Goal: Task Accomplishment & Management: Manage account settings

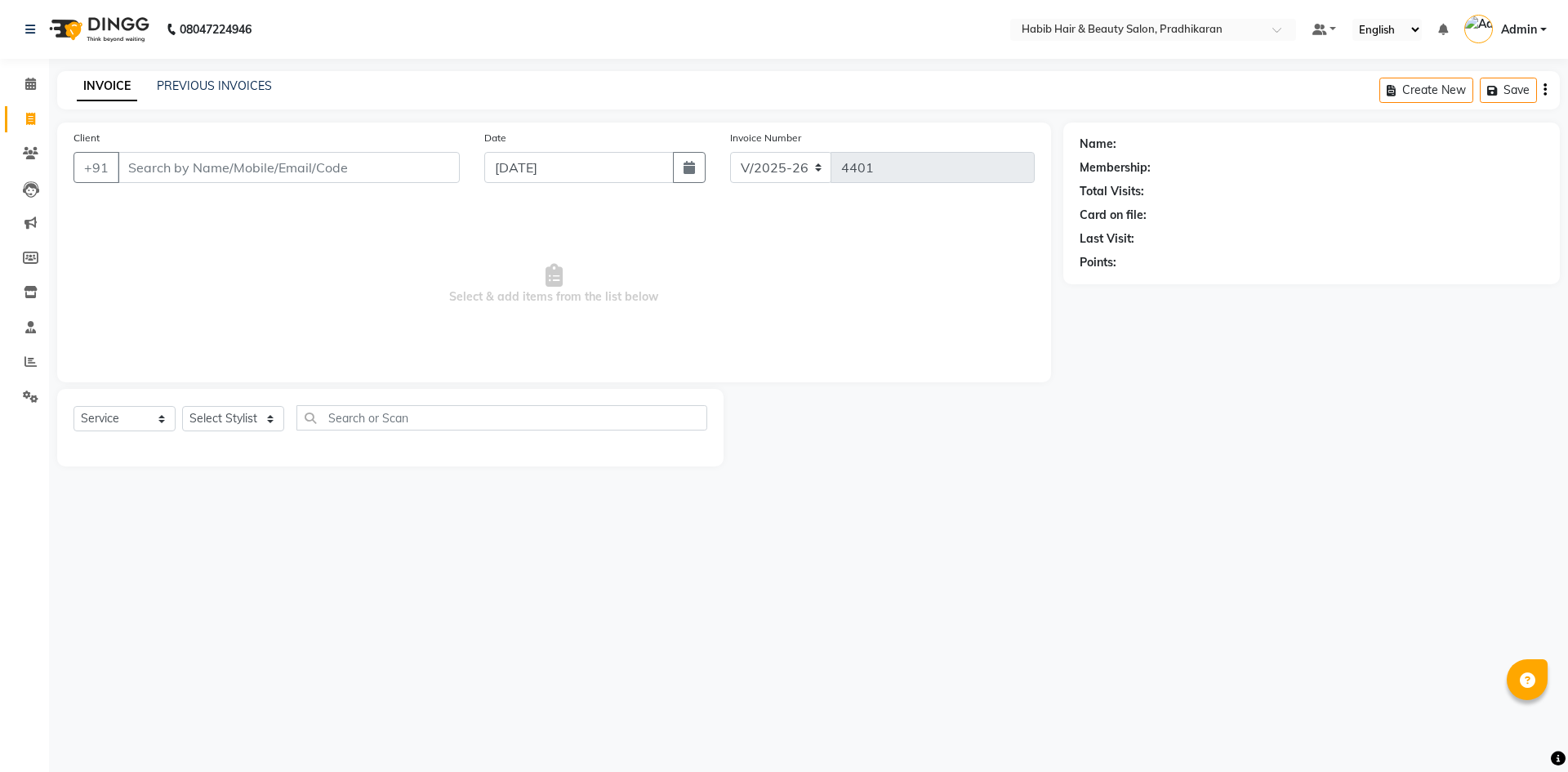
select select "5583"
select select "service"
click at [252, 415] on select "Select Stylist Admin Anju [PERSON_NAME] kiran [PERSON_NAME] pritam SHREE" at bounding box center [233, 419] width 102 height 26
select select "89528"
click at [182, 406] on select "Select Stylist Admin Anju [PERSON_NAME] kiran [PERSON_NAME] pritam SHREE" at bounding box center [233, 419] width 102 height 26
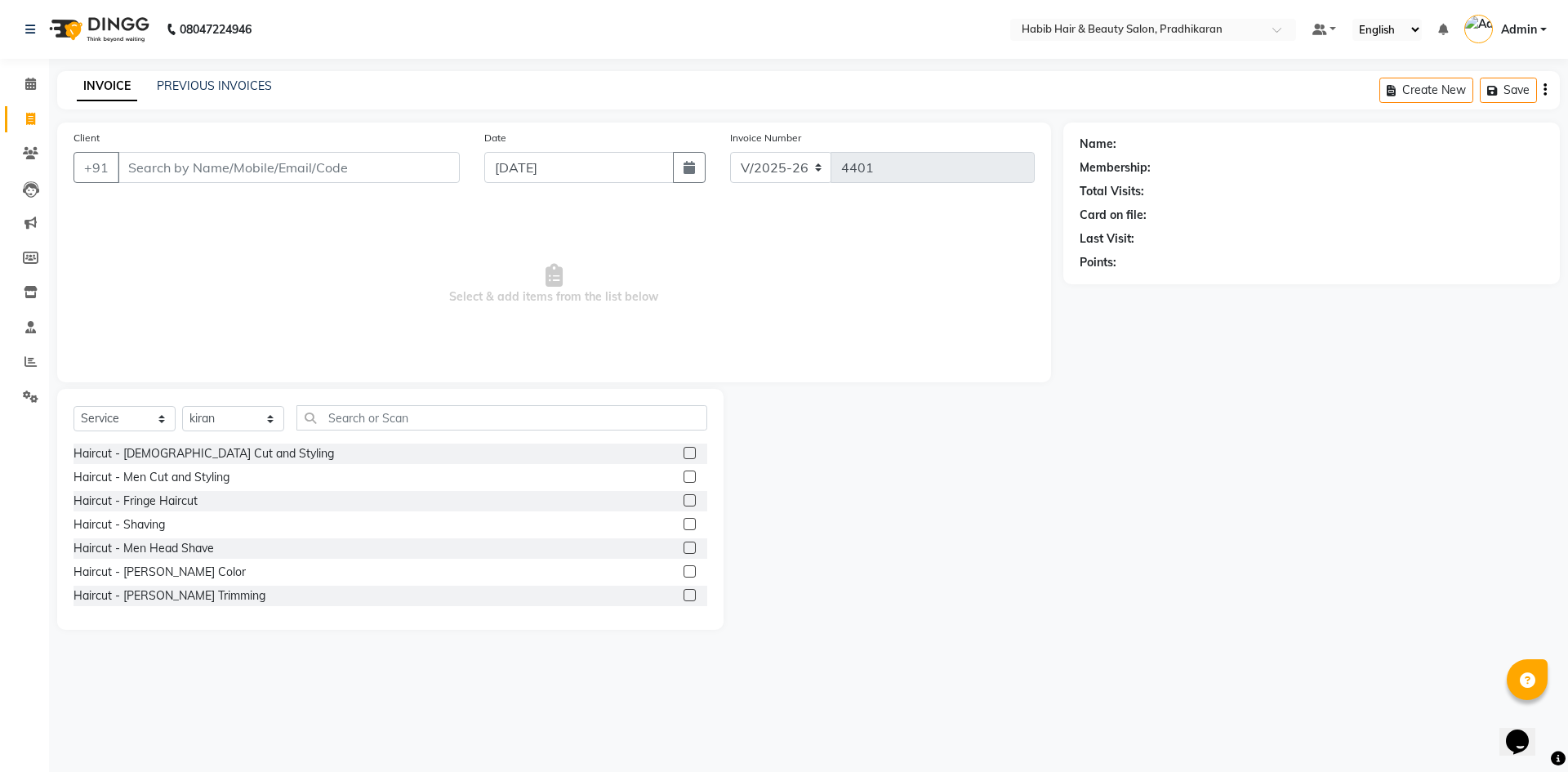
click at [683, 479] on label at bounding box center [689, 476] width 12 height 12
click at [683, 479] on input "checkbox" at bounding box center [688, 477] width 10 height 10
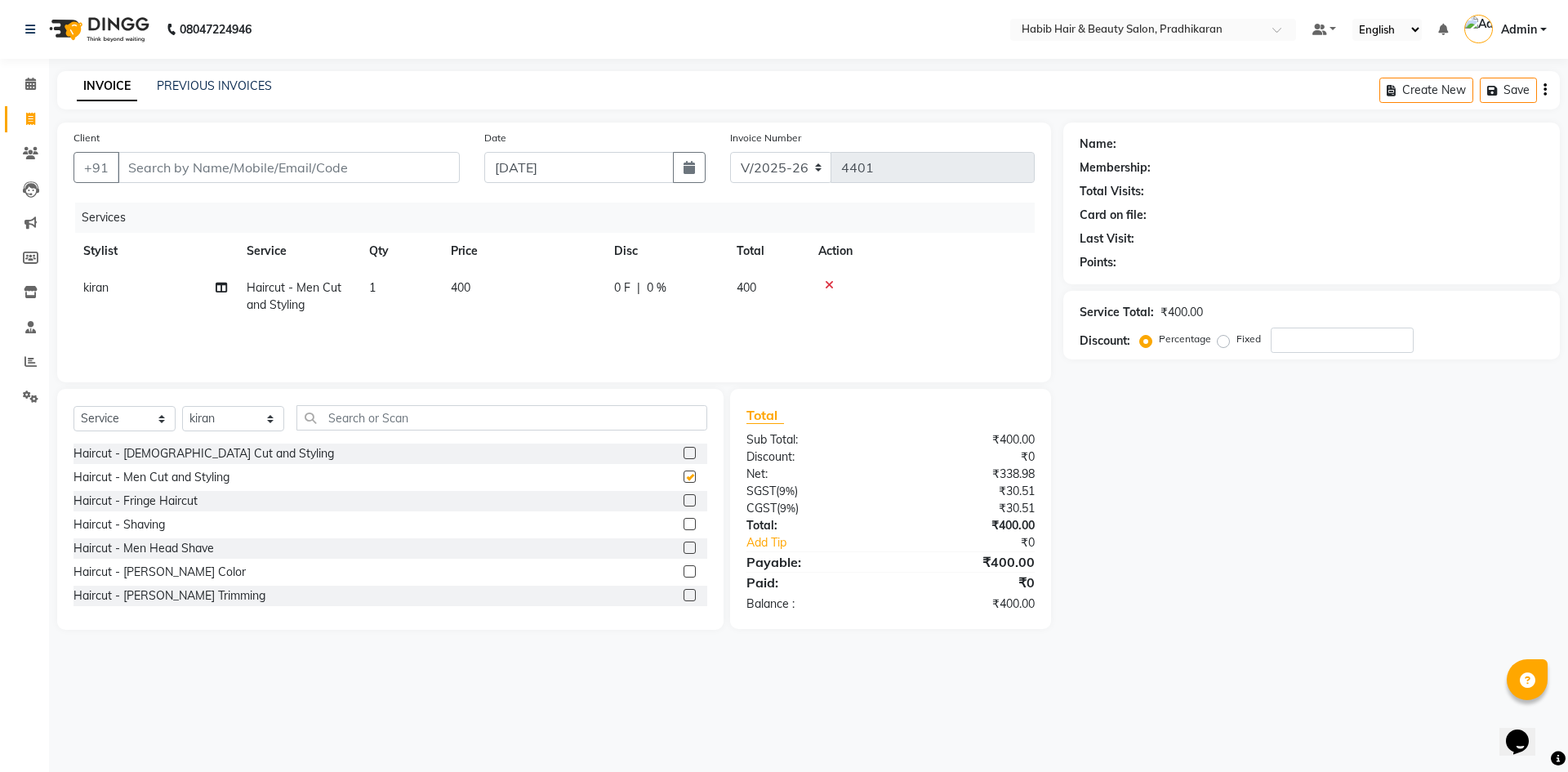
checkbox input "false"
click at [273, 163] on input "Client" at bounding box center [289, 168] width 342 height 31
type input "9"
type input "0"
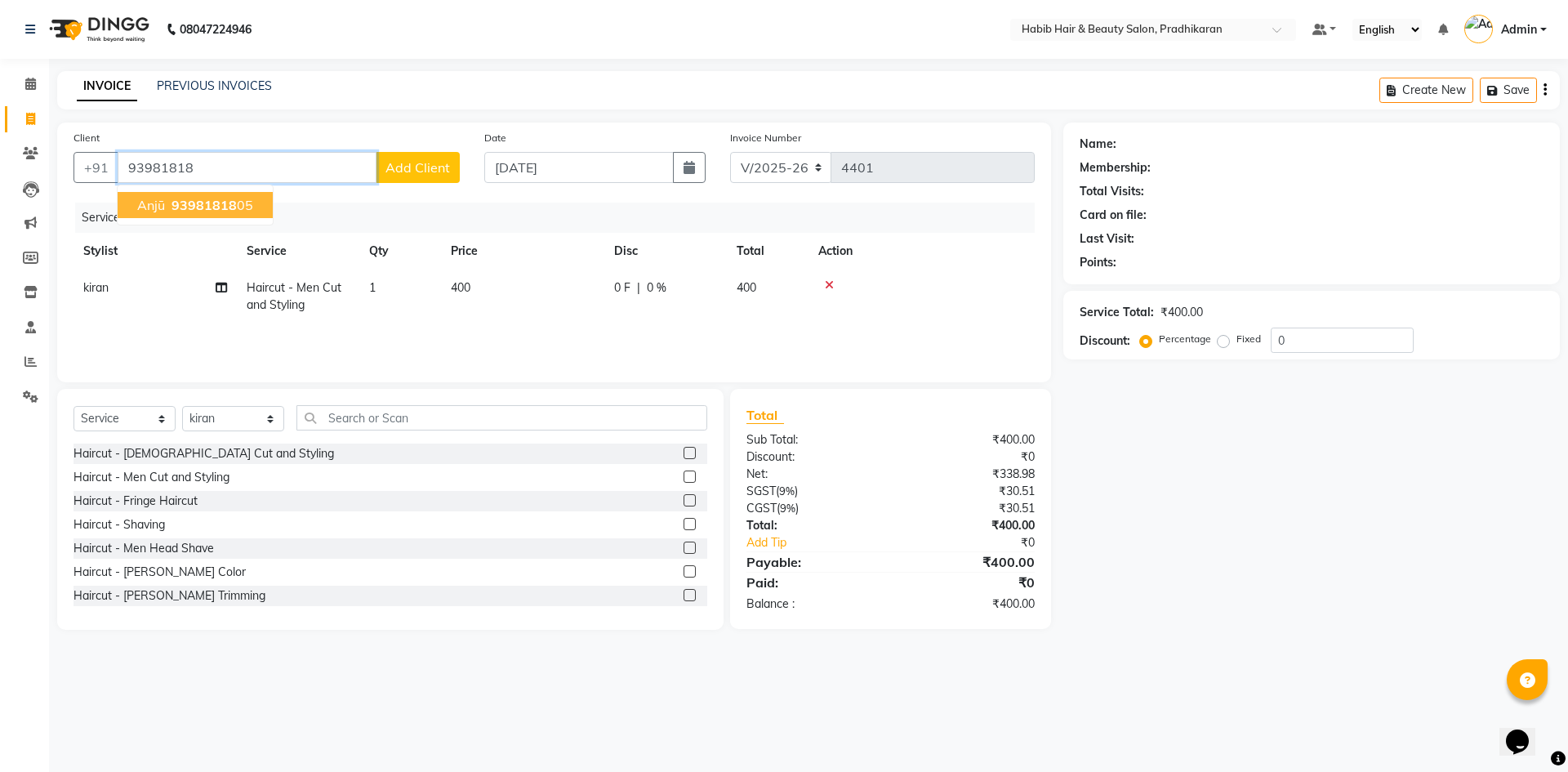
click at [192, 205] on span "93981818" at bounding box center [204, 204] width 65 height 16
type input "9398181805"
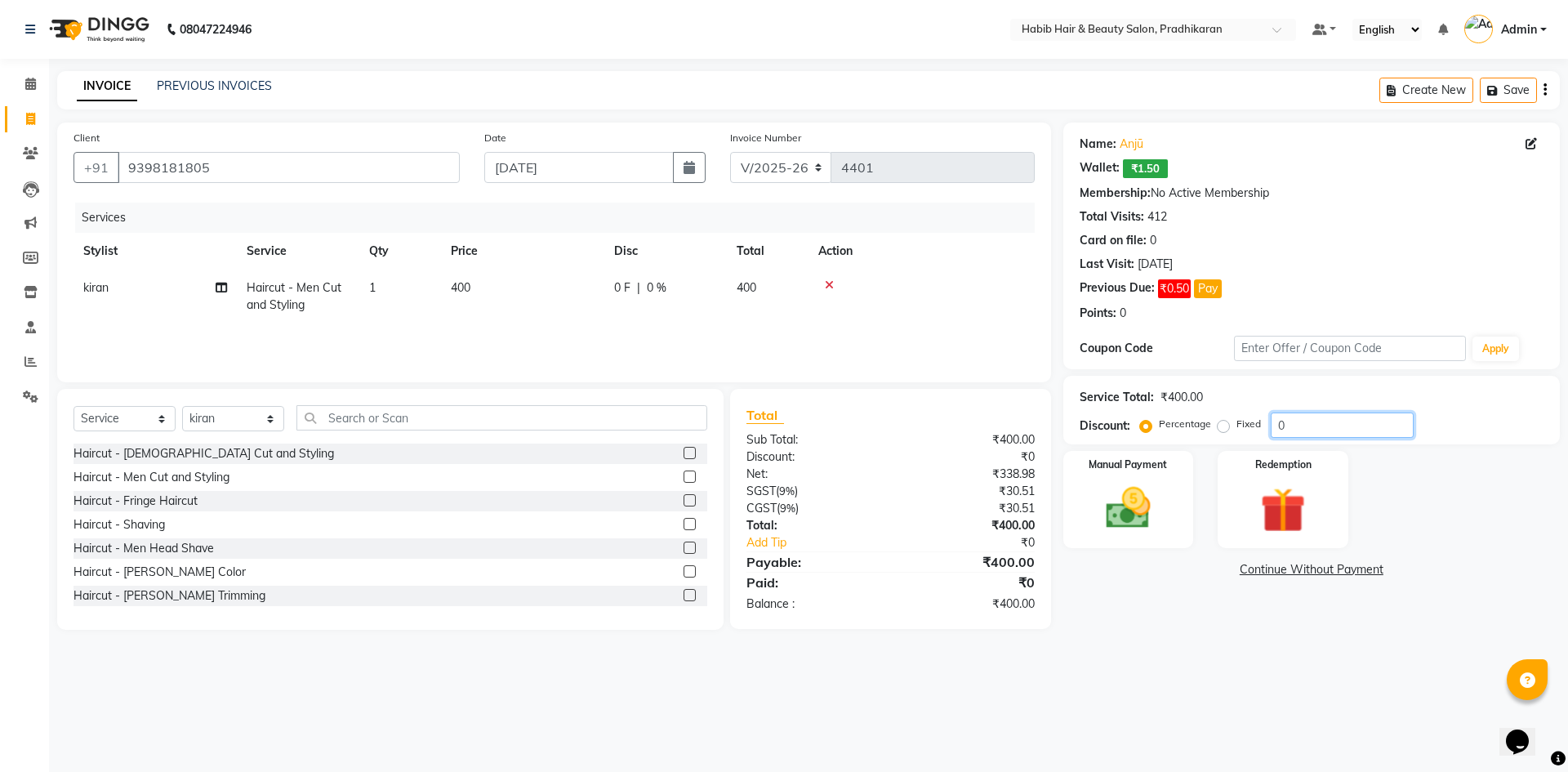
click at [1323, 416] on input "0" at bounding box center [1341, 425] width 143 height 26
type input "50"
click at [1140, 503] on img at bounding box center [1128, 508] width 76 height 54
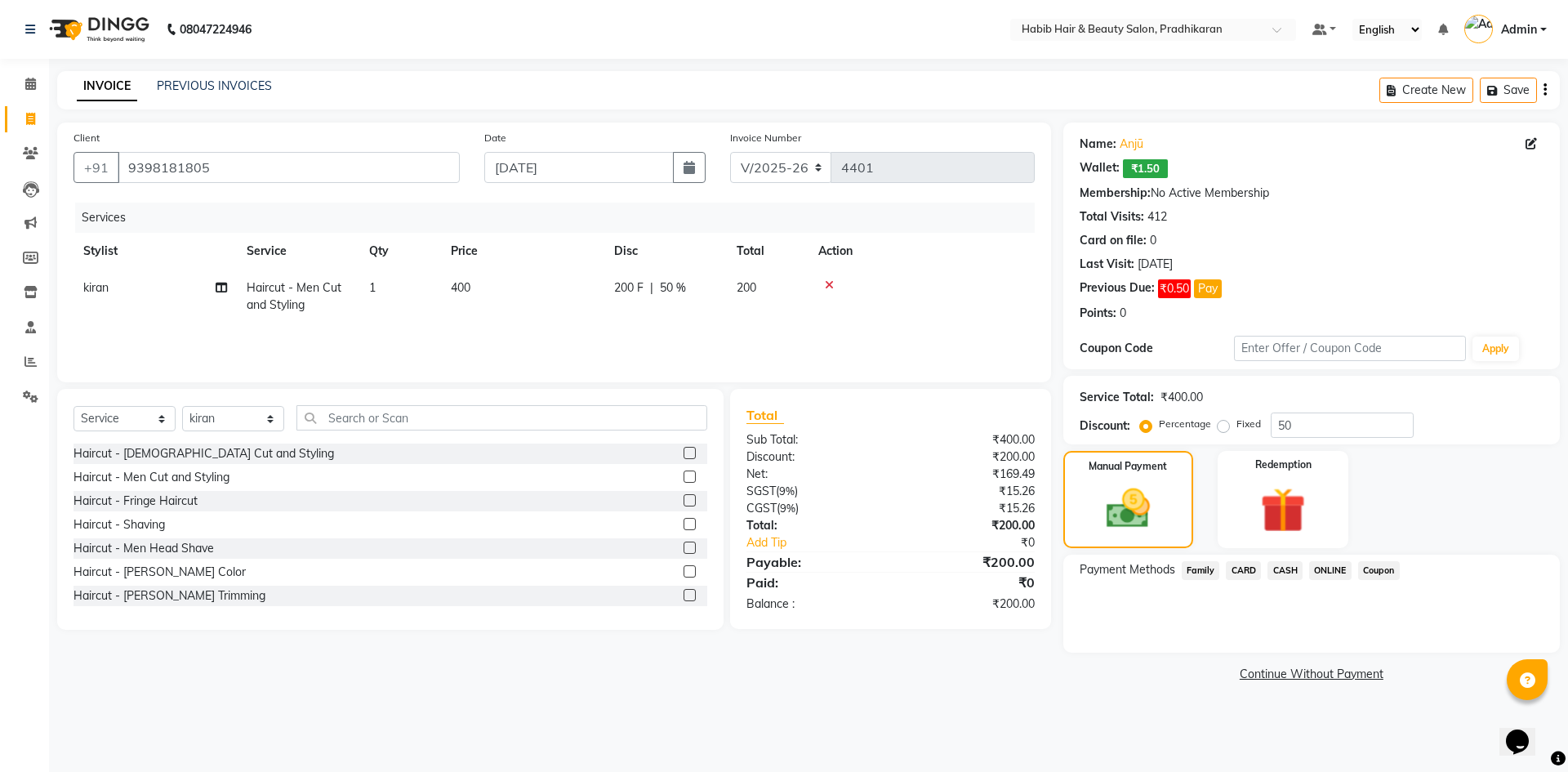
click at [1322, 574] on span "ONLINE" at bounding box center [1330, 570] width 43 height 19
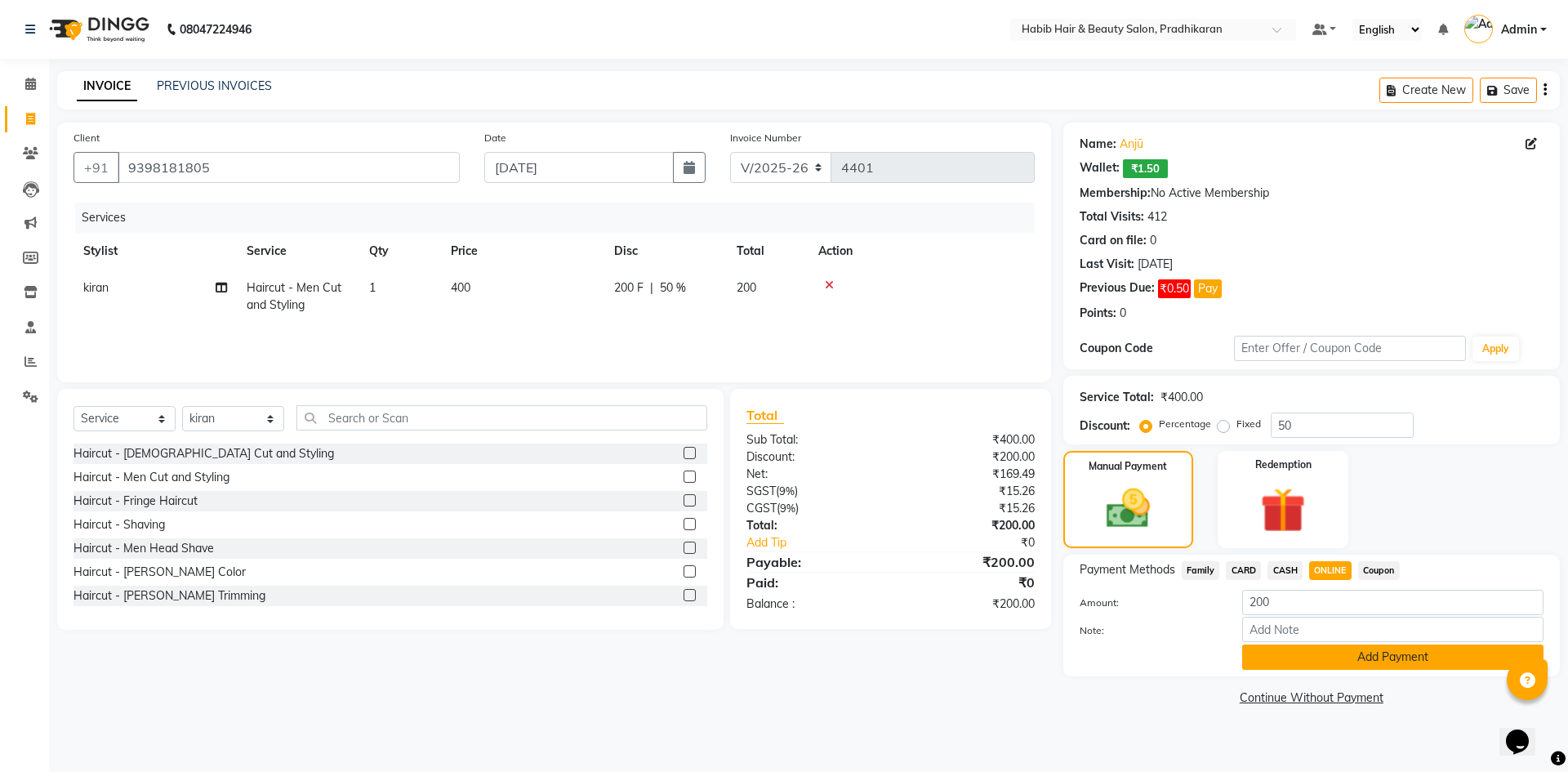
click at [1321, 663] on button "Add Payment" at bounding box center [1393, 657] width 301 height 26
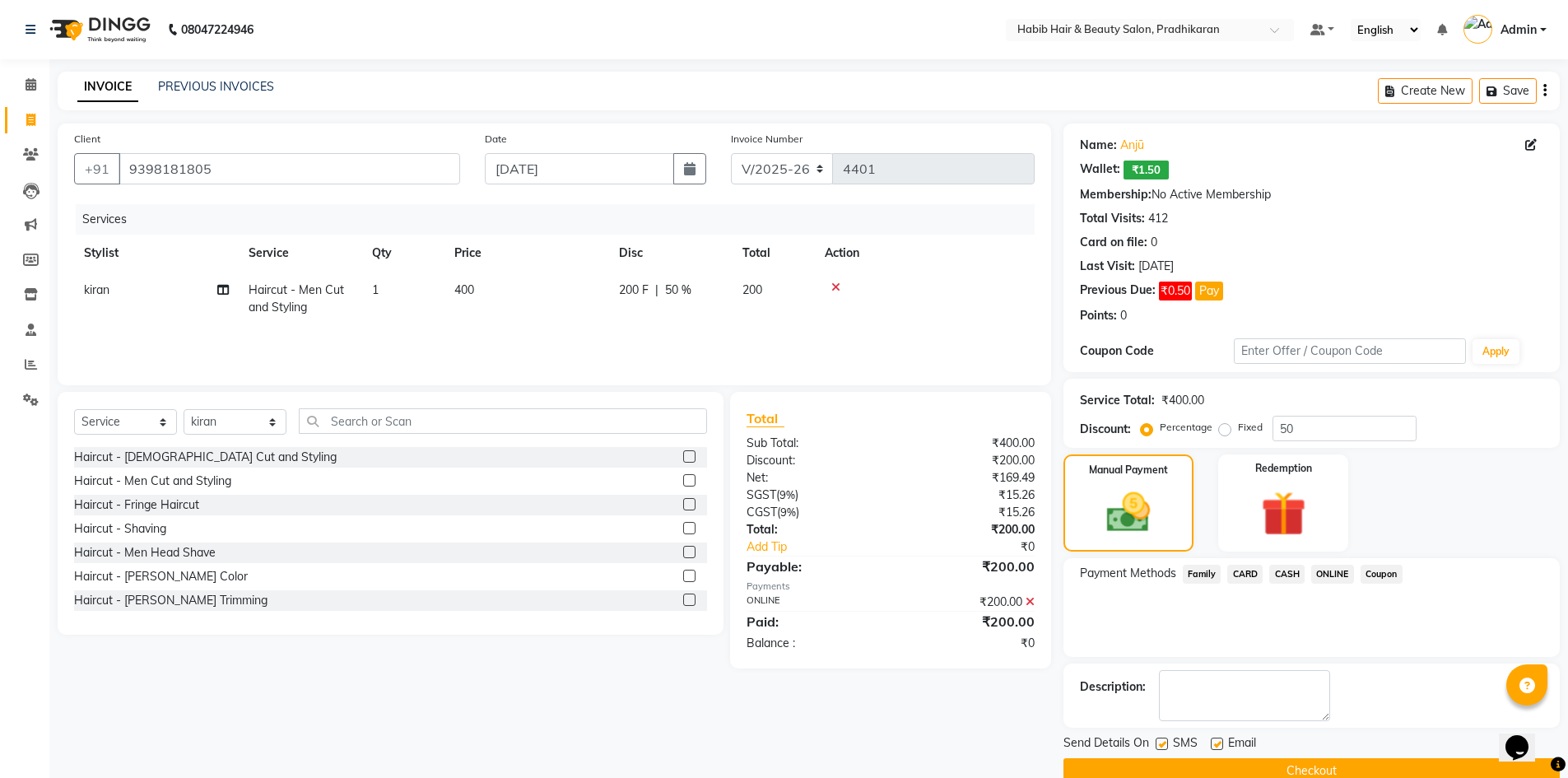
click at [1358, 775] on button "Checkout" at bounding box center [1312, 771] width 497 height 26
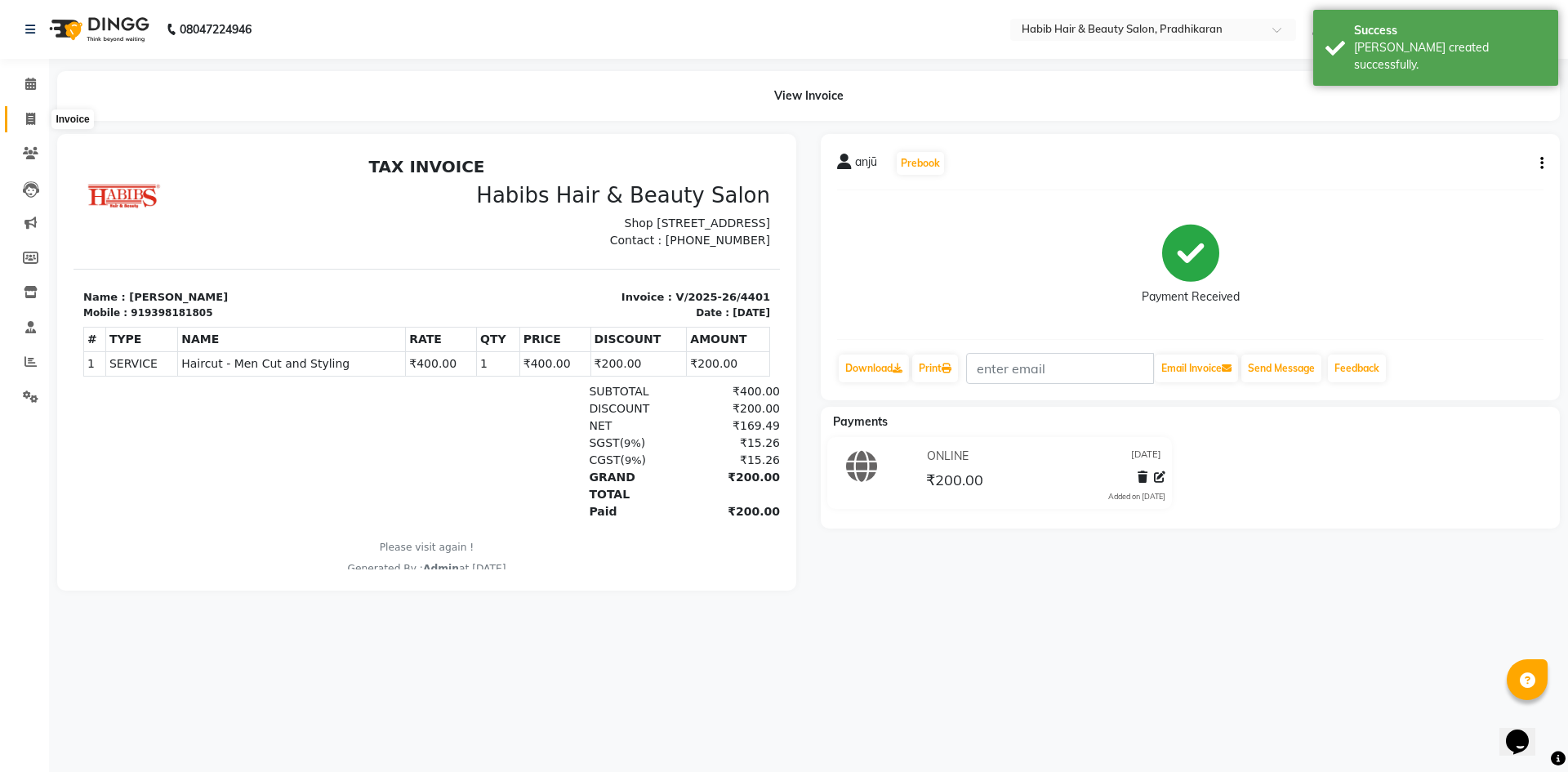
click at [35, 124] on icon at bounding box center [31, 119] width 9 height 12
select select "5583"
select select "service"
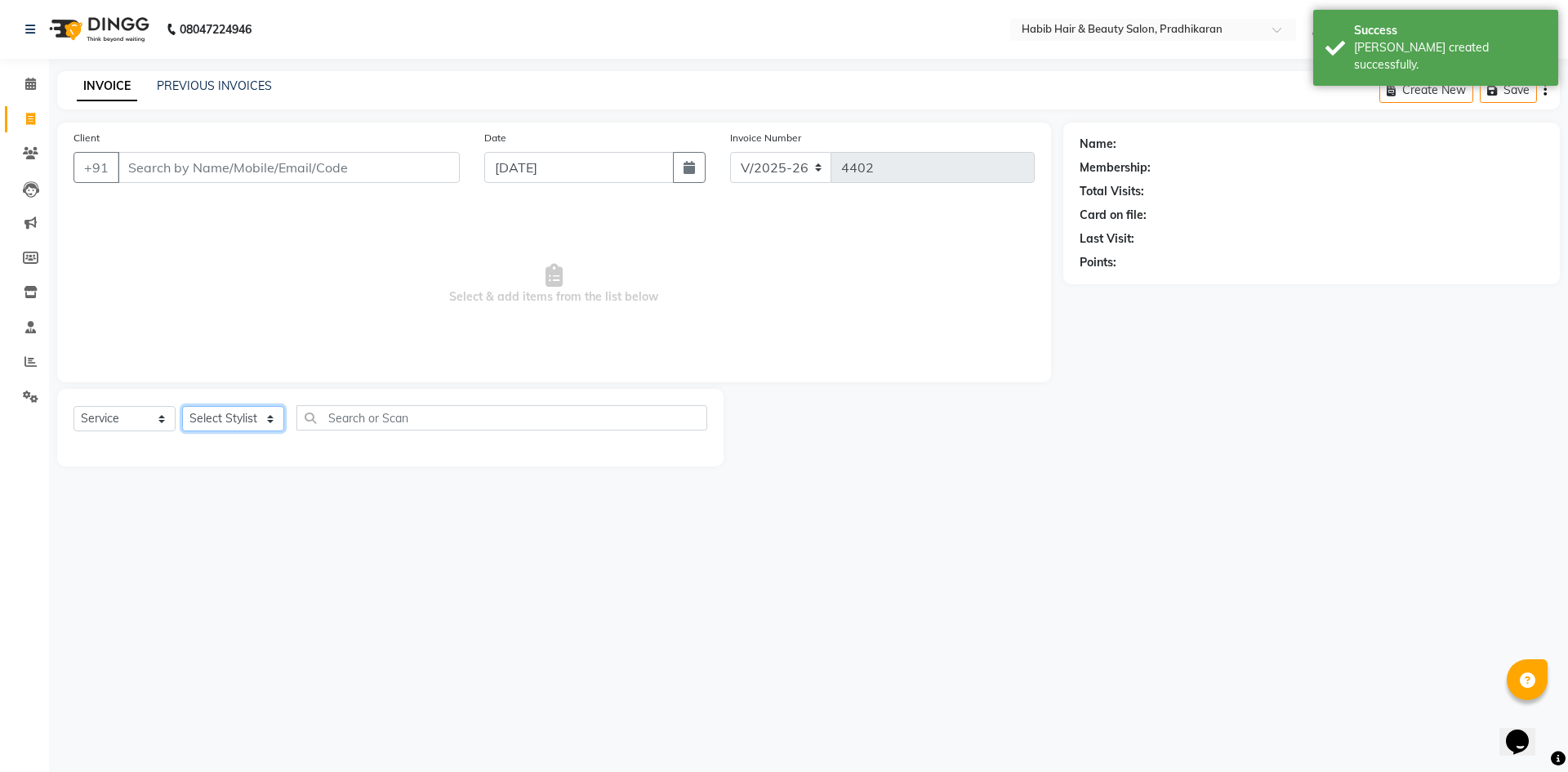
click at [267, 413] on select "Select Stylist Admin Anju [PERSON_NAME] kiran [PERSON_NAME] pritam SHREE" at bounding box center [233, 419] width 102 height 26
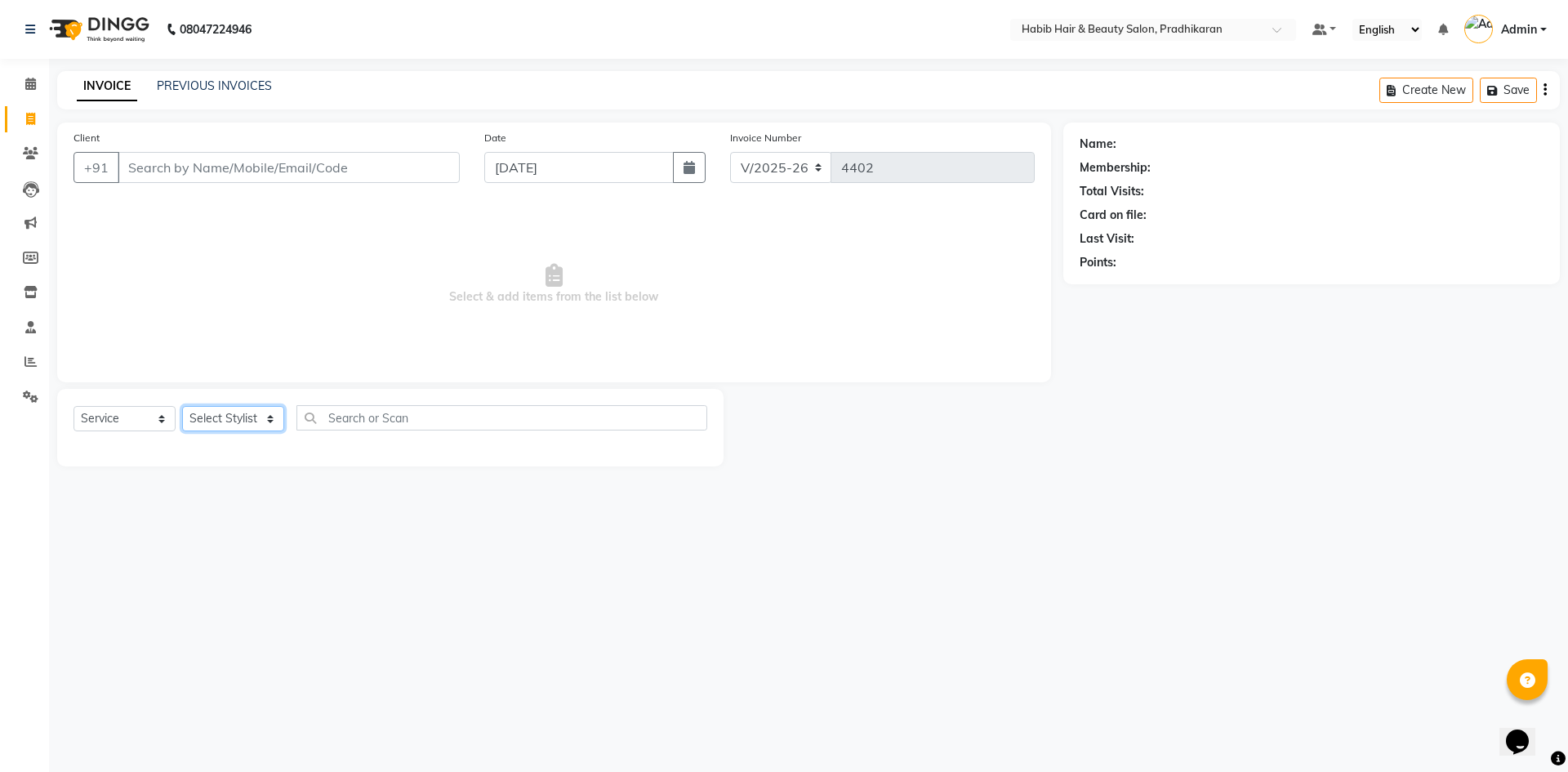
select select "54660"
click at [182, 406] on select "Select Stylist Admin Anju [PERSON_NAME] kiran [PERSON_NAME] pritam SHREE" at bounding box center [233, 419] width 102 height 26
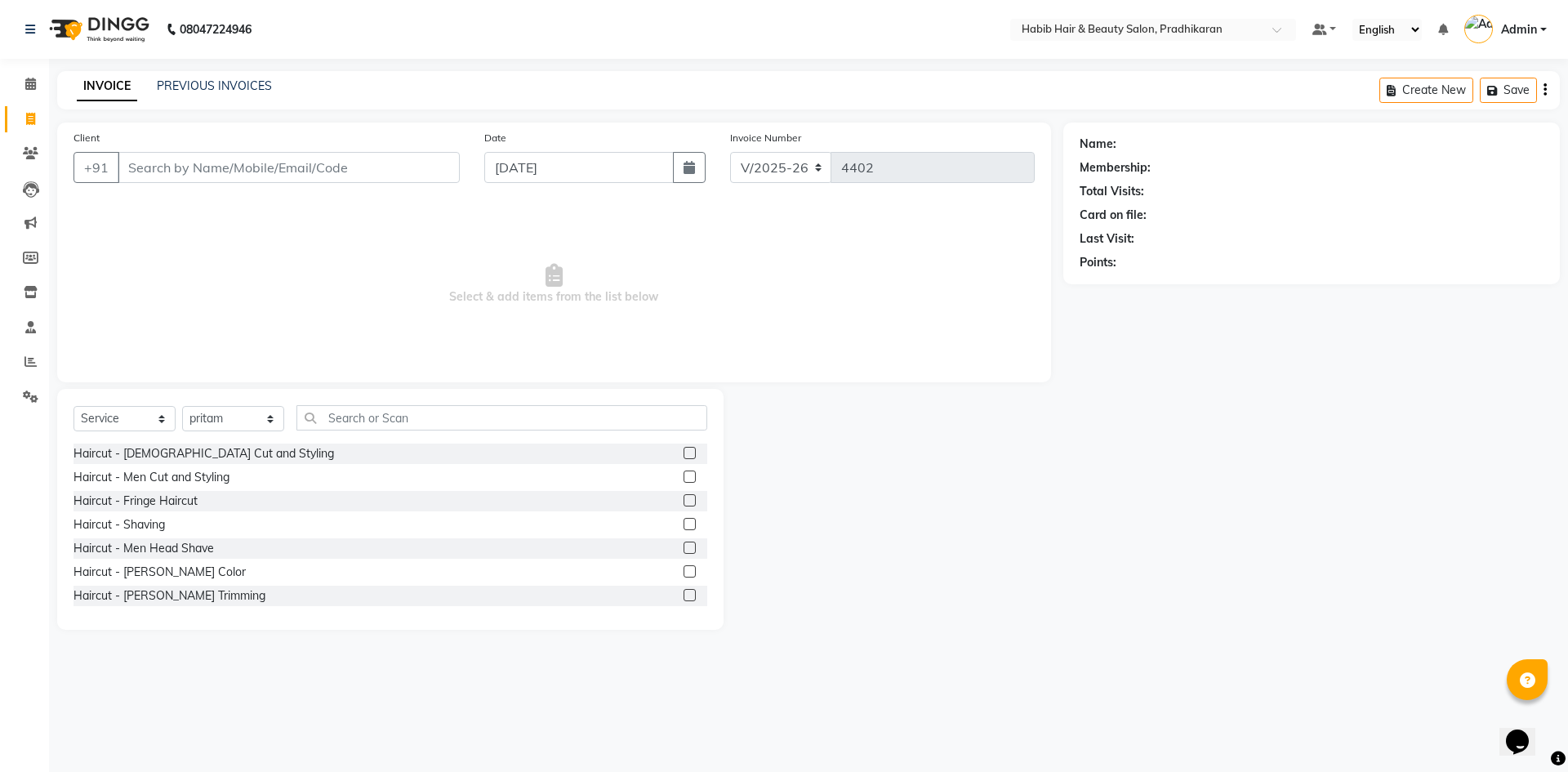
click at [683, 474] on label at bounding box center [689, 476] width 12 height 12
click at [683, 474] on input "checkbox" at bounding box center [688, 477] width 10 height 10
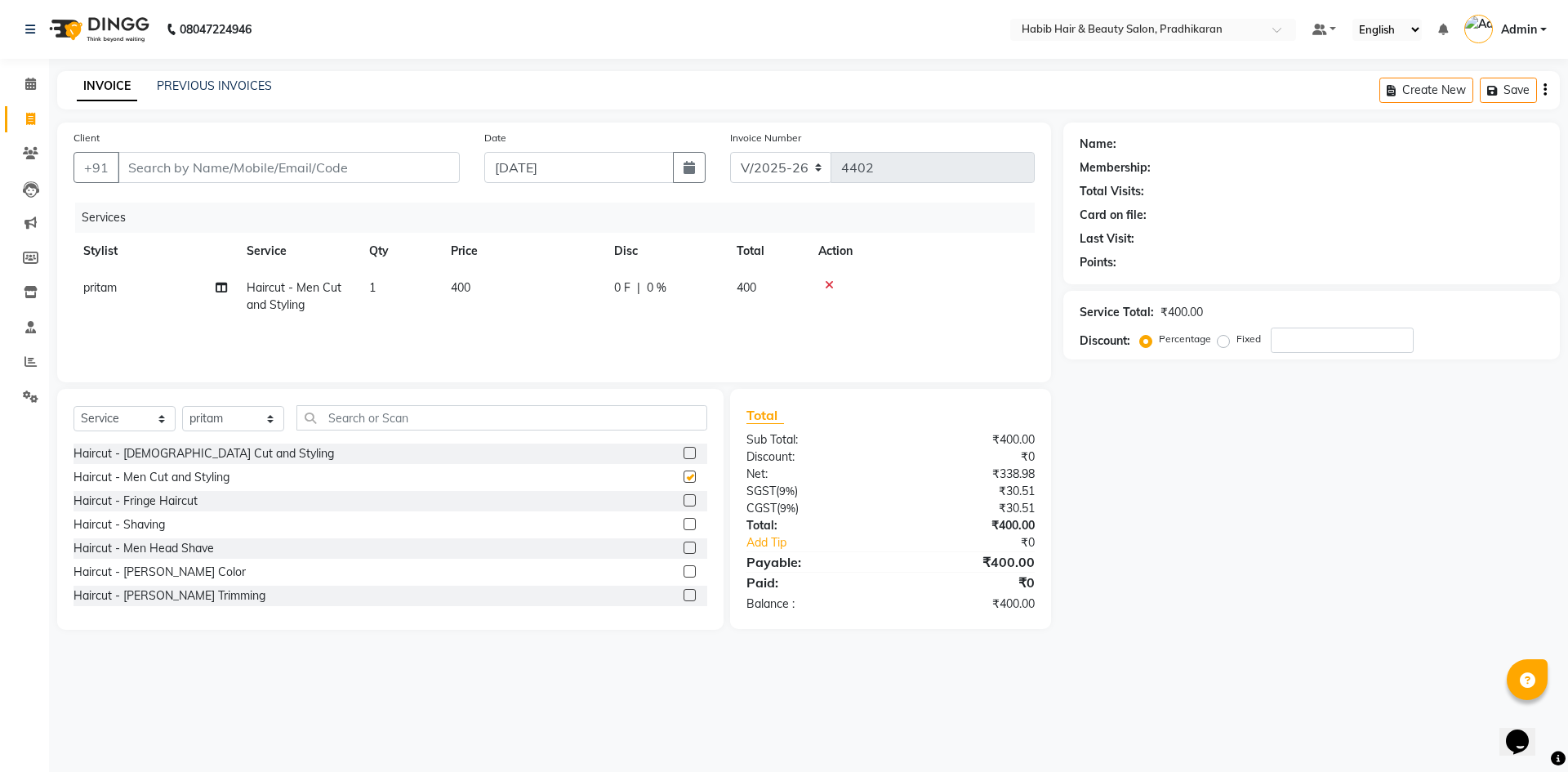
checkbox input "false"
click at [298, 174] on input "Client" at bounding box center [289, 168] width 342 height 31
type input "7"
type input "0"
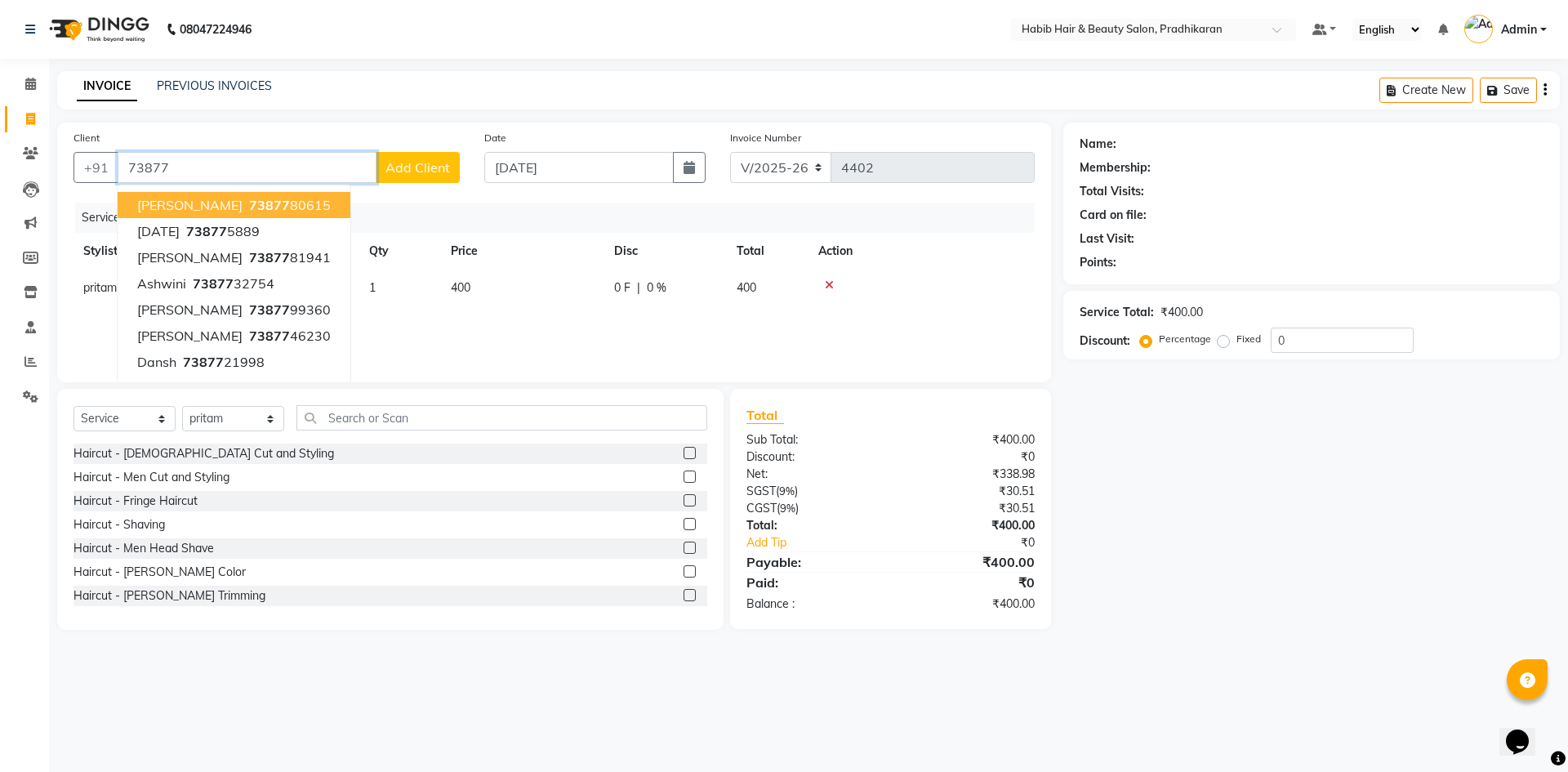
click at [245, 197] on ngb-highlight "73877 80615" at bounding box center [287, 204] width 85 height 16
type input "7387780615"
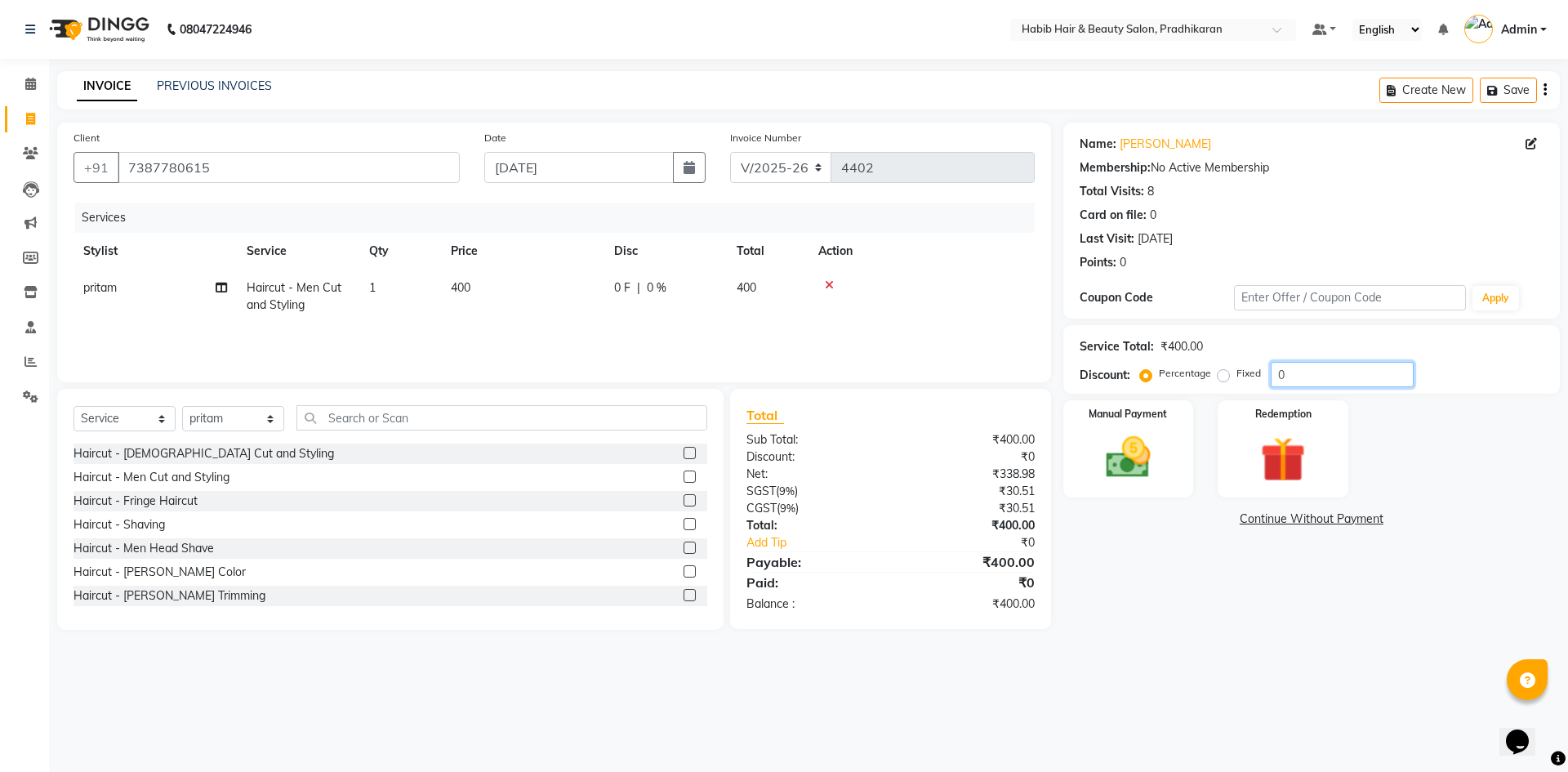
click at [1331, 381] on input "0" at bounding box center [1341, 374] width 143 height 26
type input "50"
click at [1109, 466] on img at bounding box center [1128, 457] width 76 height 54
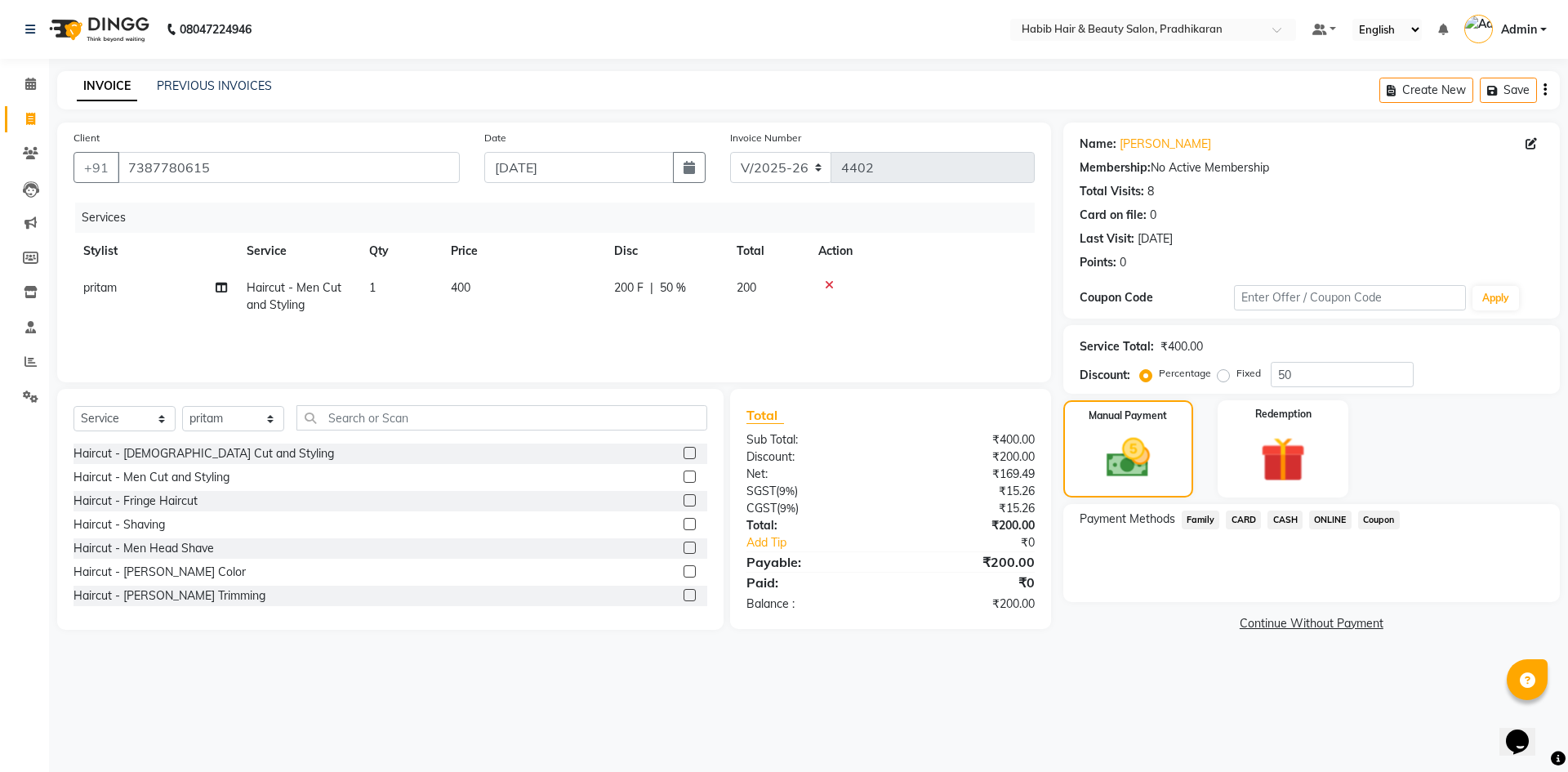
click at [1325, 510] on span "ONLINE" at bounding box center [1330, 520] width 43 height 19
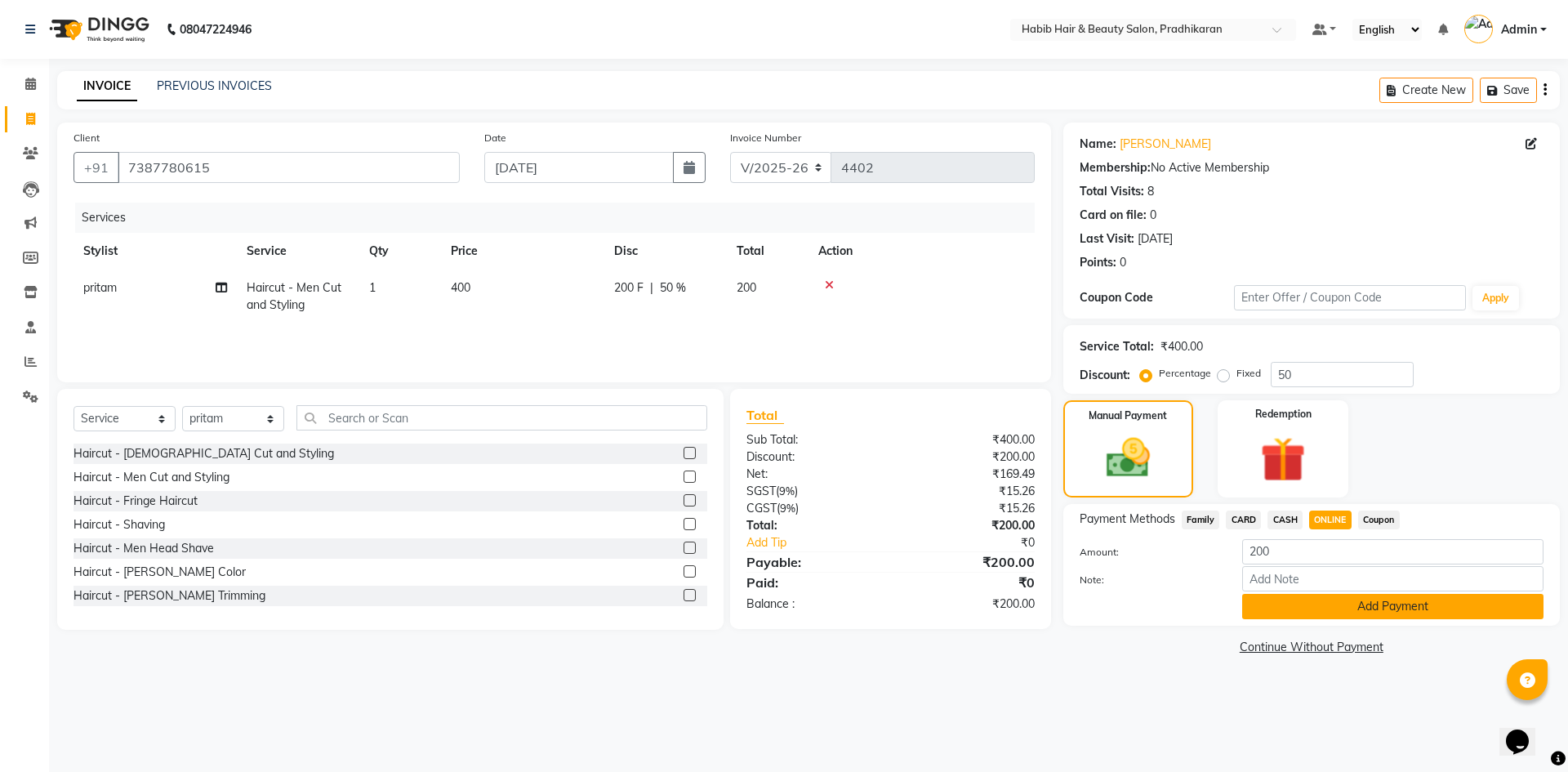
click at [1323, 612] on button "Add Payment" at bounding box center [1393, 606] width 301 height 26
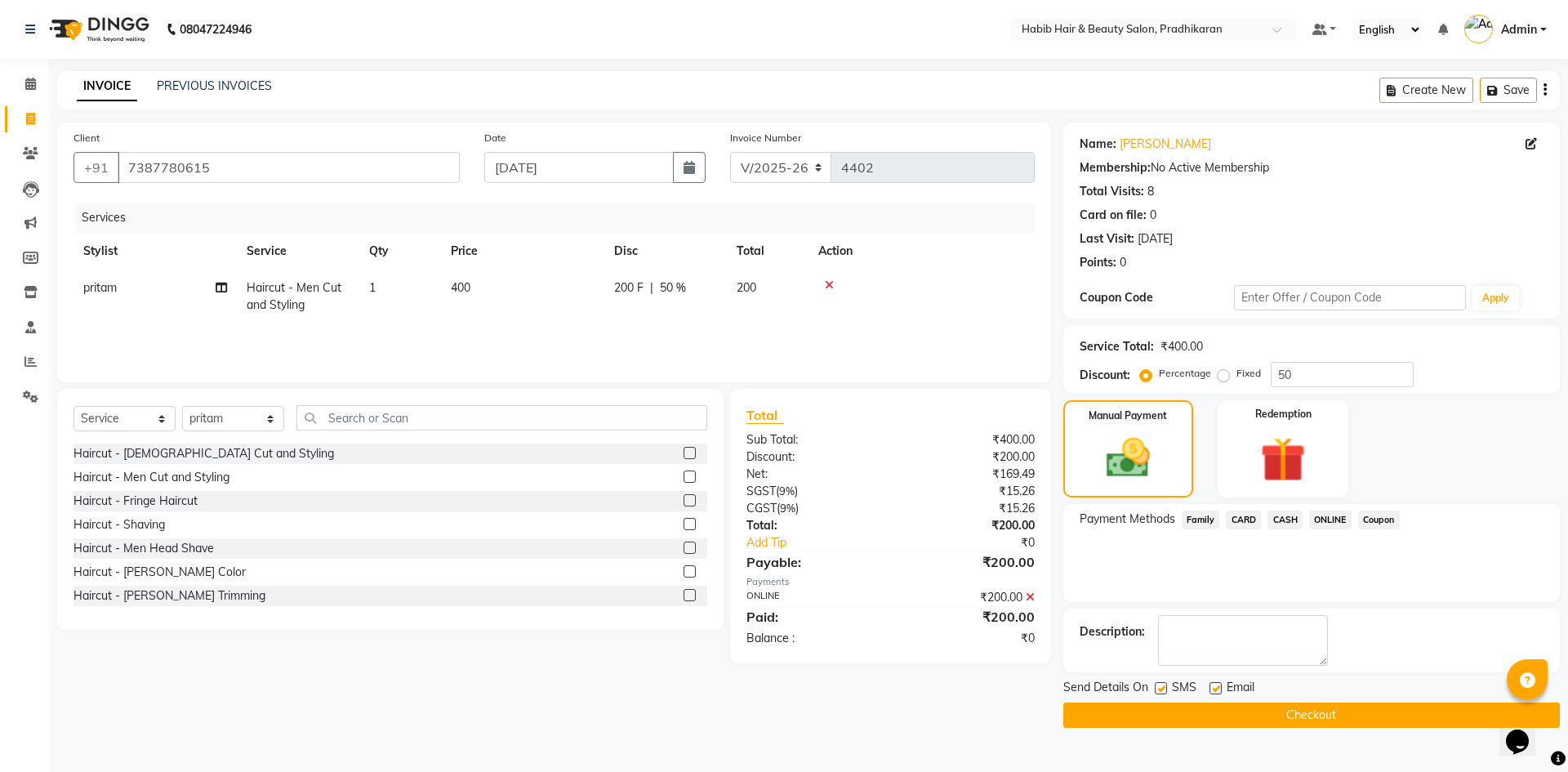
click at [1301, 710] on button "Checkout" at bounding box center [1311, 715] width 497 height 26
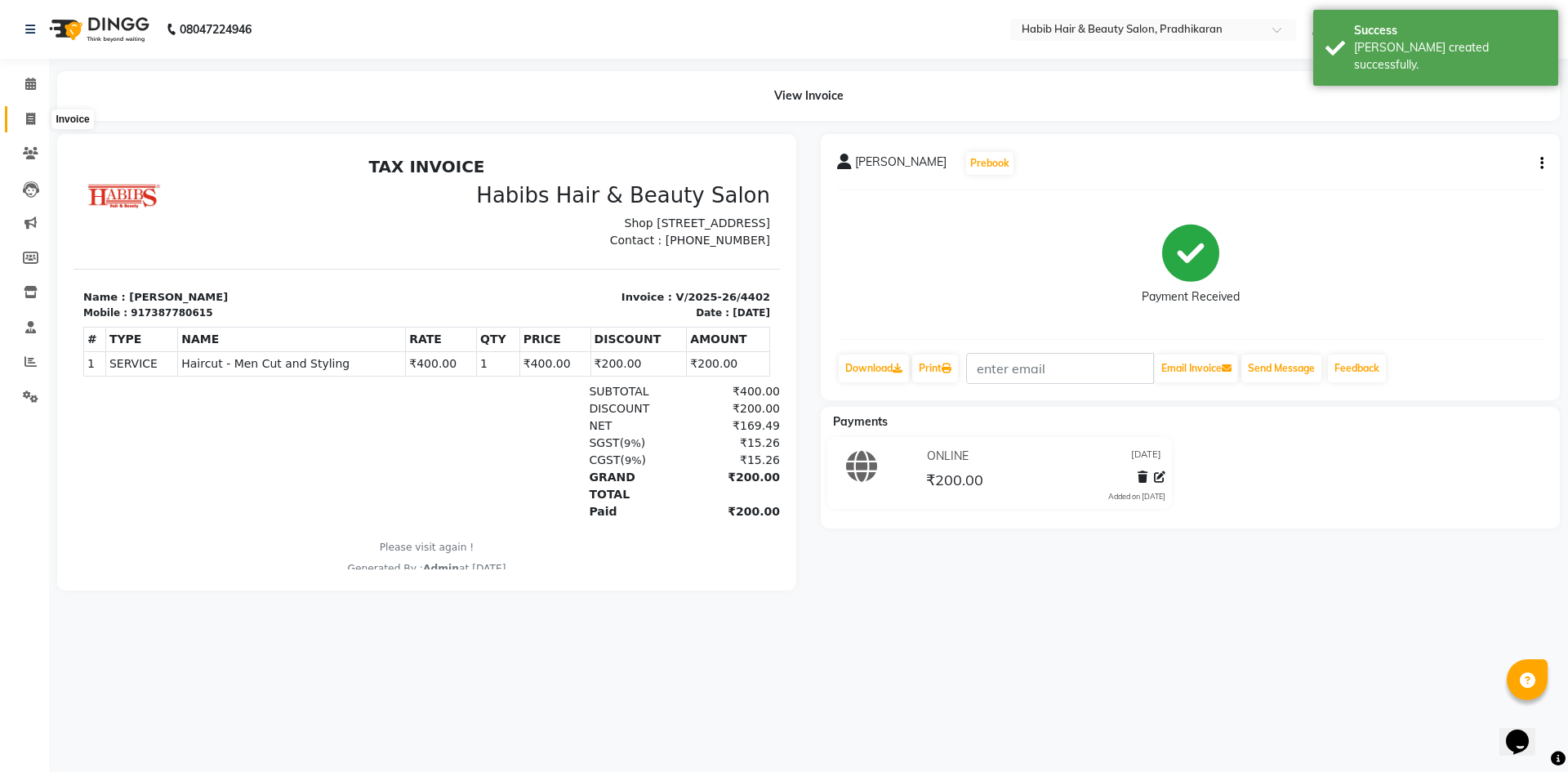
click at [27, 123] on icon at bounding box center [31, 119] width 9 height 12
select select "5583"
select select "service"
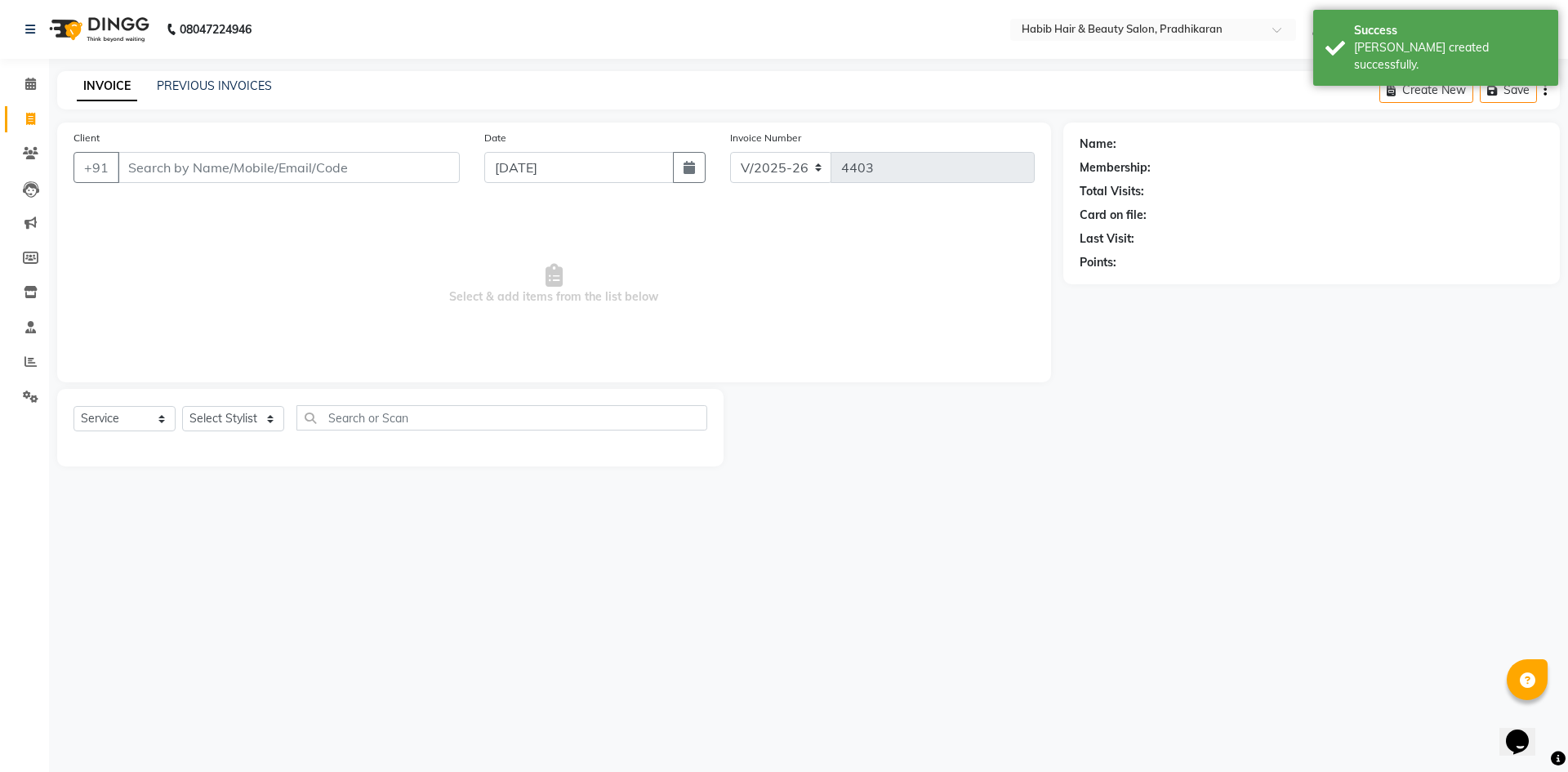
click at [215, 170] on input "Client" at bounding box center [289, 168] width 342 height 31
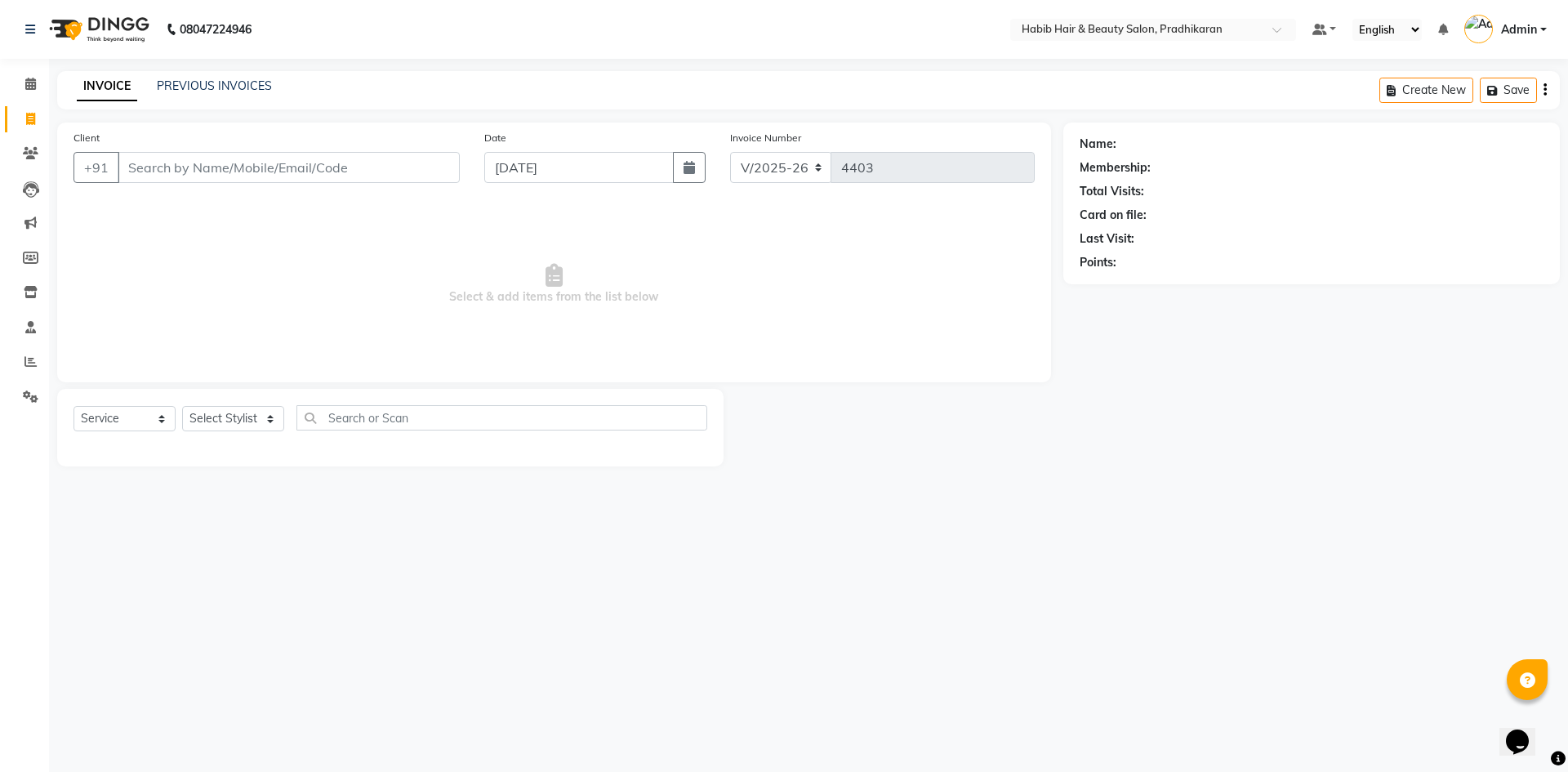
click at [256, 402] on div "Select Service Product Membership Package Voucher Prepaid Gift Card Select Styl…" at bounding box center [390, 427] width 666 height 78
click at [243, 426] on select "Select Stylist Admin Anju [PERSON_NAME] kiran [PERSON_NAME] pritam SHREE" at bounding box center [233, 419] width 102 height 26
select select "50171"
click at [182, 406] on select "Select Stylist Admin Anju [PERSON_NAME] kiran [PERSON_NAME] pritam SHREE" at bounding box center [233, 419] width 102 height 26
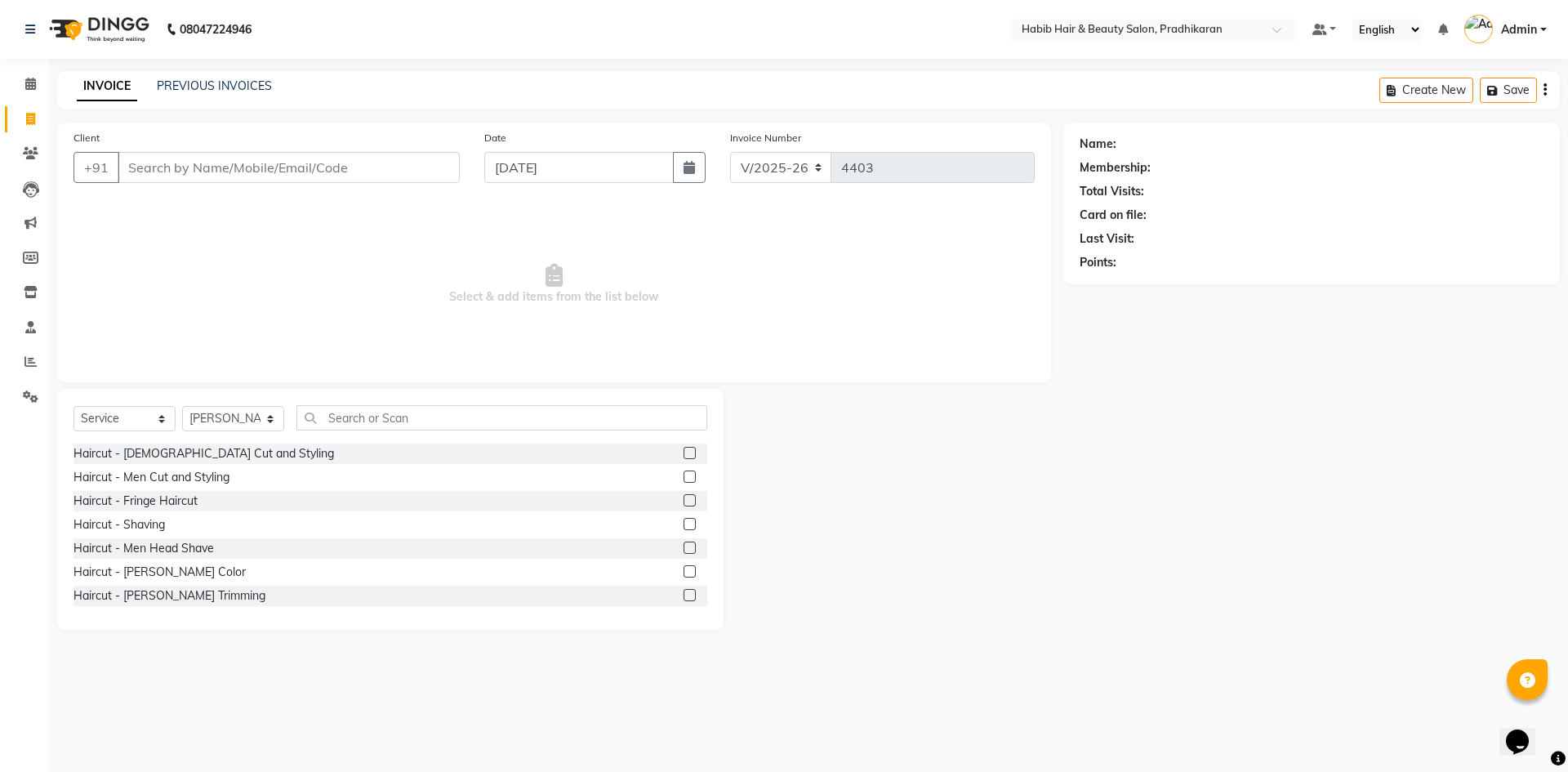
click at [683, 479] on label at bounding box center [689, 476] width 12 height 12
click at [683, 479] on input "checkbox" at bounding box center [688, 477] width 10 height 10
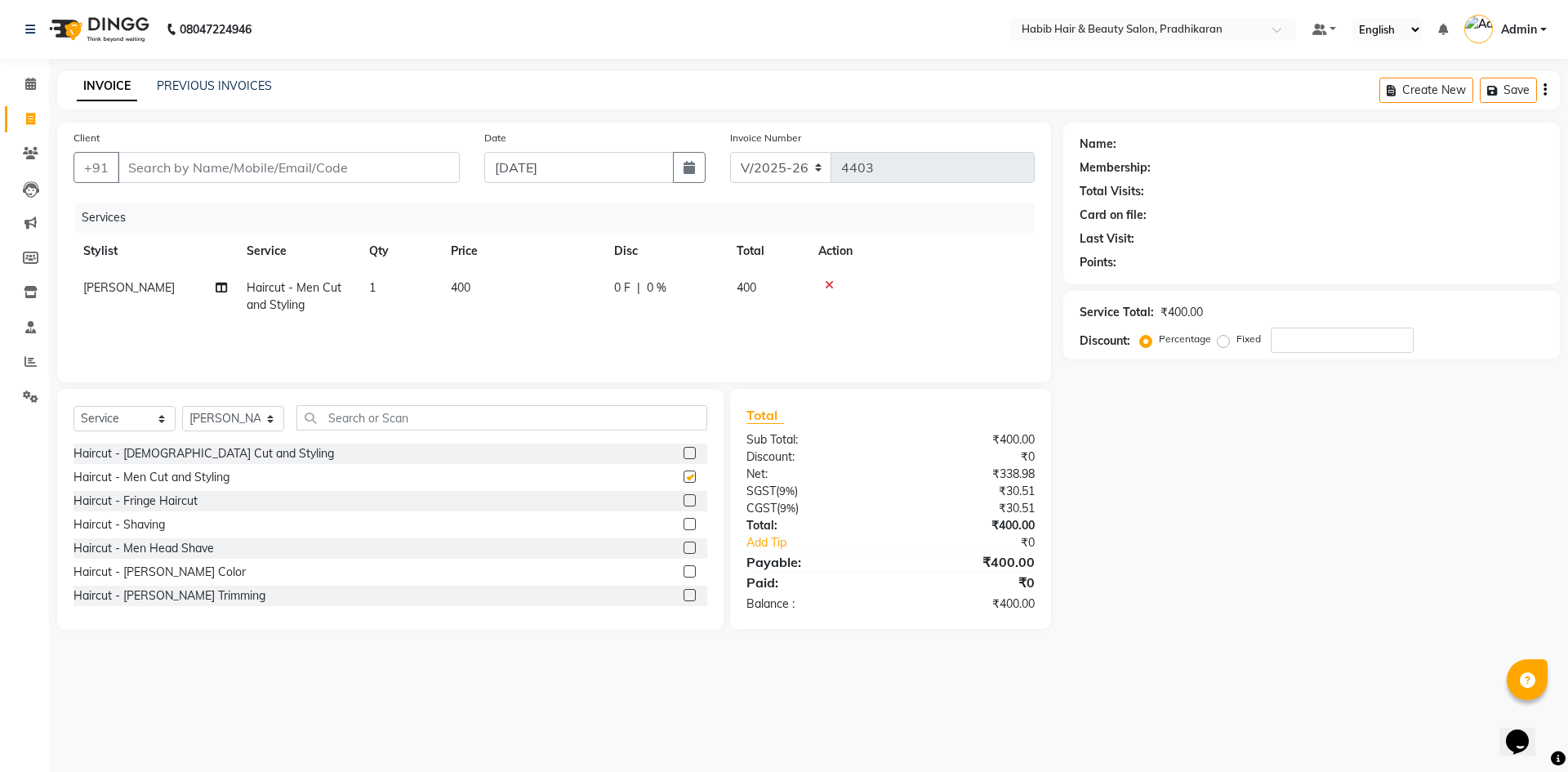
checkbox input "false"
drag, startPoint x: 203, startPoint y: 173, endPoint x: 540, endPoint y: 163, distance: 337.1
click at [219, 174] on input "Client" at bounding box center [289, 168] width 342 height 31
type input "7"
type input "0"
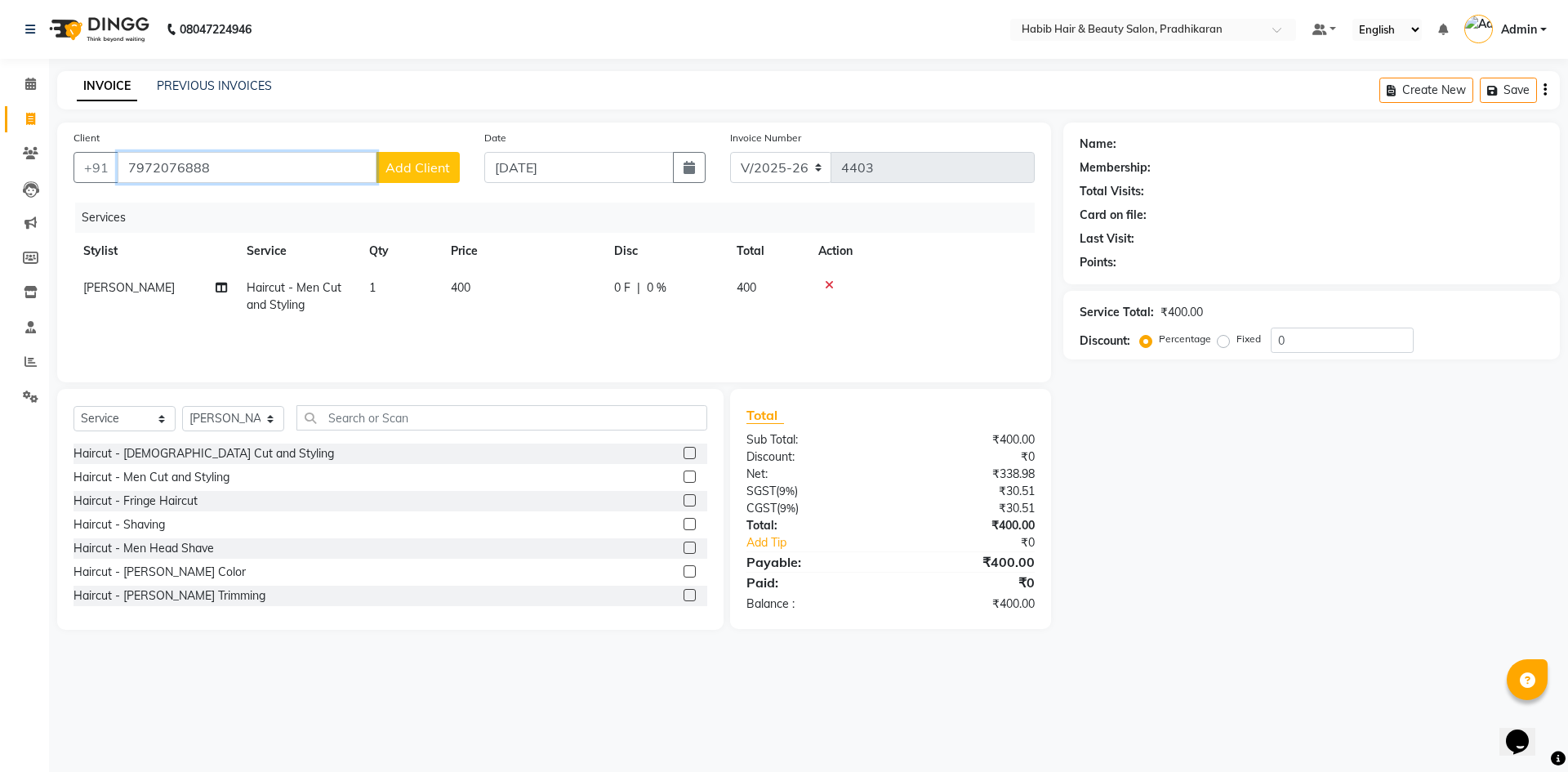
type input "7972076888"
click at [419, 180] on button "Add Client" at bounding box center [417, 168] width 84 height 31
select select "22"
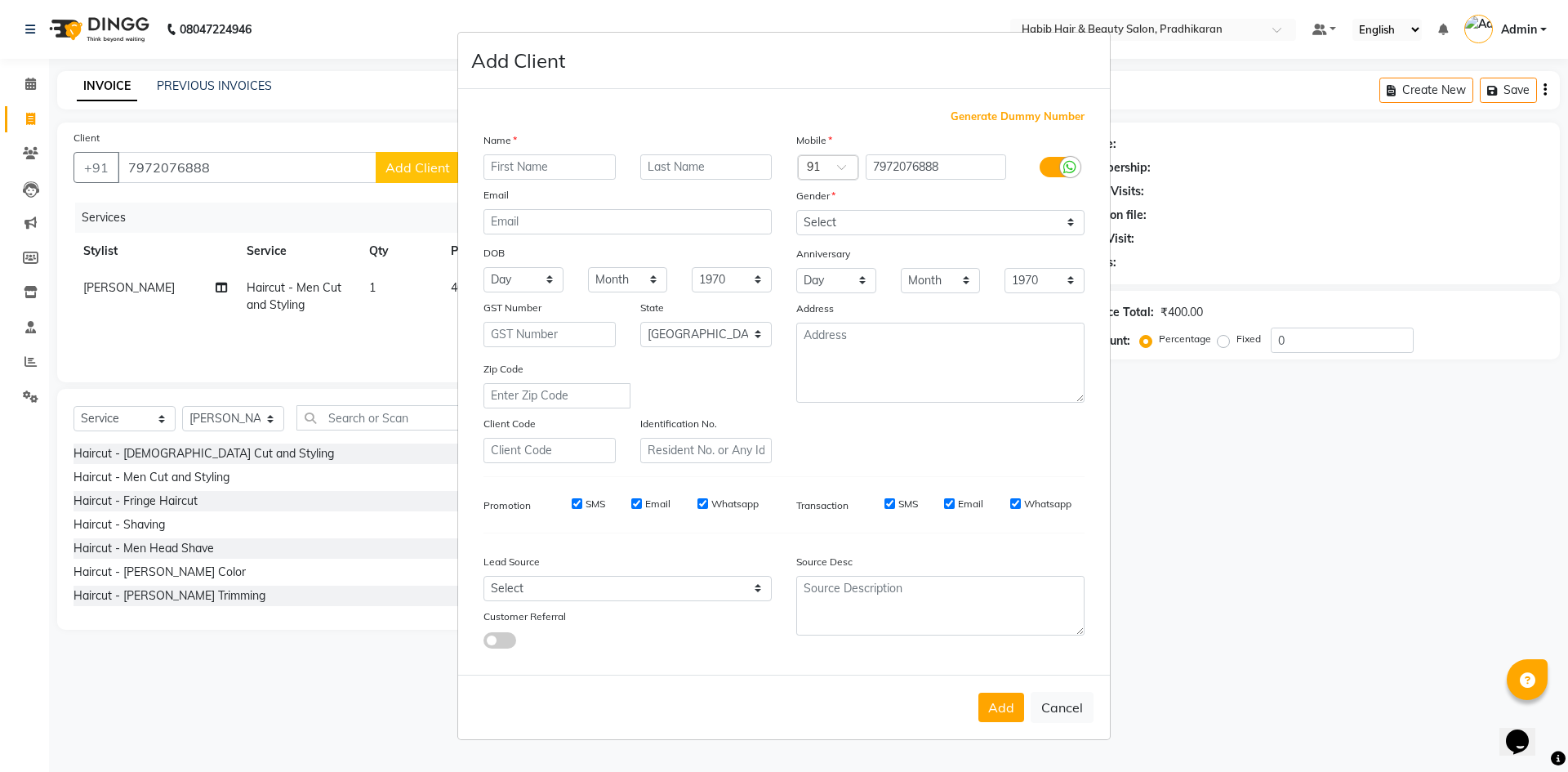
drag, startPoint x: 592, startPoint y: 144, endPoint x: 592, endPoint y: 161, distance: 17.0
click at [592, 149] on div "Name" at bounding box center [628, 143] width 313 height 23
click at [592, 161] on input "text" at bounding box center [549, 168] width 133 height 26
type input "shartak"
click at [1069, 213] on select "Select [DEMOGRAPHIC_DATA] [DEMOGRAPHIC_DATA] Other Prefer Not To Say" at bounding box center [940, 222] width 288 height 26
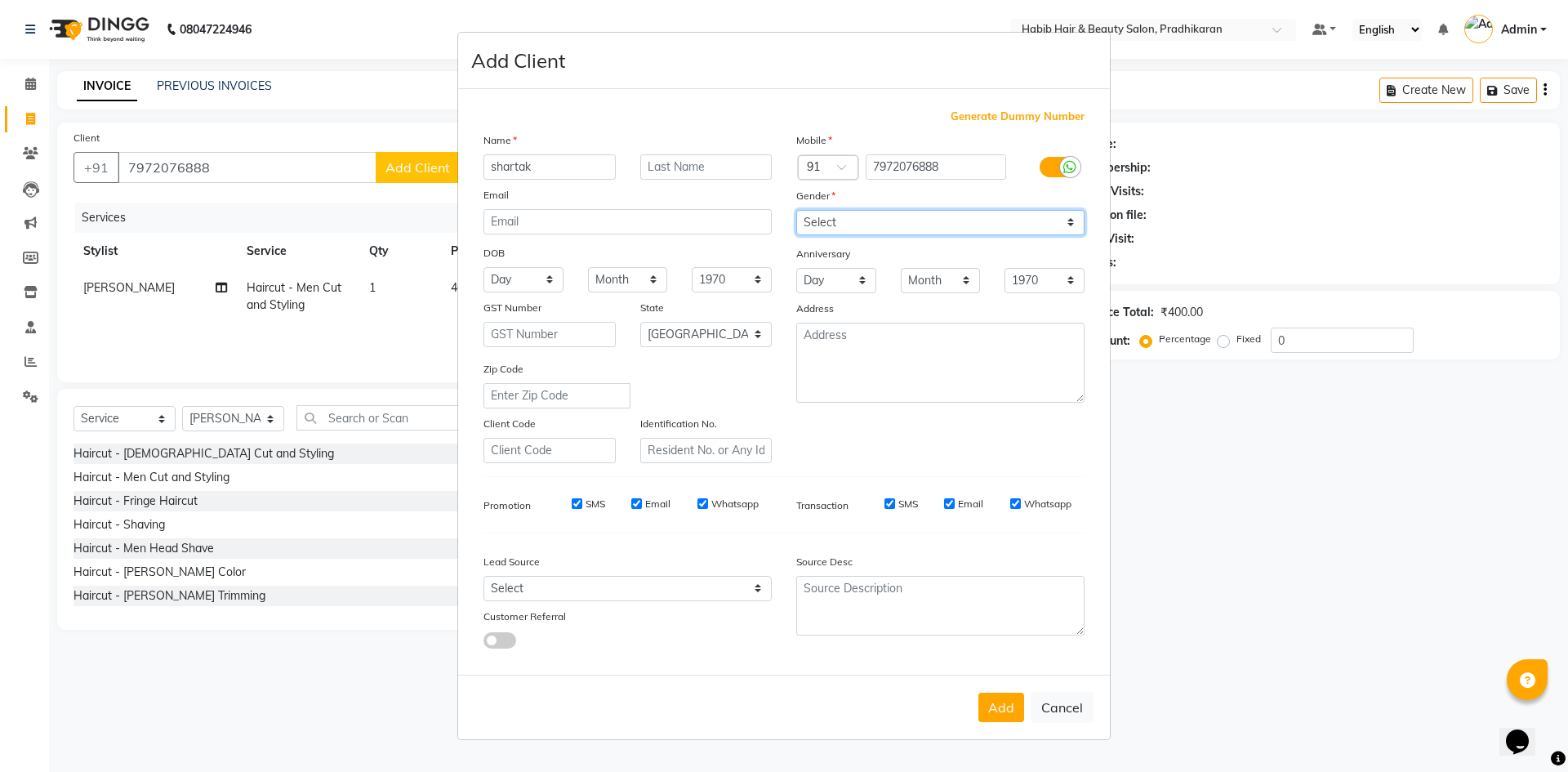
select select "male"
click at [796, 209] on select "Select [DEMOGRAPHIC_DATA] [DEMOGRAPHIC_DATA] Other Prefer Not To Say" at bounding box center [940, 222] width 288 height 26
click at [1008, 716] on button "Add" at bounding box center [1000, 707] width 45 height 29
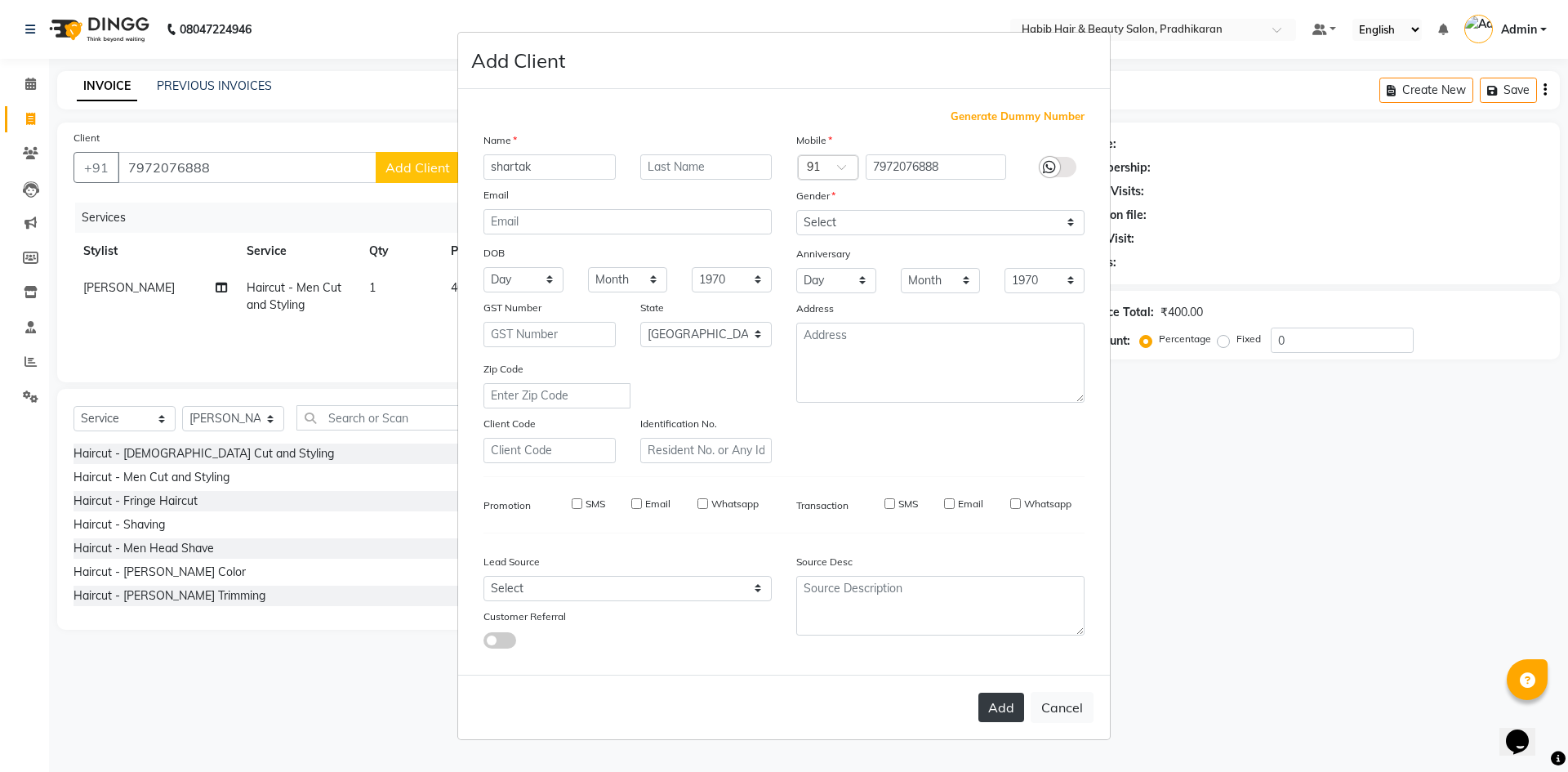
select select
select select "null"
select select
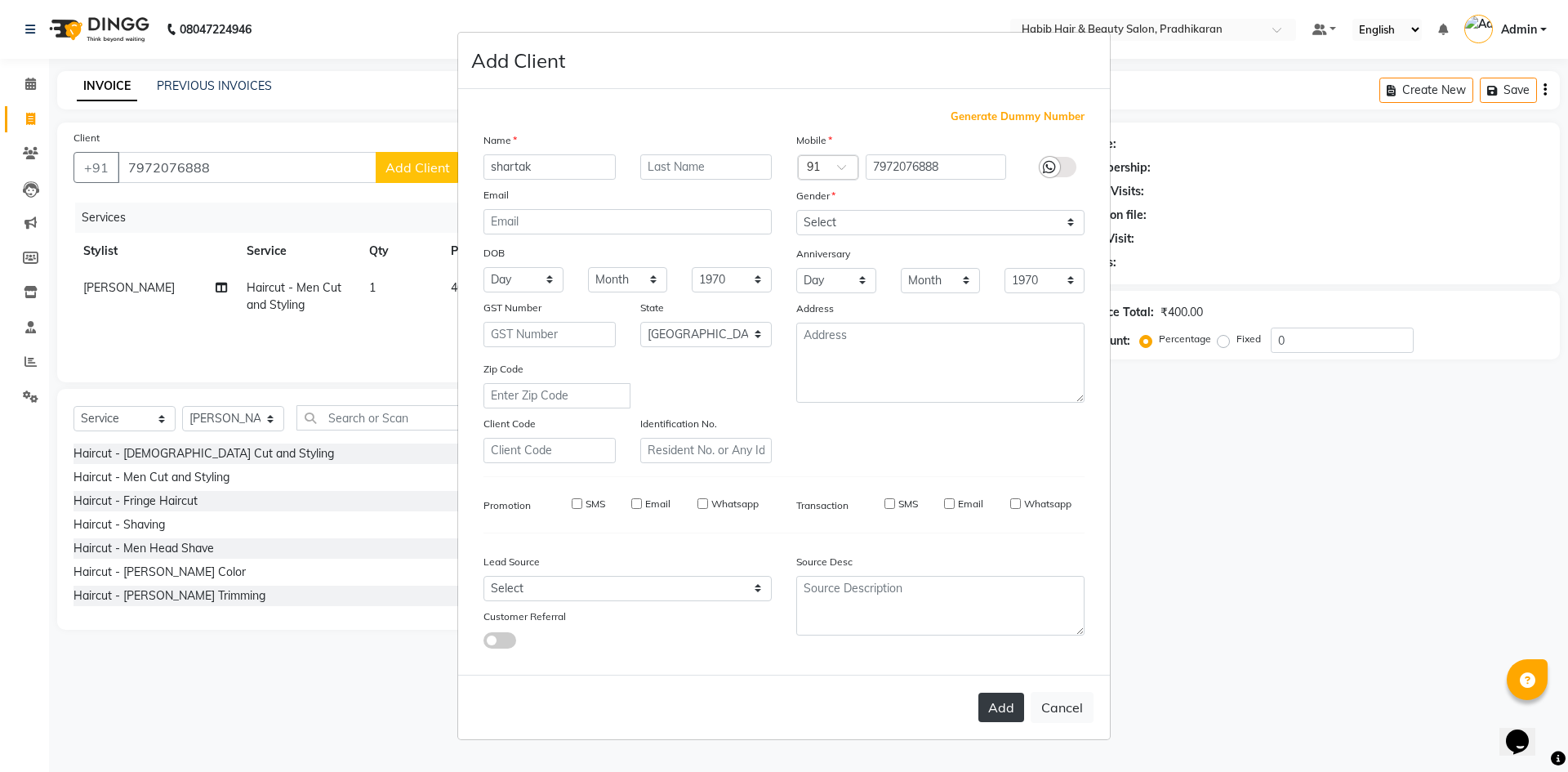
select select
checkbox input "false"
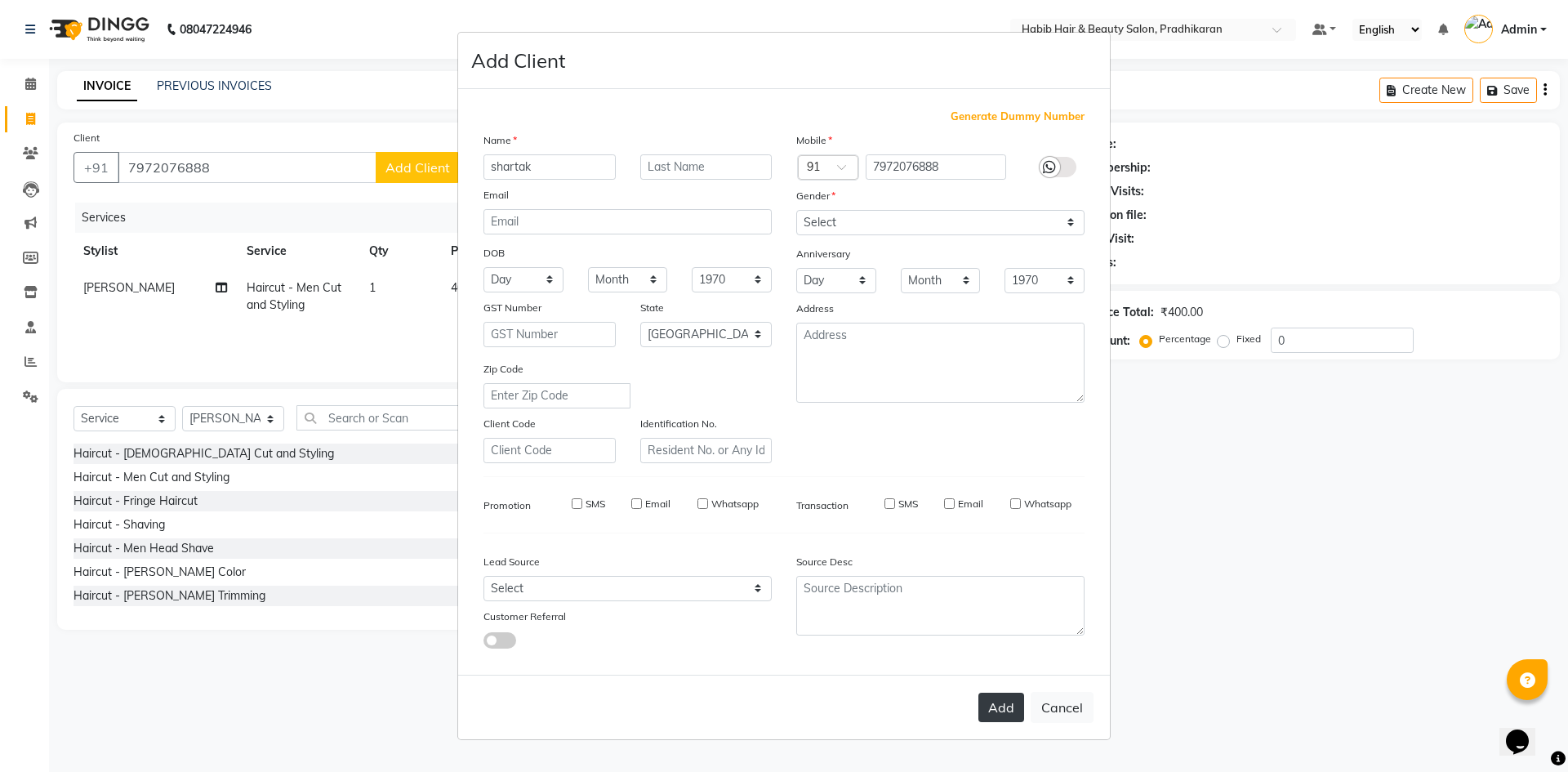
checkbox input "false"
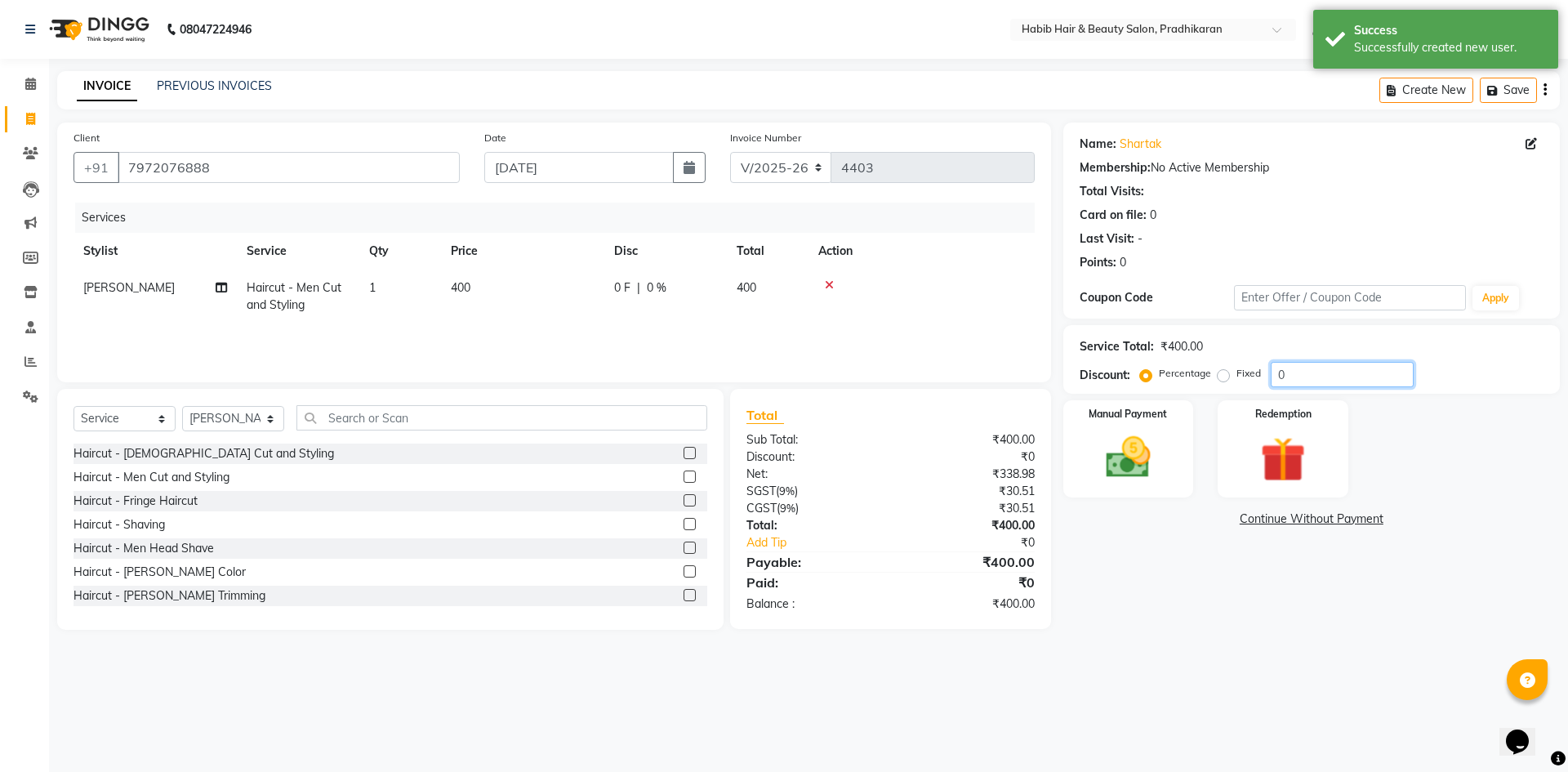
click at [1312, 382] on input "0" at bounding box center [1341, 374] width 143 height 26
type input "50"
click at [1099, 439] on img at bounding box center [1128, 457] width 76 height 54
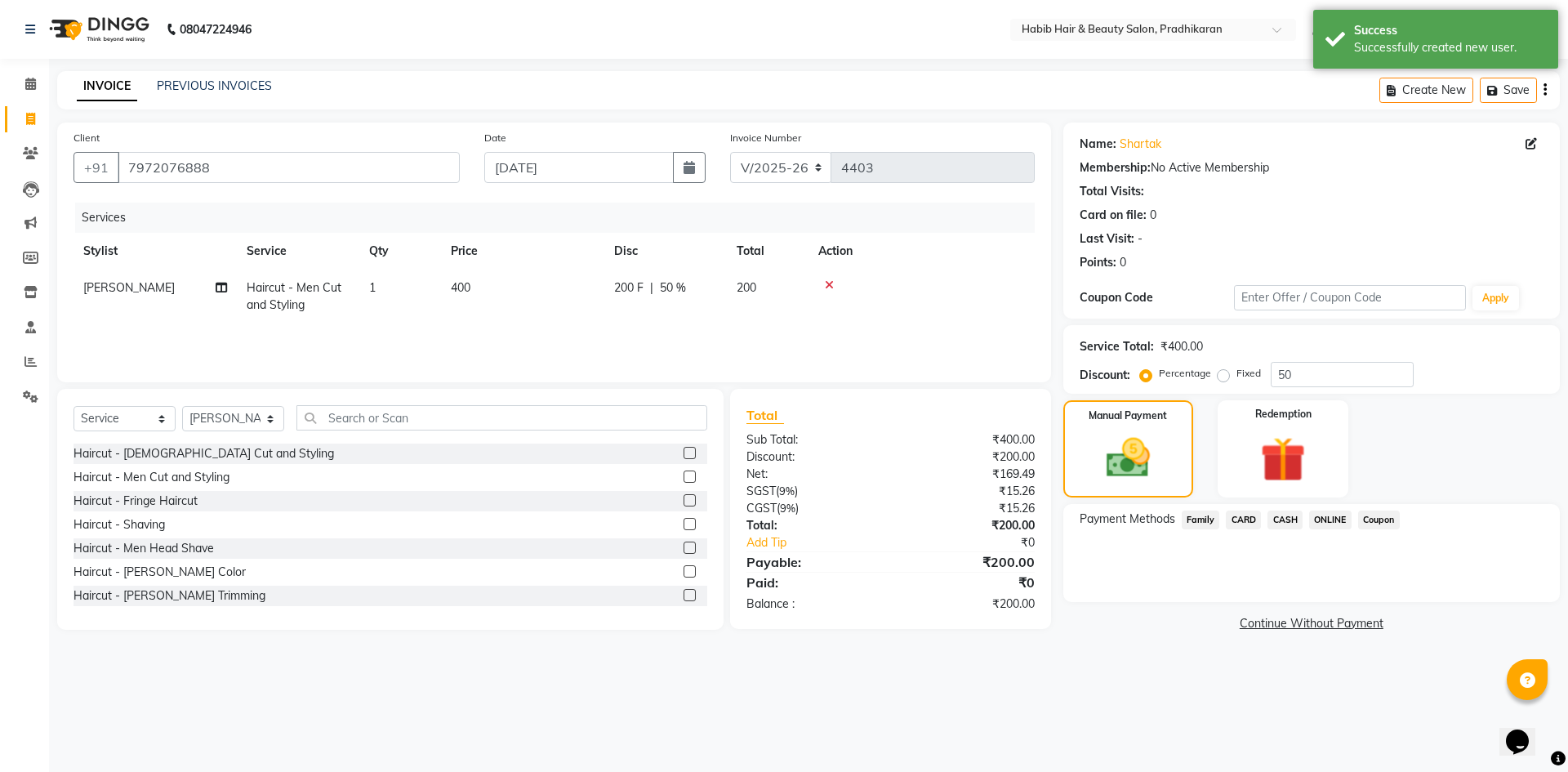
click at [1328, 519] on span "ONLINE" at bounding box center [1330, 520] width 43 height 19
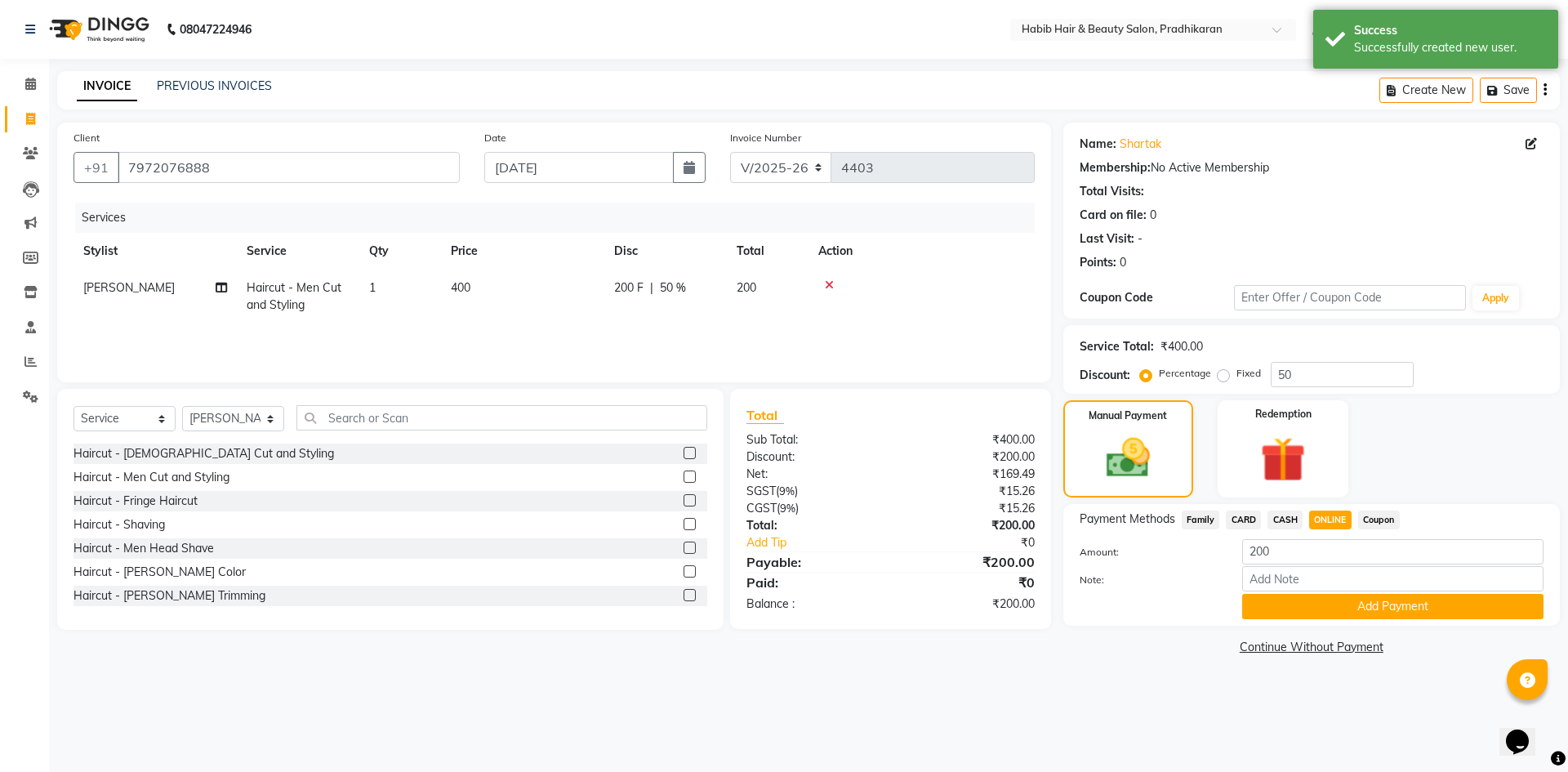
click at [1289, 516] on span "CASH" at bounding box center [1284, 520] width 35 height 19
click at [1291, 613] on button "Add Payment" at bounding box center [1393, 606] width 301 height 26
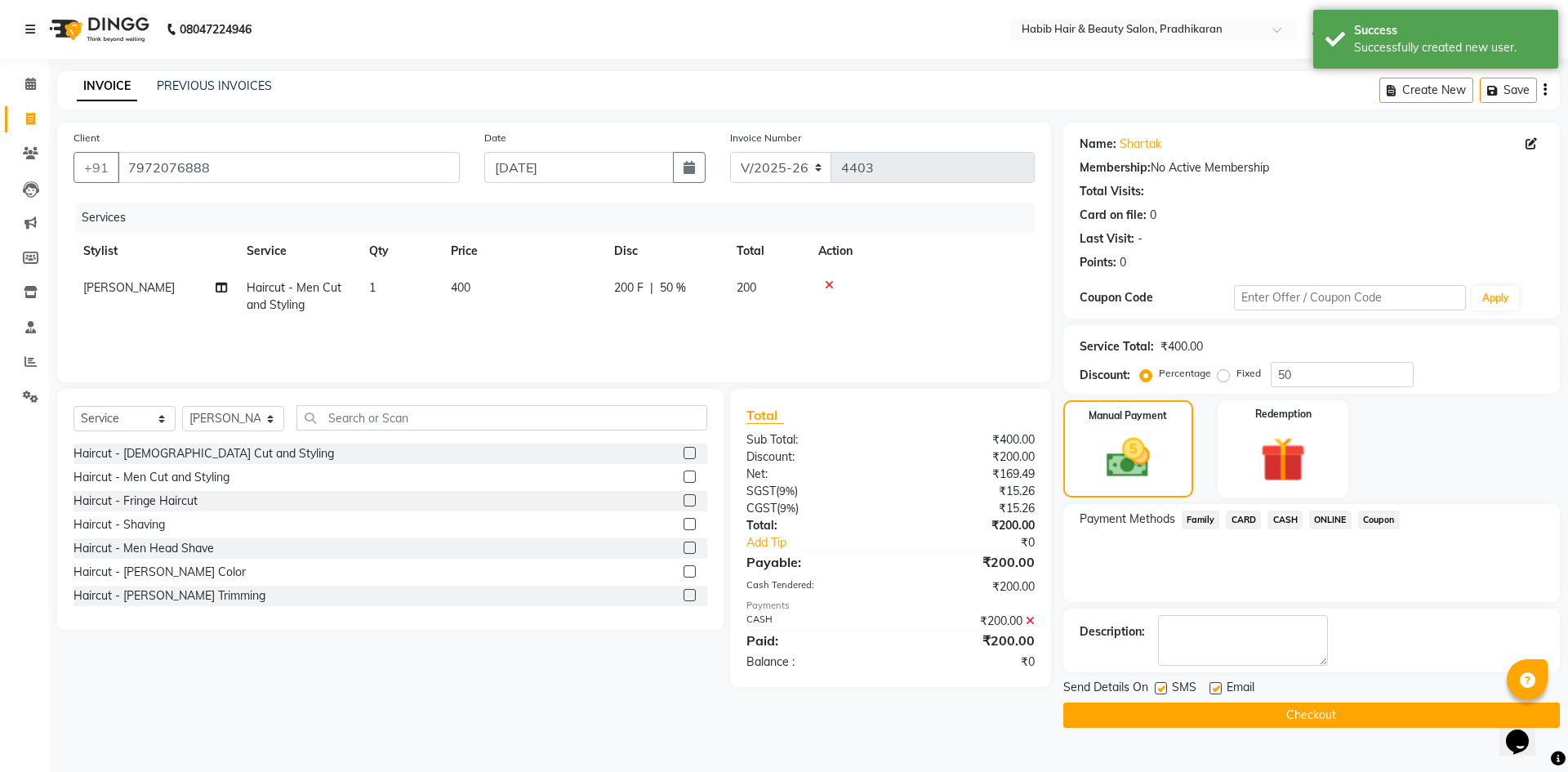
click at [1291, 705] on button "Checkout" at bounding box center [1311, 715] width 497 height 26
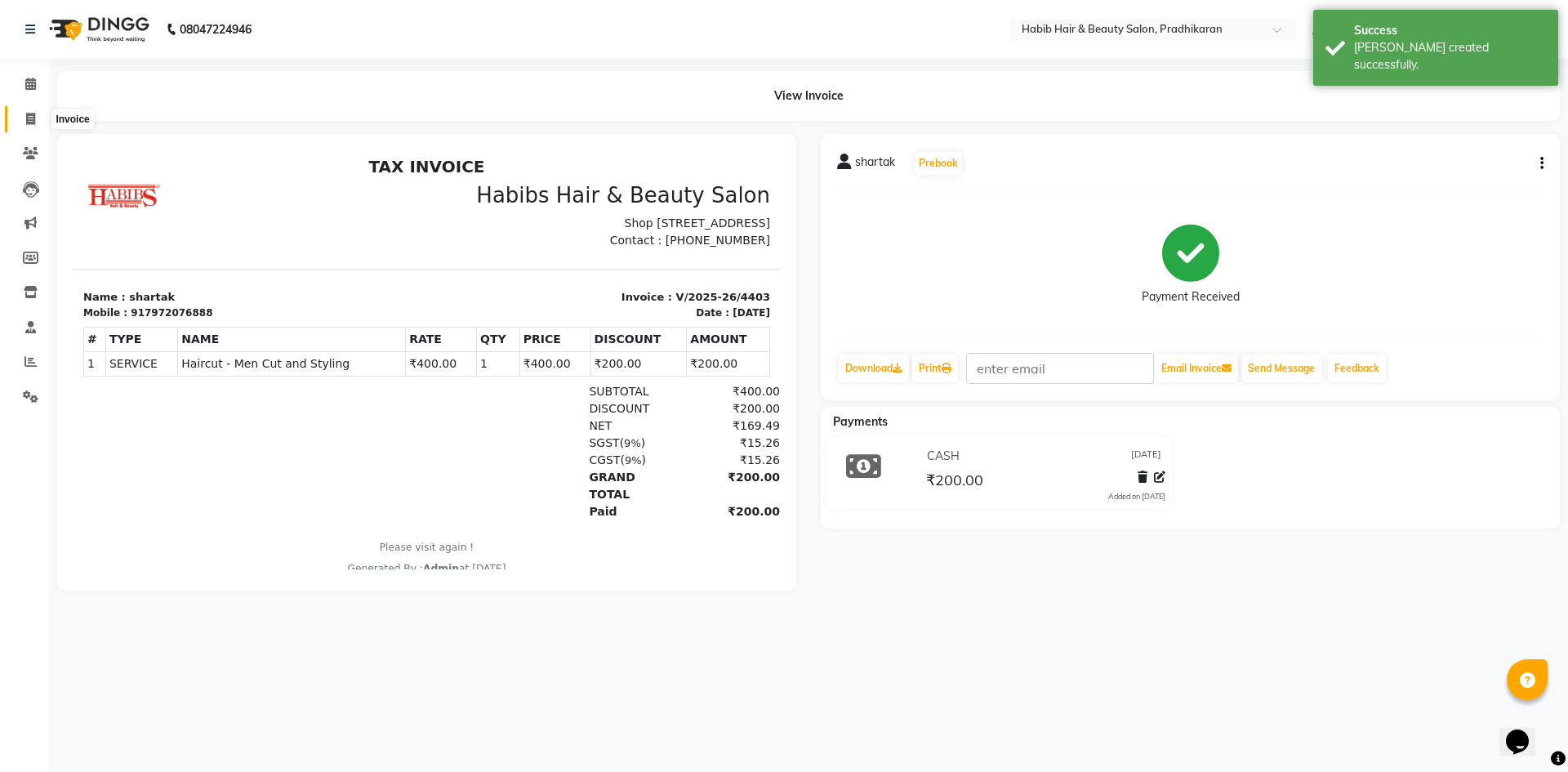
click at [39, 127] on span at bounding box center [30, 120] width 28 height 19
select select "5583"
select select "service"
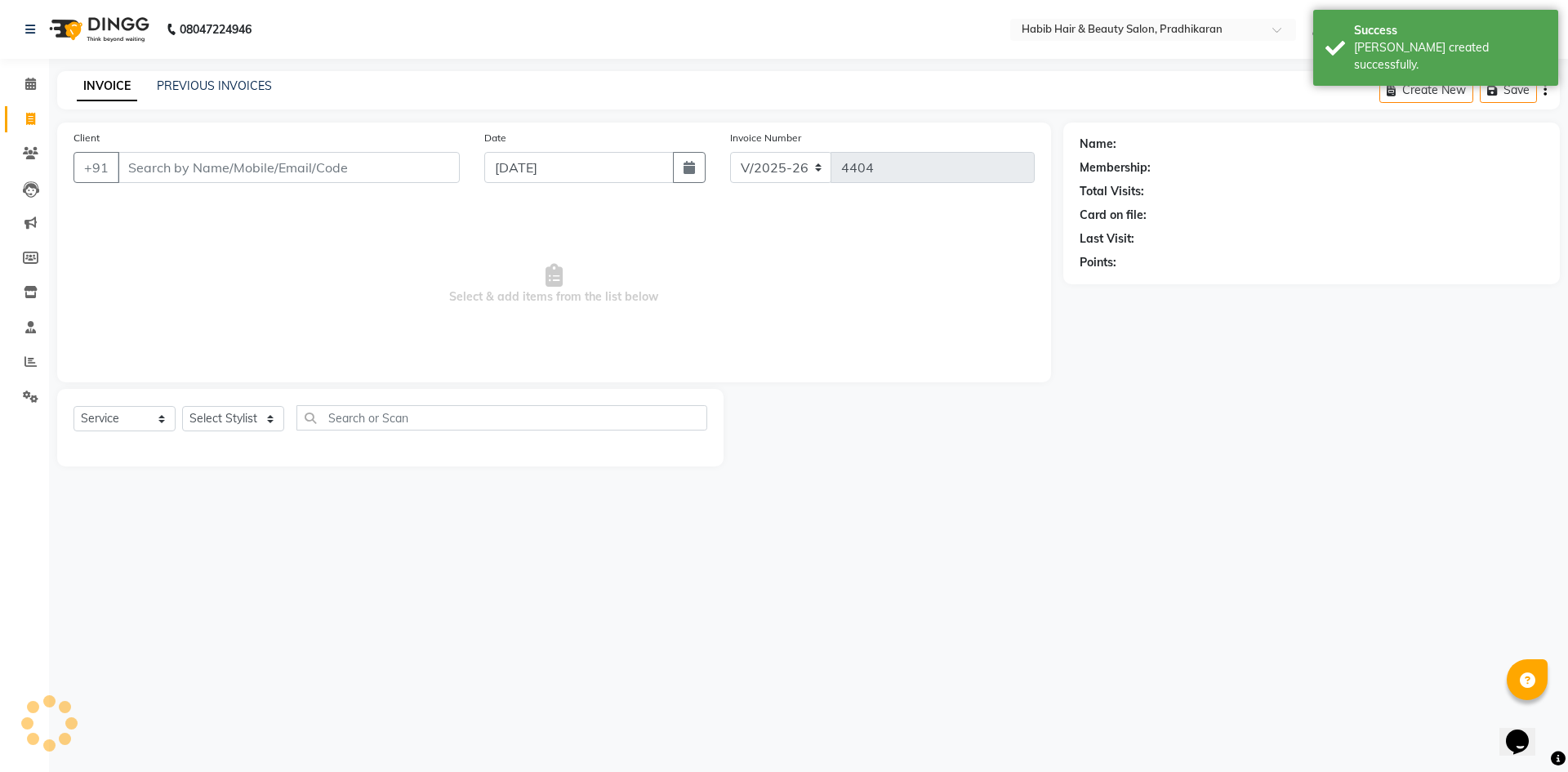
click at [203, 165] on input "Client" at bounding box center [289, 168] width 342 height 31
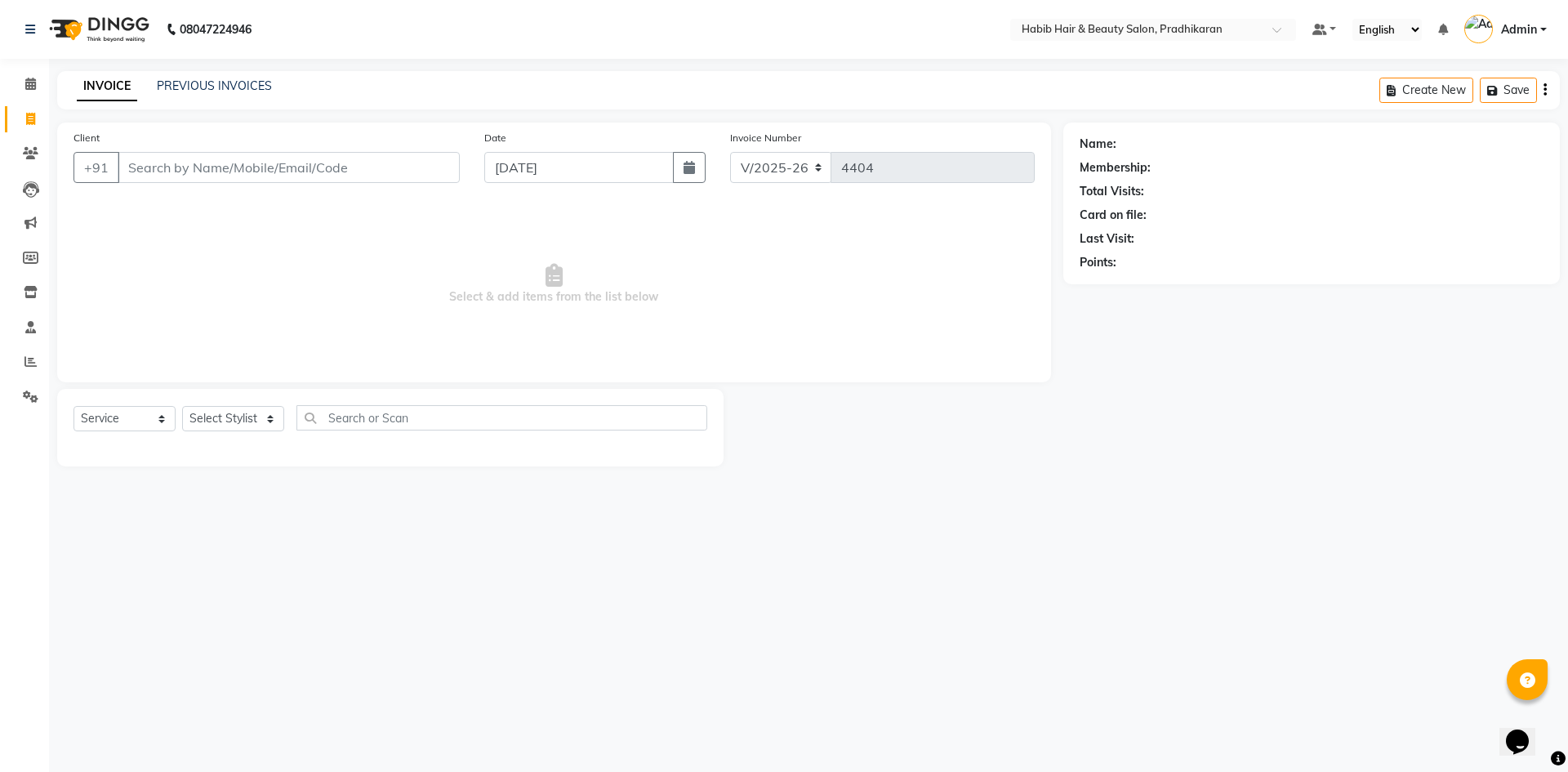
click at [204, 166] on input "Client" at bounding box center [289, 168] width 342 height 31
click at [239, 81] on link "PREVIOUS INVOICES" at bounding box center [214, 85] width 115 height 15
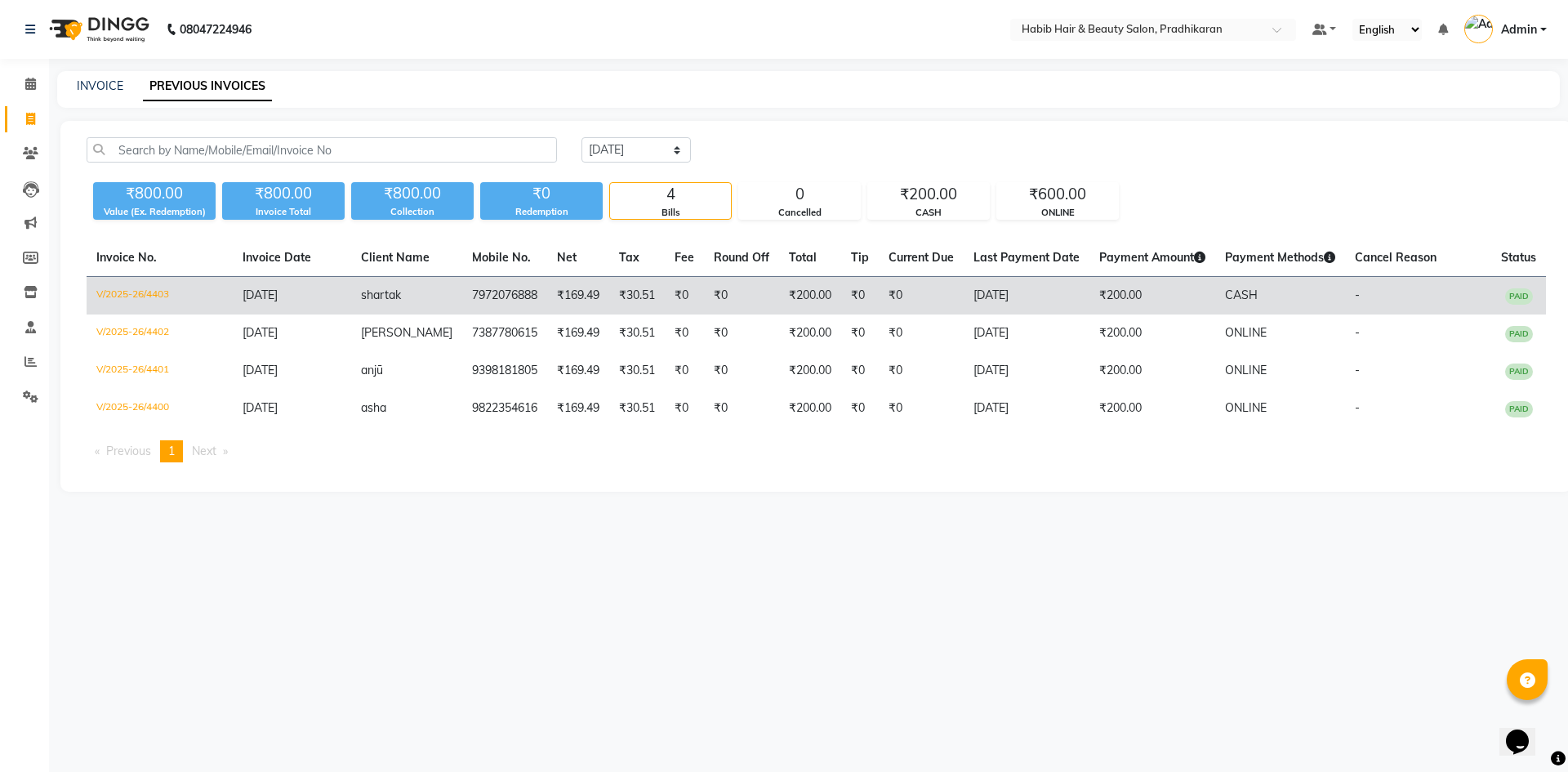
click at [1520, 292] on span "PAID" at bounding box center [1518, 296] width 27 height 16
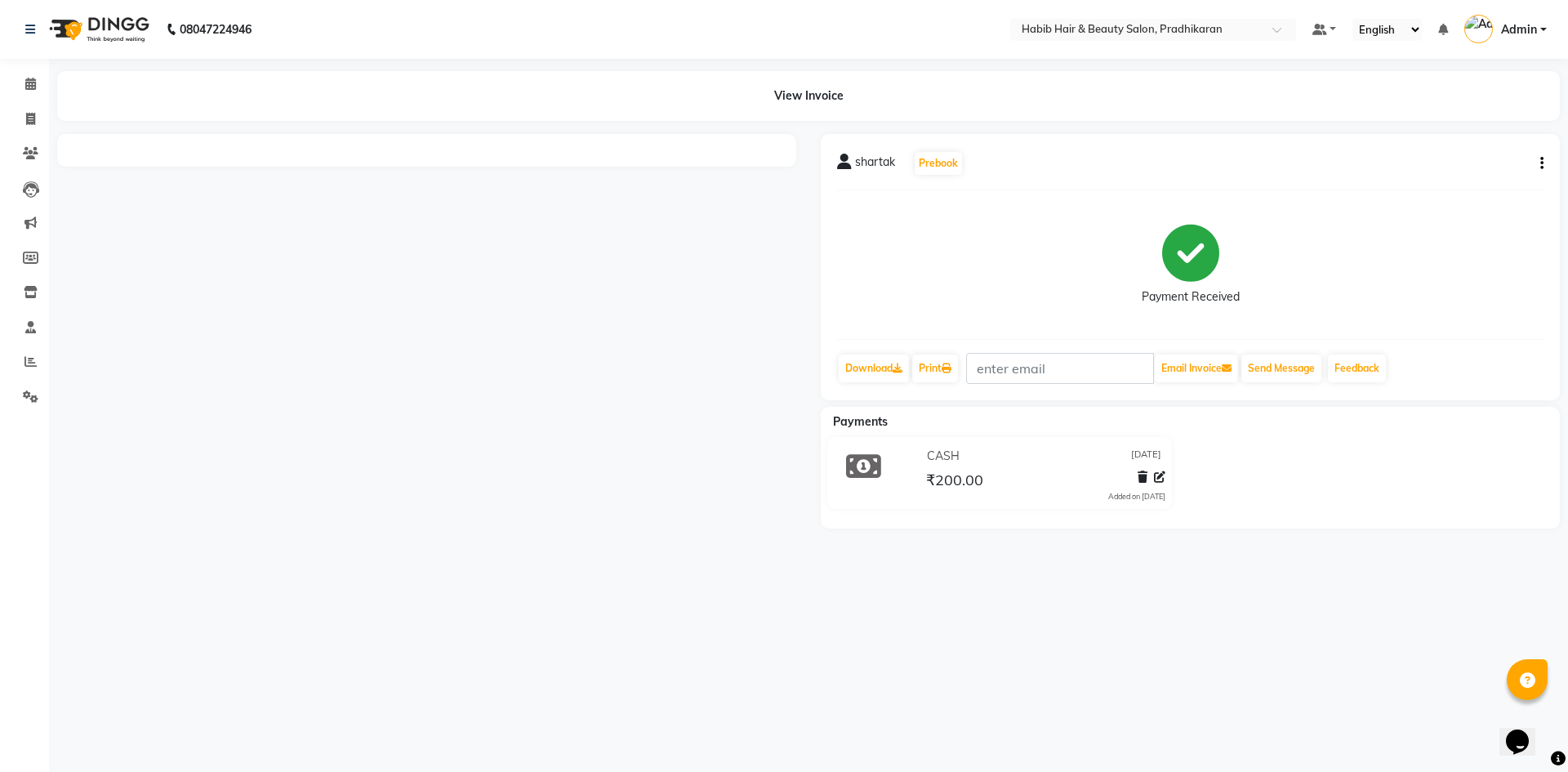
click at [1540, 163] on icon "button" at bounding box center [1541, 163] width 3 height 1
click at [1443, 180] on div "Edit Invoice" at bounding box center [1433, 174] width 168 height 21
select select "service"
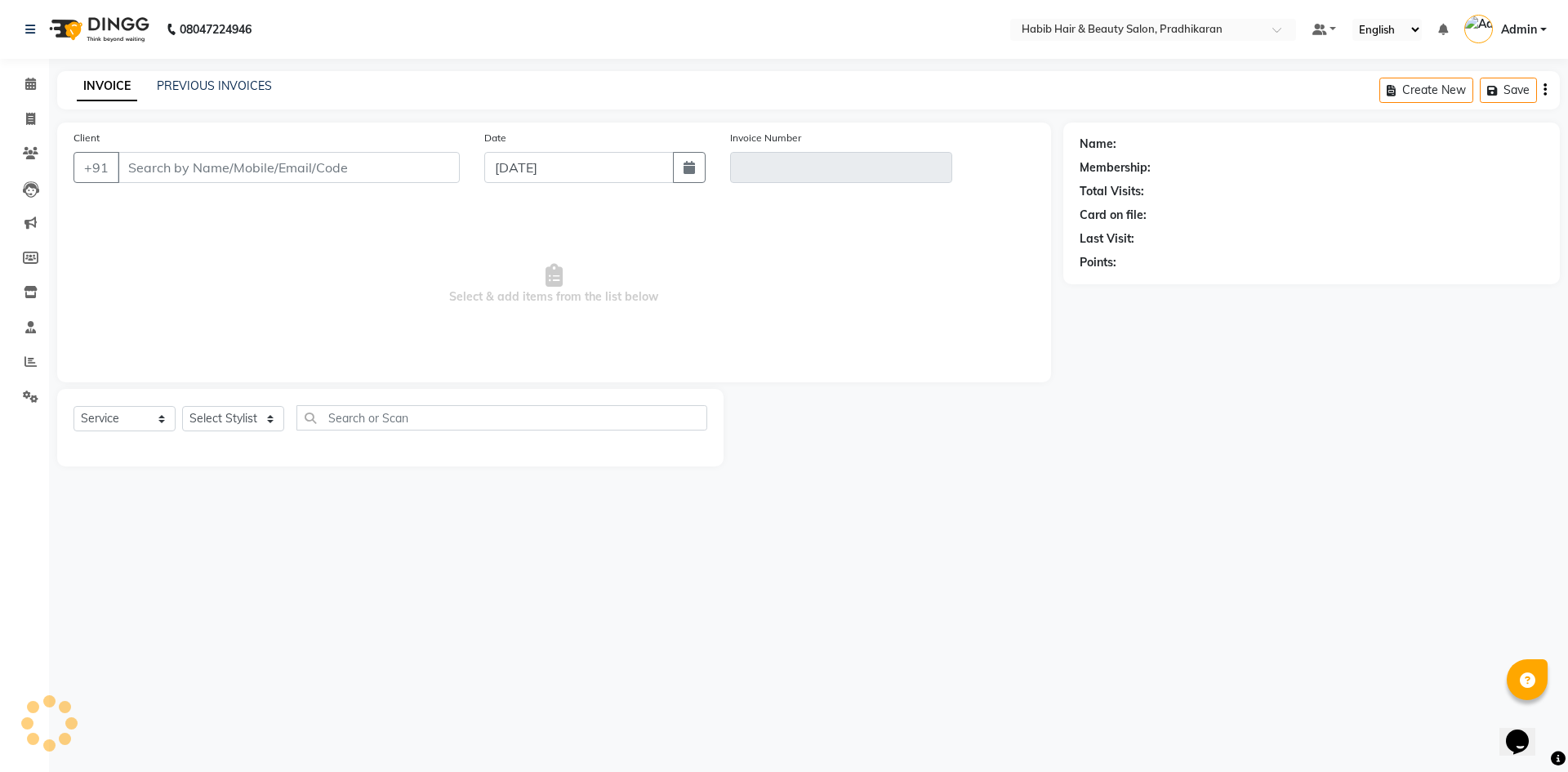
type input "7972076888"
type input "V/2025-26/4403"
select select "select"
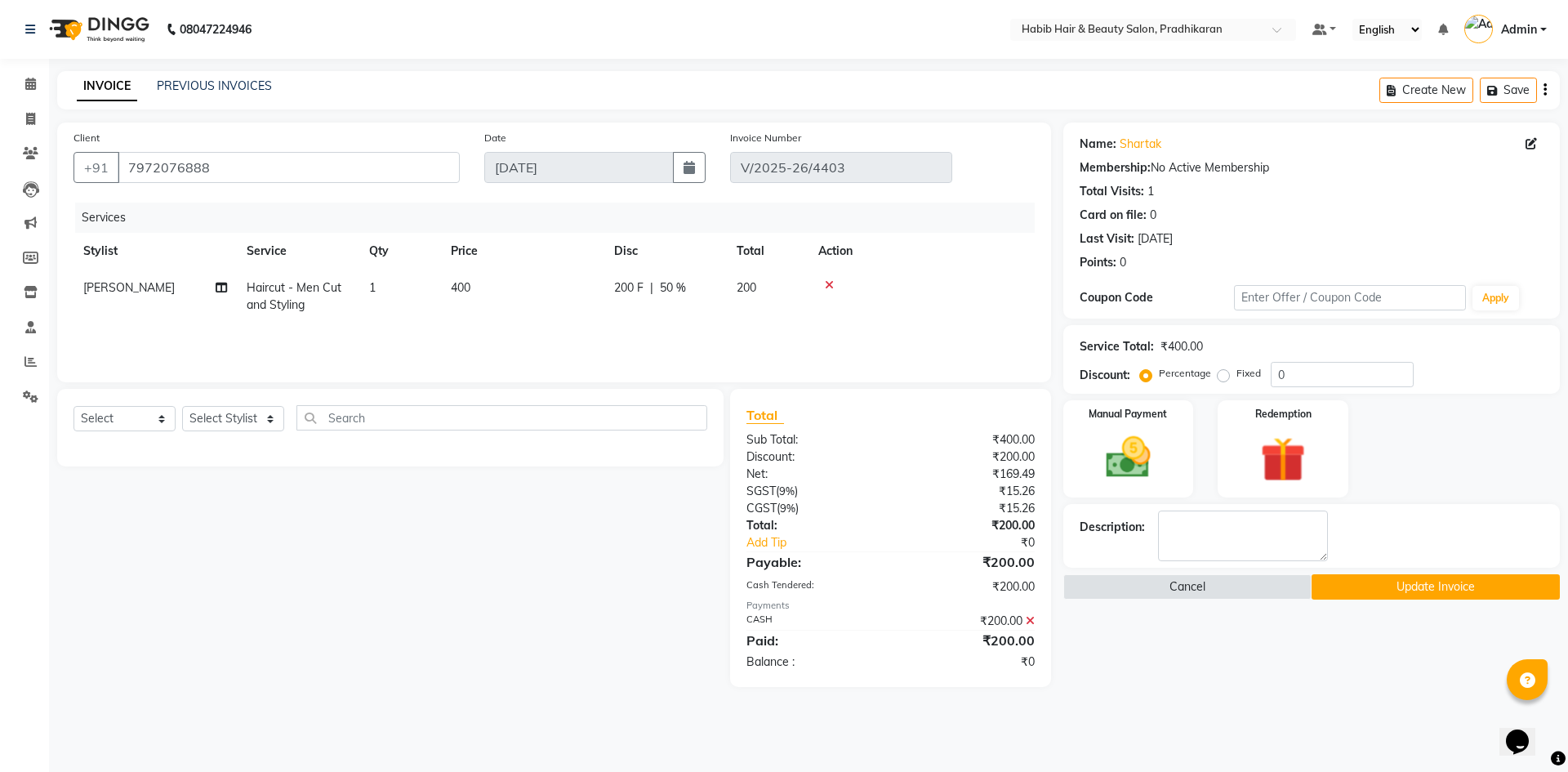
click at [825, 286] on icon at bounding box center [829, 285] width 9 height 11
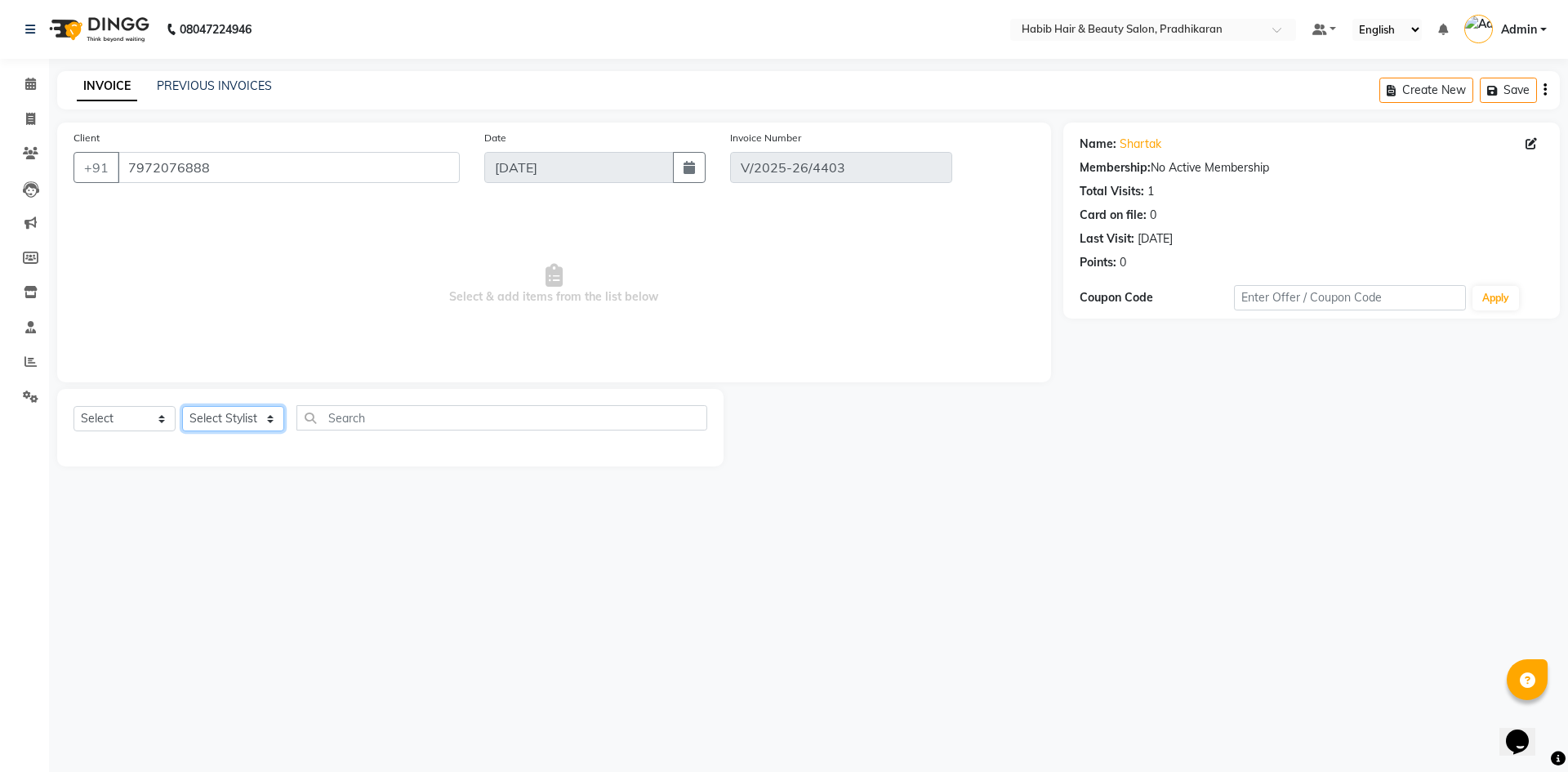
click at [244, 423] on select "Select Stylist Admin Anju [PERSON_NAME] kiran [PERSON_NAME] pritam SHREE" at bounding box center [233, 419] width 102 height 26
select select "75422"
click at [182, 406] on select "Select Stylist Admin Anju [PERSON_NAME] kiran [PERSON_NAME] pritam SHREE" at bounding box center [233, 419] width 102 height 26
click at [150, 411] on select "Select Service Product Membership Package Voucher Prepaid Gift Card" at bounding box center [124, 419] width 102 height 26
select select "service"
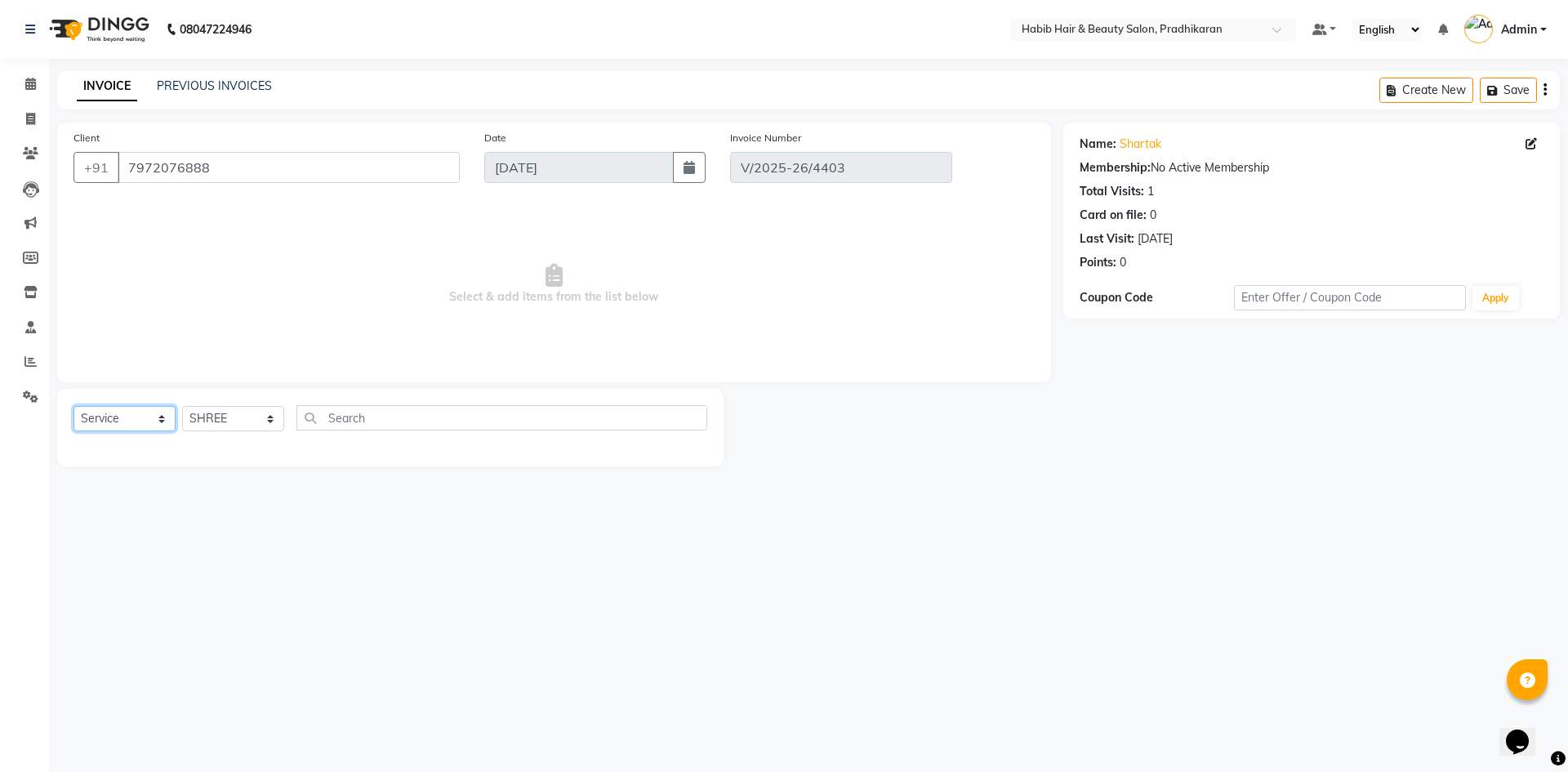
click at [74, 406] on select "Select Service Product Membership Package Voucher Prepaid Gift Card" at bounding box center [124, 419] width 102 height 26
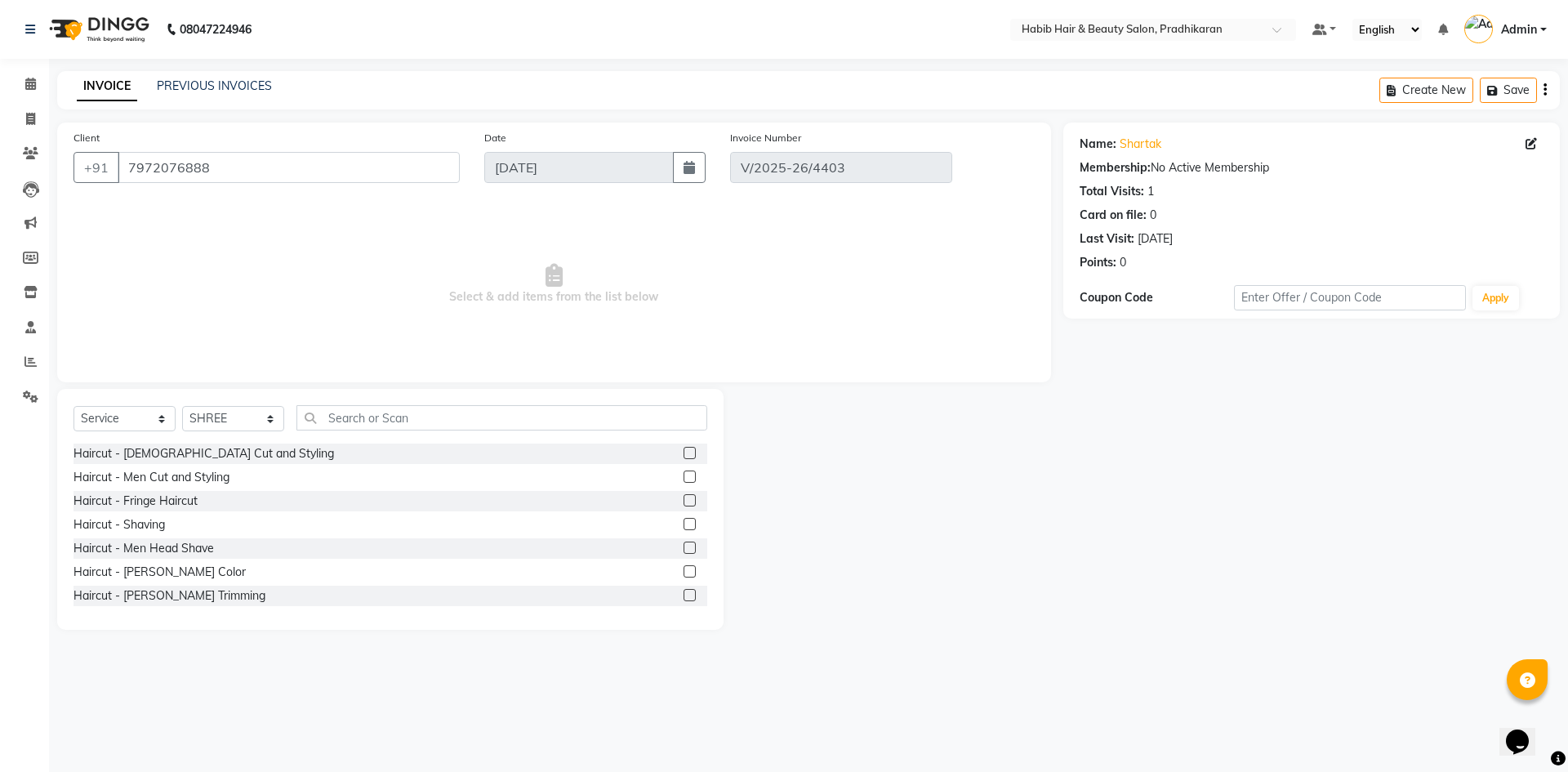
click at [683, 473] on label at bounding box center [689, 476] width 12 height 12
click at [683, 473] on input "checkbox" at bounding box center [688, 477] width 10 height 10
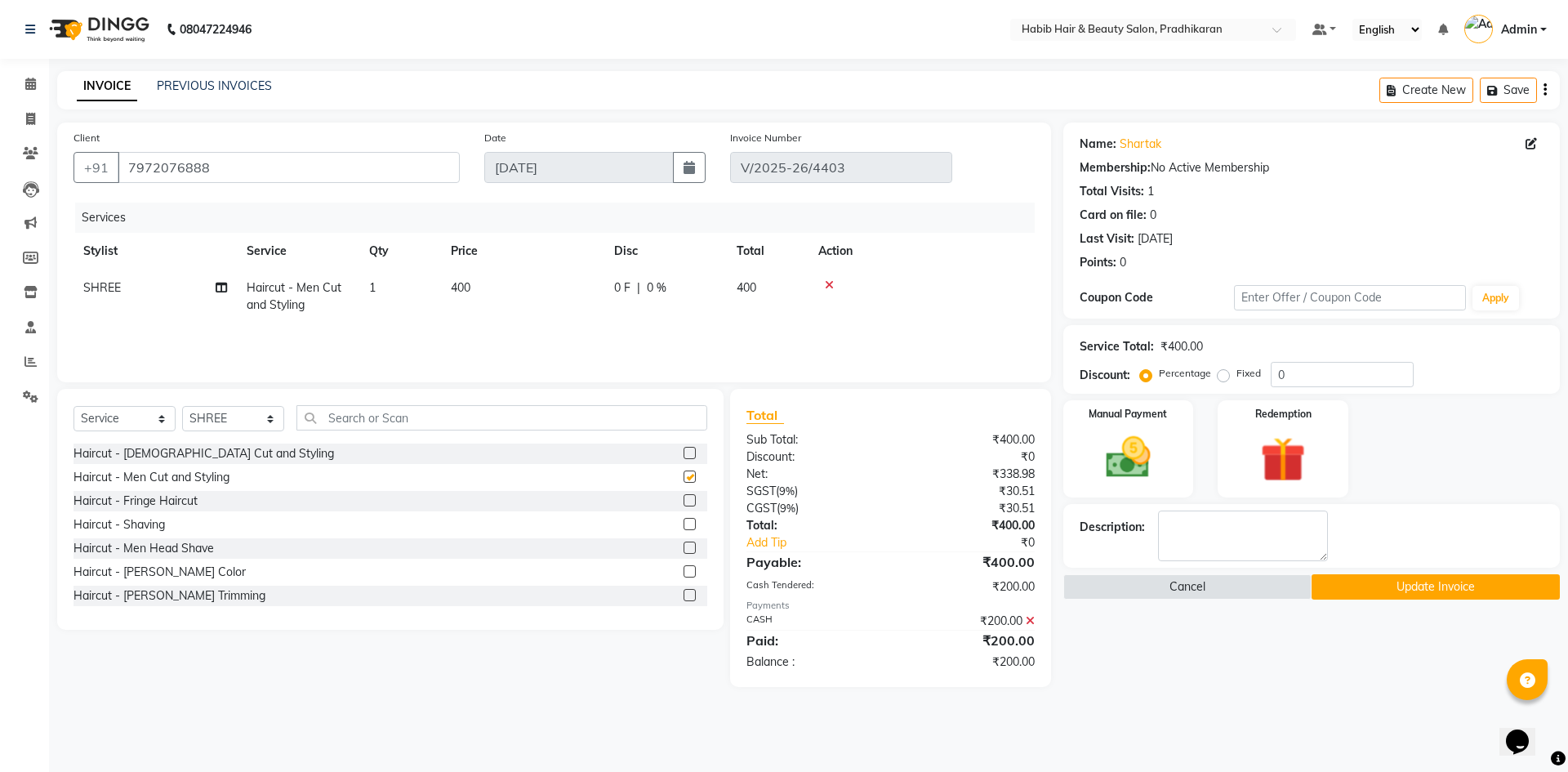
checkbox input "false"
click at [1026, 622] on icon at bounding box center [1030, 620] width 9 height 11
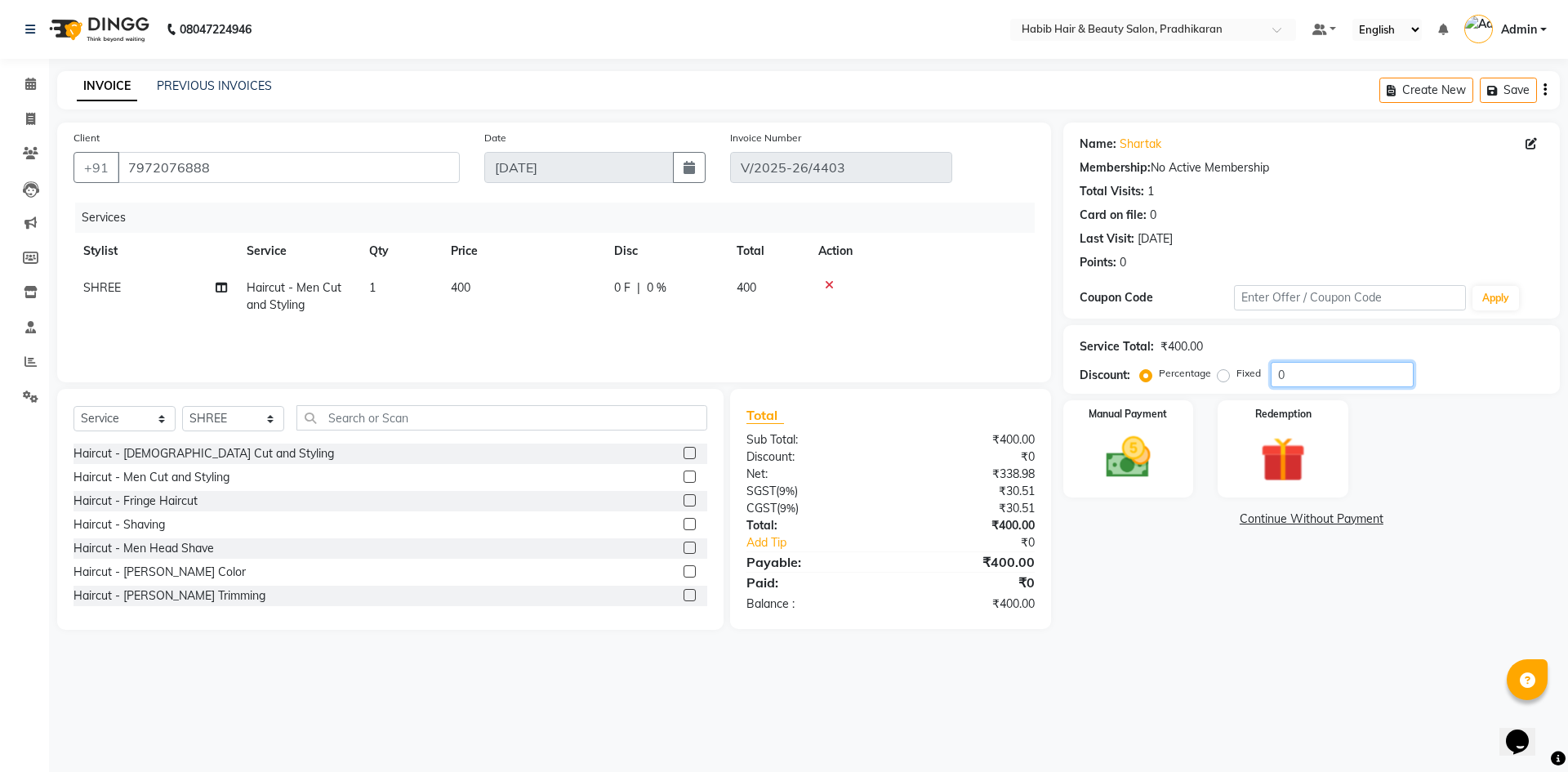
drag, startPoint x: 1287, startPoint y: 372, endPoint x: 1342, endPoint y: 354, distance: 57.9
click at [1298, 371] on input "0" at bounding box center [1341, 374] width 143 height 26
type input "50"
click at [1135, 446] on img at bounding box center [1128, 457] width 76 height 54
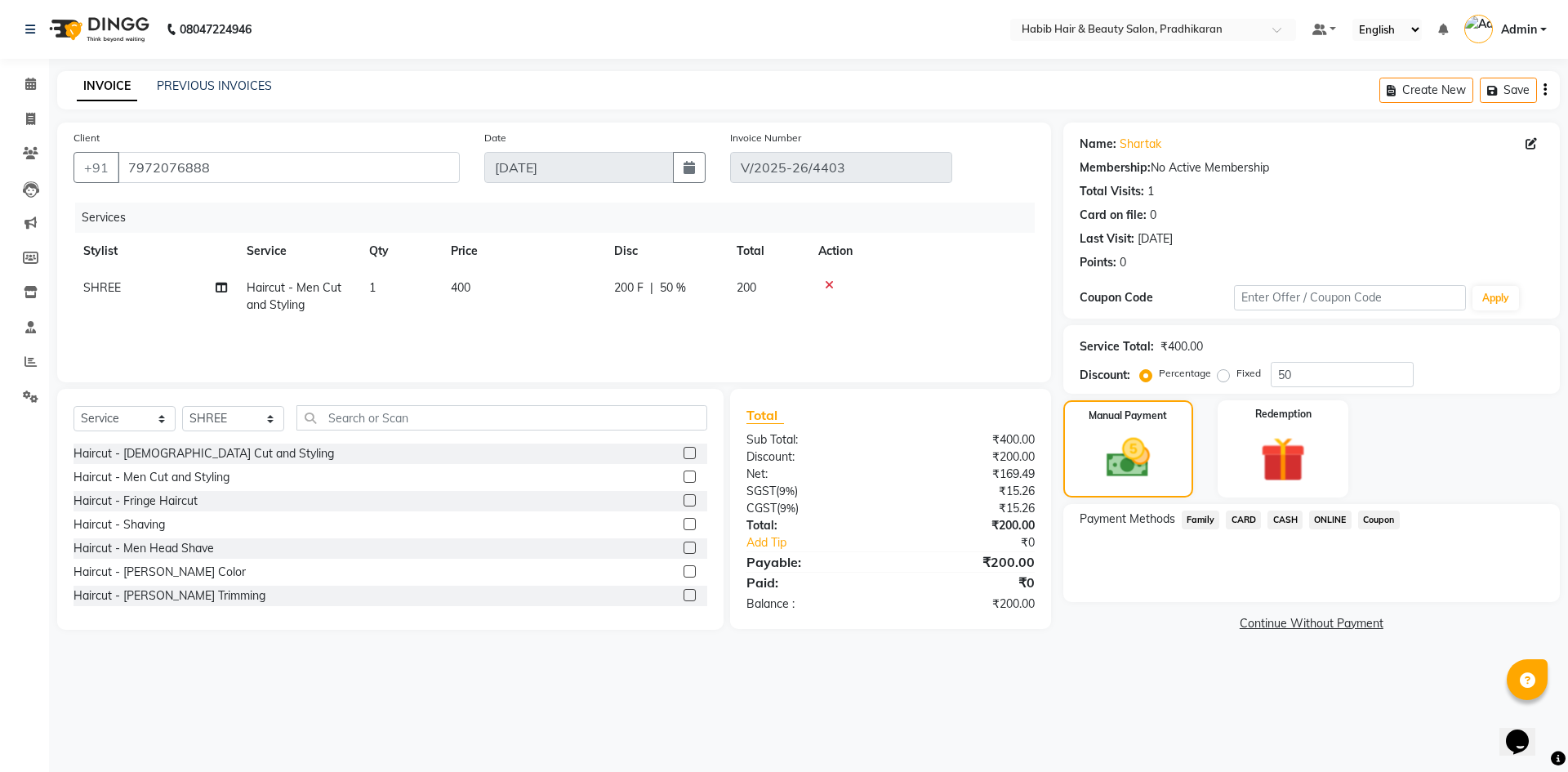
click at [1279, 516] on span "CASH" at bounding box center [1284, 520] width 35 height 19
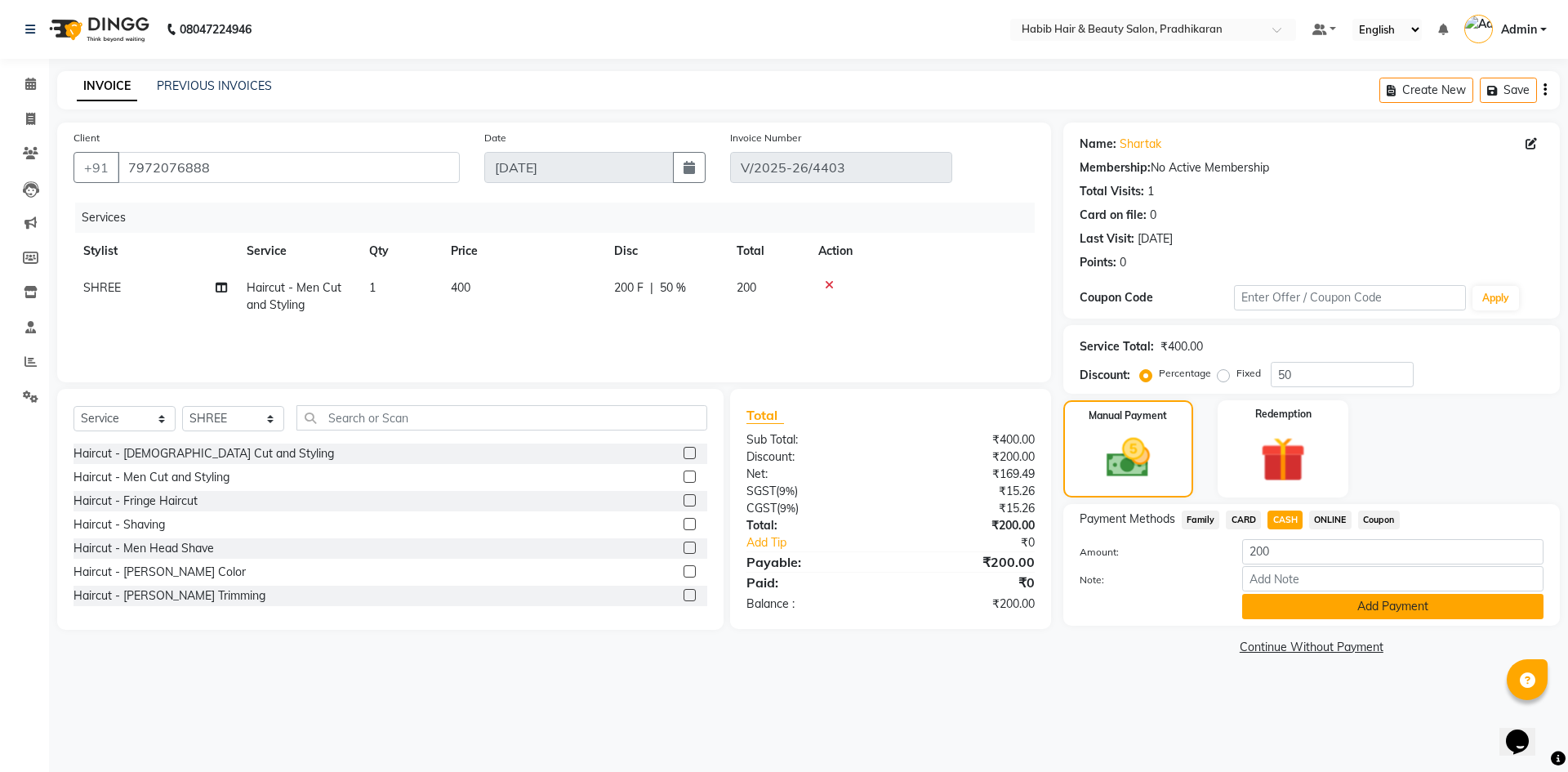
click at [1300, 610] on button "Add Payment" at bounding box center [1393, 606] width 301 height 26
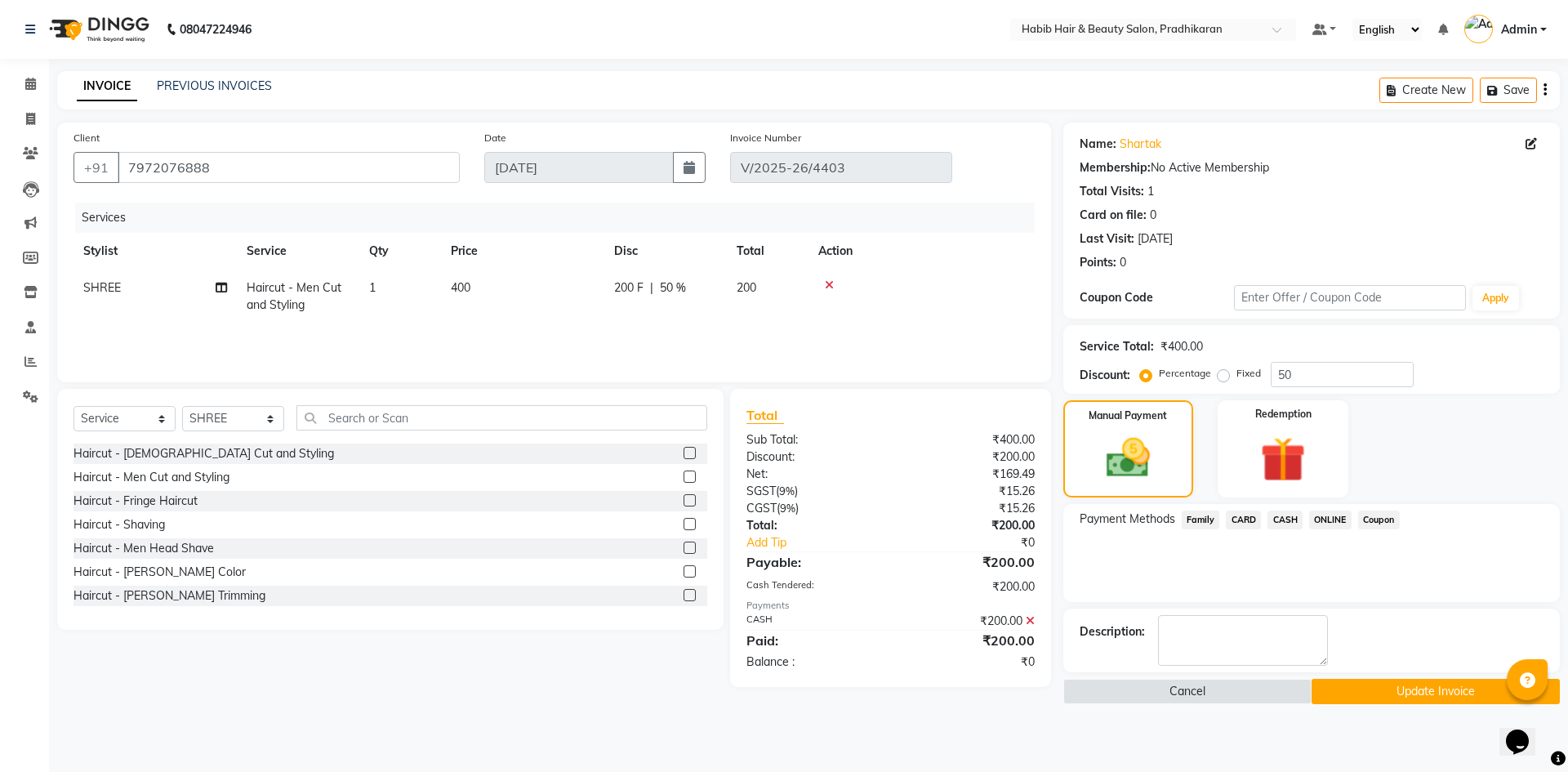
click at [1366, 692] on button "Update Invoice" at bounding box center [1435, 692] width 248 height 26
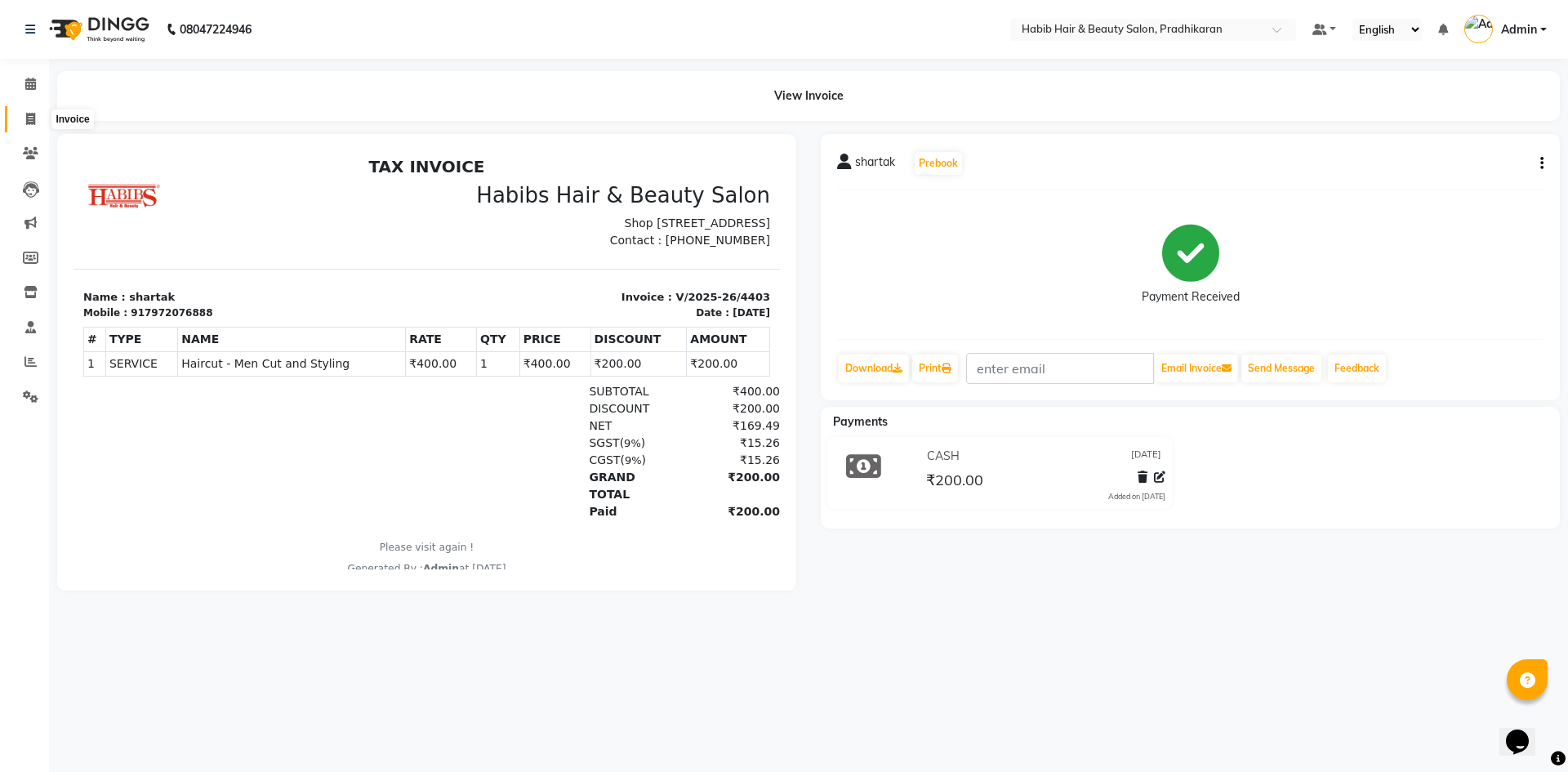
click at [18, 119] on span at bounding box center [30, 120] width 28 height 19
select select "5583"
select select "service"
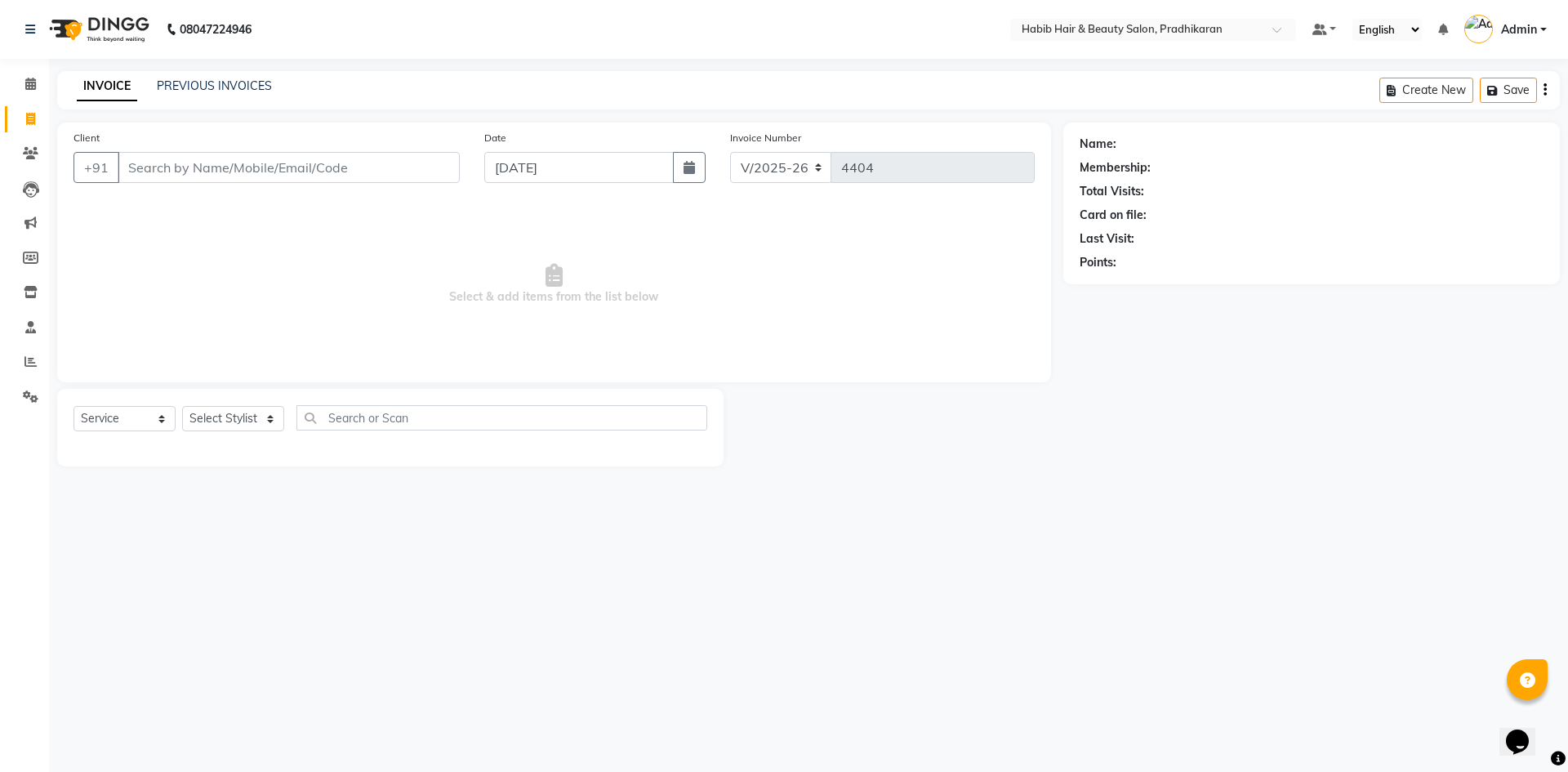
click at [210, 173] on input "Client" at bounding box center [289, 168] width 342 height 31
type input "9321148019"
click at [396, 166] on span "Add Client" at bounding box center [417, 167] width 64 height 16
select select "22"
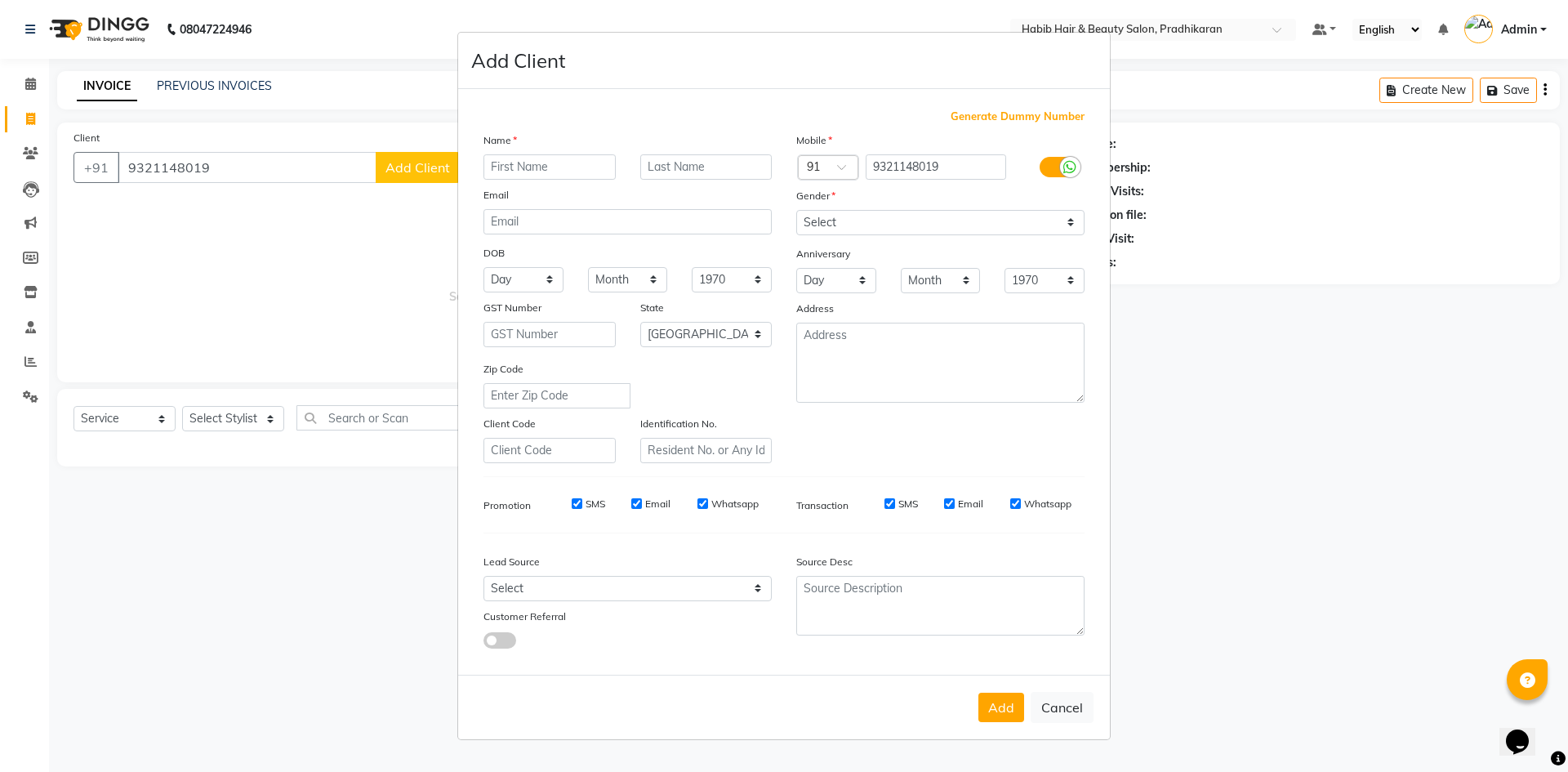
click at [554, 174] on input "text" at bounding box center [549, 168] width 133 height 26
type input "[PERSON_NAME]"
click at [1080, 226] on select "Select [DEMOGRAPHIC_DATA] [DEMOGRAPHIC_DATA] Other Prefer Not To Say" at bounding box center [940, 222] width 288 height 26
select select "[DEMOGRAPHIC_DATA]"
click at [796, 209] on select "Select [DEMOGRAPHIC_DATA] [DEMOGRAPHIC_DATA] Other Prefer Not To Say" at bounding box center [940, 222] width 288 height 26
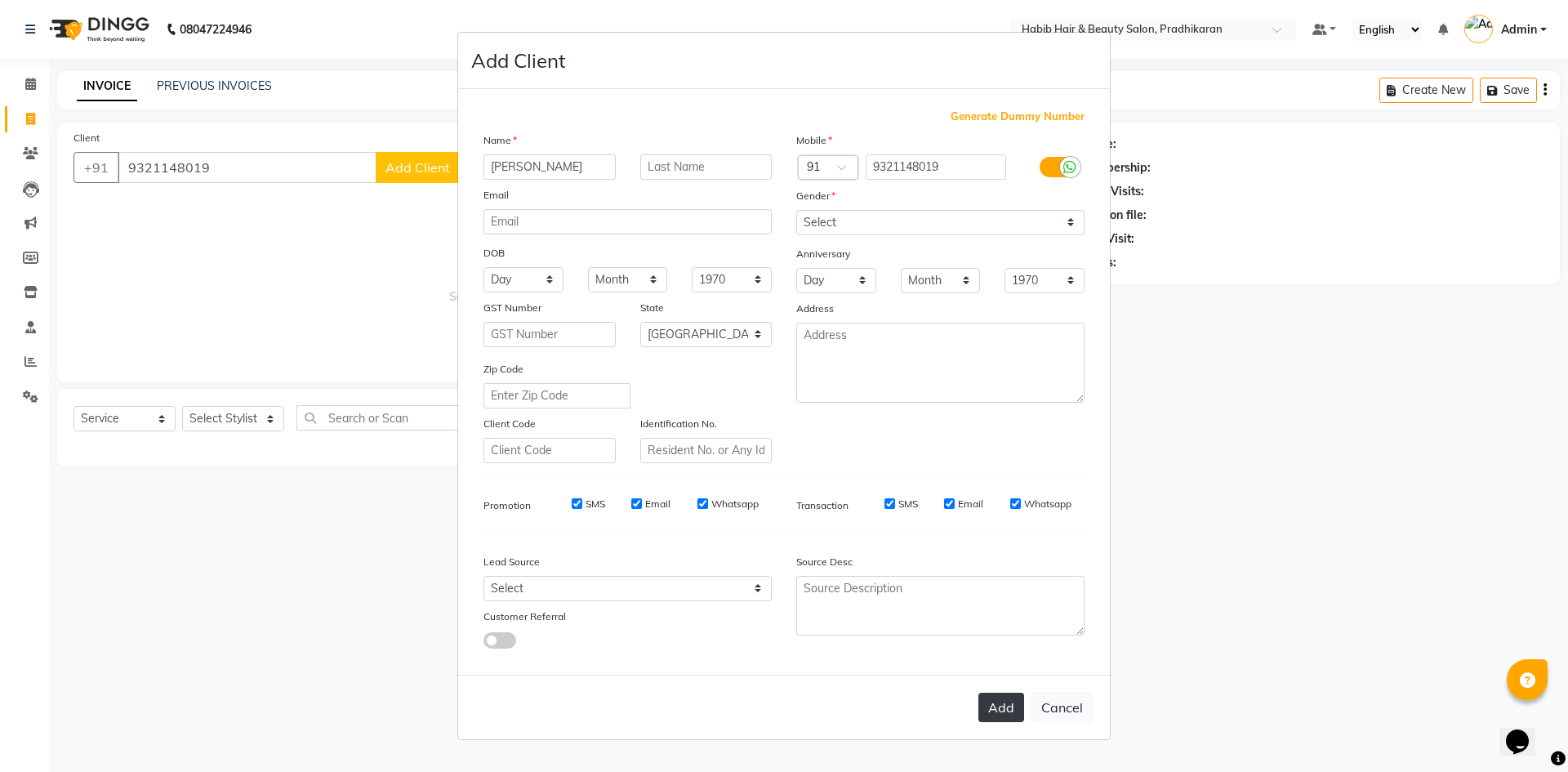
click at [1019, 706] on button "Add" at bounding box center [1000, 707] width 45 height 29
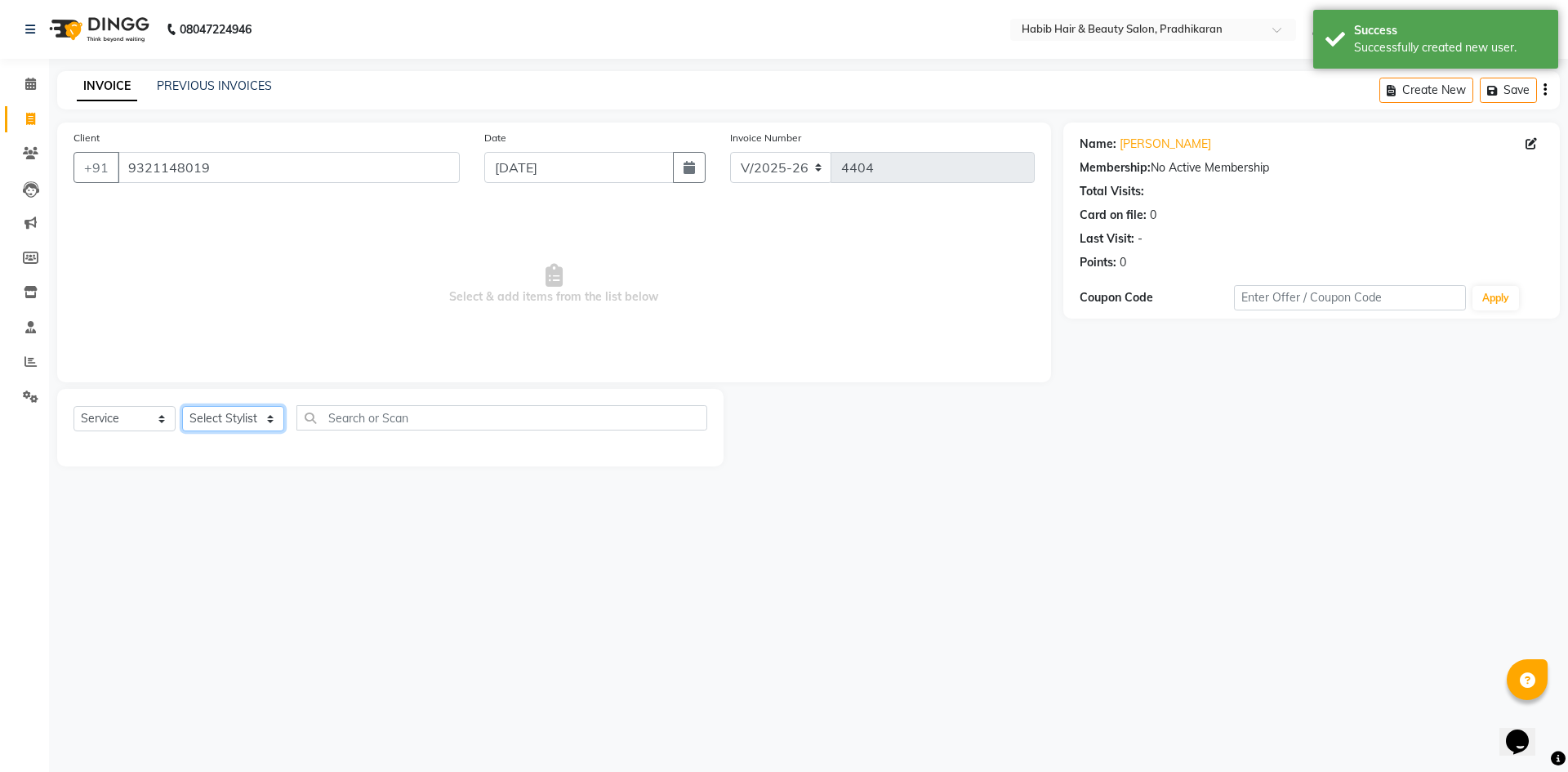
click at [256, 416] on select "Select Stylist Admin Anju [PERSON_NAME] kiran [PERSON_NAME] pritam SHREE" at bounding box center [233, 419] width 102 height 26
select select "50171"
click at [182, 406] on select "Select Stylist Admin Anju [PERSON_NAME] kiran [PERSON_NAME] pritam SHREE" at bounding box center [233, 419] width 102 height 26
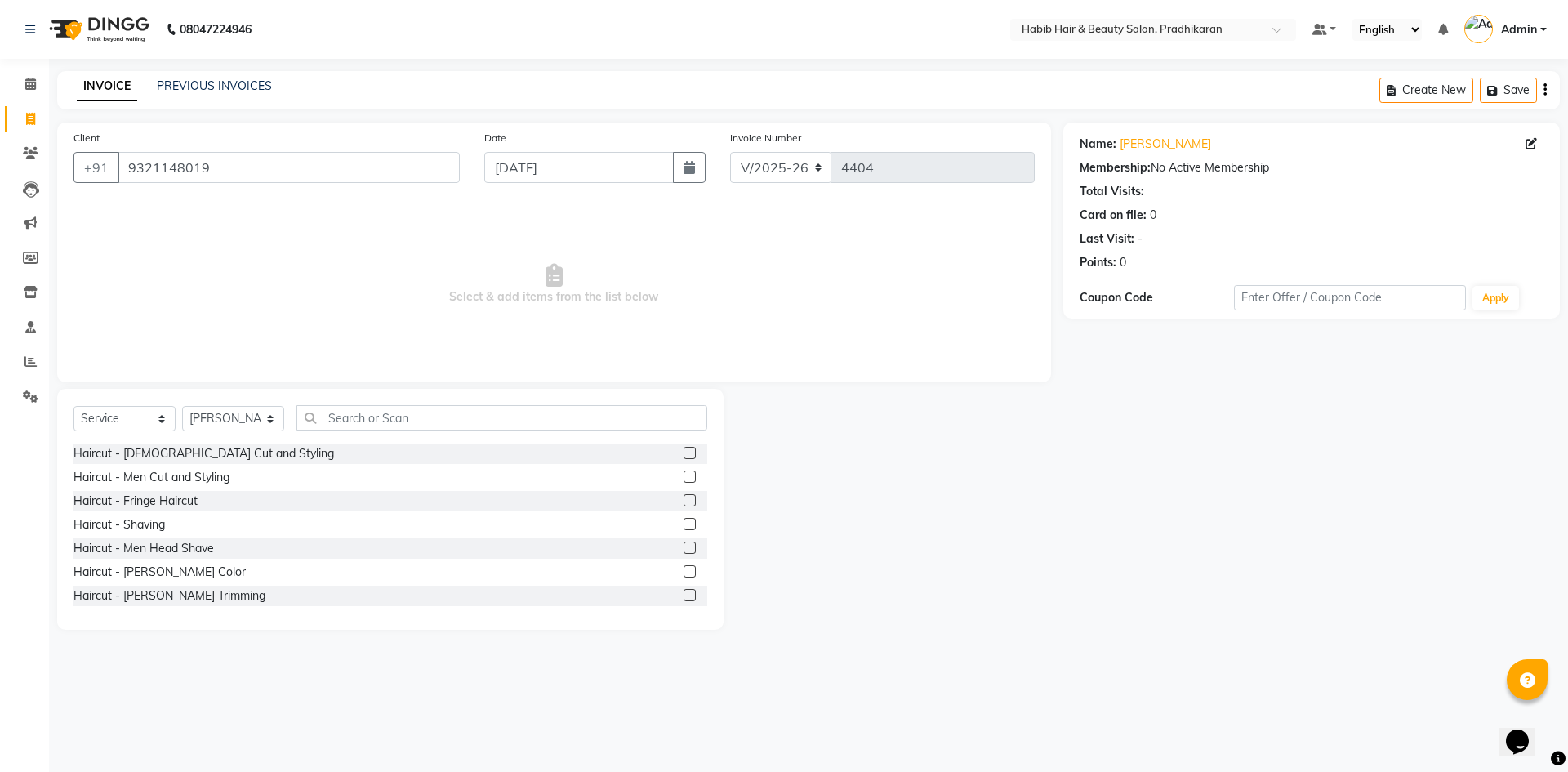
click at [683, 458] on label at bounding box center [689, 452] width 12 height 12
click at [683, 458] on input "checkbox" at bounding box center [688, 453] width 10 height 10
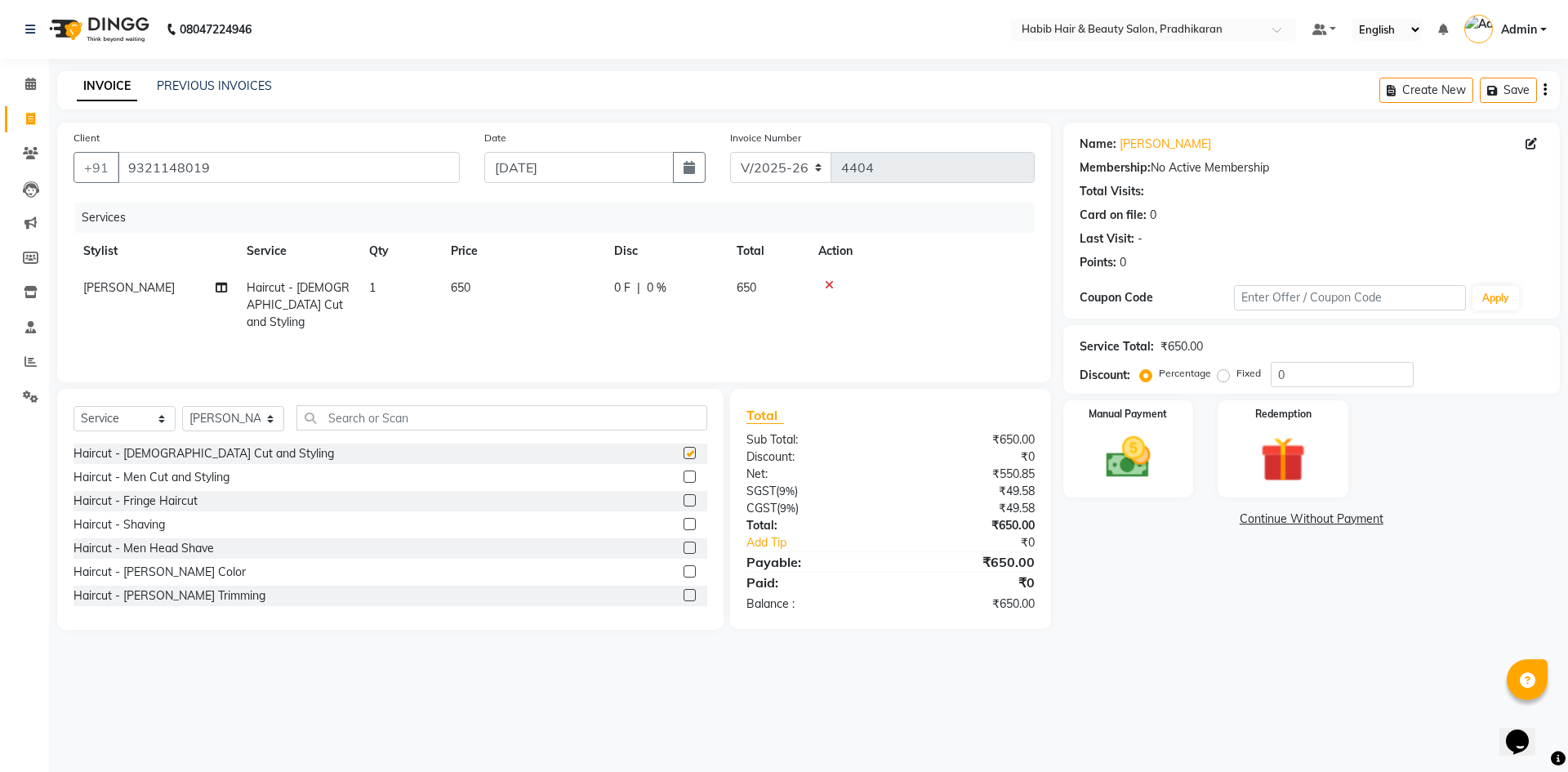
checkbox input "false"
click at [496, 299] on td "650" at bounding box center [522, 304] width 163 height 71
select select "50171"
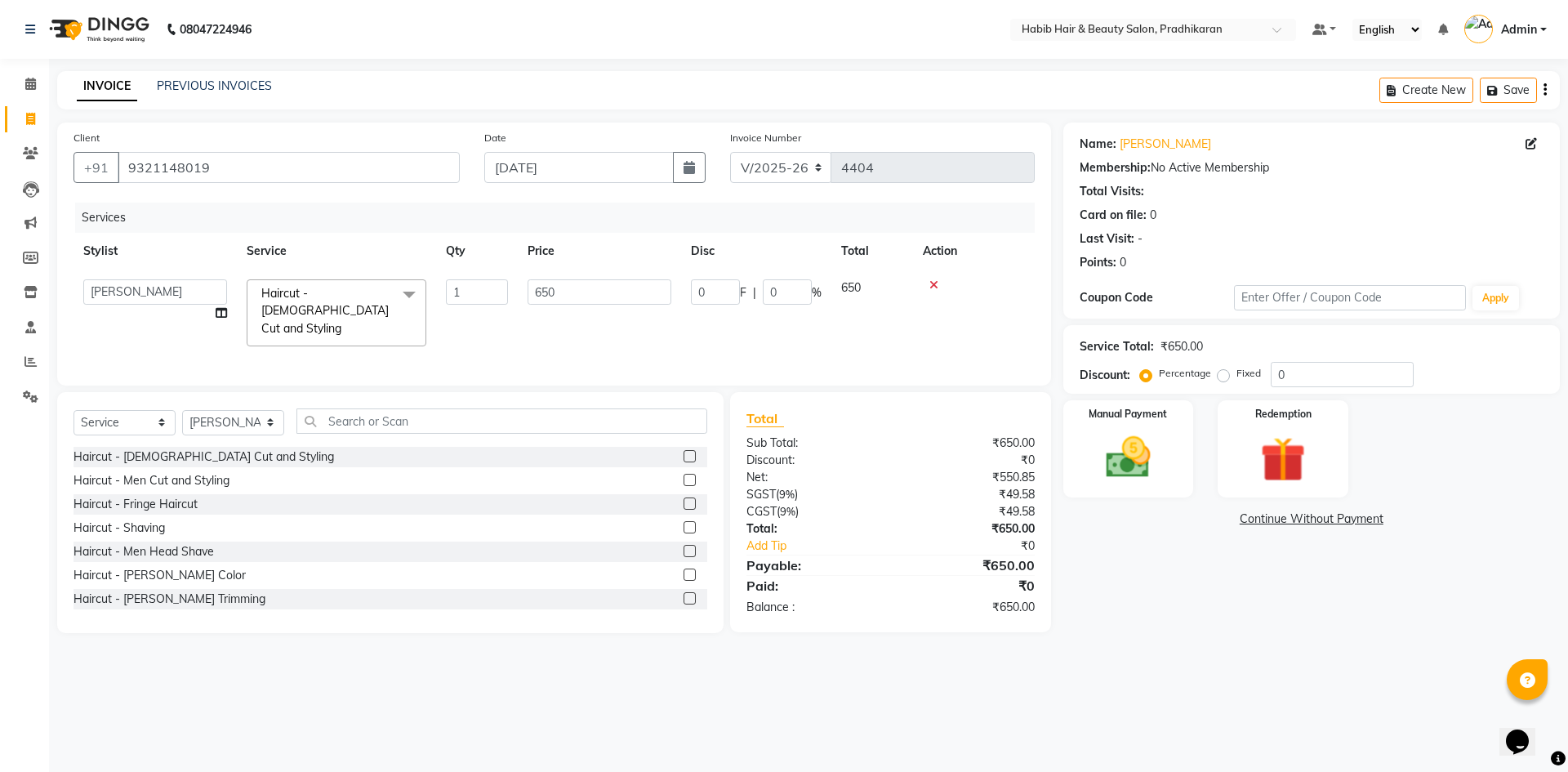
click at [622, 306] on td "650" at bounding box center [598, 312] width 163 height 86
click at [666, 290] on input "650" at bounding box center [599, 292] width 144 height 26
type input "6"
type input "400"
click at [1347, 374] on input "0" at bounding box center [1341, 374] width 143 height 26
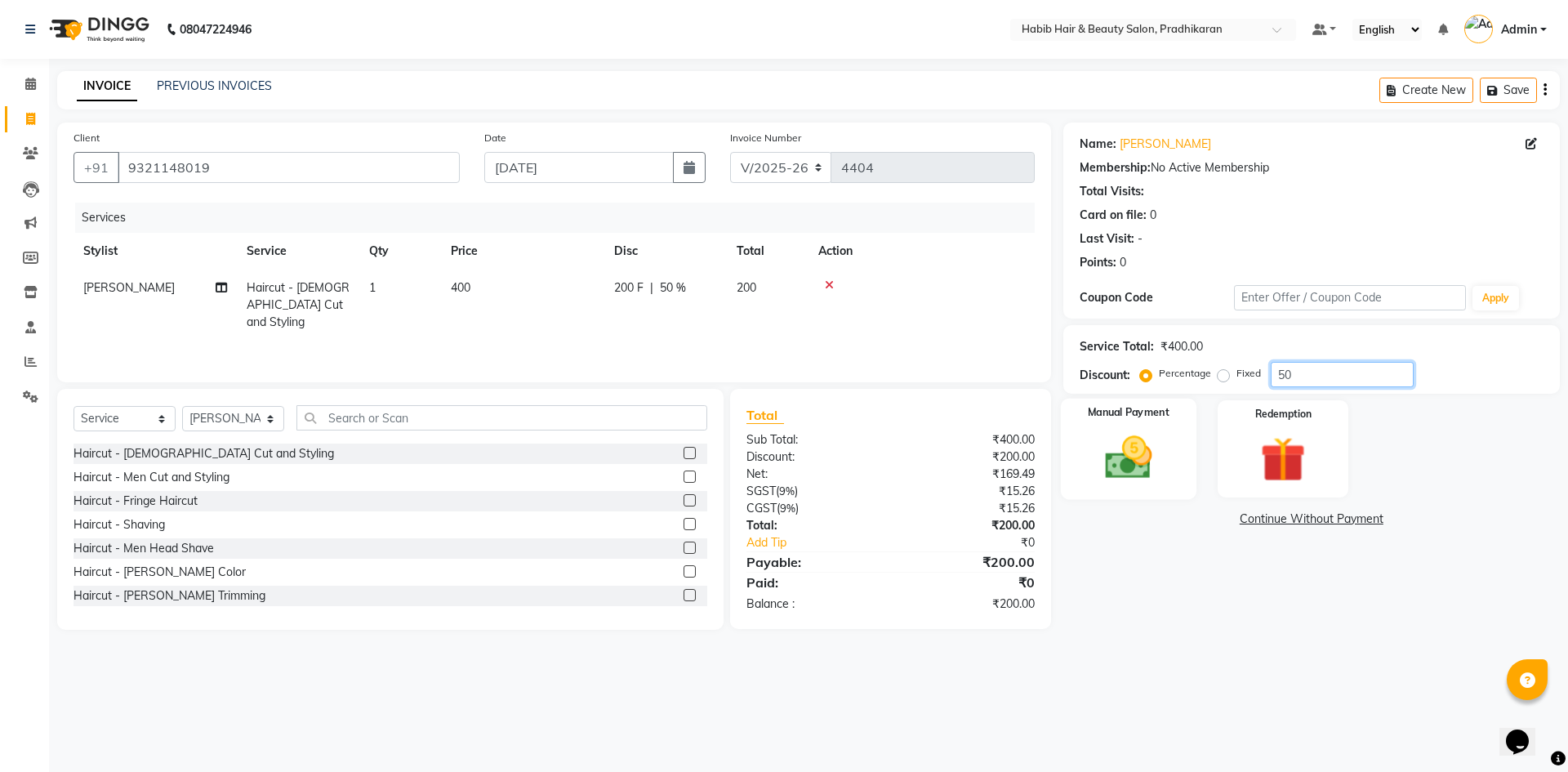
type input "50"
click at [1082, 447] on div "Manual Payment" at bounding box center [1128, 448] width 136 height 100
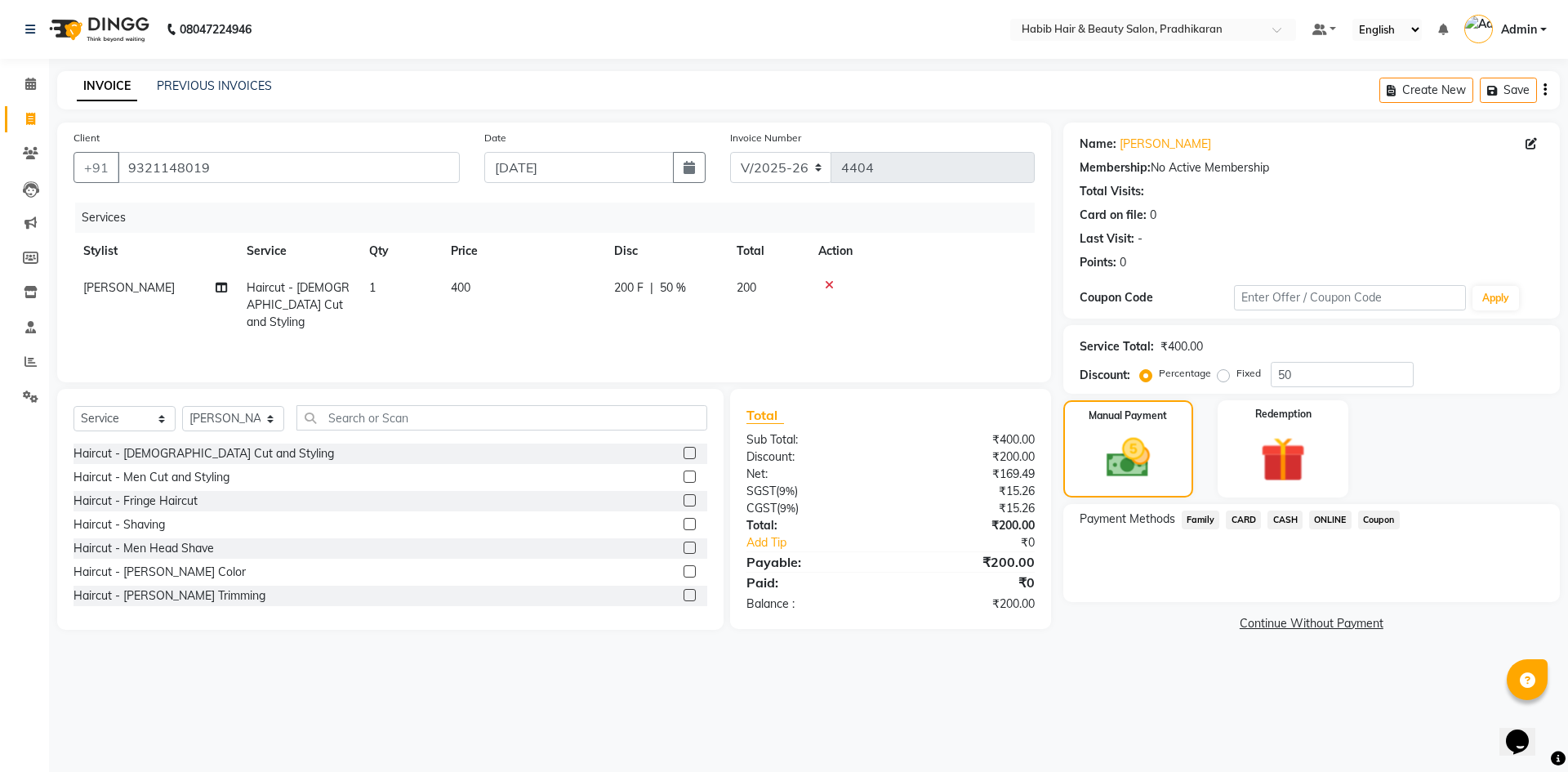
click at [1324, 518] on span "ONLINE" at bounding box center [1330, 520] width 43 height 19
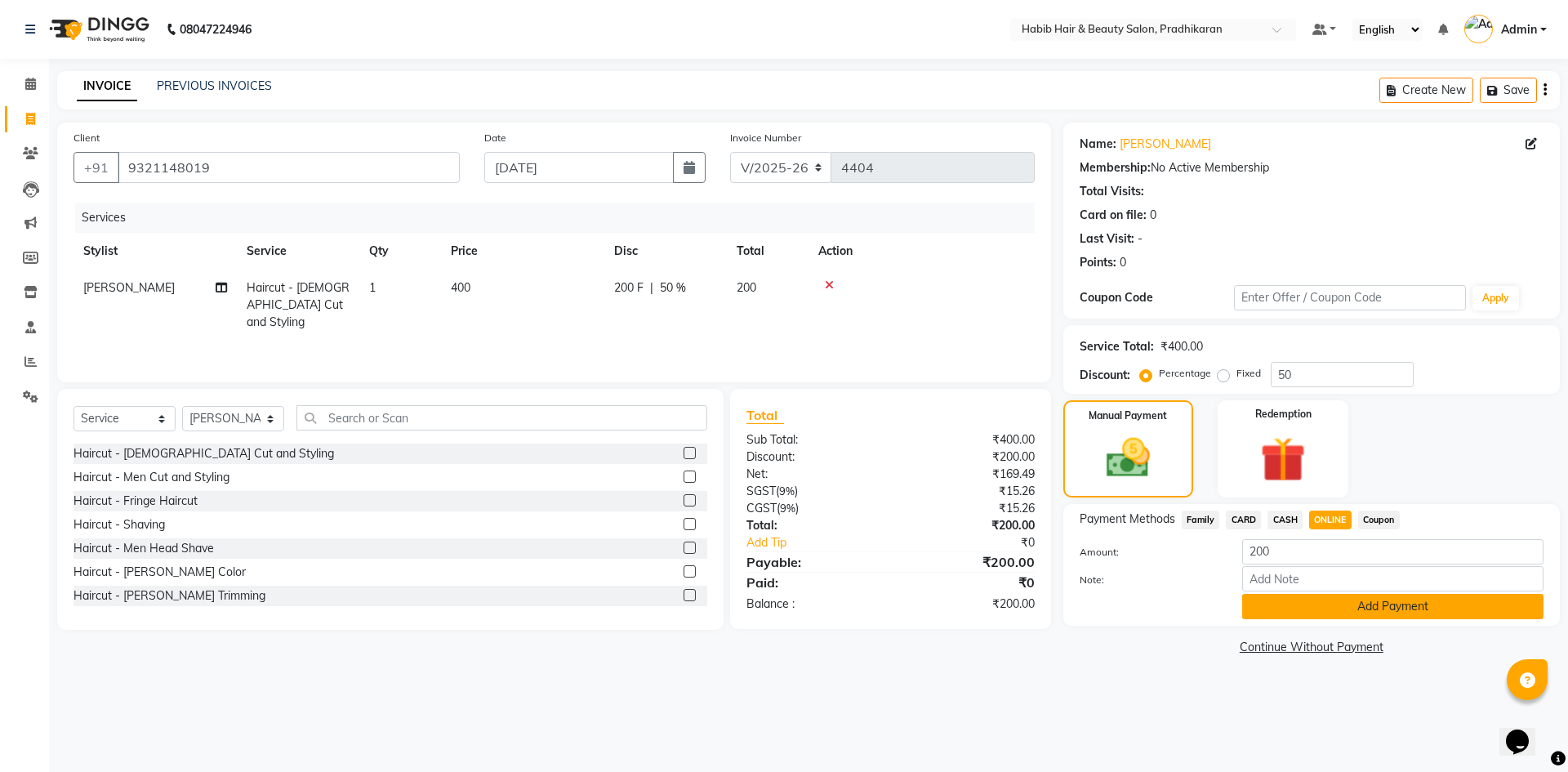
click at [1324, 608] on button "Add Payment" at bounding box center [1393, 606] width 301 height 26
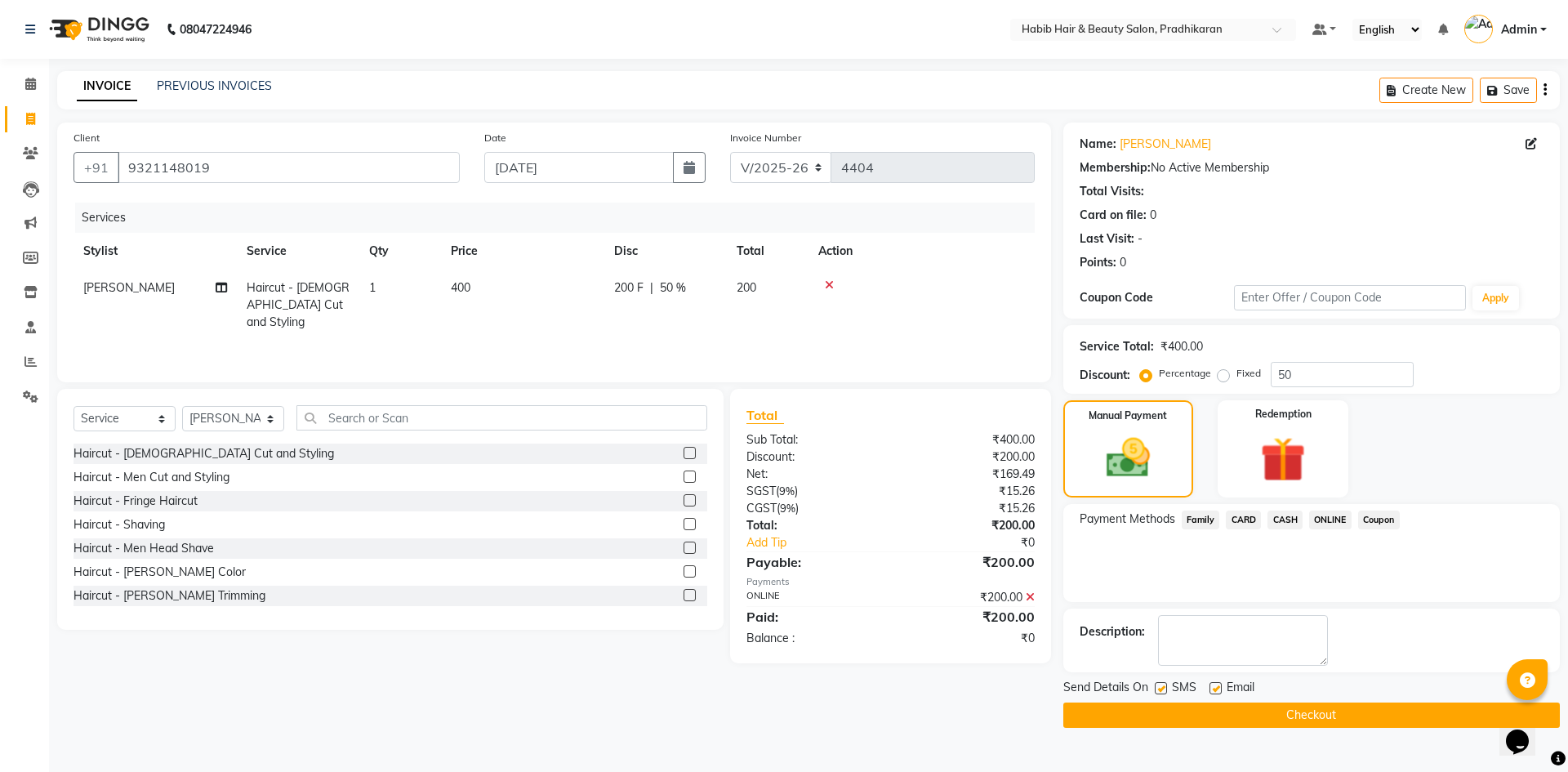
click at [1334, 709] on button "Checkout" at bounding box center [1311, 715] width 497 height 26
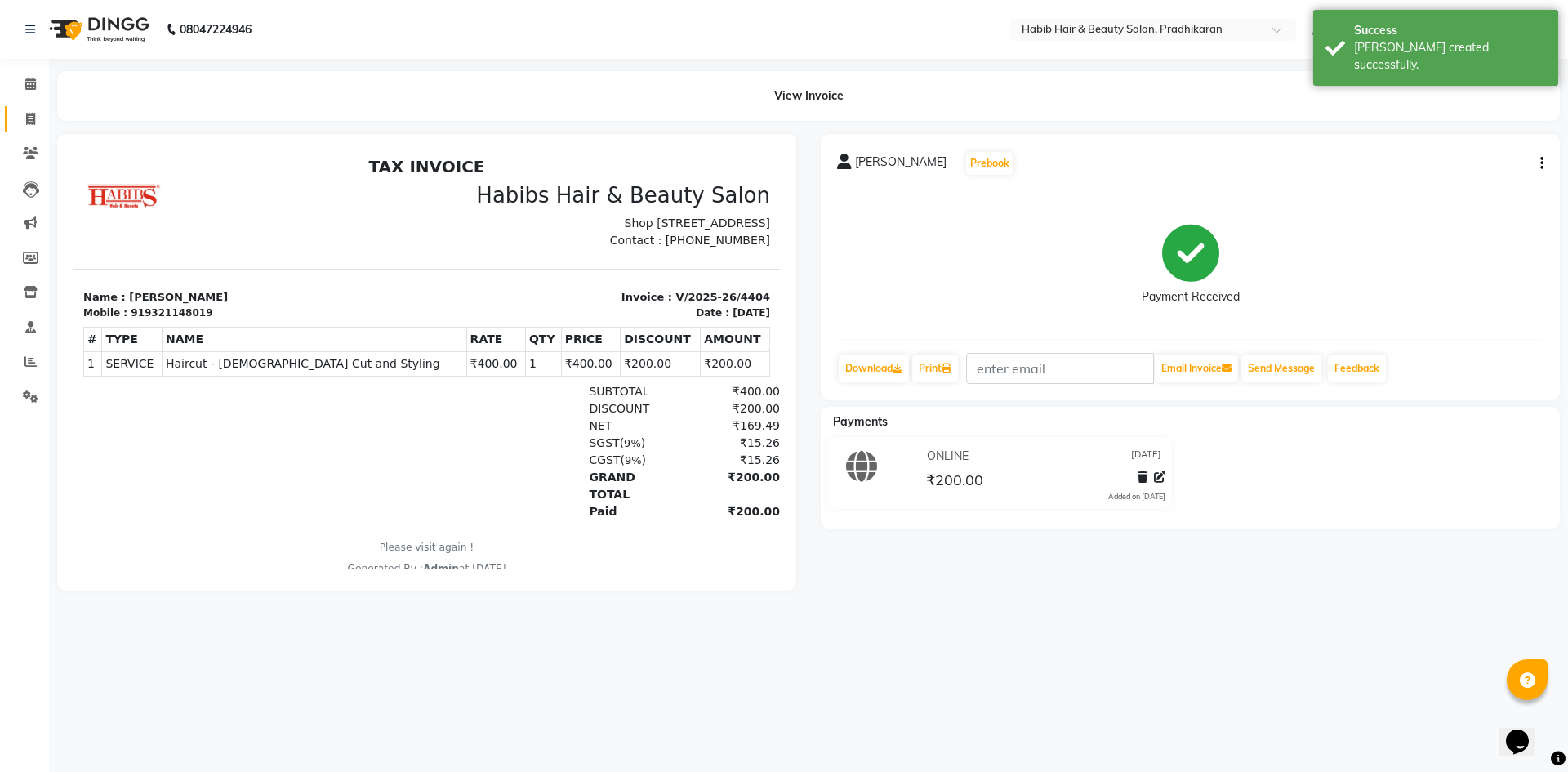
click at [27, 129] on link "Invoice" at bounding box center [25, 120] width 39 height 27
select select "5583"
select select "service"
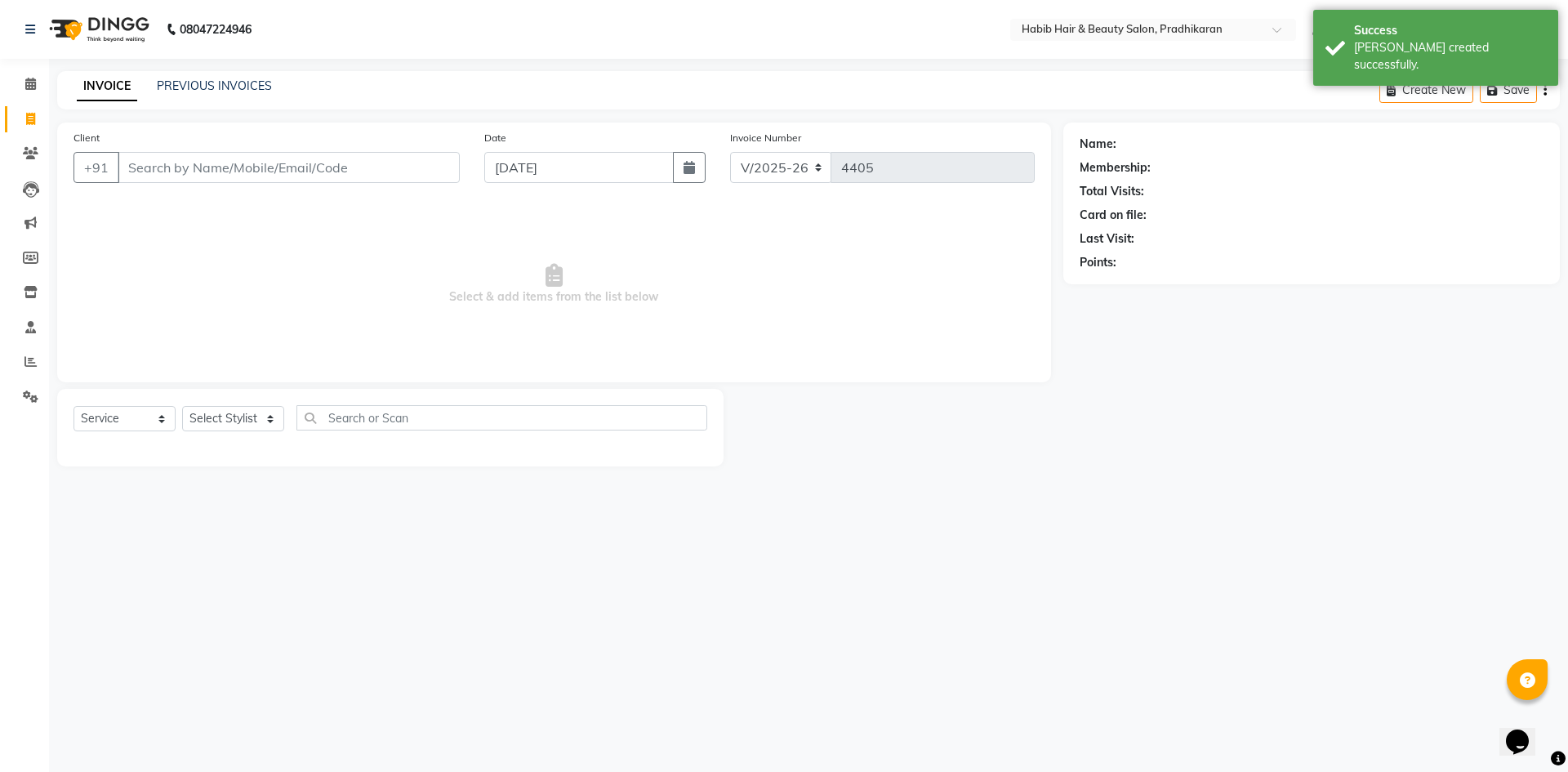
click at [173, 168] on input "Client" at bounding box center [289, 168] width 342 height 31
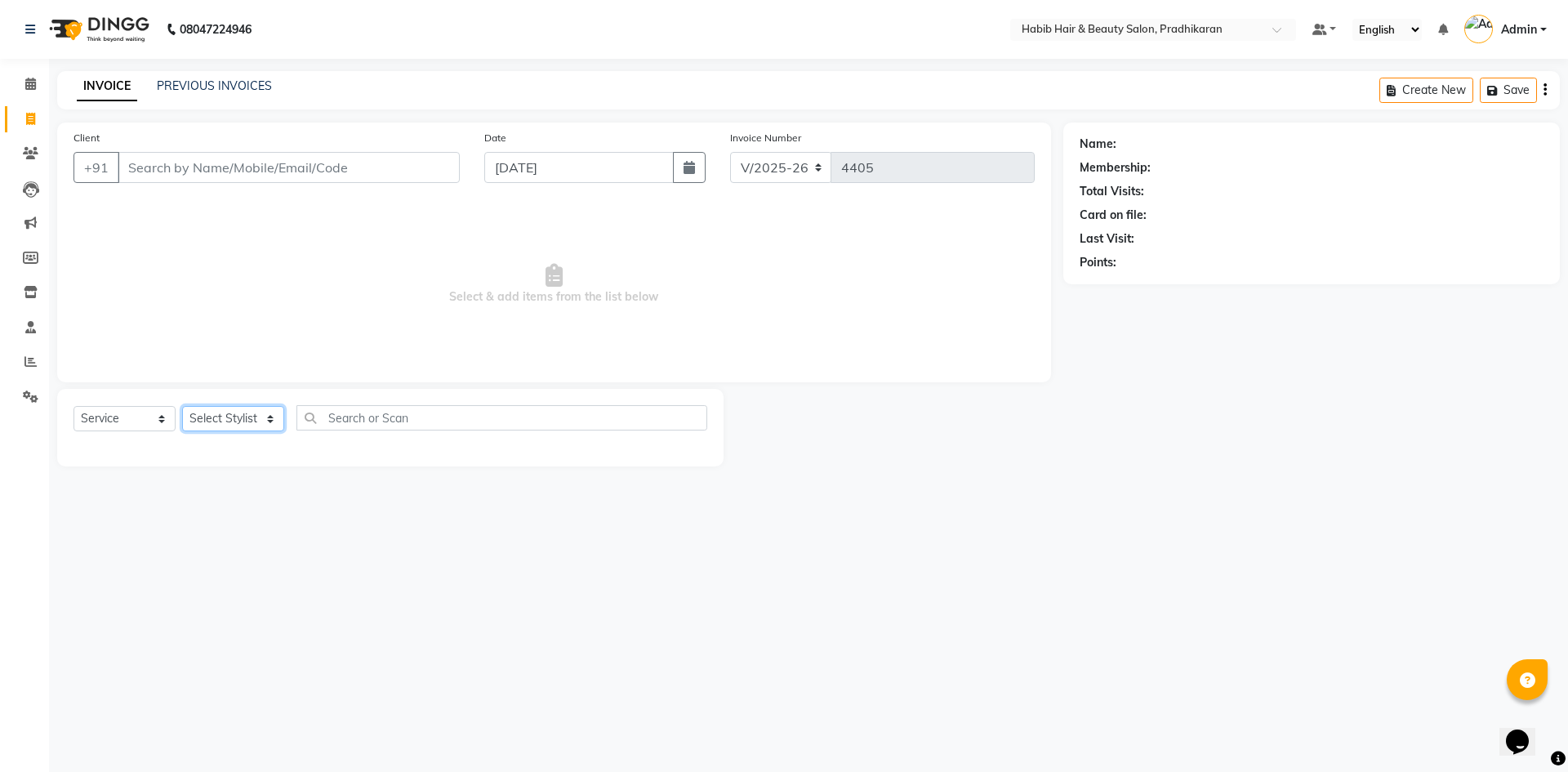
click at [281, 421] on select "Select Stylist Admin Anju [PERSON_NAME] kiran [PERSON_NAME] pritam SHREE" at bounding box center [233, 419] width 102 height 26
select select "89528"
click at [182, 406] on select "Select Stylist Admin Anju [PERSON_NAME] kiran [PERSON_NAME] pritam SHREE" at bounding box center [233, 419] width 102 height 26
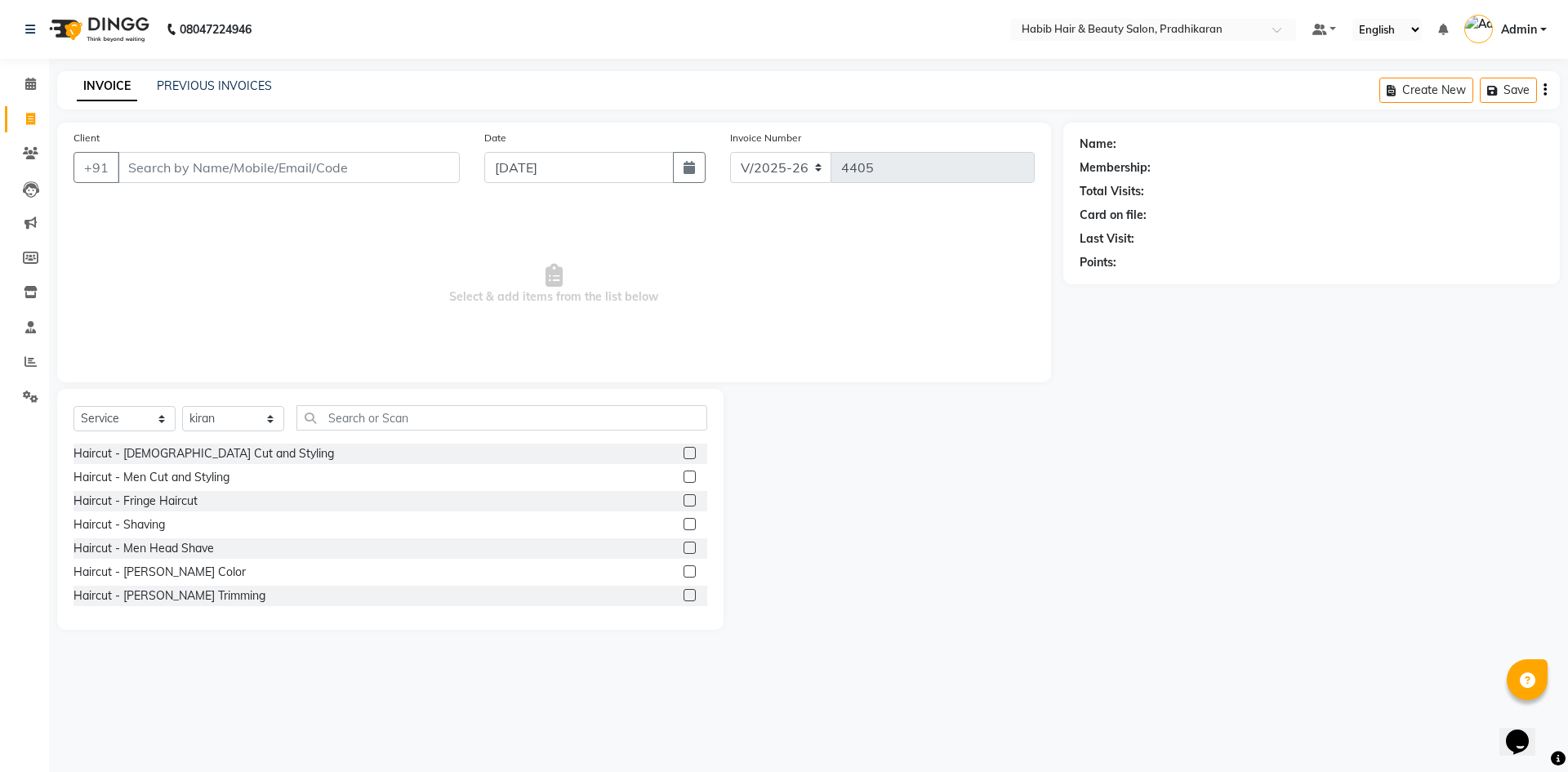
click at [683, 477] on label at bounding box center [689, 476] width 12 height 12
click at [683, 477] on input "checkbox" at bounding box center [688, 477] width 10 height 10
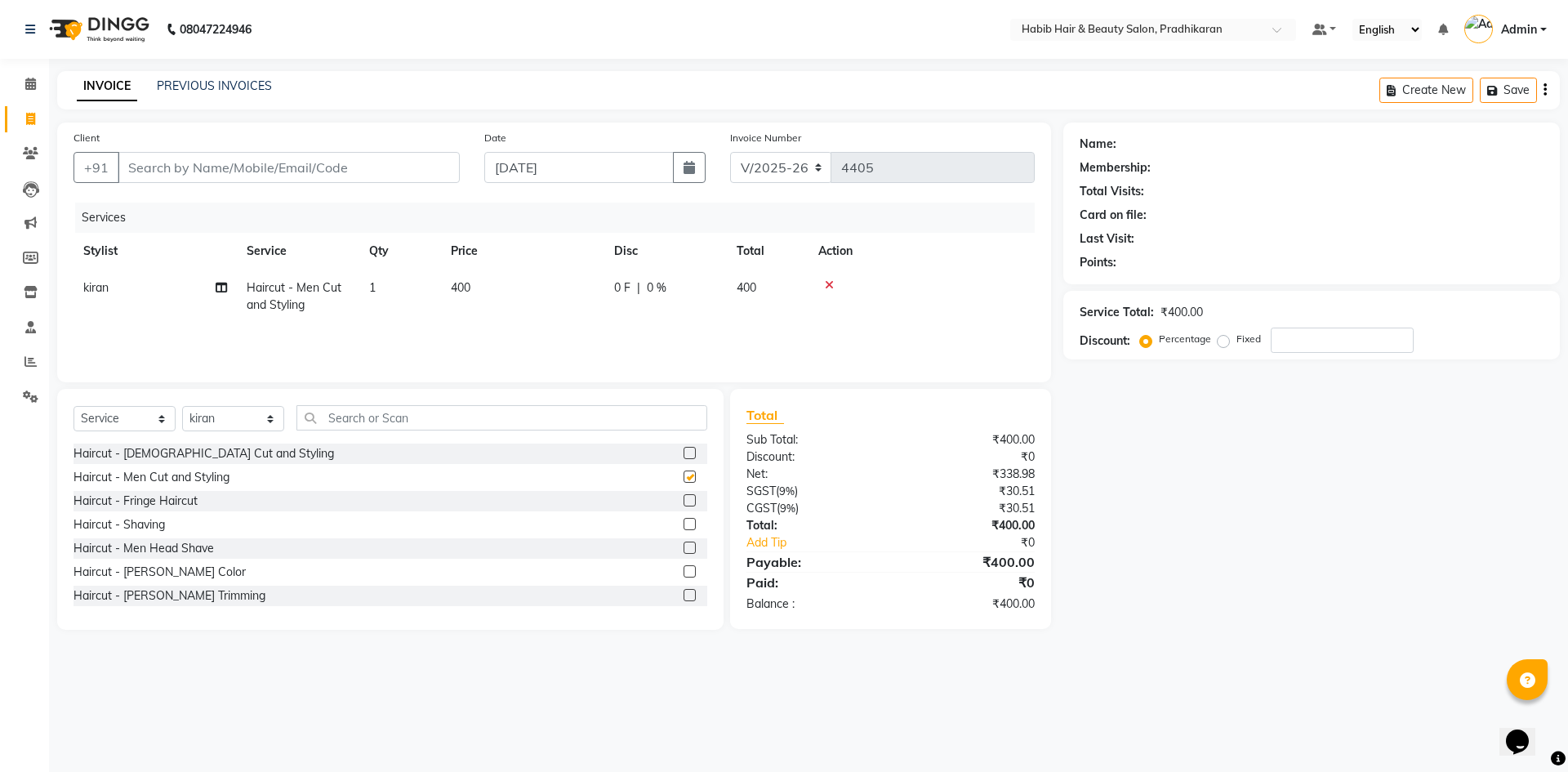
checkbox input "false"
click at [345, 141] on div "Client +91" at bounding box center [267, 162] width 410 height 67
click at [345, 152] on input "Client" at bounding box center [289, 168] width 342 height 31
type input "9"
type input "0"
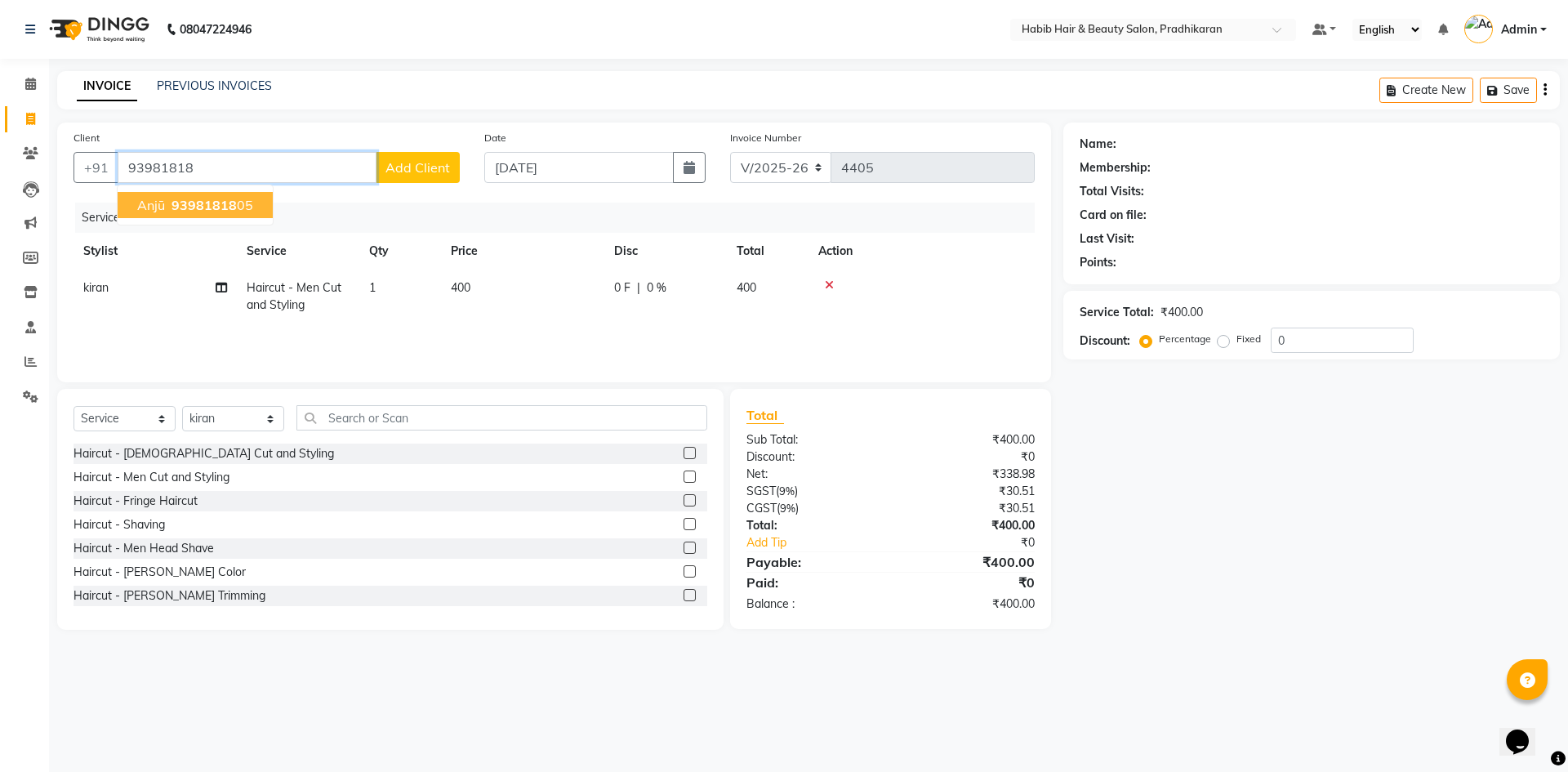
click at [233, 205] on span "93981818" at bounding box center [204, 204] width 65 height 16
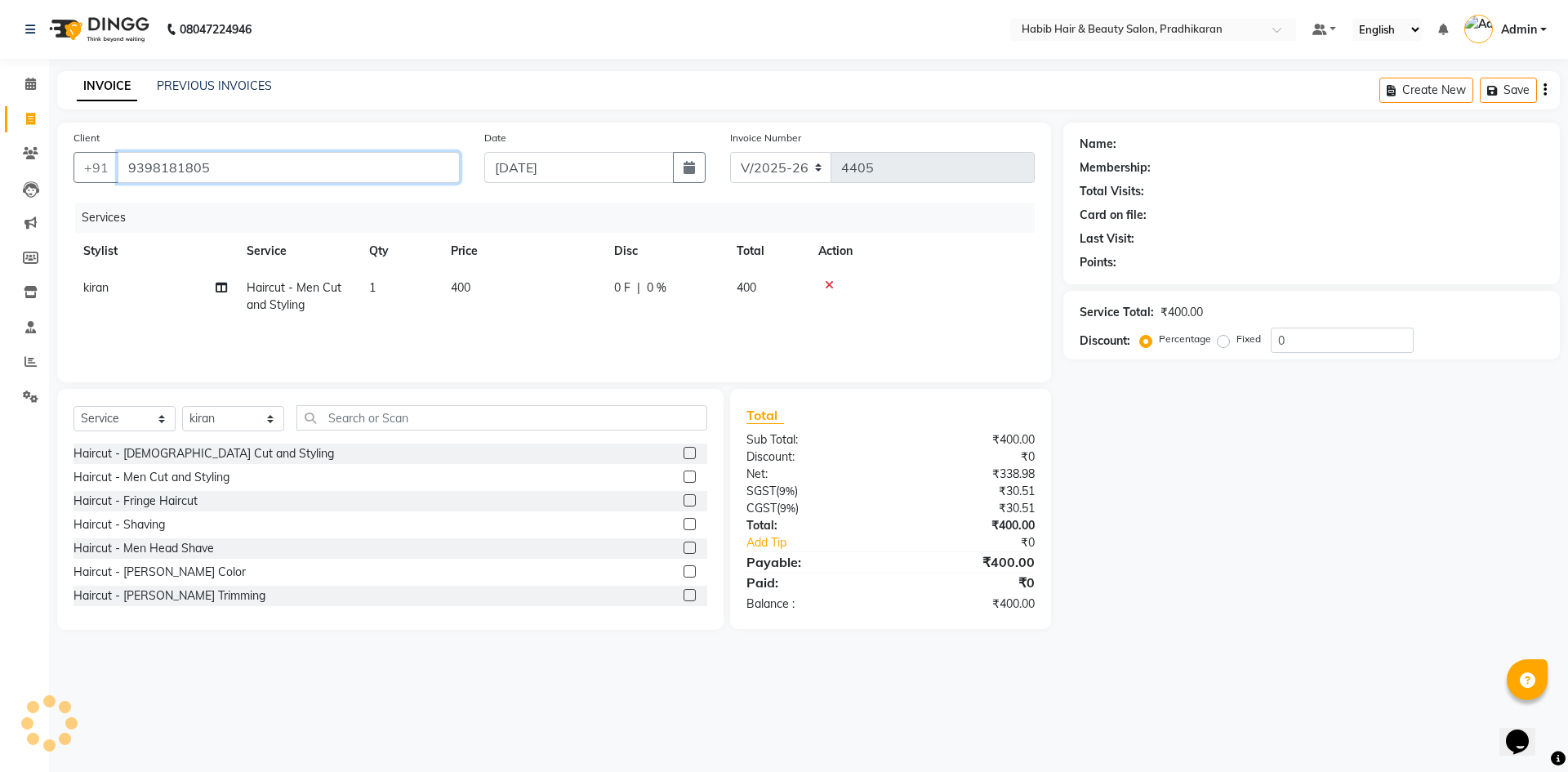
type input "9398181805"
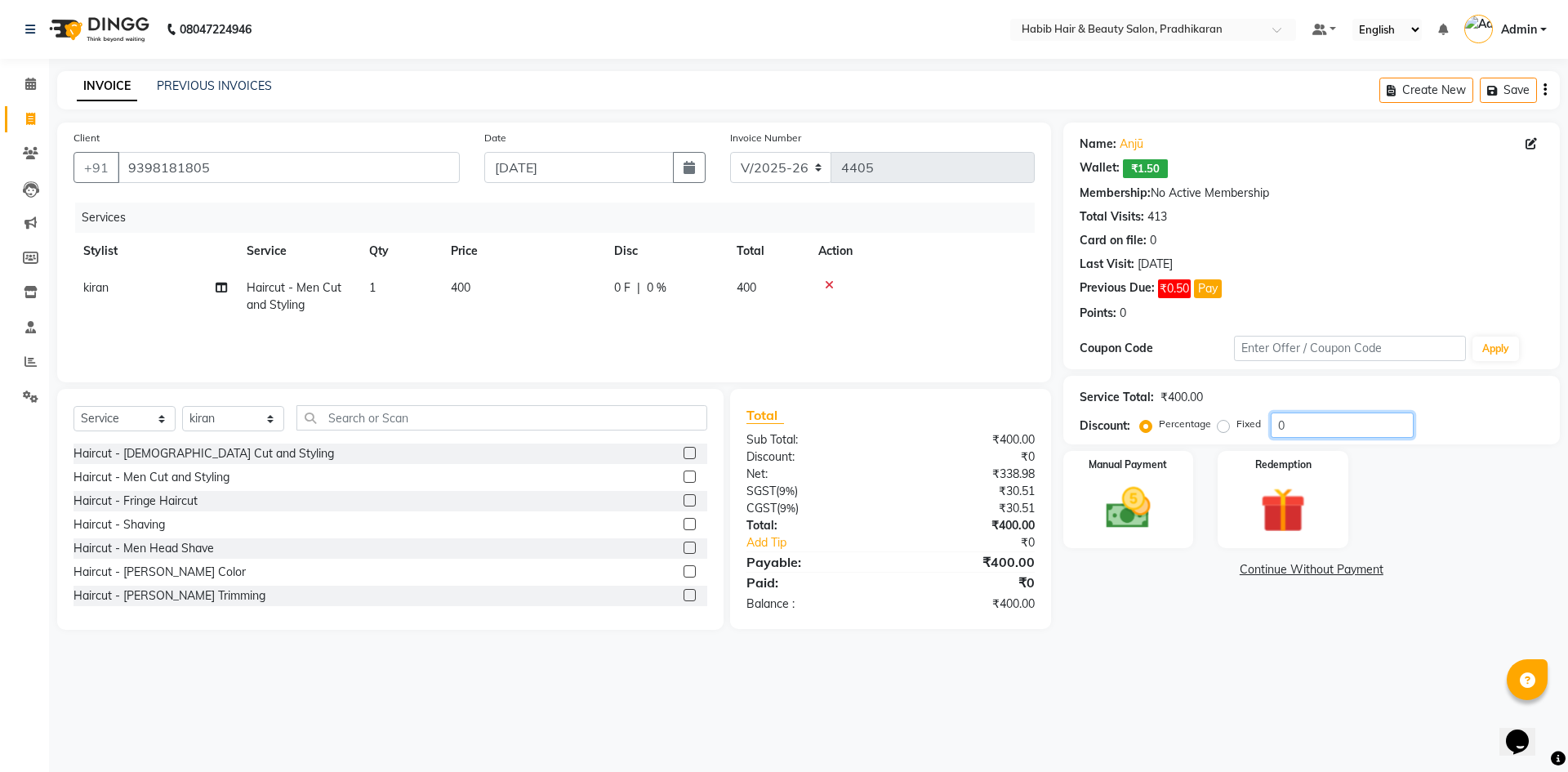
click at [1306, 424] on input "0" at bounding box center [1341, 425] width 143 height 26
type input "50"
click at [1087, 530] on div "Manual Payment" at bounding box center [1128, 498] width 136 height 100
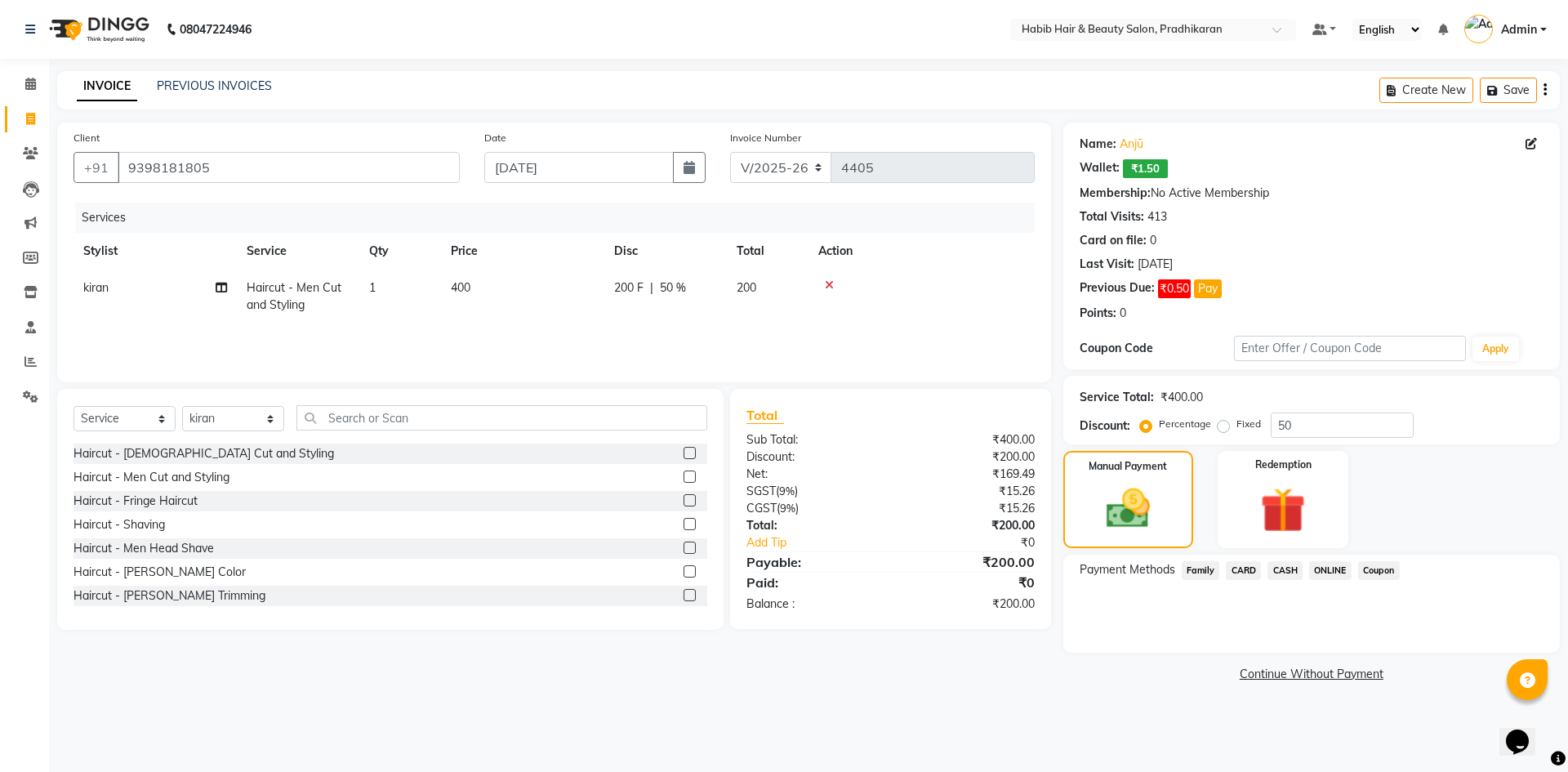
click at [1323, 580] on div "ONLINE" at bounding box center [1326, 572] width 49 height 22
click at [1321, 570] on span "ONLINE" at bounding box center [1330, 570] width 43 height 19
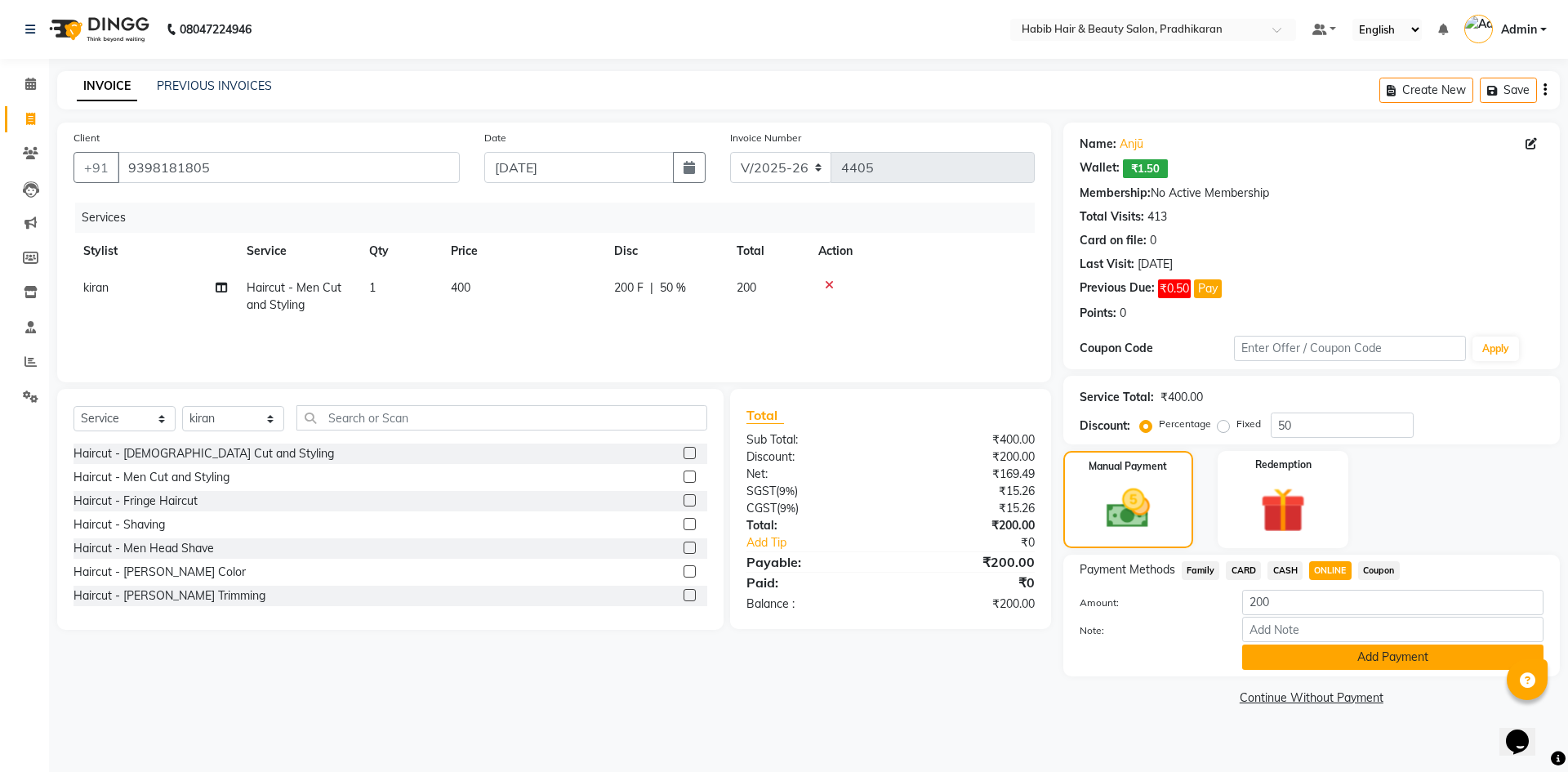
click at [1324, 652] on button "Add Payment" at bounding box center [1393, 657] width 301 height 26
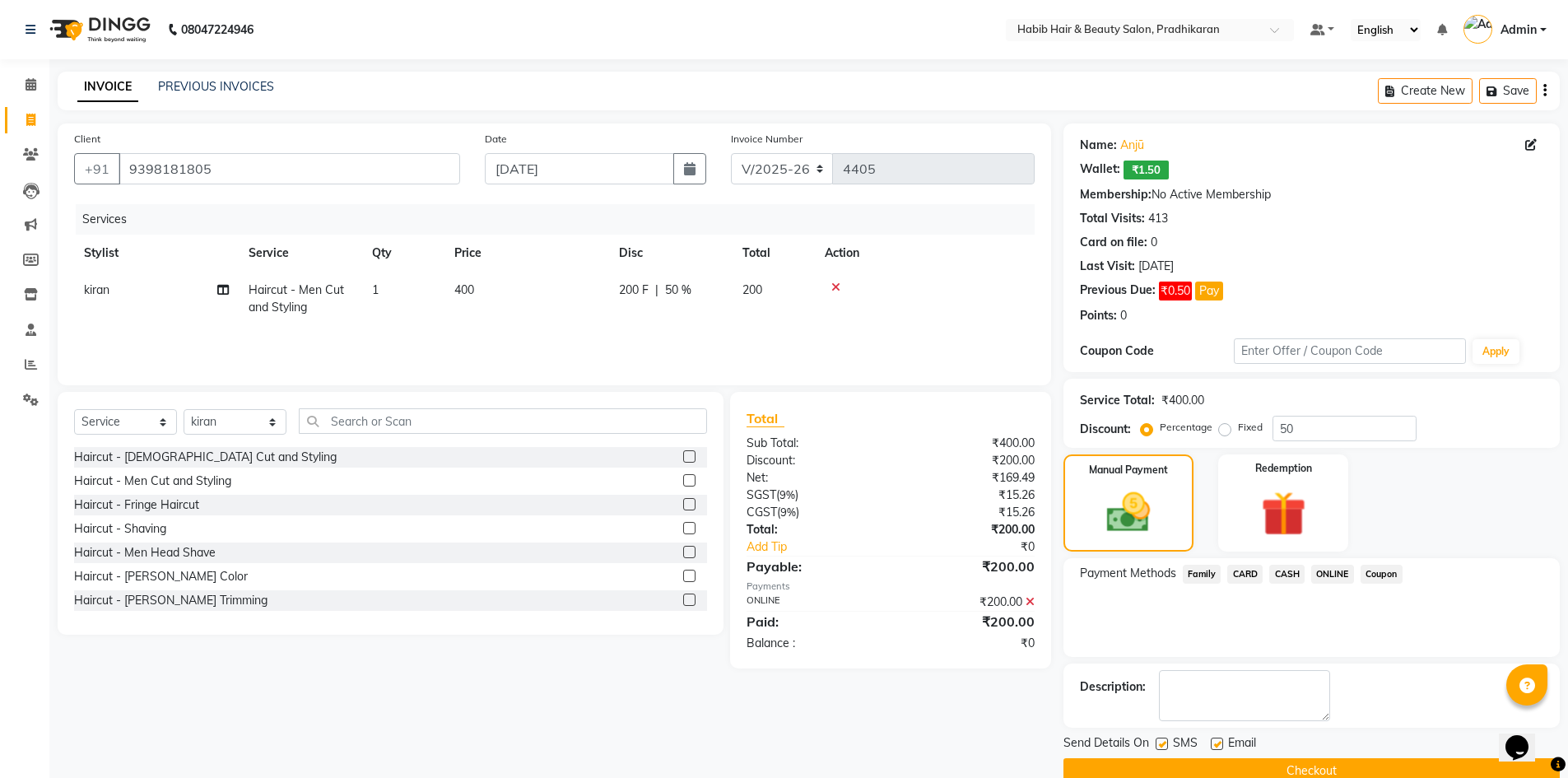
click at [1331, 772] on button "Checkout" at bounding box center [1312, 771] width 497 height 26
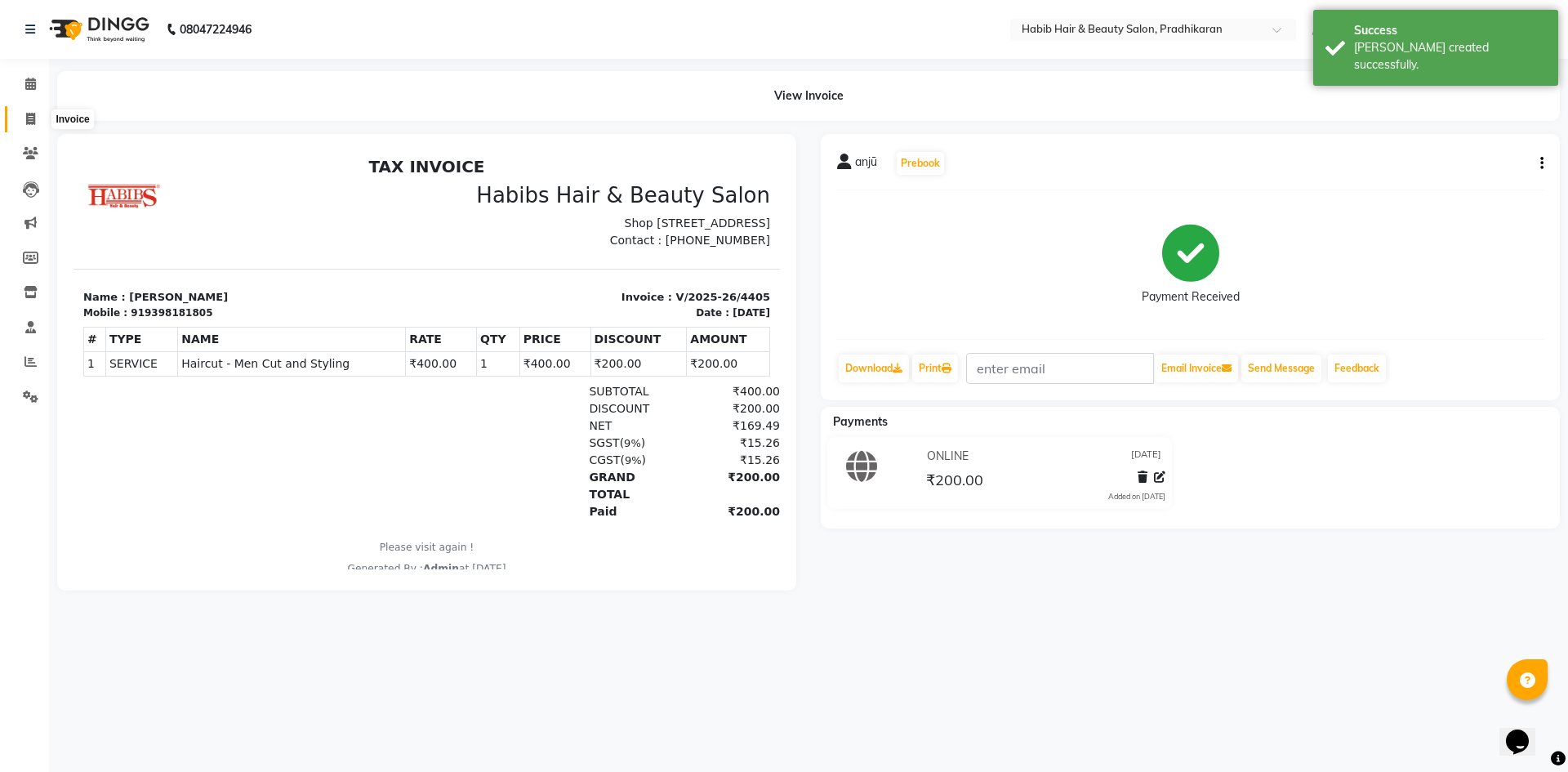
click at [21, 127] on span at bounding box center [30, 120] width 28 height 19
select select "service"
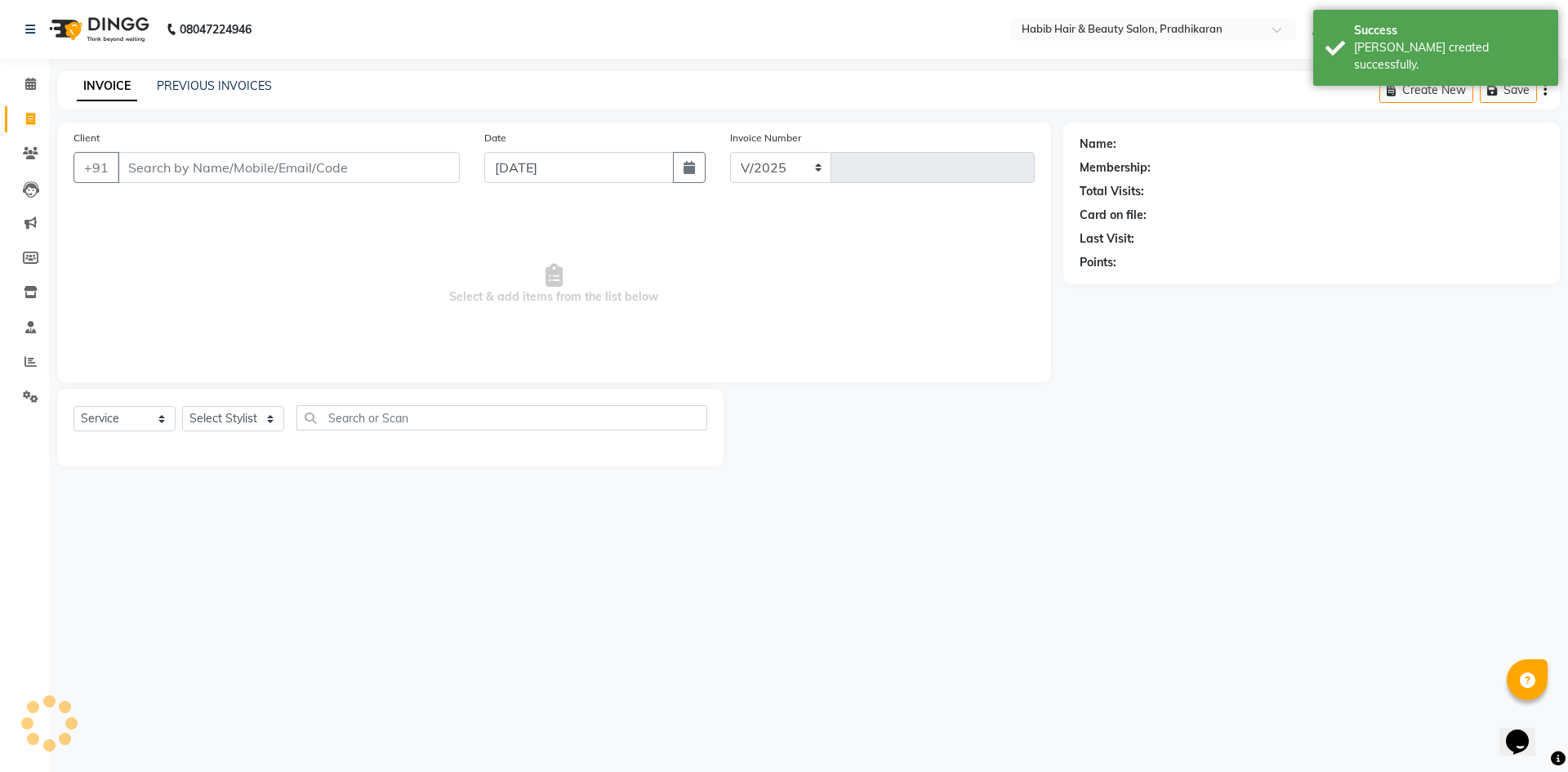
select select "5583"
type input "4406"
click at [248, 421] on select "Select Stylist Admin Anju [PERSON_NAME] kiran [PERSON_NAME] pritam SHREE" at bounding box center [233, 419] width 102 height 26
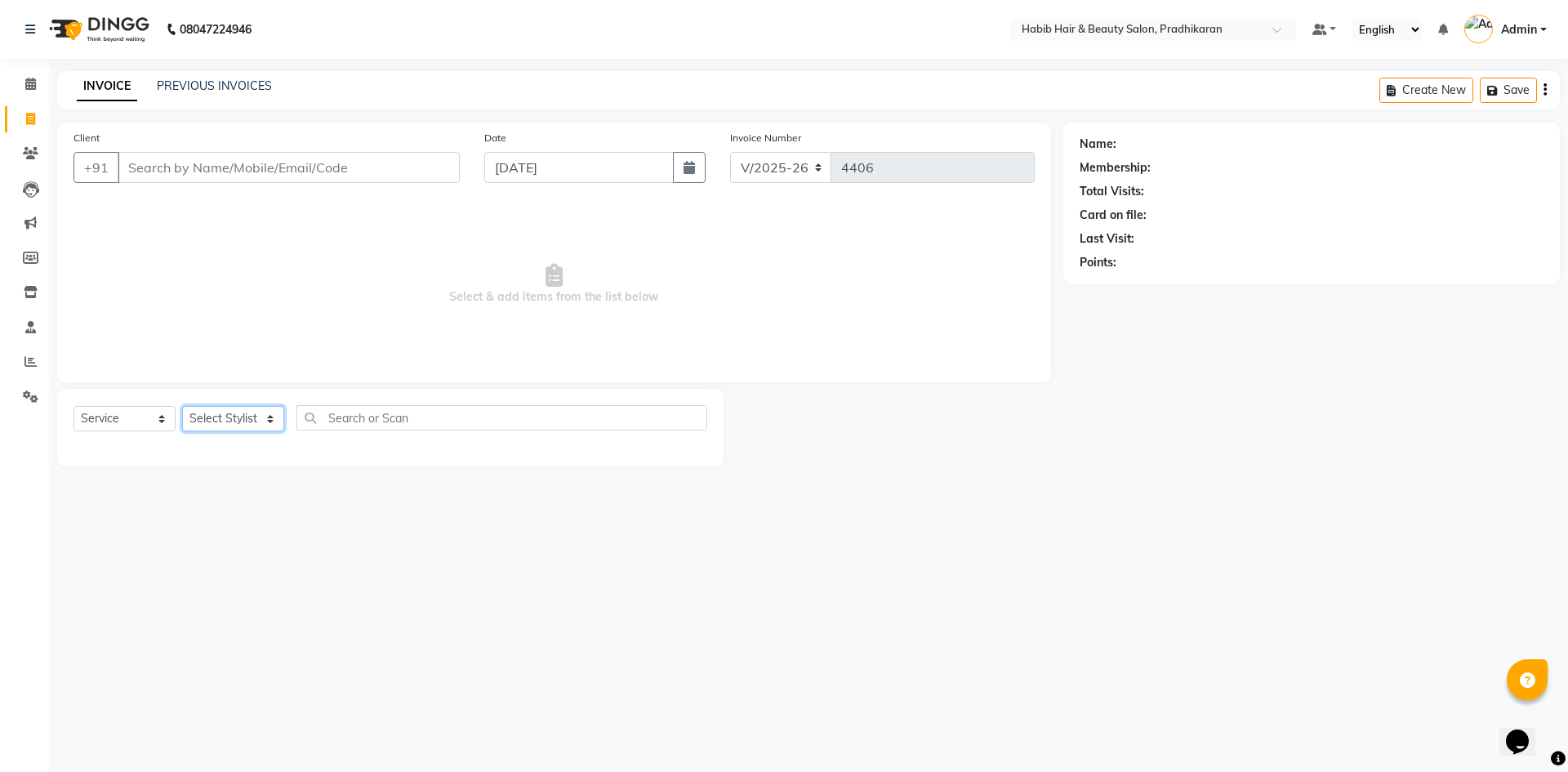
select select "54660"
click at [182, 406] on select "Select Stylist Admin Anju [PERSON_NAME] kiran [PERSON_NAME] pritam SHREE" at bounding box center [233, 419] width 102 height 26
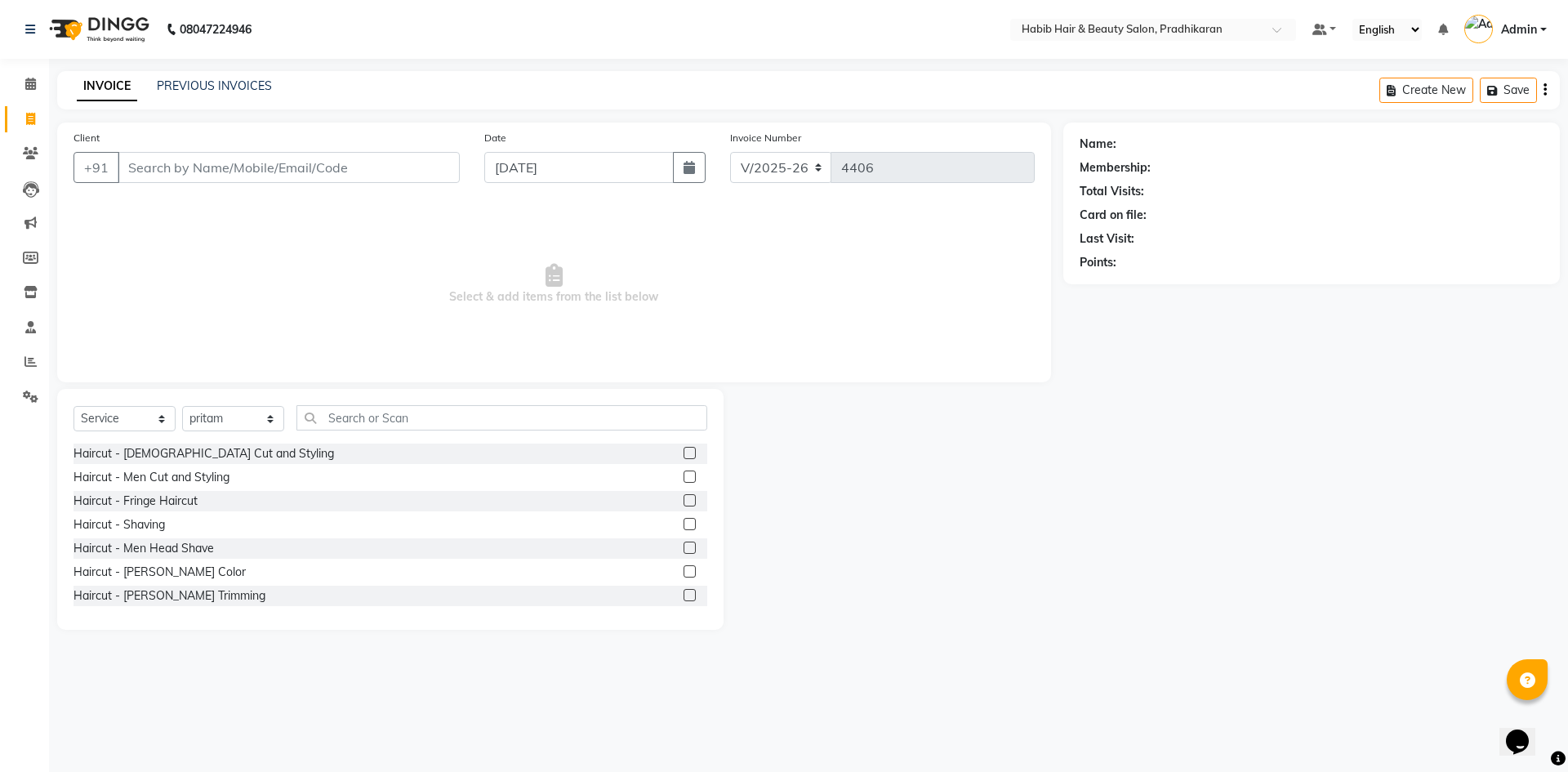
click at [683, 458] on label at bounding box center [689, 452] width 12 height 12
click at [683, 458] on input "checkbox" at bounding box center [688, 453] width 10 height 10
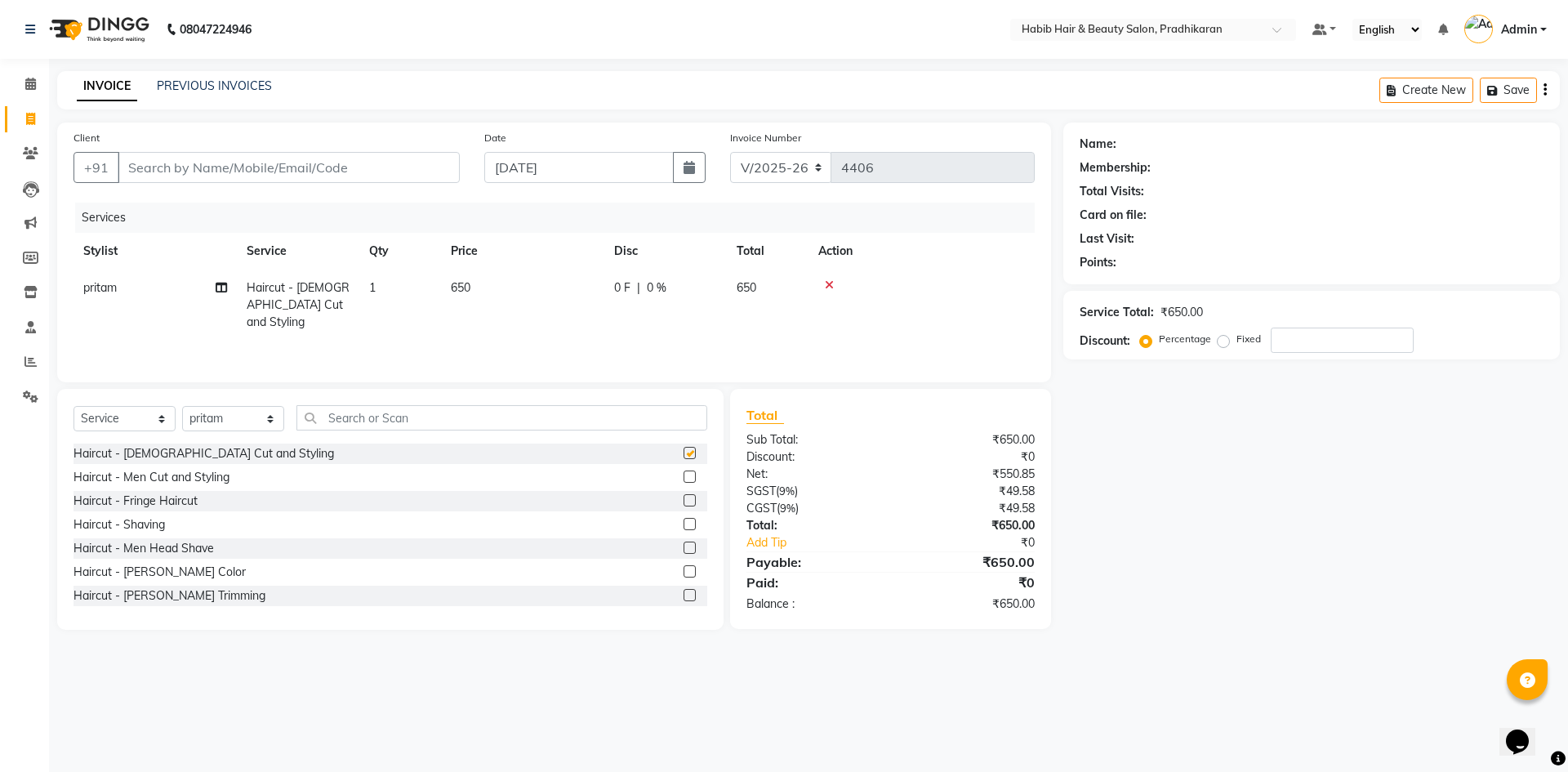
checkbox input "false"
click at [535, 294] on td "650" at bounding box center [522, 304] width 163 height 71
select select "54660"
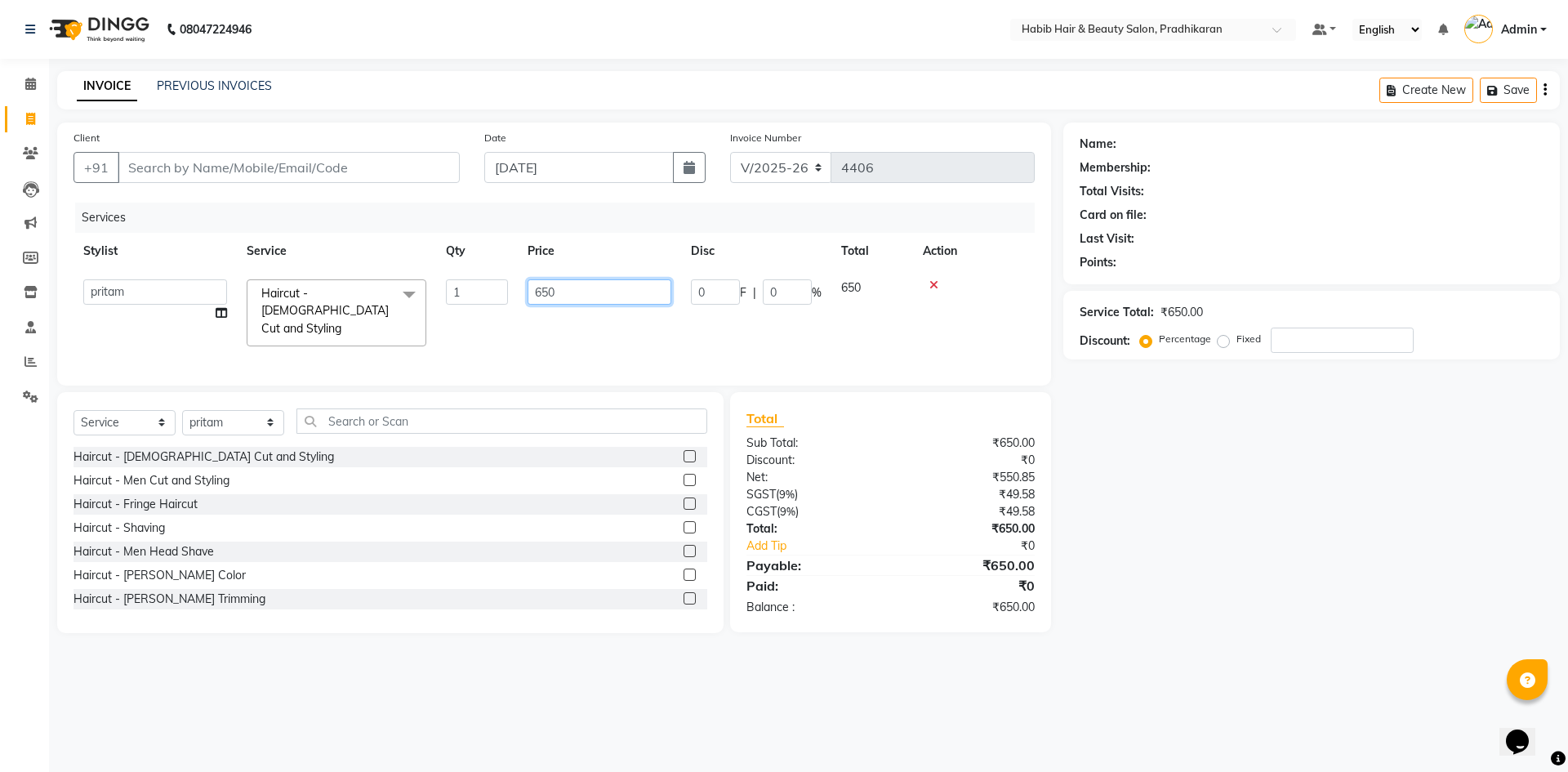
drag, startPoint x: 584, startPoint y: 292, endPoint x: 663, endPoint y: 300, distance: 79.4
click at [593, 294] on input "650" at bounding box center [599, 292] width 144 height 26
type input "6"
type input "400"
click at [392, 168] on input "Client" at bounding box center [289, 168] width 342 height 31
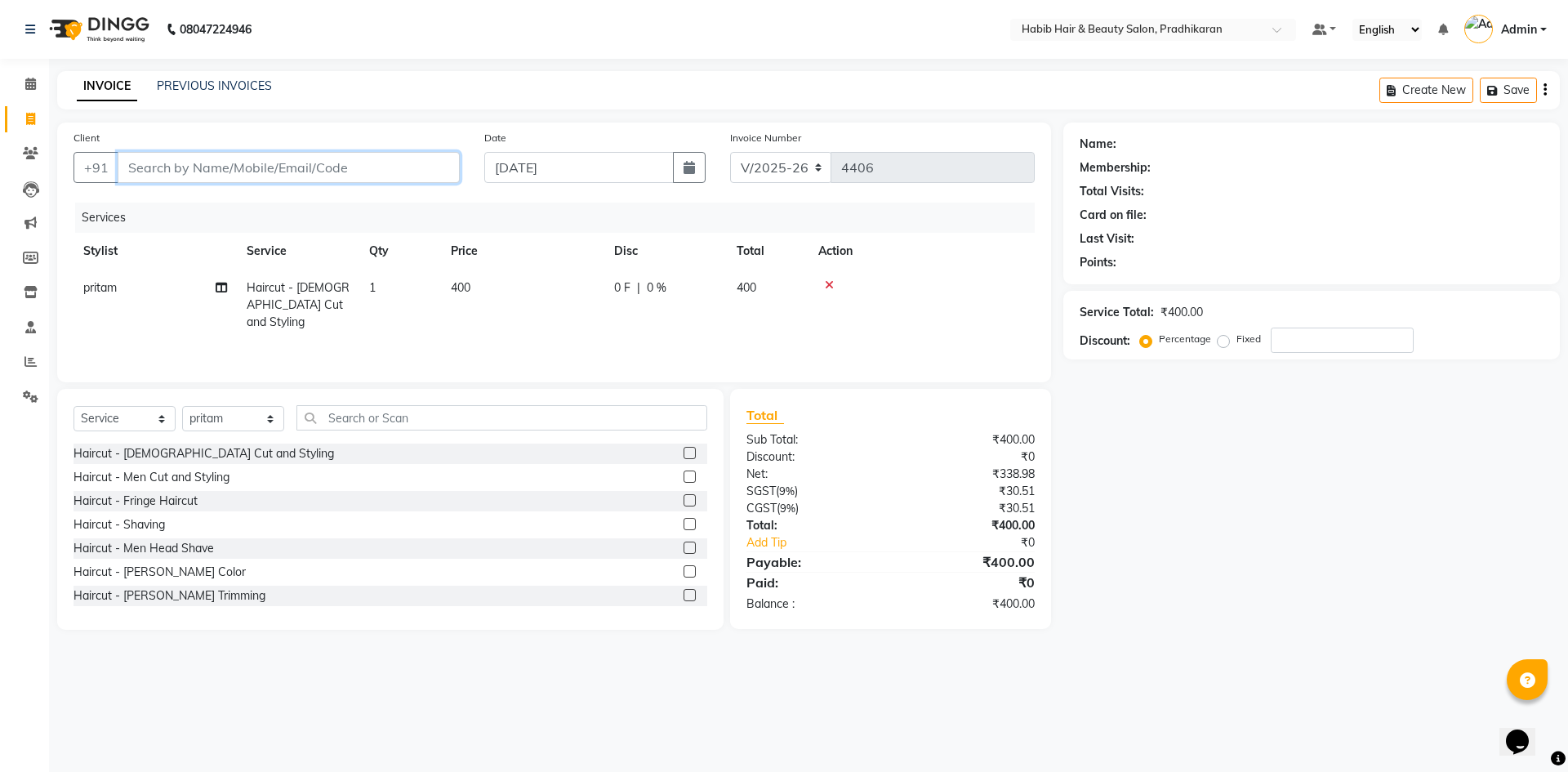
type input "8"
type input "0"
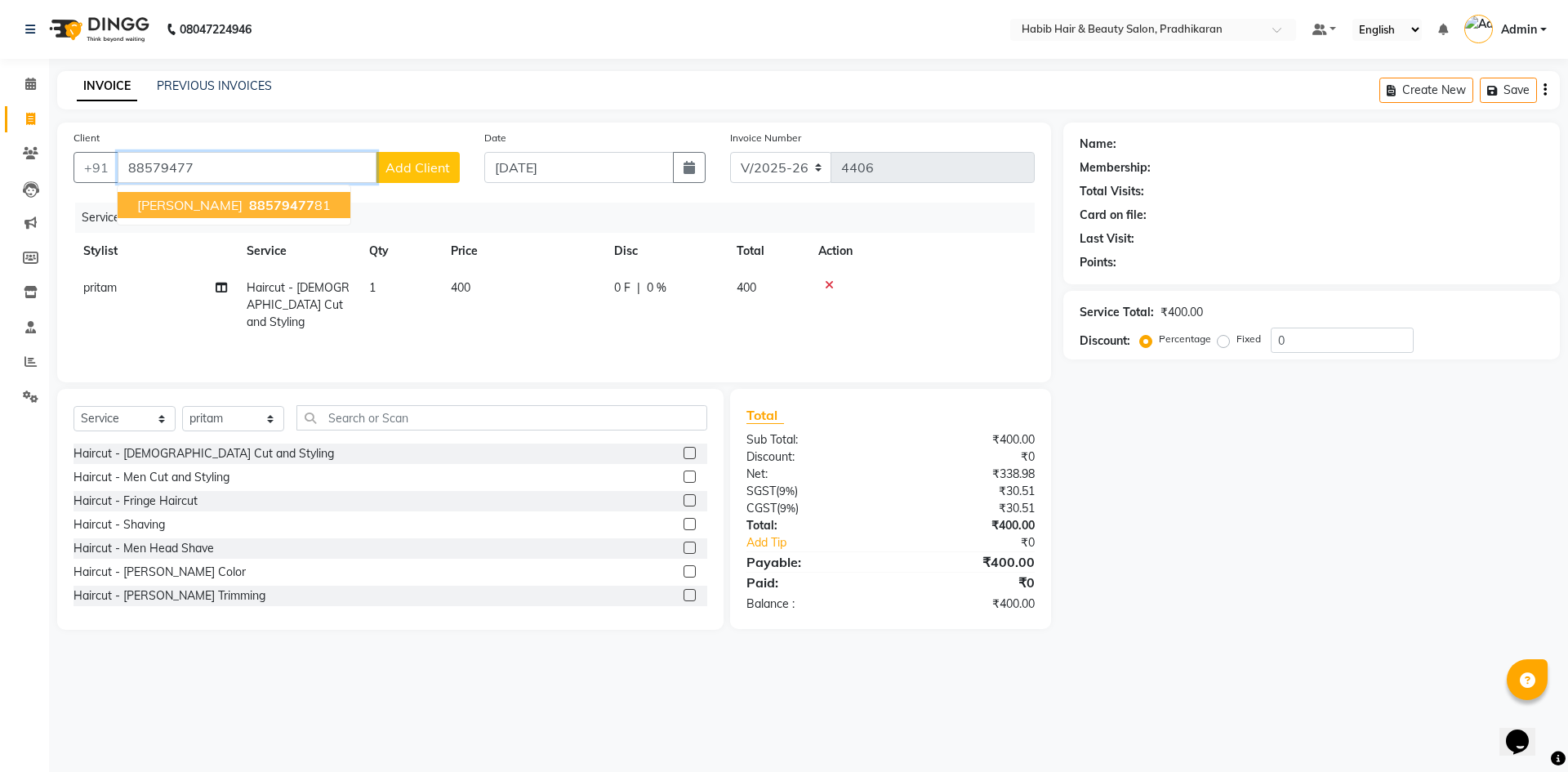
click at [249, 197] on span "88579477" at bounding box center [281, 204] width 65 height 16
type input "8857947781"
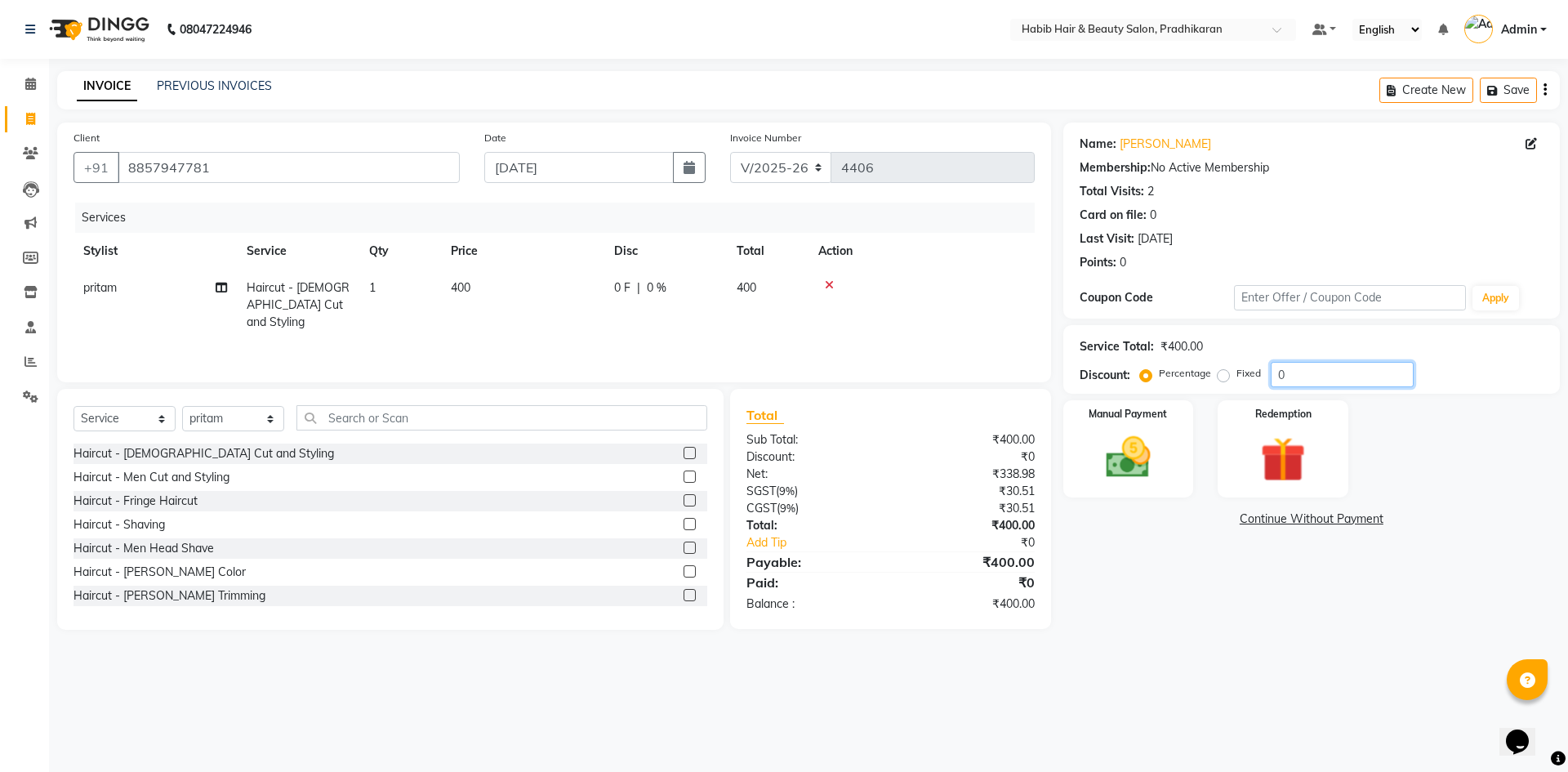
click at [1302, 363] on div "Service Total: ₹400.00 Discount: Percentage Fixed 0" at bounding box center [1312, 359] width 463 height 56
click at [1300, 367] on input "0" at bounding box center [1341, 374] width 143 height 26
type input "50"
click at [1107, 445] on img at bounding box center [1128, 457] width 76 height 54
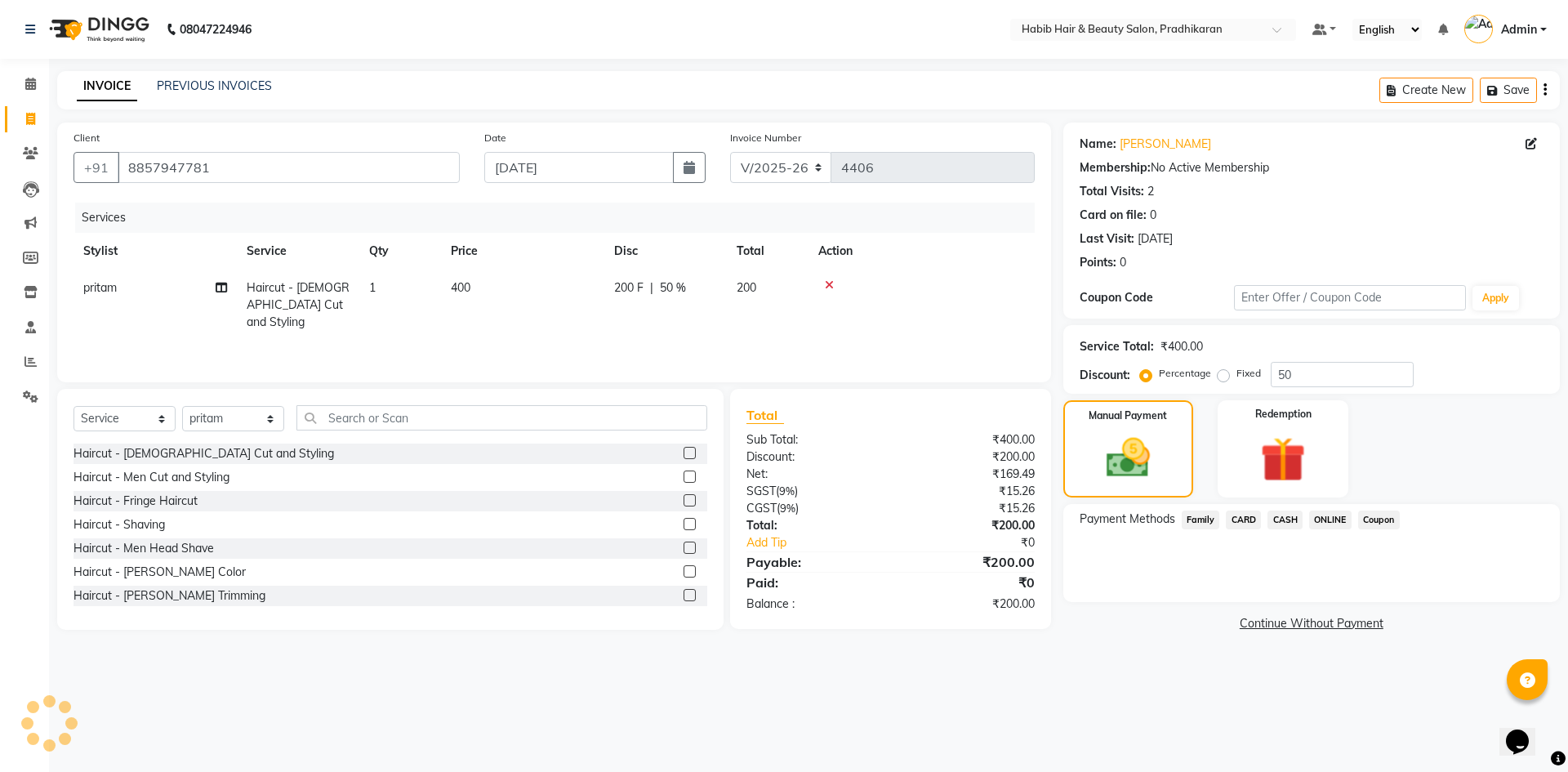
click at [1288, 514] on span "CASH" at bounding box center [1284, 520] width 35 height 19
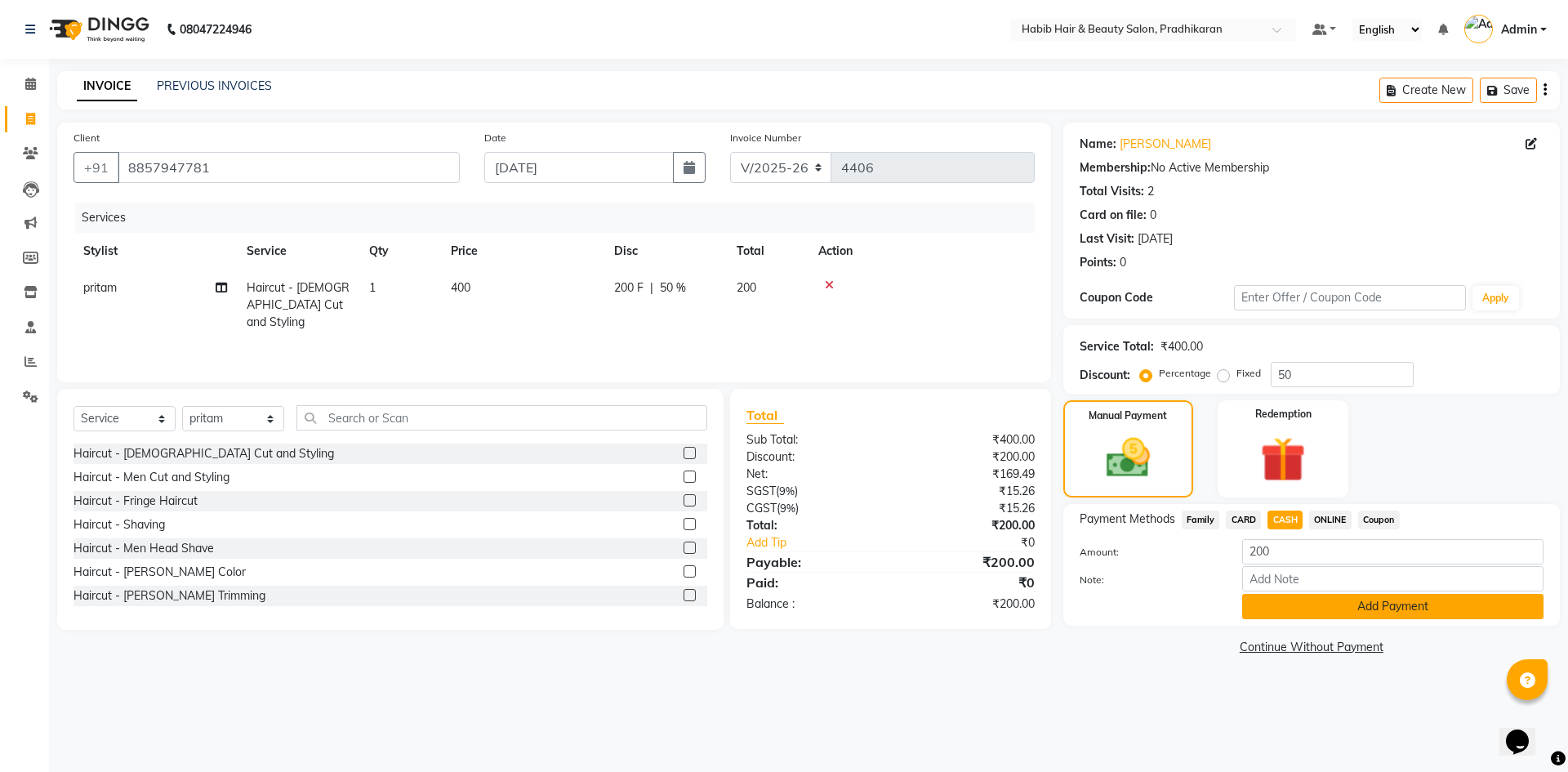
click at [1274, 604] on button "Add Payment" at bounding box center [1393, 606] width 301 height 26
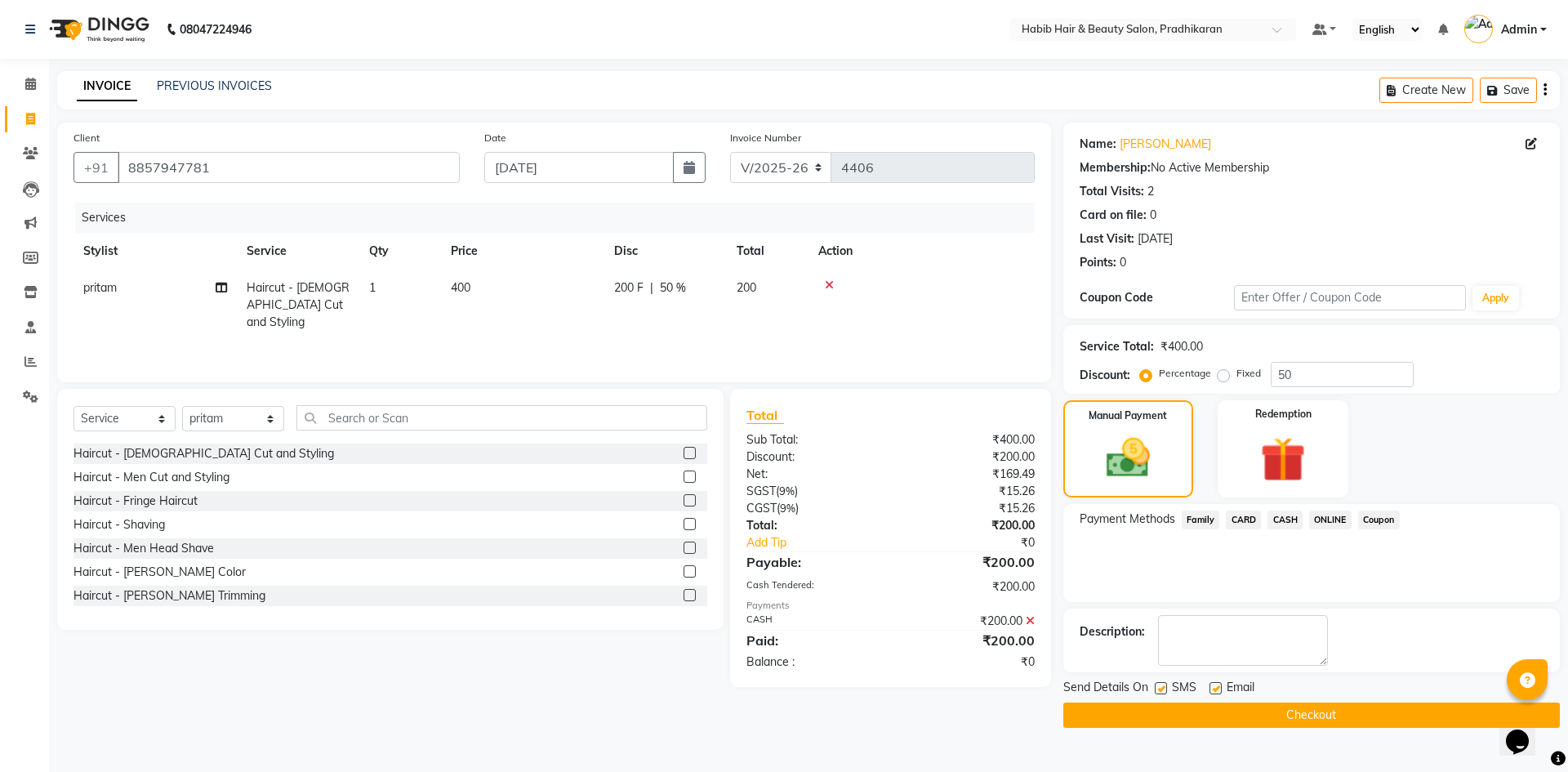
click at [1252, 712] on button "Checkout" at bounding box center [1311, 715] width 497 height 26
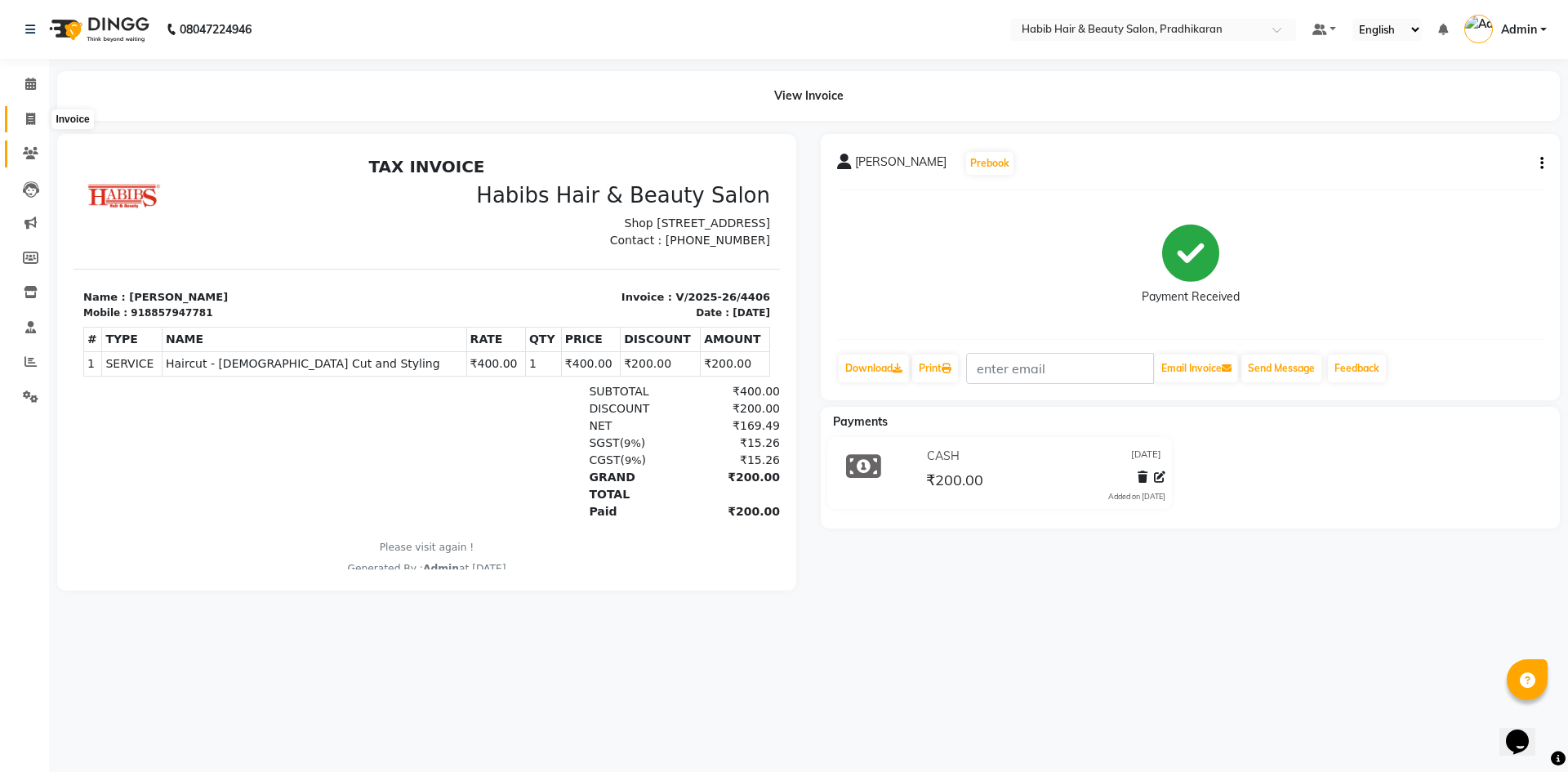
drag, startPoint x: 24, startPoint y: 121, endPoint x: 31, endPoint y: 146, distance: 26.0
click at [24, 121] on span at bounding box center [30, 120] width 28 height 19
select select "5583"
select select "service"
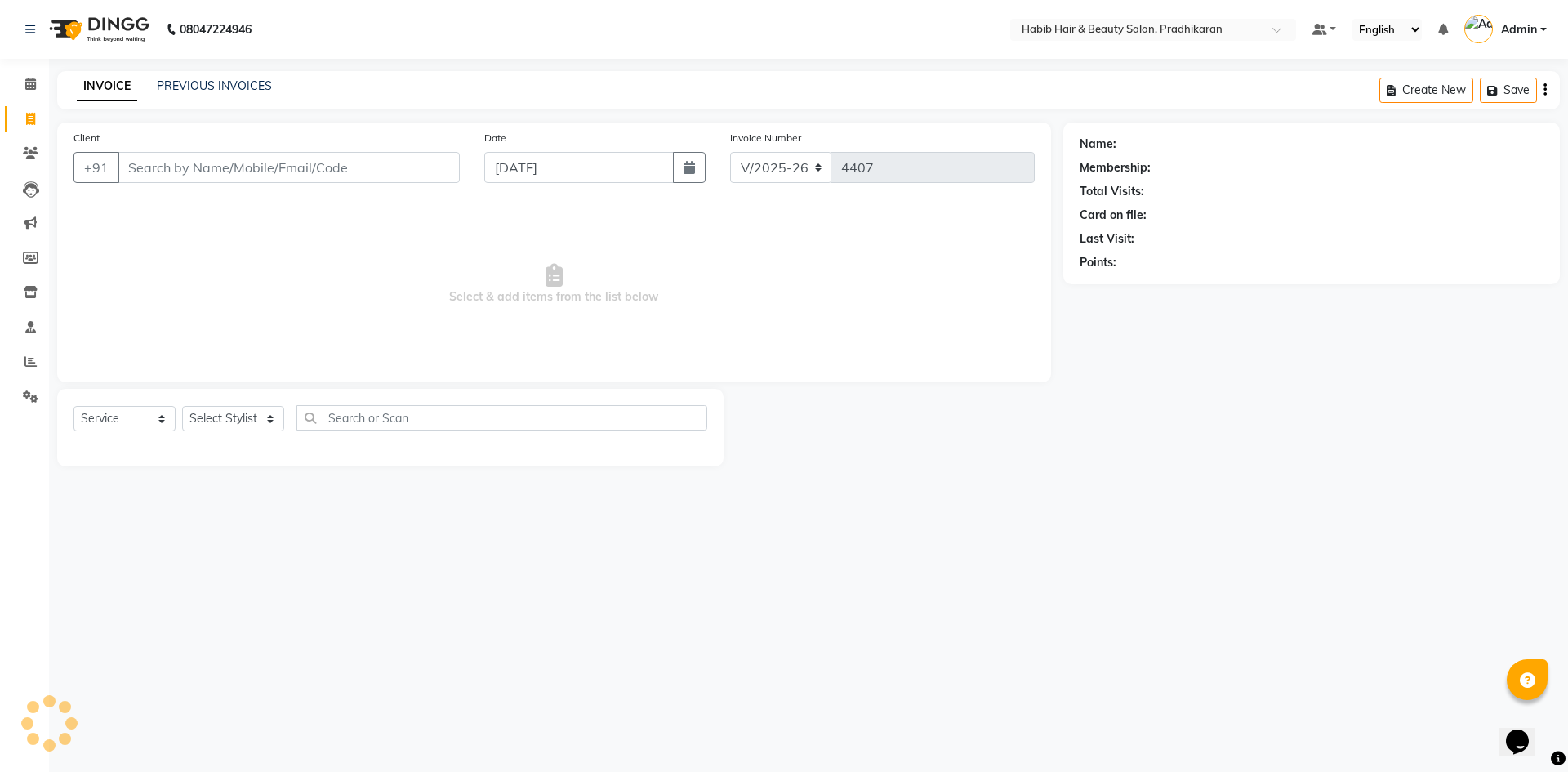
click at [149, 164] on input "Client" at bounding box center [289, 168] width 342 height 31
click at [246, 419] on select "Select Stylist Admin Anju [PERSON_NAME] kiran [PERSON_NAME] pritam SHREE" at bounding box center [233, 419] width 102 height 26
select select "50171"
click at [182, 406] on select "Select Stylist Admin Anju [PERSON_NAME] kiran [PERSON_NAME] pritam SHREE" at bounding box center [233, 419] width 102 height 26
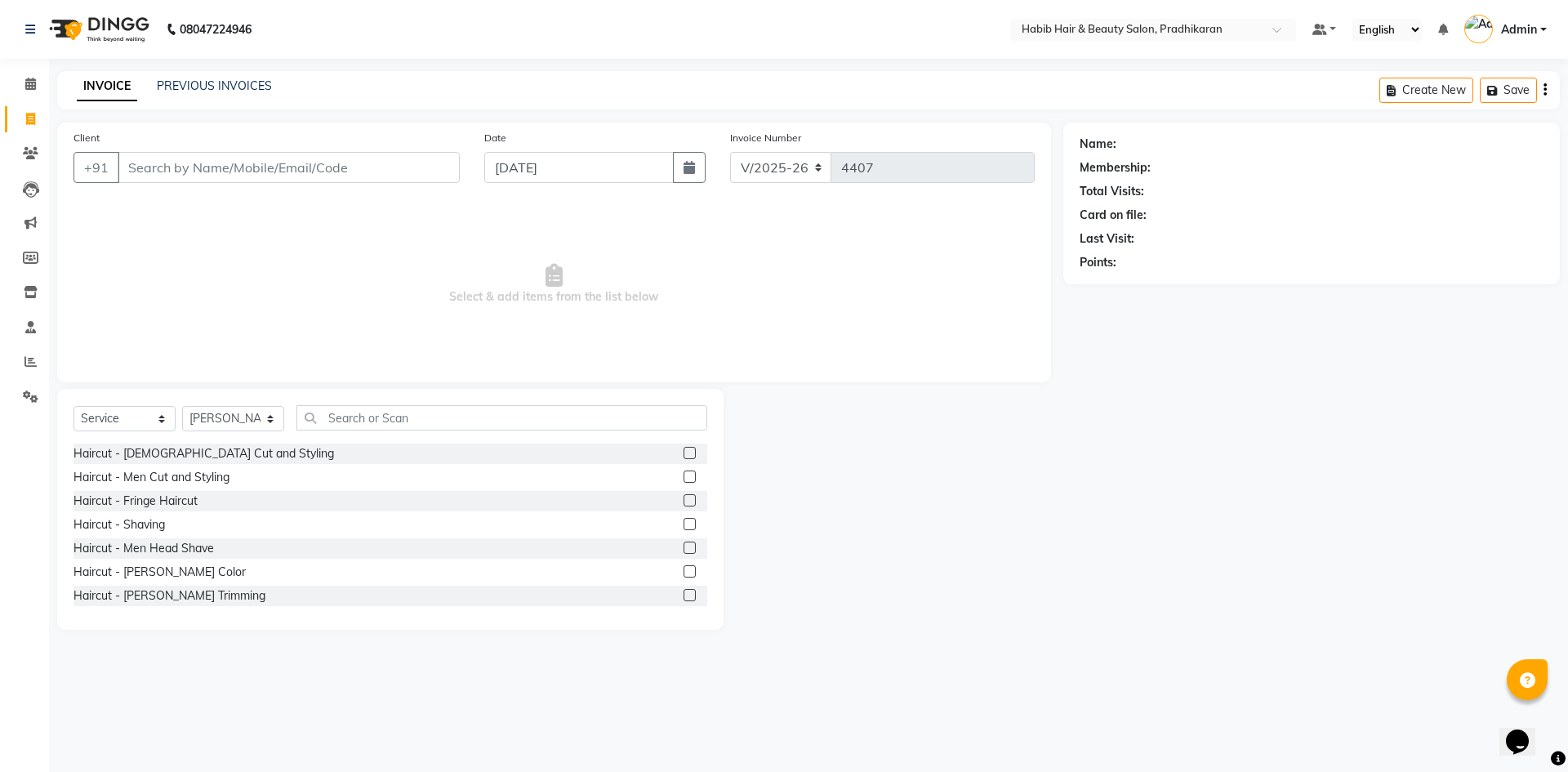
click at [683, 480] on label at bounding box center [689, 476] width 12 height 12
click at [683, 480] on input "checkbox" at bounding box center [688, 477] width 10 height 10
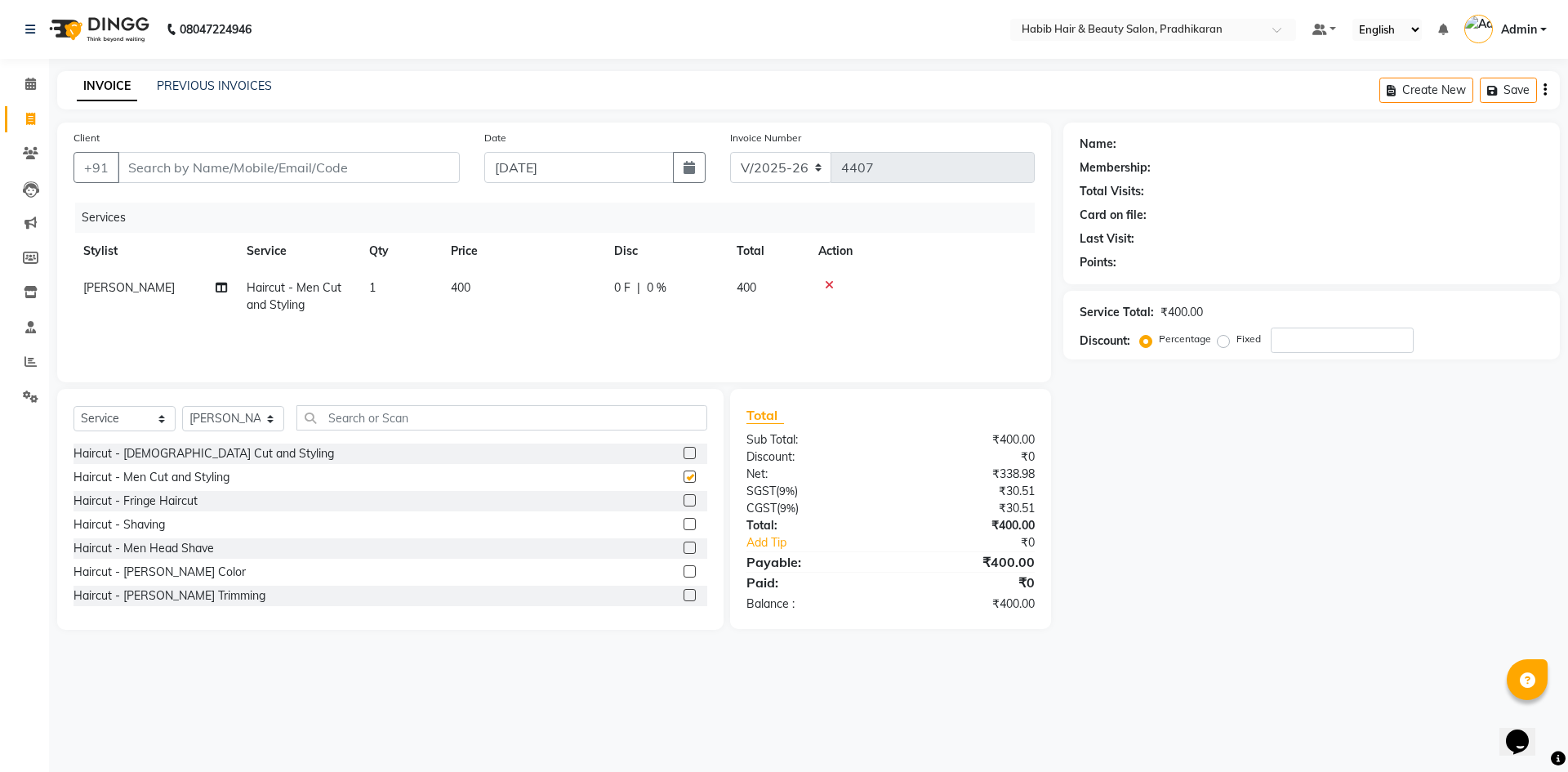
checkbox input "false"
click at [176, 173] on input "Client" at bounding box center [289, 168] width 342 height 31
type input "9"
type input "0"
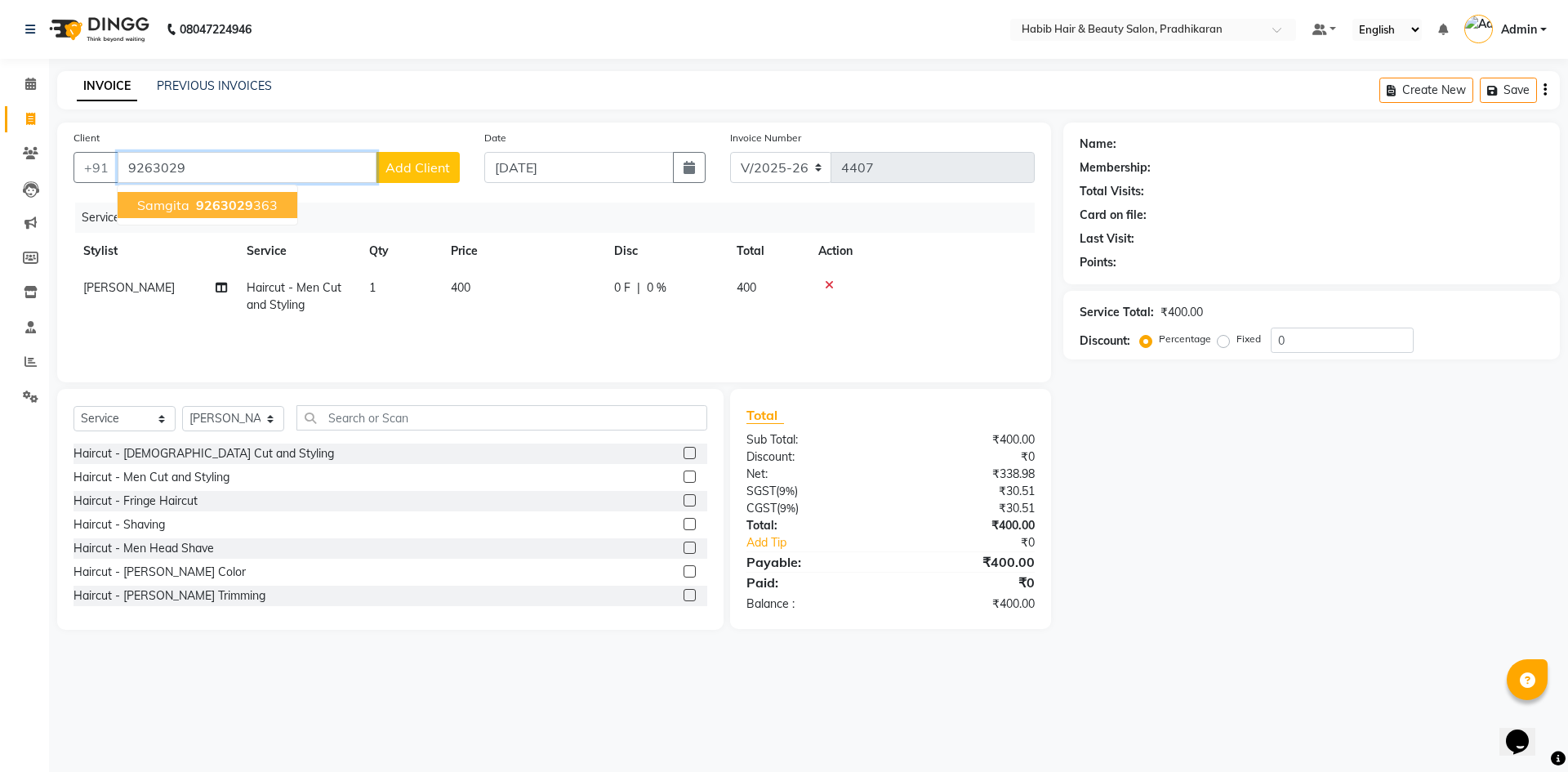
click at [247, 213] on button "samgita 9263029 363" at bounding box center [208, 204] width 180 height 27
type input "9263029363"
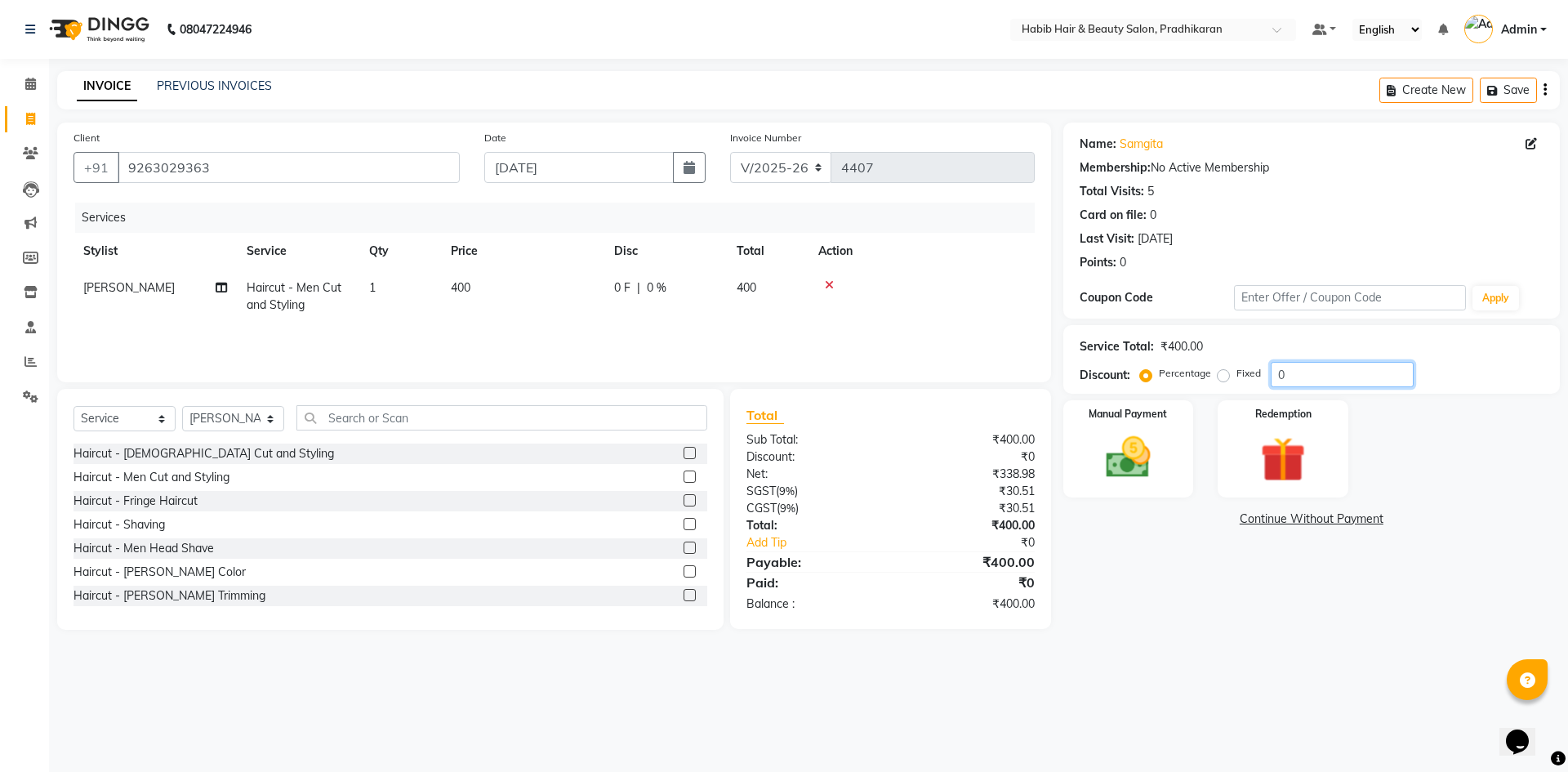
click at [1293, 375] on input "0" at bounding box center [1341, 374] width 143 height 26
type input "50"
click at [1172, 443] on div "Manual Payment" at bounding box center [1128, 448] width 136 height 100
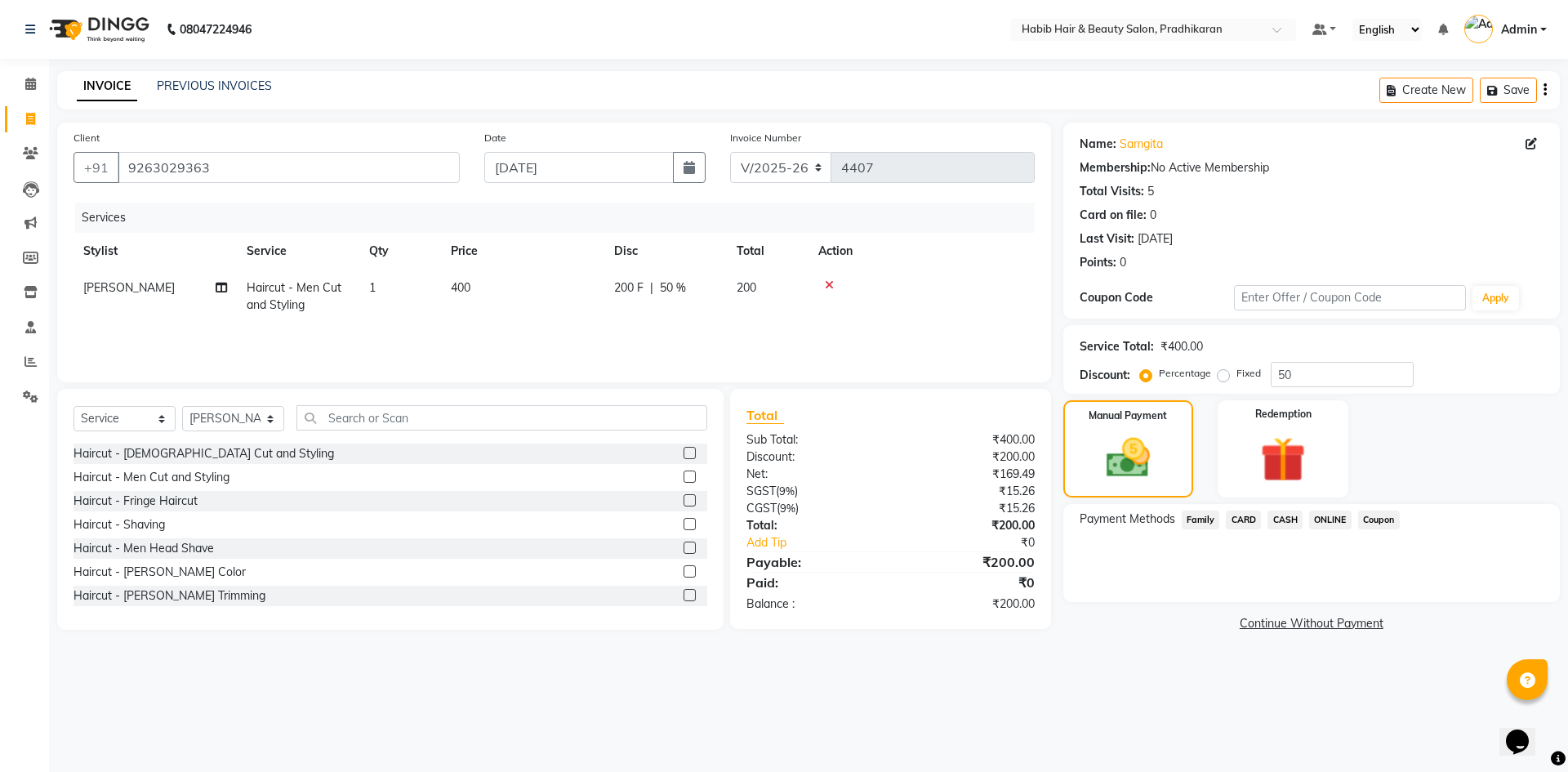
click at [1338, 520] on span "ONLINE" at bounding box center [1330, 520] width 43 height 19
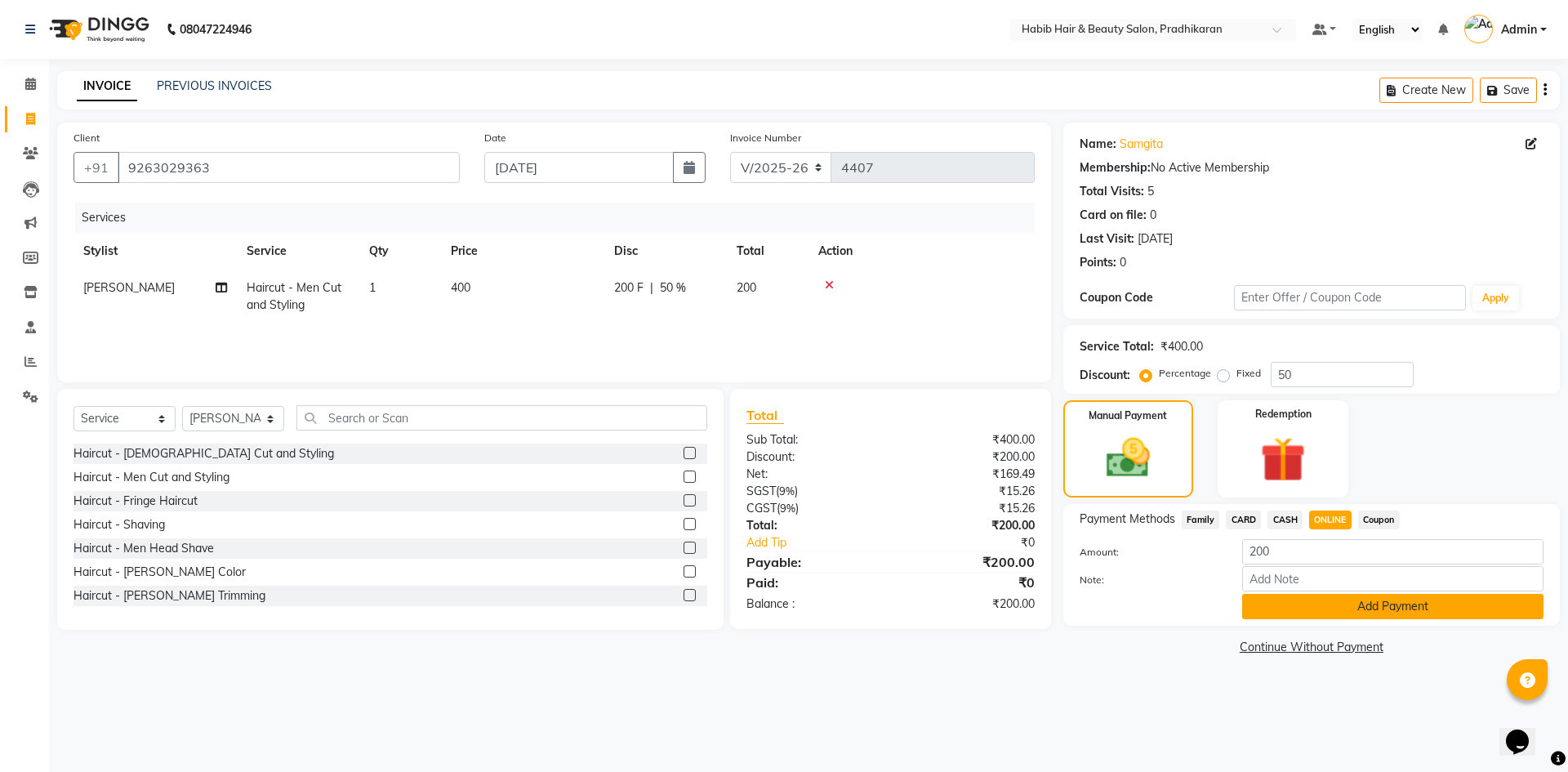
click at [1334, 602] on button "Add Payment" at bounding box center [1393, 606] width 301 height 26
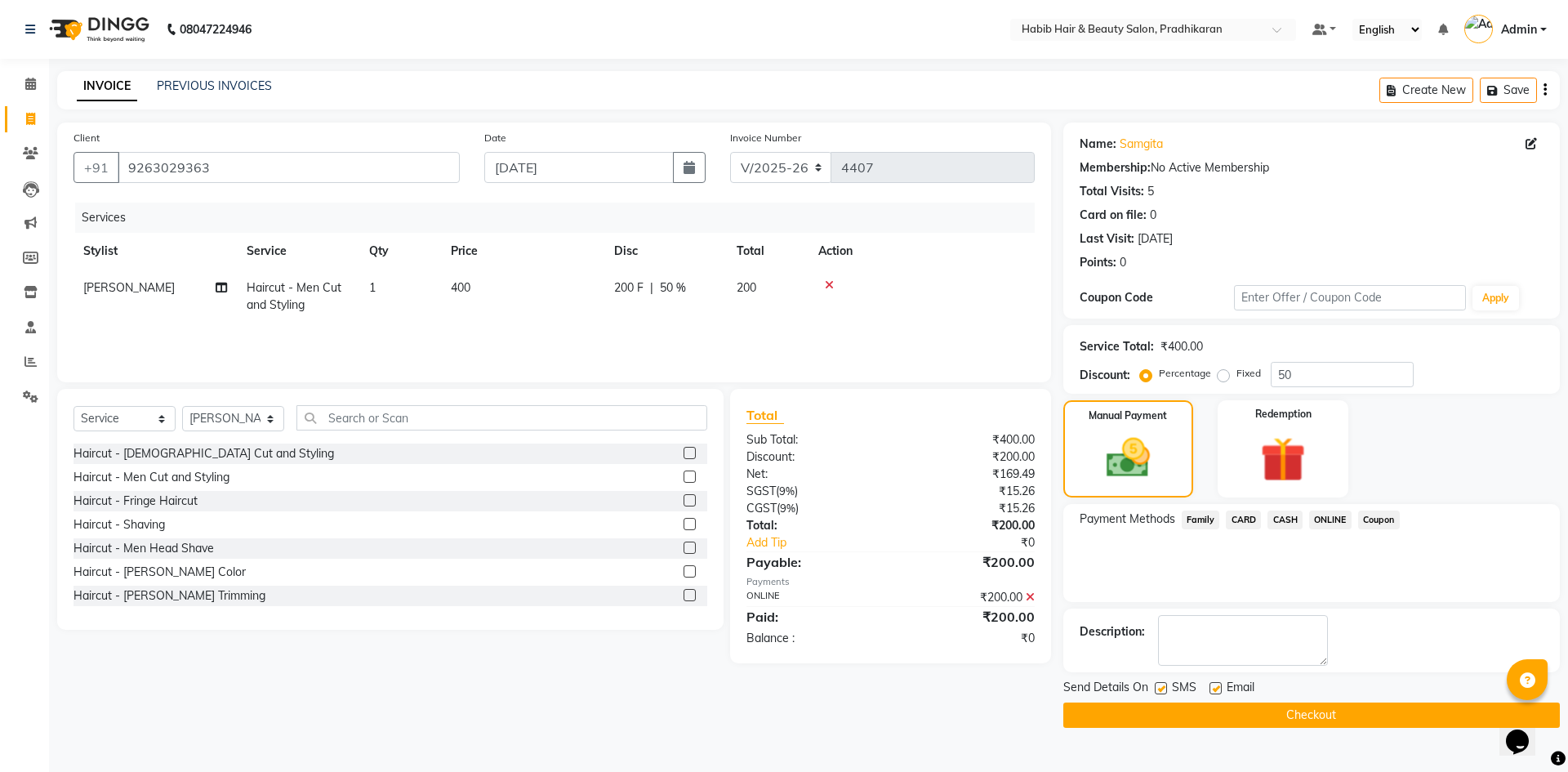
click at [1308, 710] on button "Checkout" at bounding box center [1311, 715] width 497 height 26
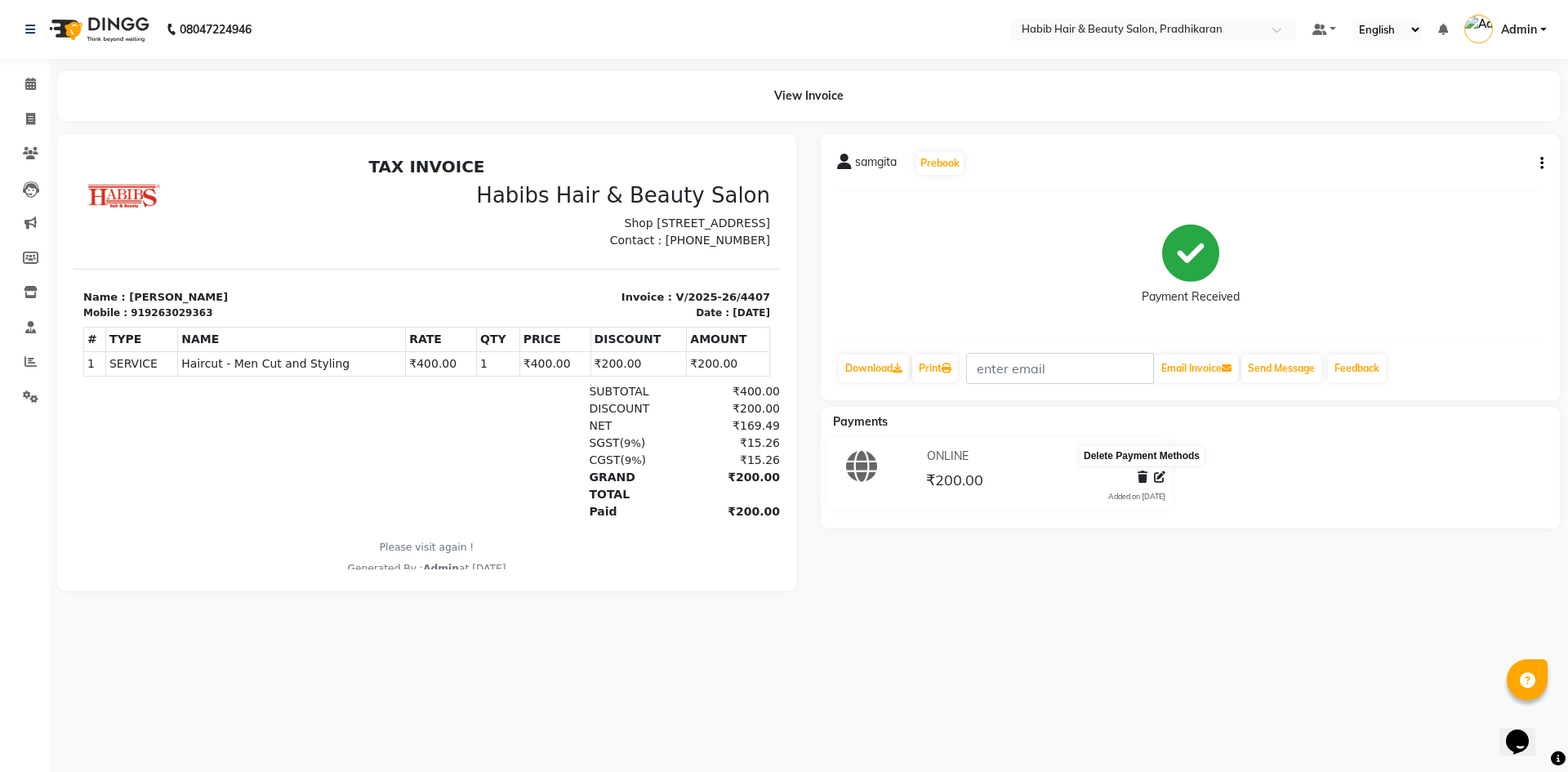
click at [1137, 480] on icon at bounding box center [1141, 476] width 9 height 11
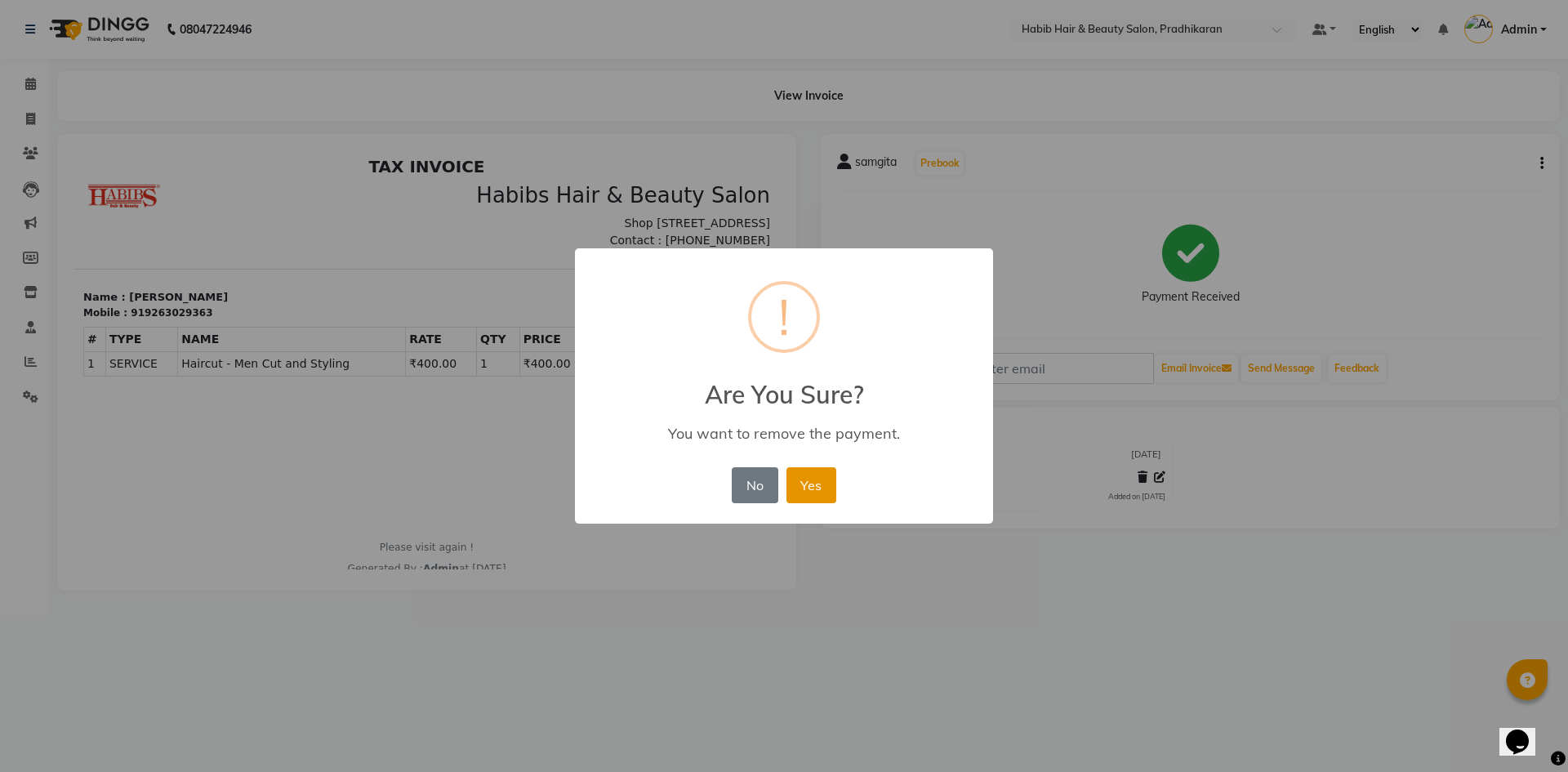
click at [814, 477] on button "Yes" at bounding box center [811, 485] width 50 height 36
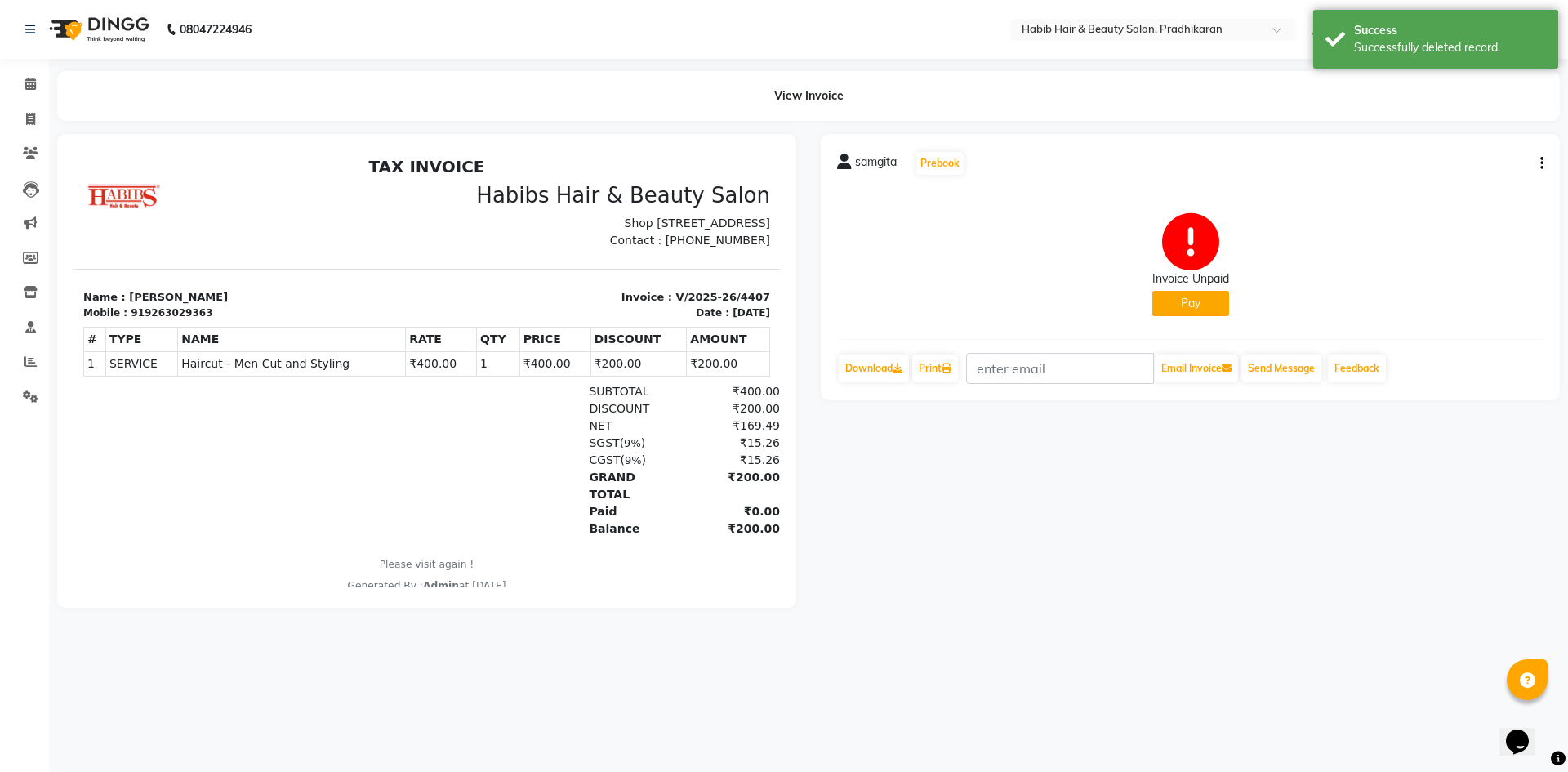
click at [1195, 309] on button "Pay" at bounding box center [1191, 303] width 77 height 26
select select "1"
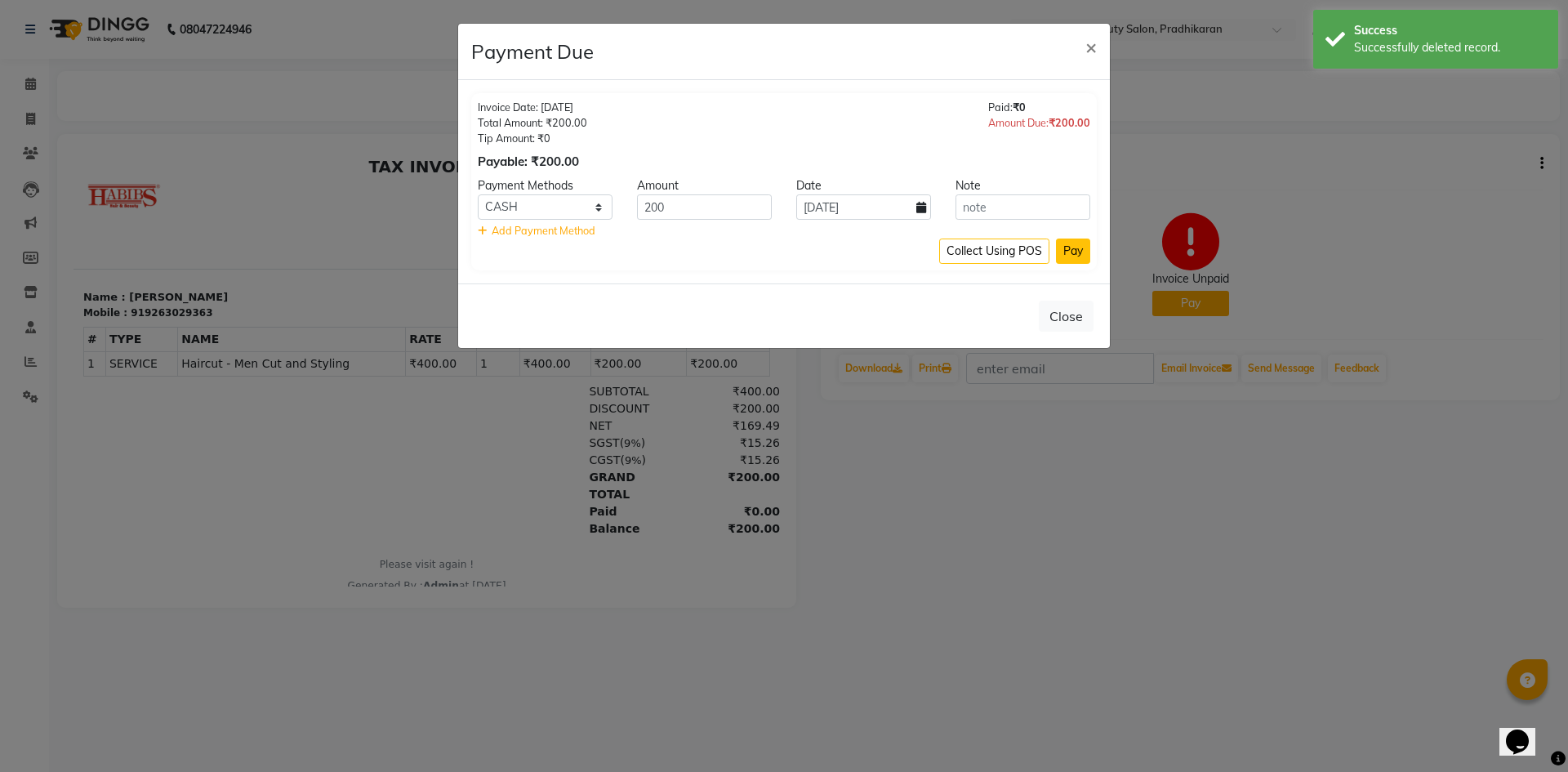
click at [1073, 253] on button "Pay" at bounding box center [1073, 251] width 34 height 26
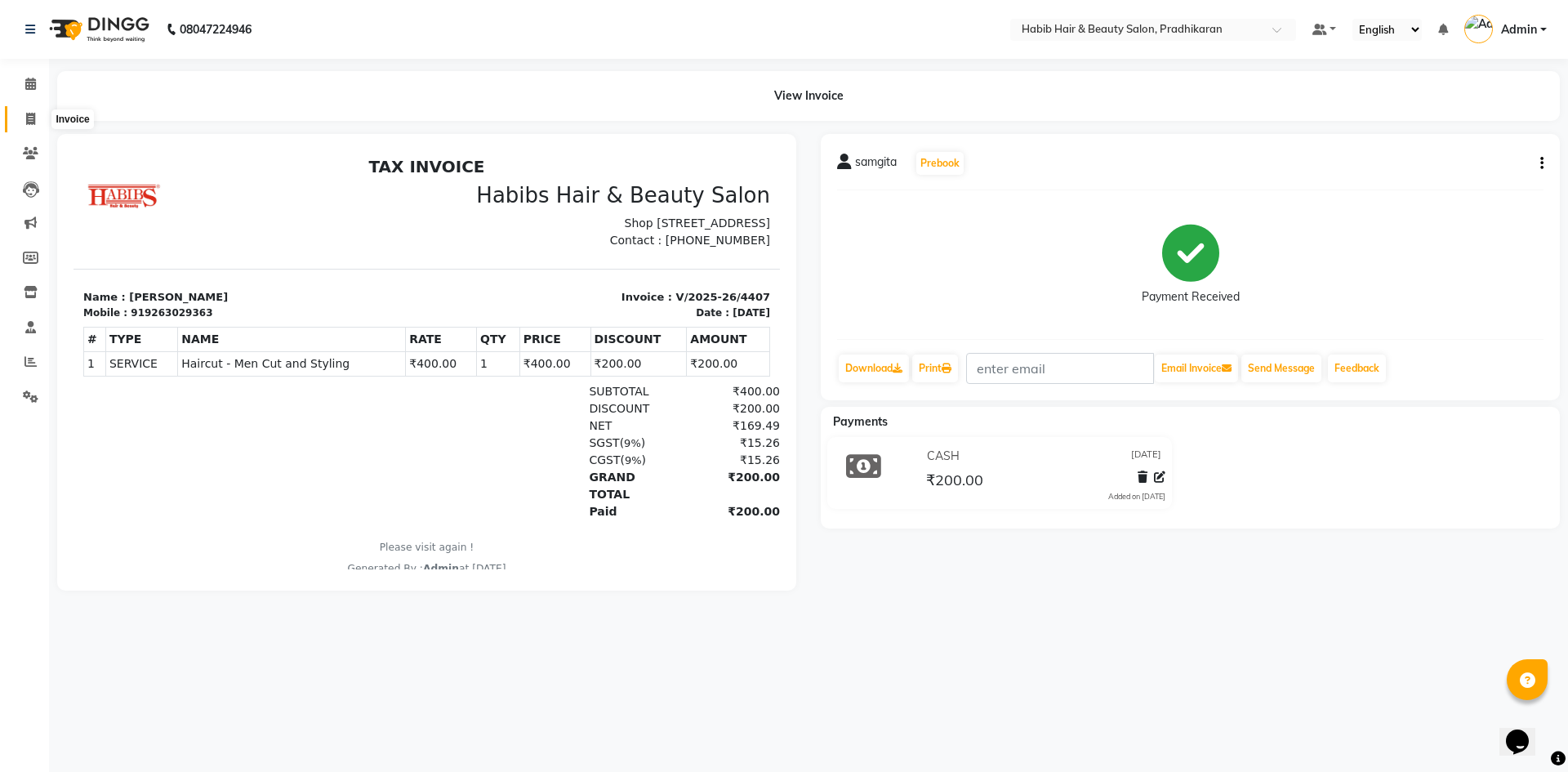
click at [29, 121] on icon at bounding box center [31, 119] width 9 height 12
select select "service"
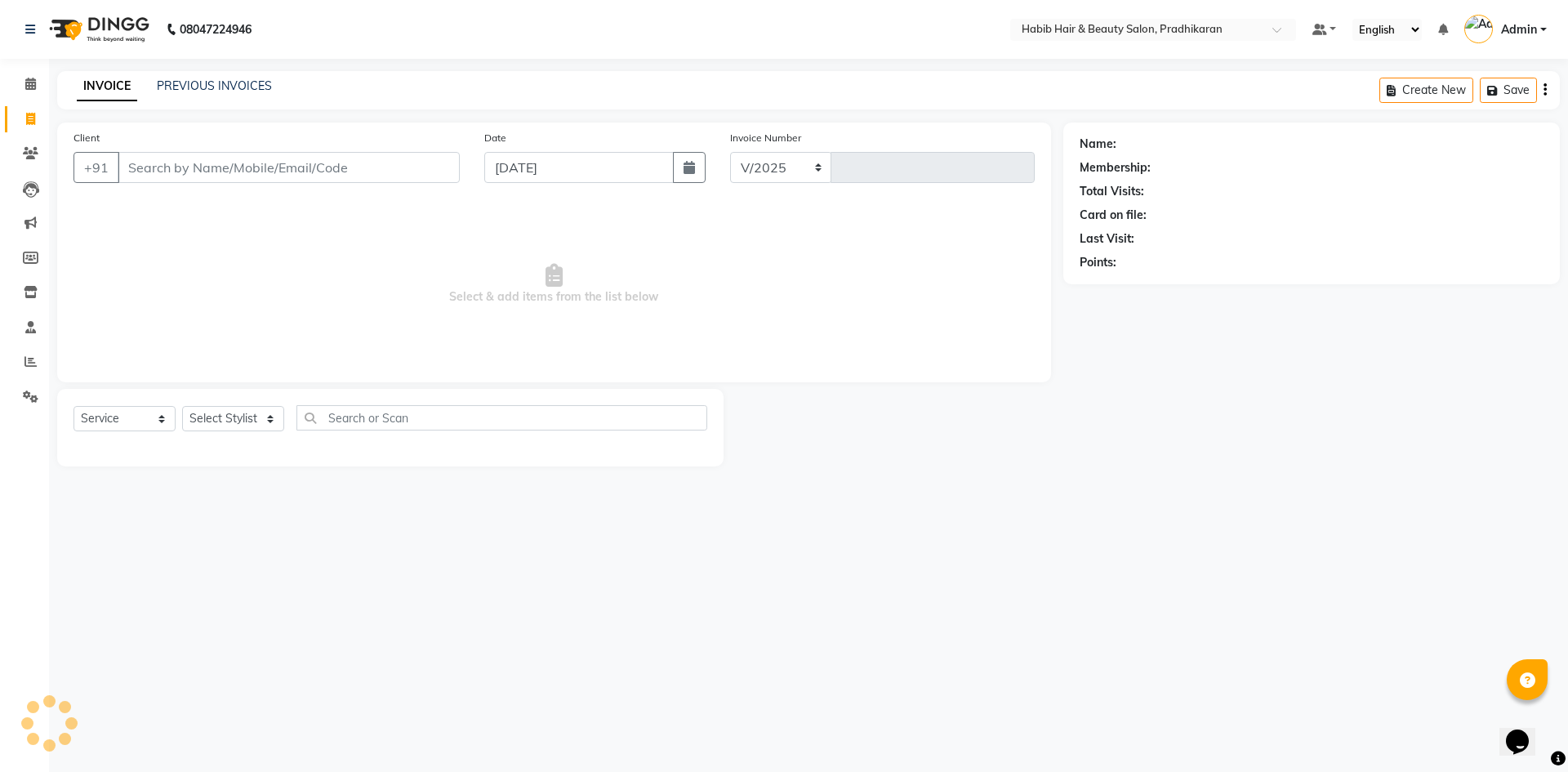
select select "5583"
type input "4408"
click at [264, 174] on input "Client" at bounding box center [289, 168] width 342 height 31
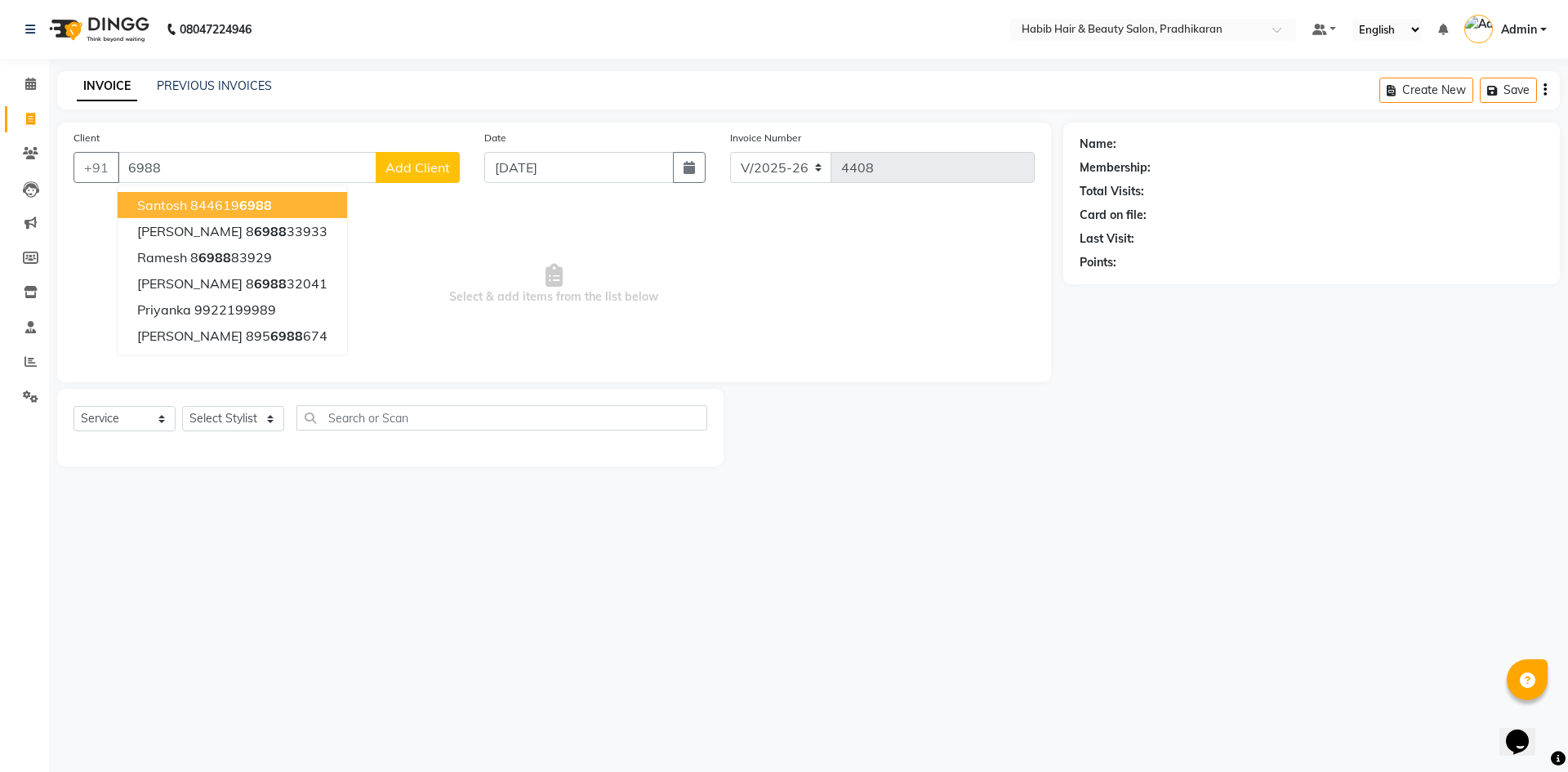
click at [253, 197] on span "6988" at bounding box center [256, 204] width 32 height 16
type input "8446196988"
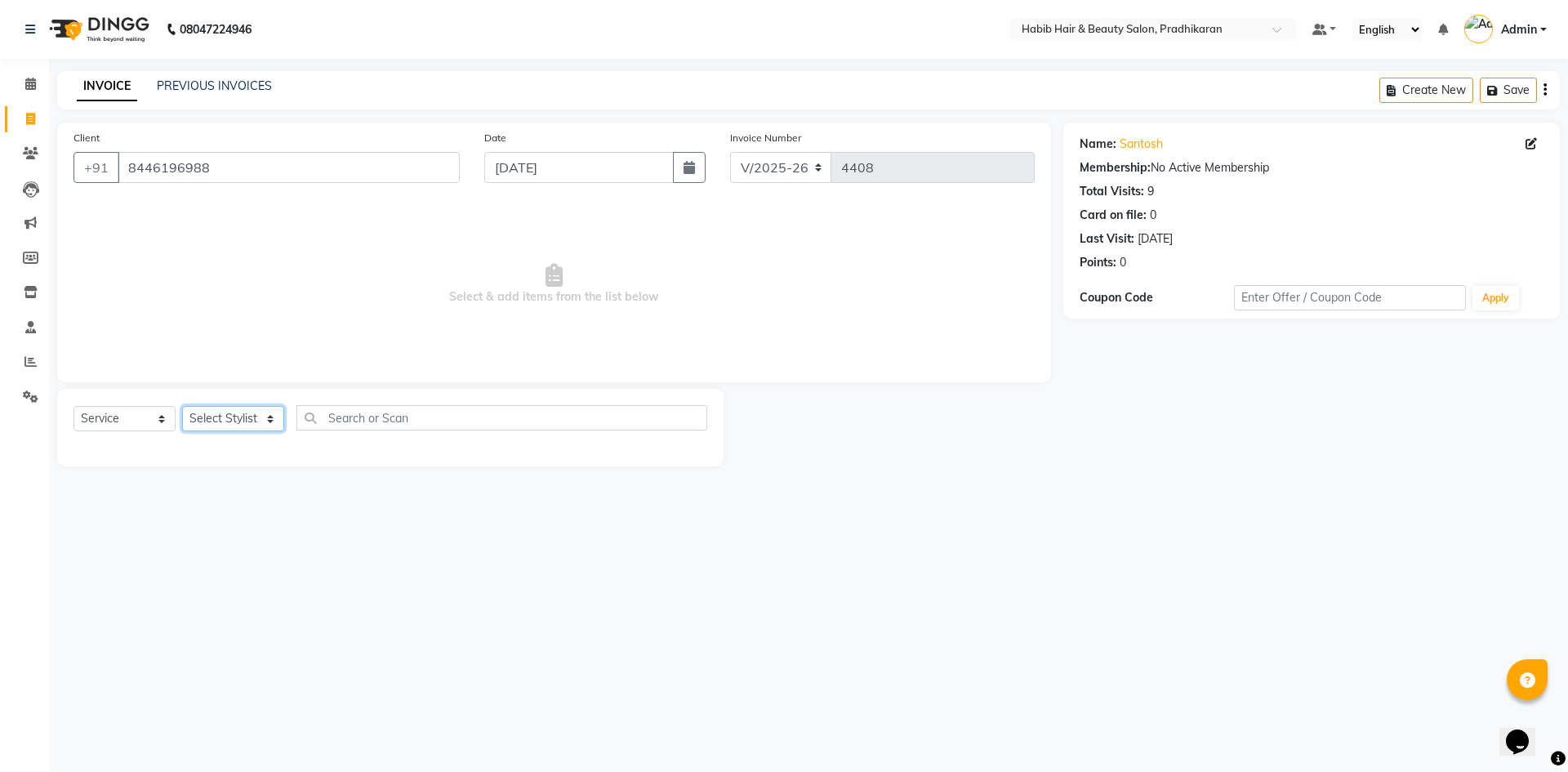
click at [245, 420] on select "Select Stylist Admin Anju [PERSON_NAME] kiran [PERSON_NAME] pritam SHREE" at bounding box center [233, 419] width 102 height 26
select select "38177"
click at [182, 406] on select "Select Stylist Admin Anju [PERSON_NAME] kiran [PERSON_NAME] pritam SHREE" at bounding box center [233, 419] width 102 height 26
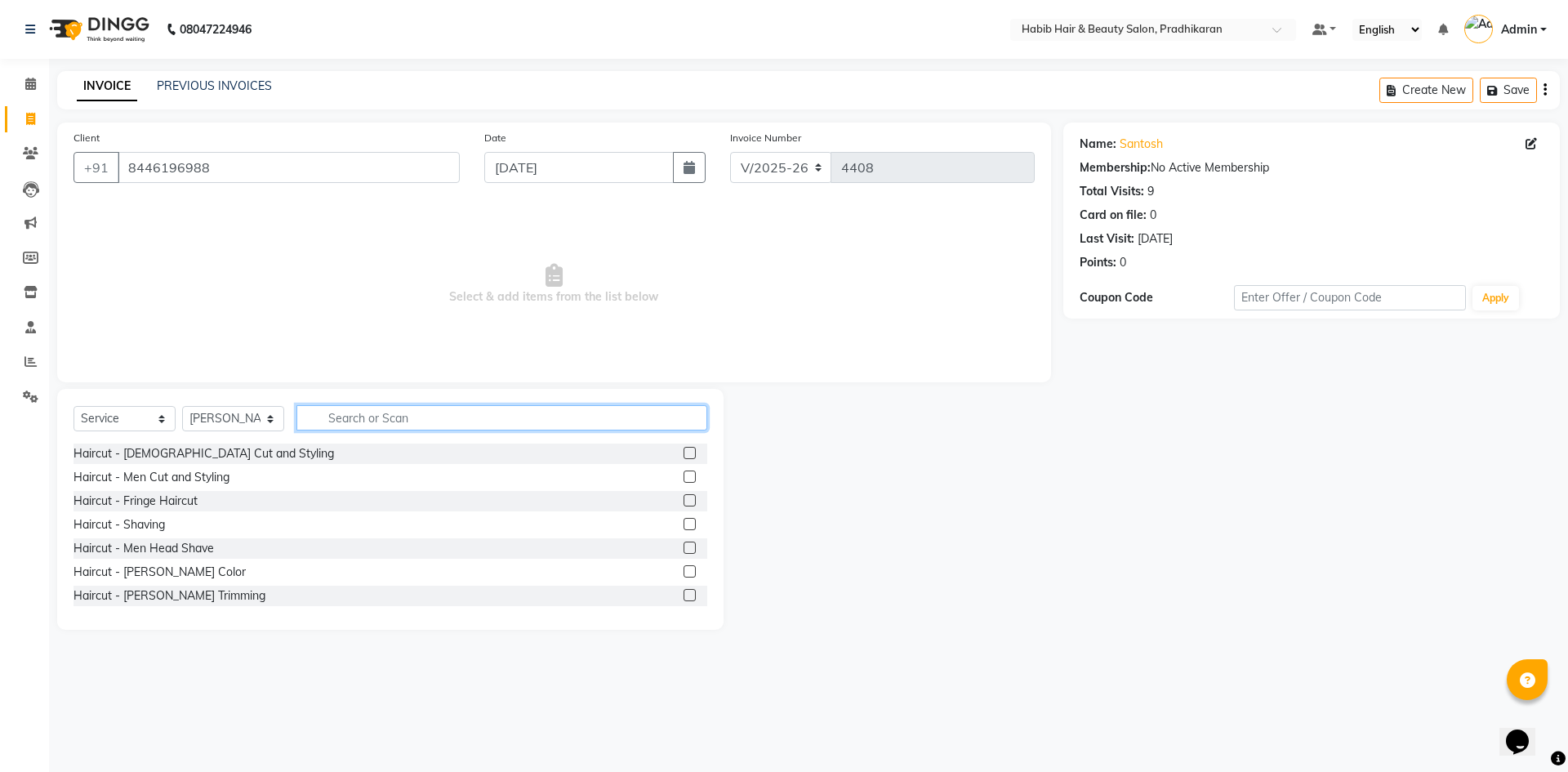
click at [407, 413] on input "text" at bounding box center [502, 418] width 410 height 26
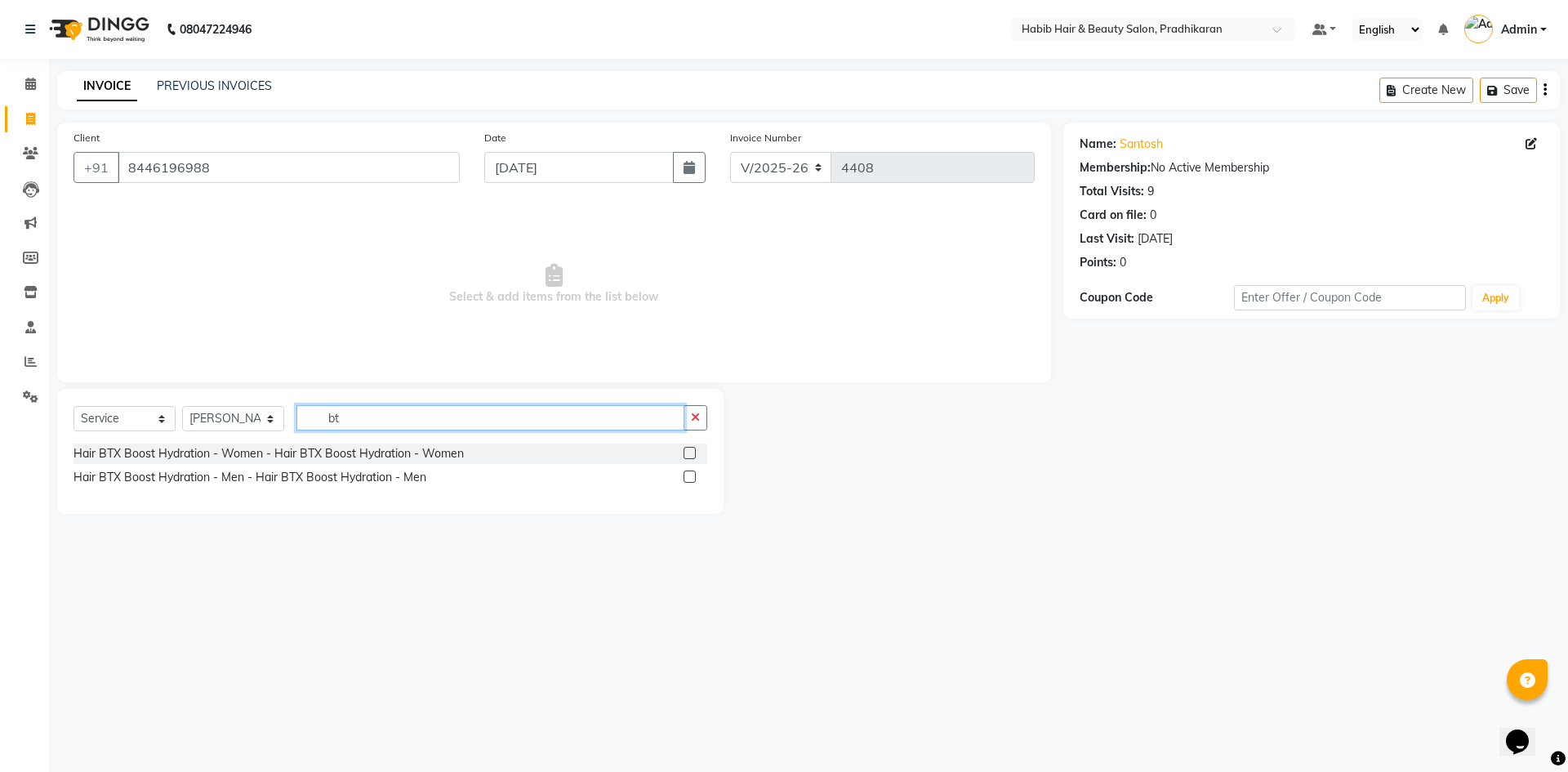
type input "bt"
click at [693, 470] on label at bounding box center [689, 476] width 12 height 12
click at [693, 472] on input "checkbox" at bounding box center [688, 477] width 10 height 10
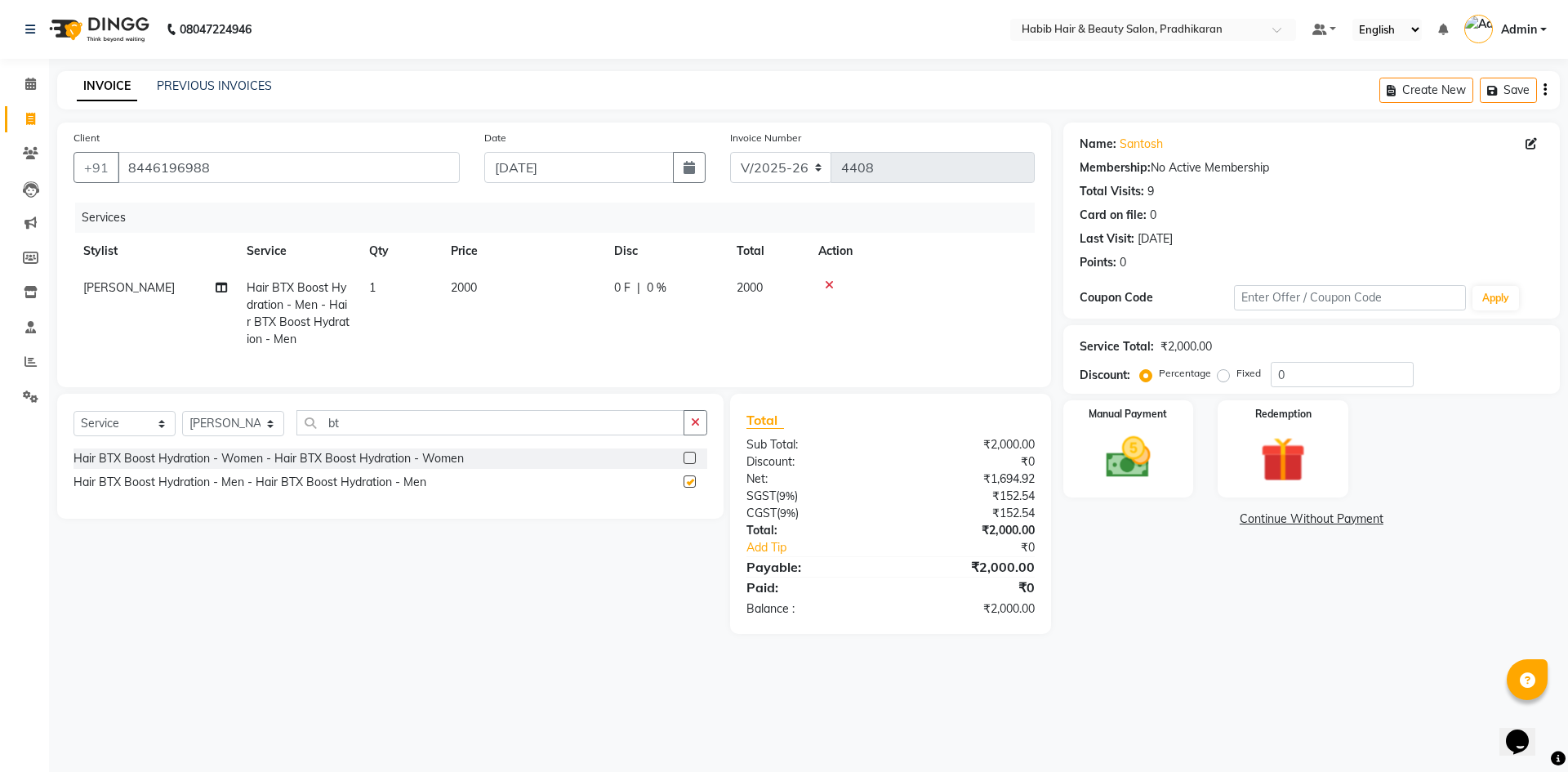
checkbox input "false"
click at [563, 292] on td "2000" at bounding box center [522, 313] width 163 height 88
select select "38177"
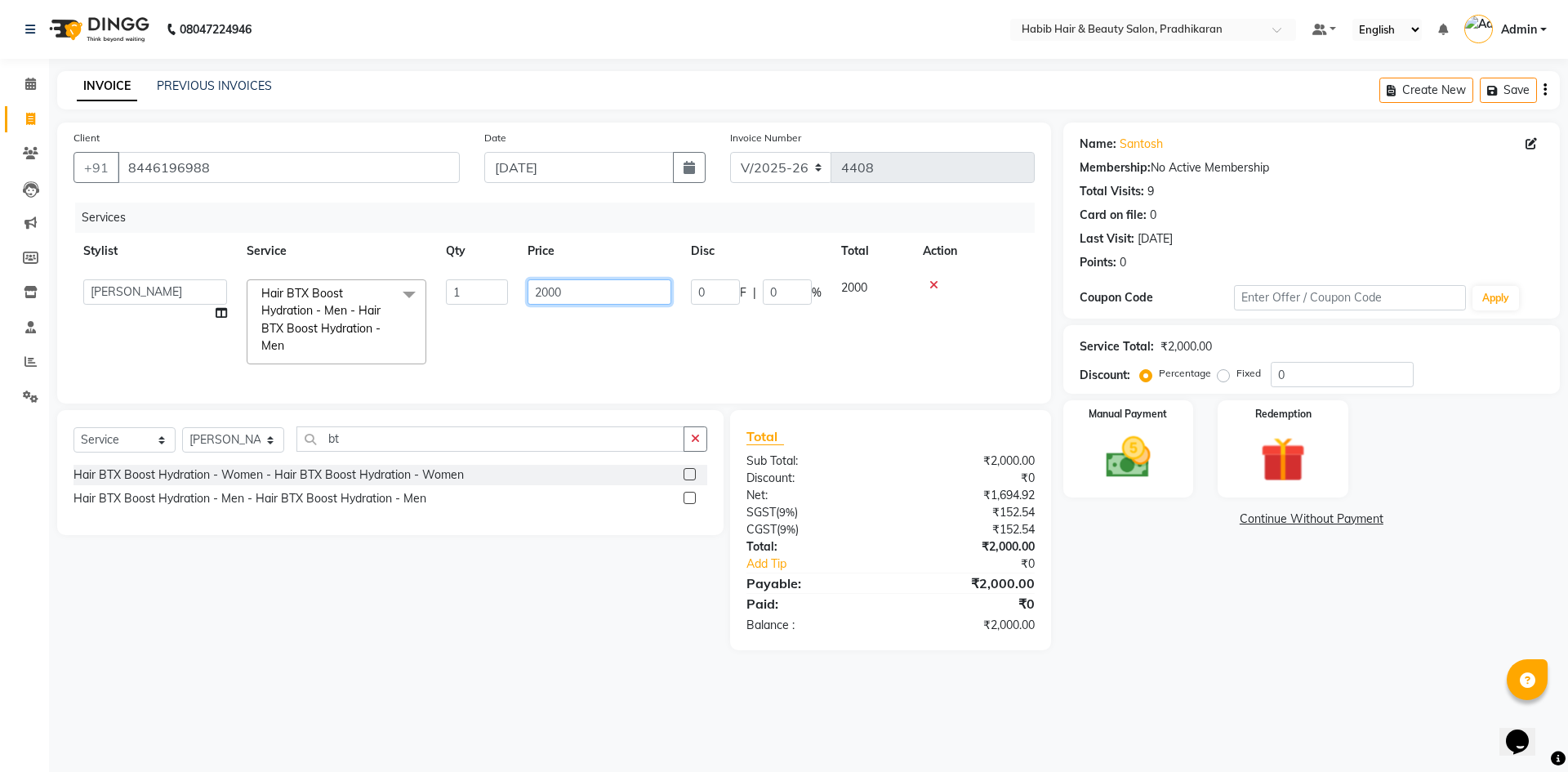
click at [610, 298] on input "2000" at bounding box center [599, 292] width 144 height 26
type input "2"
type input "1500"
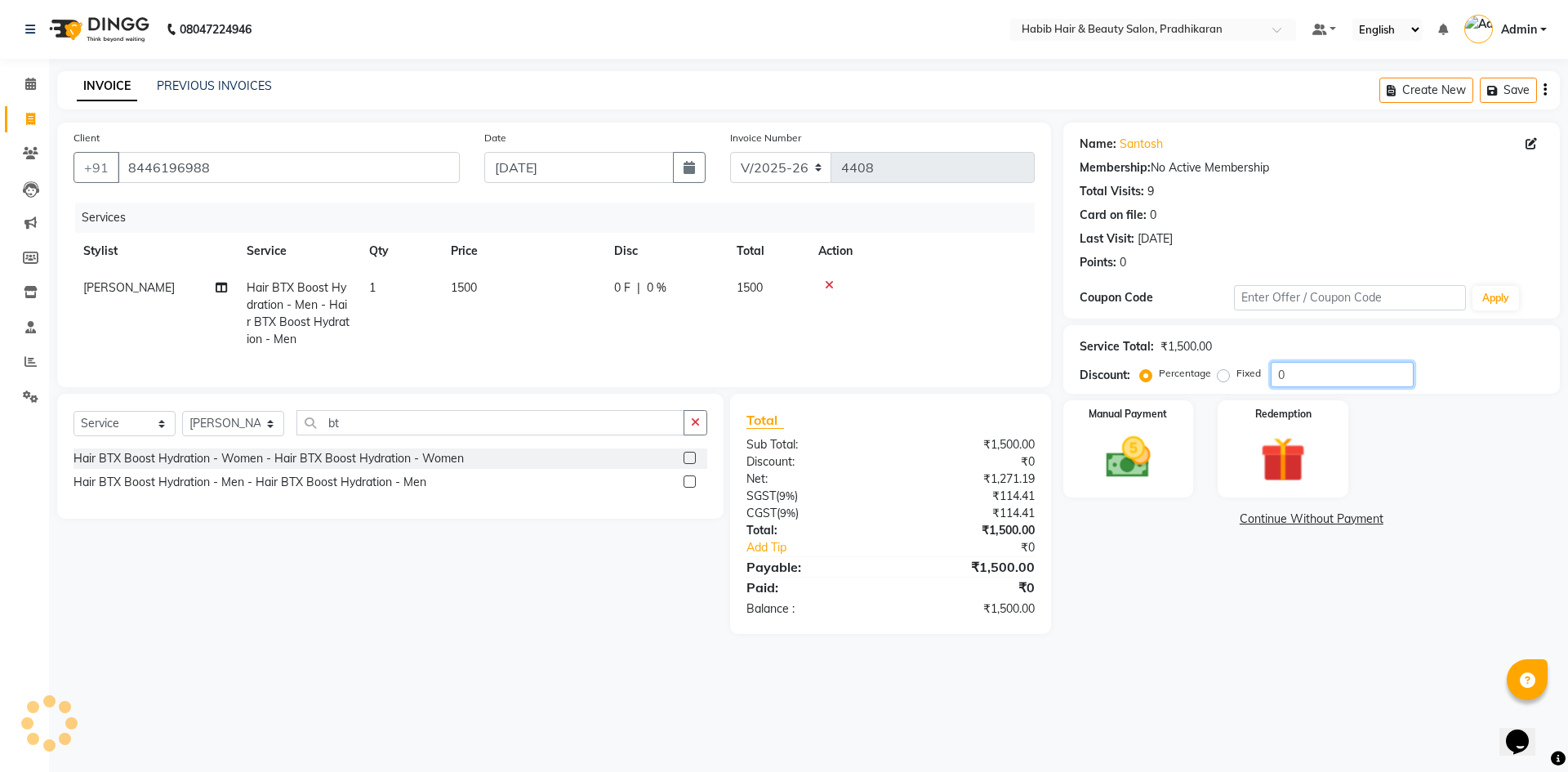
click at [1323, 371] on input "0" at bounding box center [1341, 374] width 143 height 26
type input "50"
click at [516, 289] on td "1500" at bounding box center [522, 313] width 163 height 88
select select "38177"
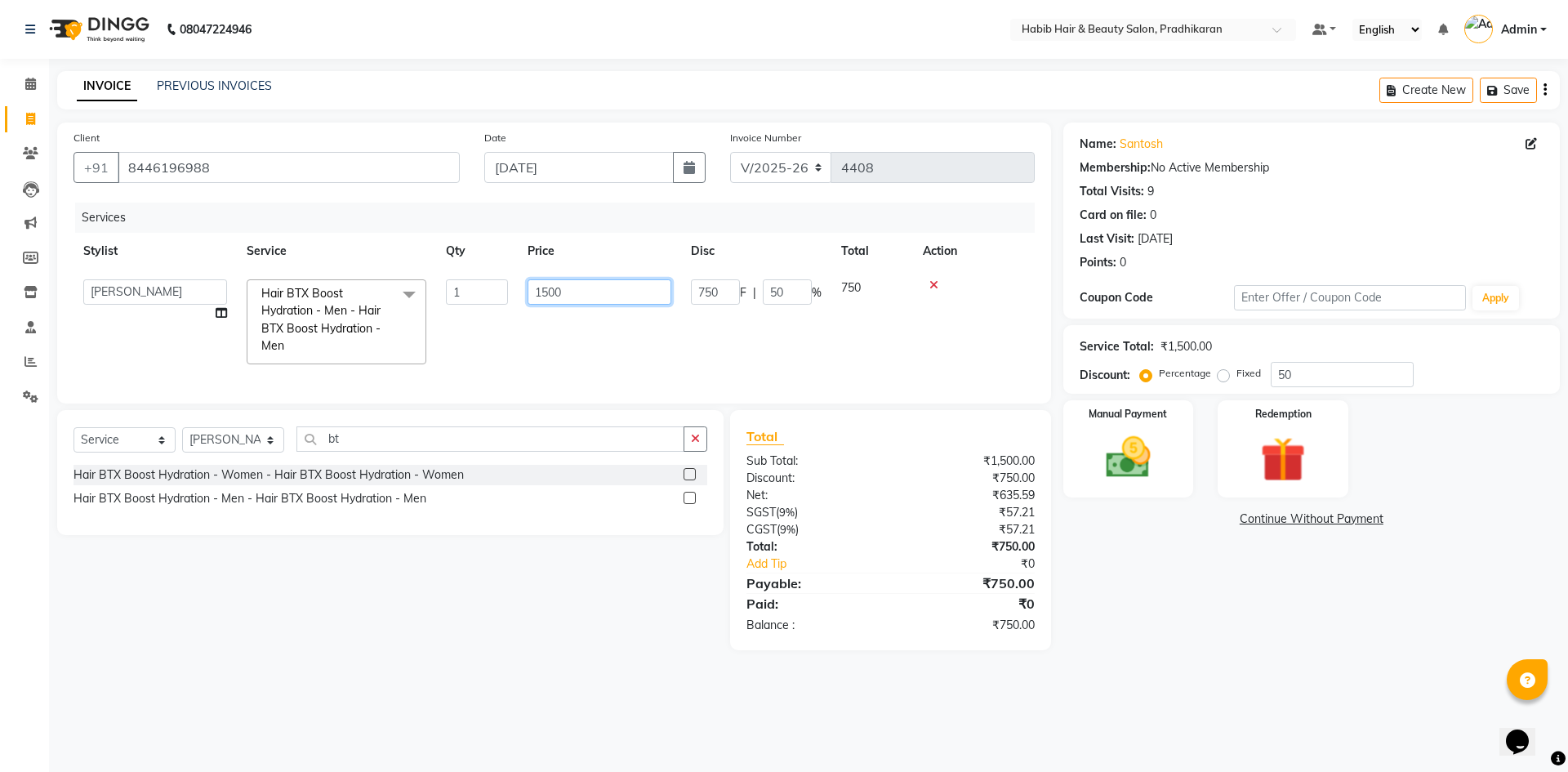
drag, startPoint x: 590, startPoint y: 295, endPoint x: 862, endPoint y: 275, distance: 272.7
click at [620, 295] on input "1500" at bounding box center [599, 292] width 144 height 26
type input "1"
type input "3500"
click at [825, 321] on tr "Admin Anju [PERSON_NAME] kiran [PERSON_NAME] pritam SHREE Hair BTX Boost Hydrat…" at bounding box center [554, 321] width 961 height 104
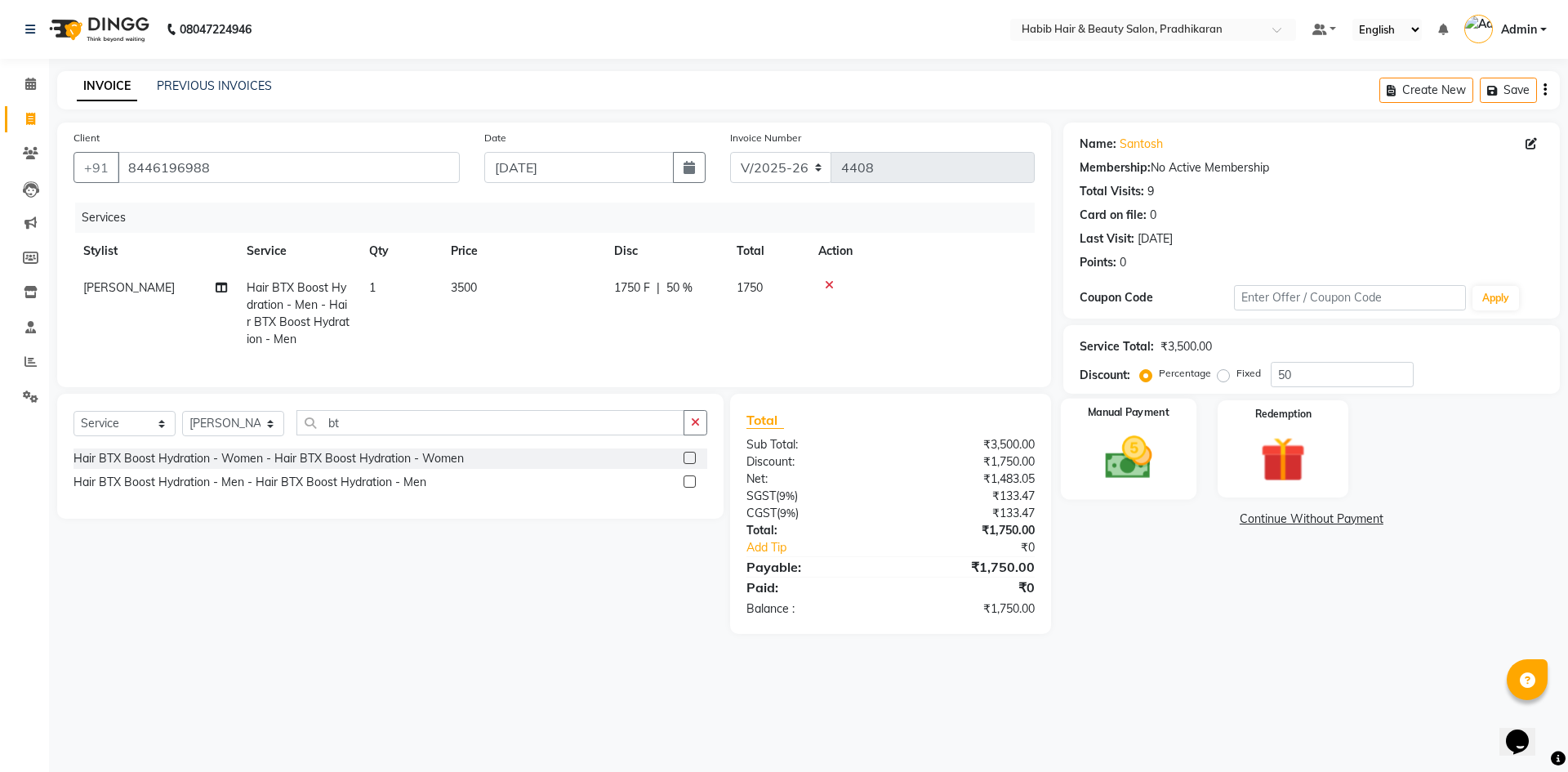
click at [1154, 451] on img at bounding box center [1128, 457] width 76 height 54
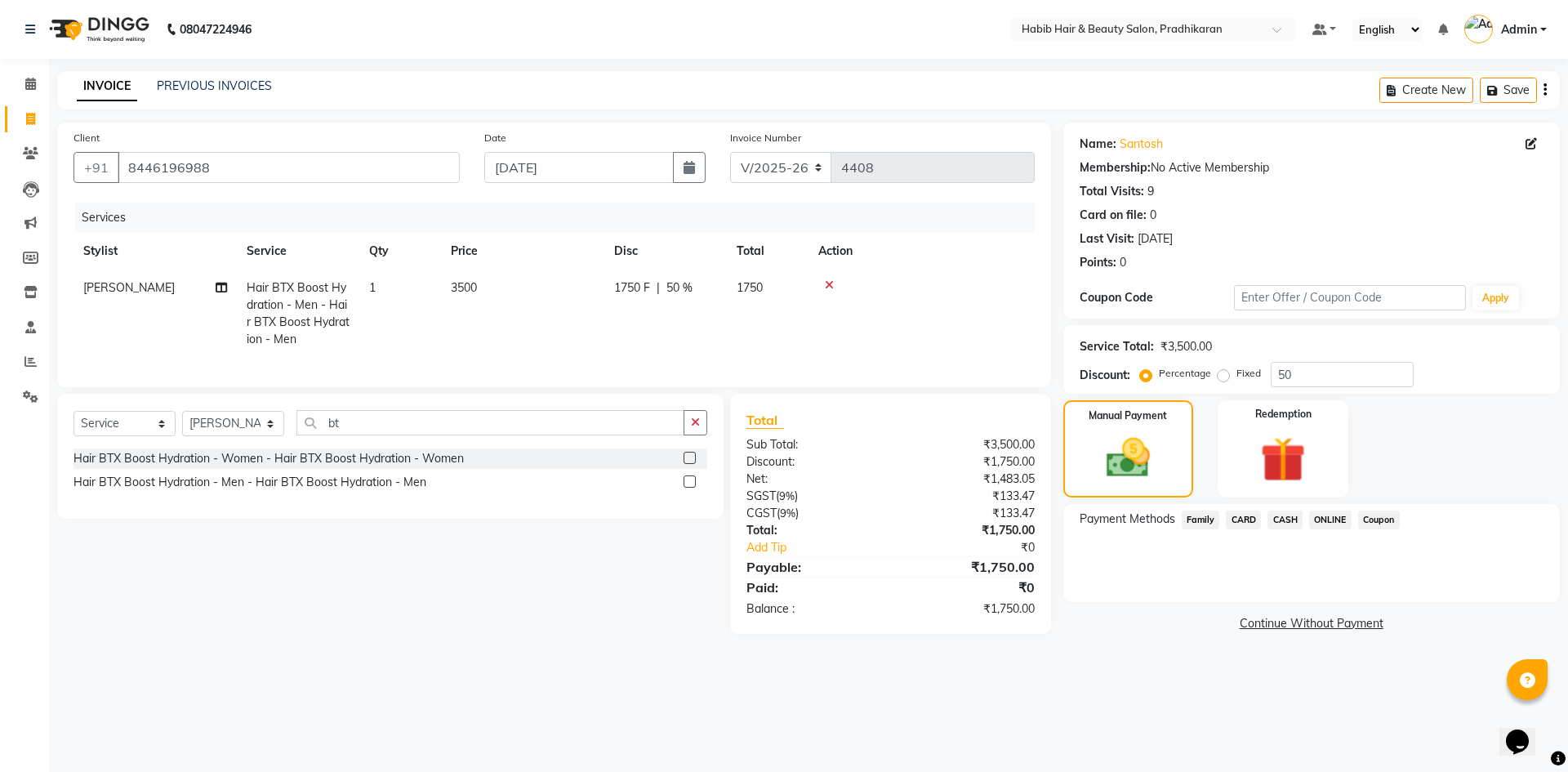
click at [1337, 517] on span "ONLINE" at bounding box center [1330, 520] width 43 height 19
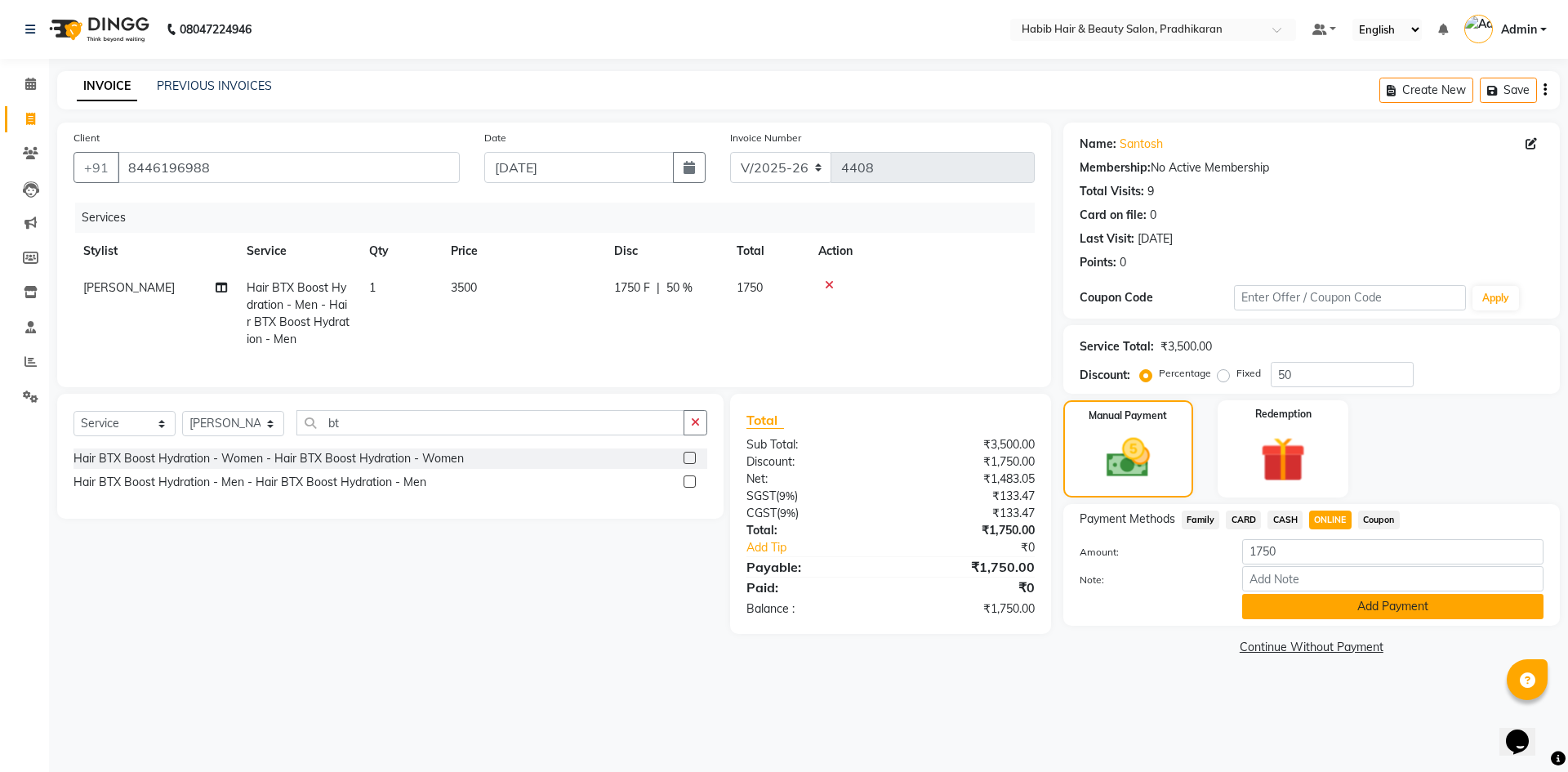
click at [1333, 608] on button "Add Payment" at bounding box center [1393, 606] width 301 height 26
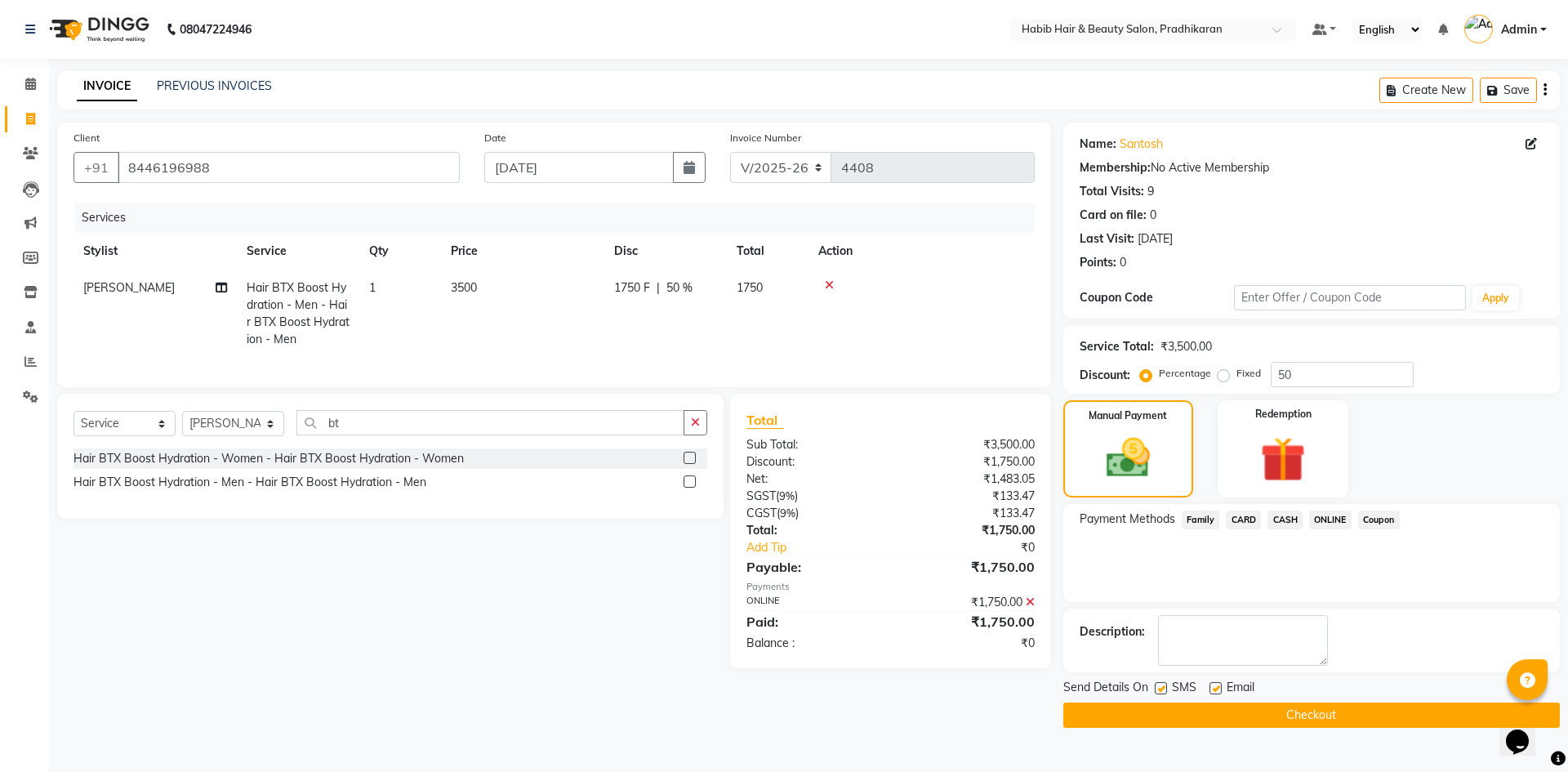
click at [1338, 707] on button "Checkout" at bounding box center [1311, 715] width 497 height 26
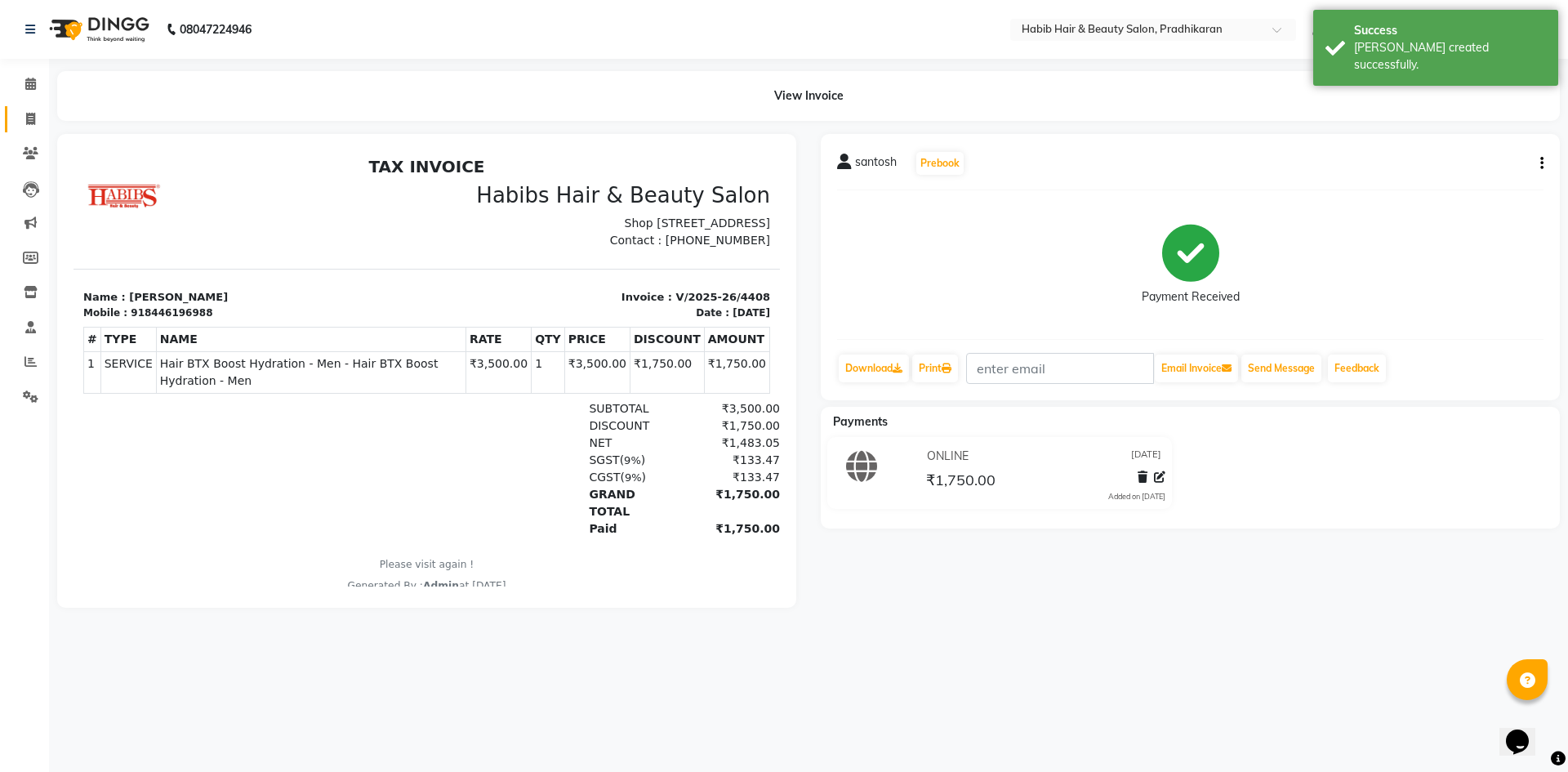
click at [26, 109] on link "Invoice" at bounding box center [25, 120] width 39 height 27
select select "service"
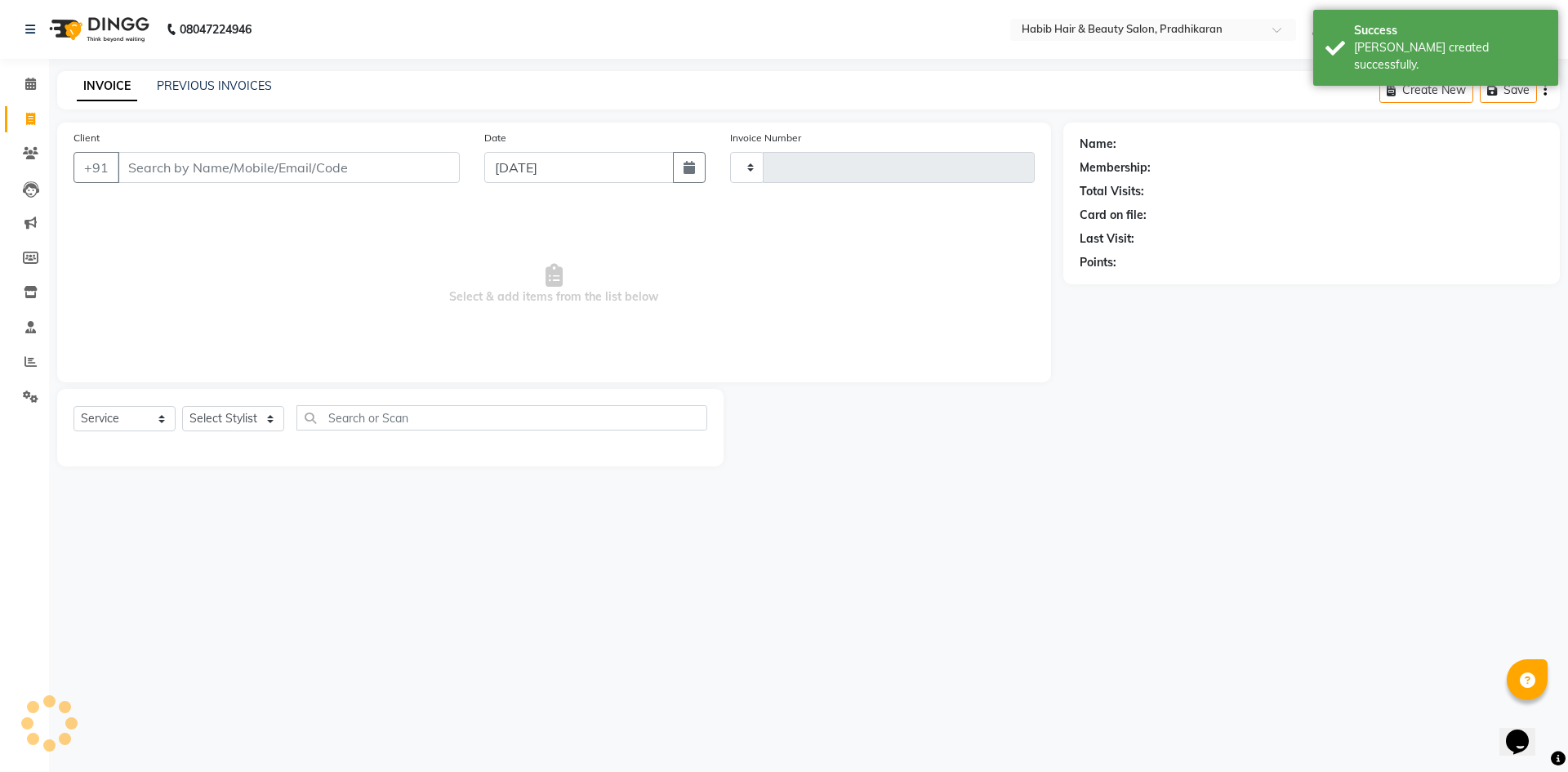
type input "4409"
select select "5583"
click at [252, 421] on select "Select Stylist Admin Anju [PERSON_NAME] kiran [PERSON_NAME] pritam SHREE" at bounding box center [233, 419] width 102 height 26
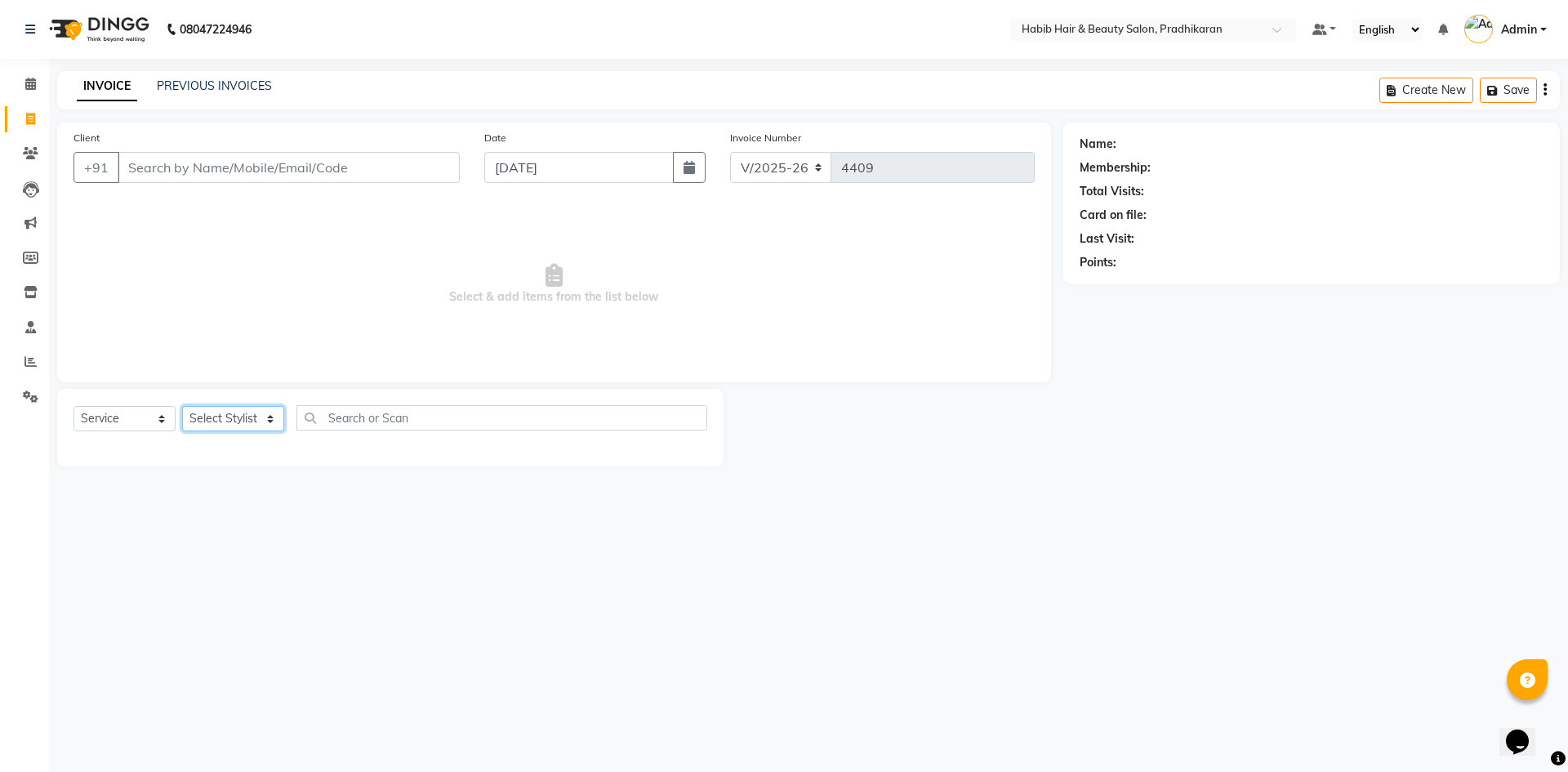
select select "50171"
click at [182, 406] on select "Select Stylist Admin Anju [PERSON_NAME] kiran [PERSON_NAME] pritam SHREE" at bounding box center [233, 419] width 102 height 26
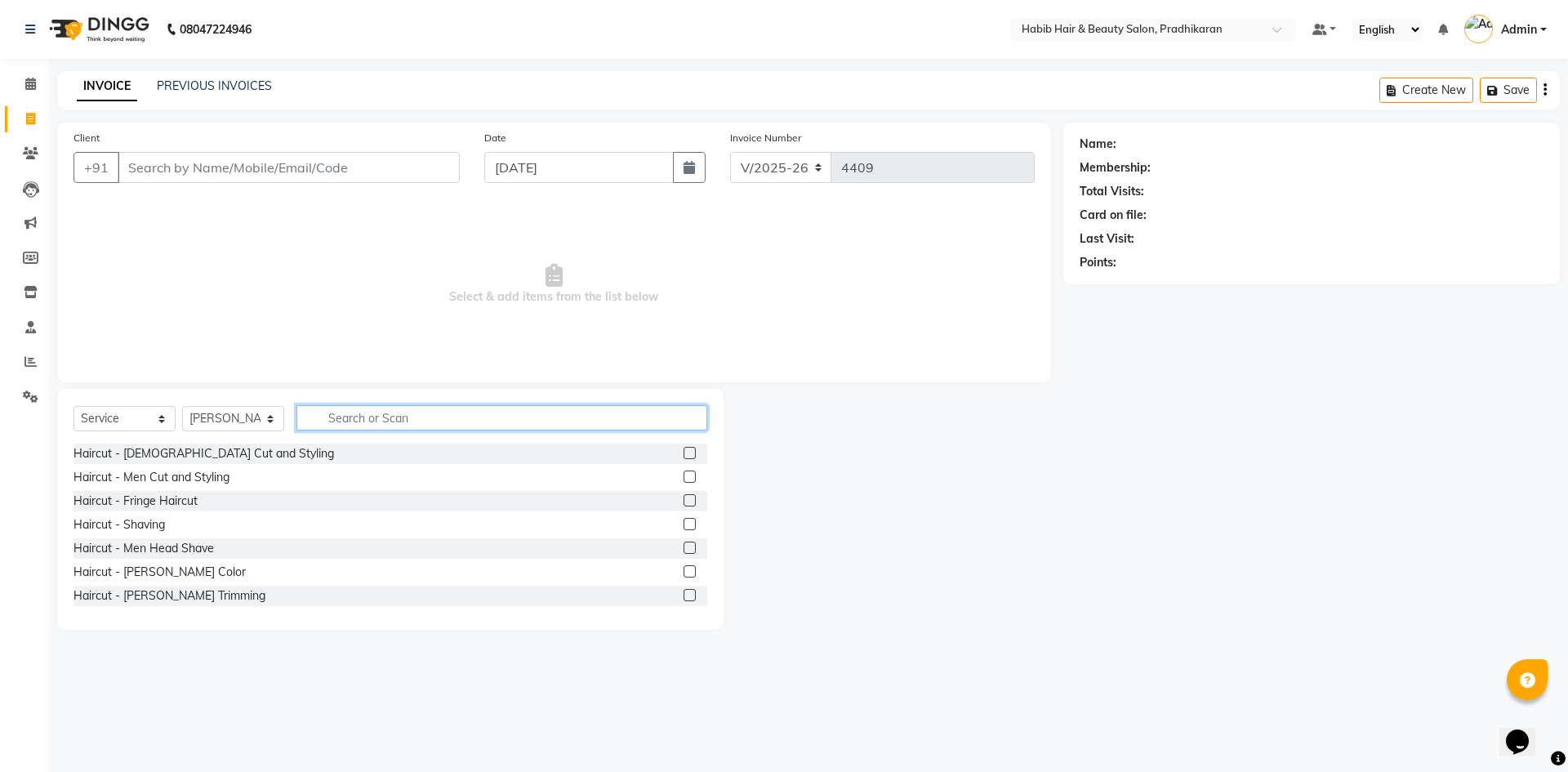
drag, startPoint x: 409, startPoint y: 415, endPoint x: 427, endPoint y: 418, distance: 18.2
click at [409, 416] on input "text" at bounding box center [502, 418] width 410 height 26
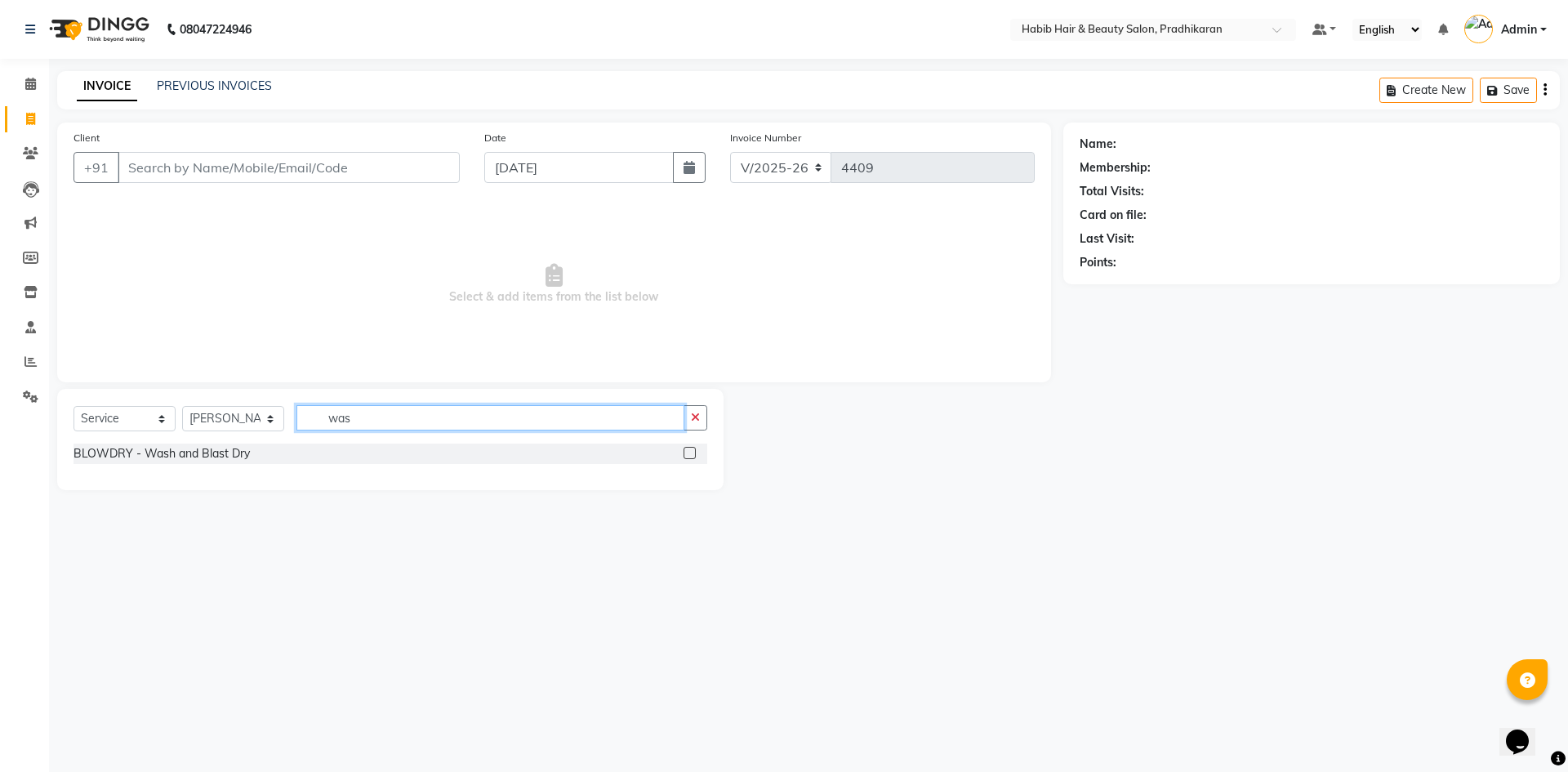
type input "was"
click at [691, 451] on label at bounding box center [689, 452] width 12 height 12
click at [691, 451] on input "checkbox" at bounding box center [688, 453] width 10 height 10
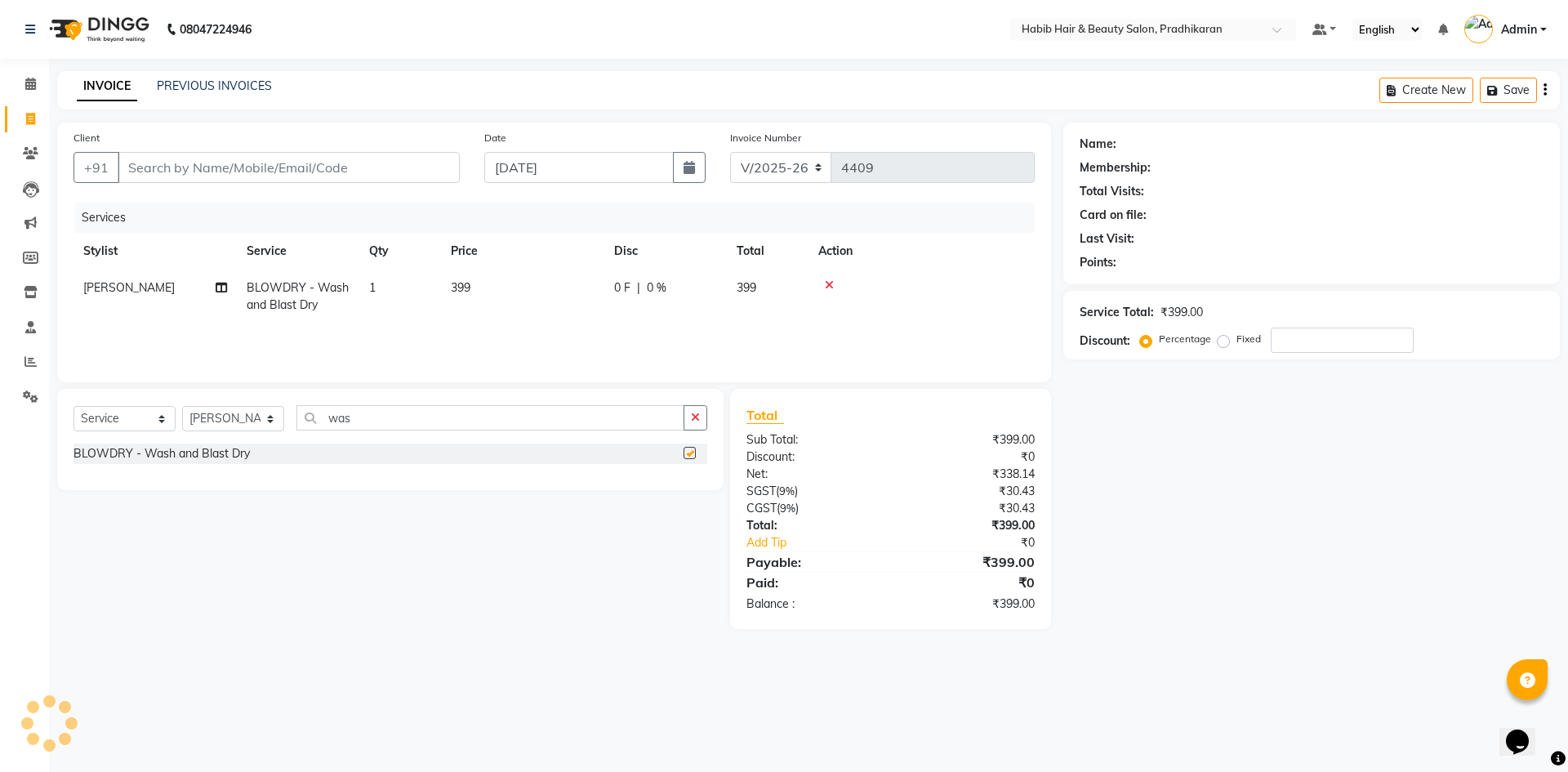
checkbox input "false"
click at [554, 278] on td "399" at bounding box center [522, 296] width 163 height 54
select select "50171"
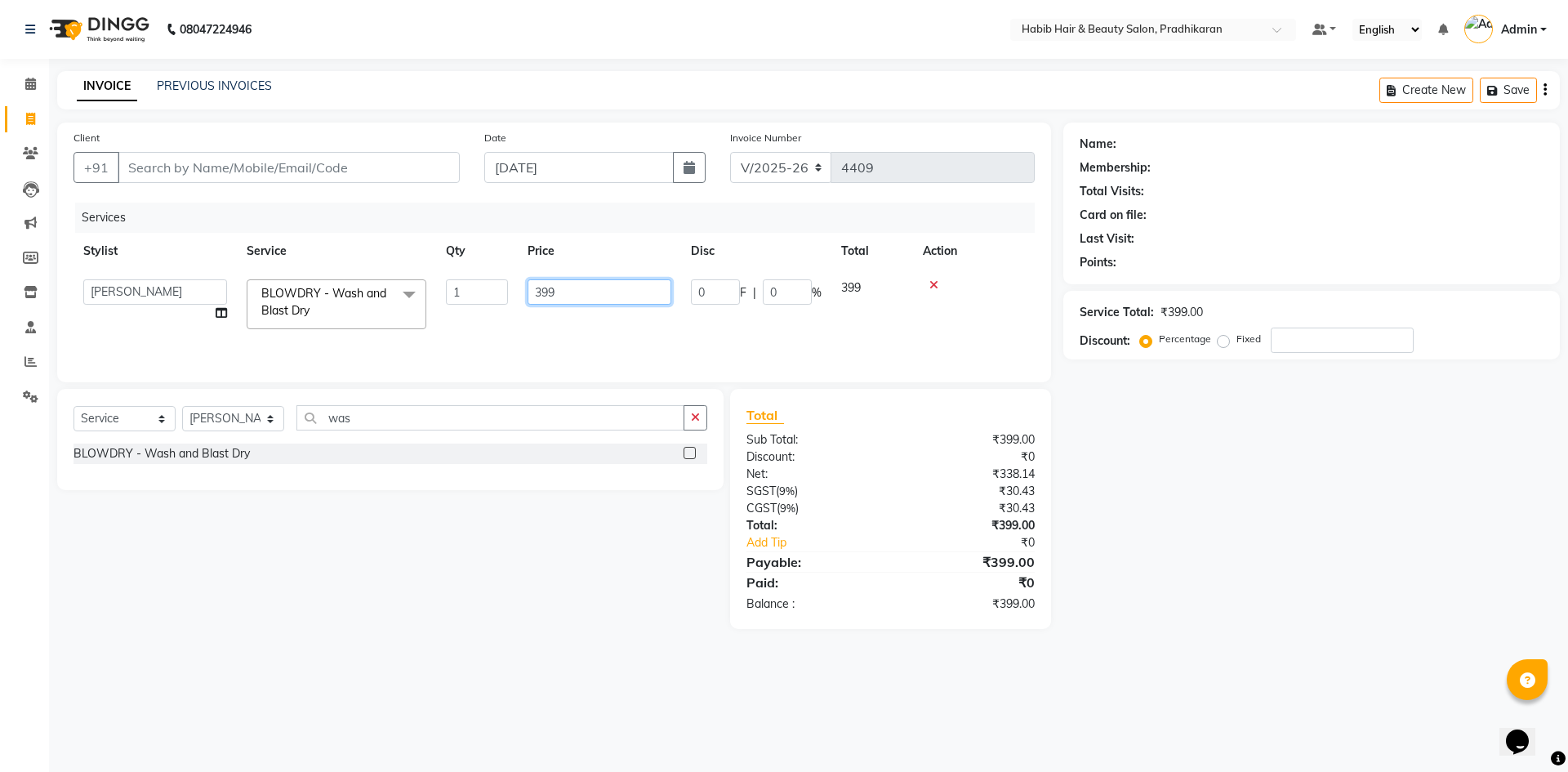
click at [576, 292] on input "399" at bounding box center [599, 292] width 144 height 26
type input "3"
type input "100"
click at [176, 176] on input "Client" at bounding box center [289, 168] width 342 height 31
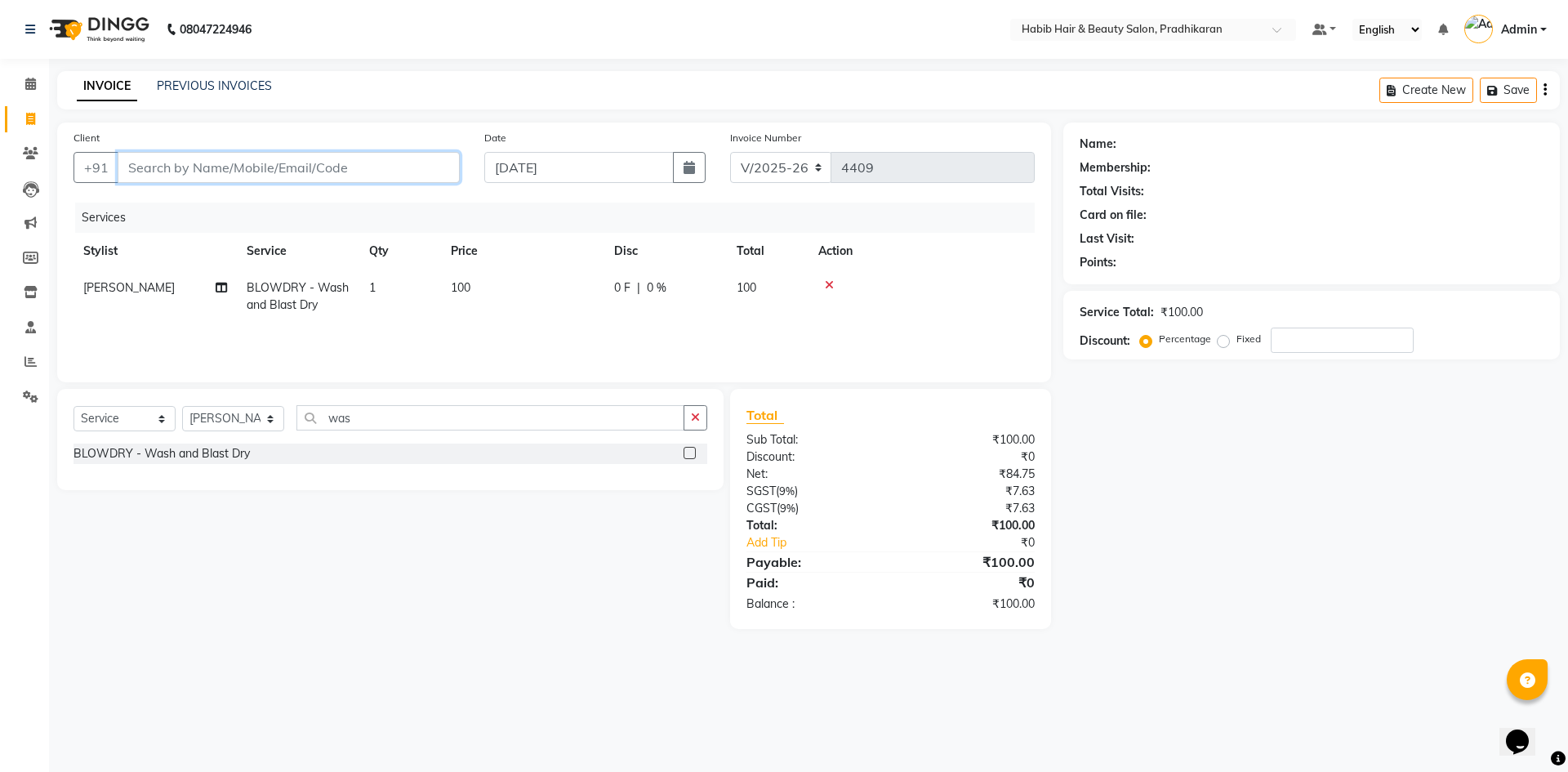
type input "4"
type input "0"
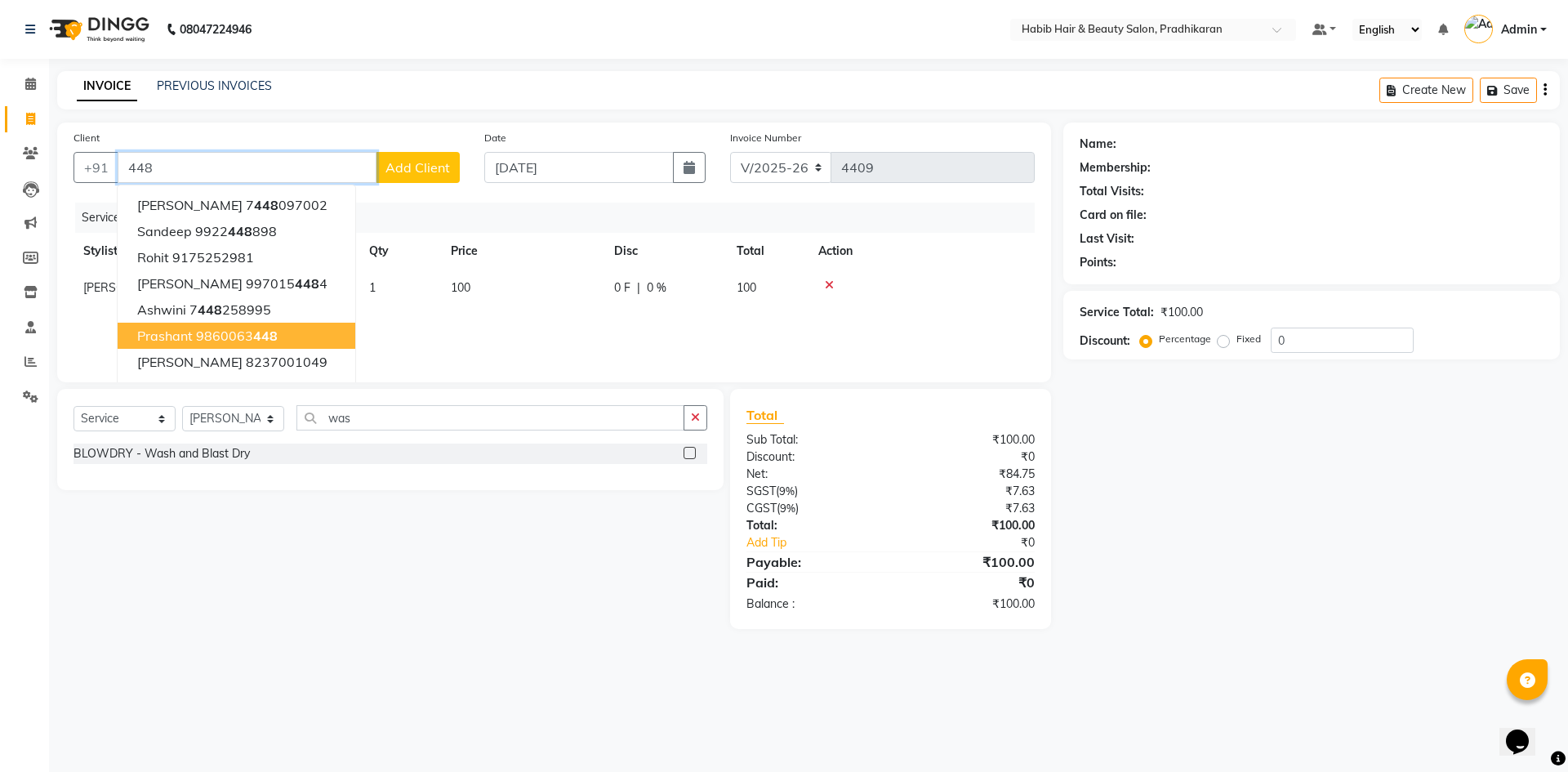
click at [253, 337] on span "448" at bounding box center [265, 335] width 25 height 16
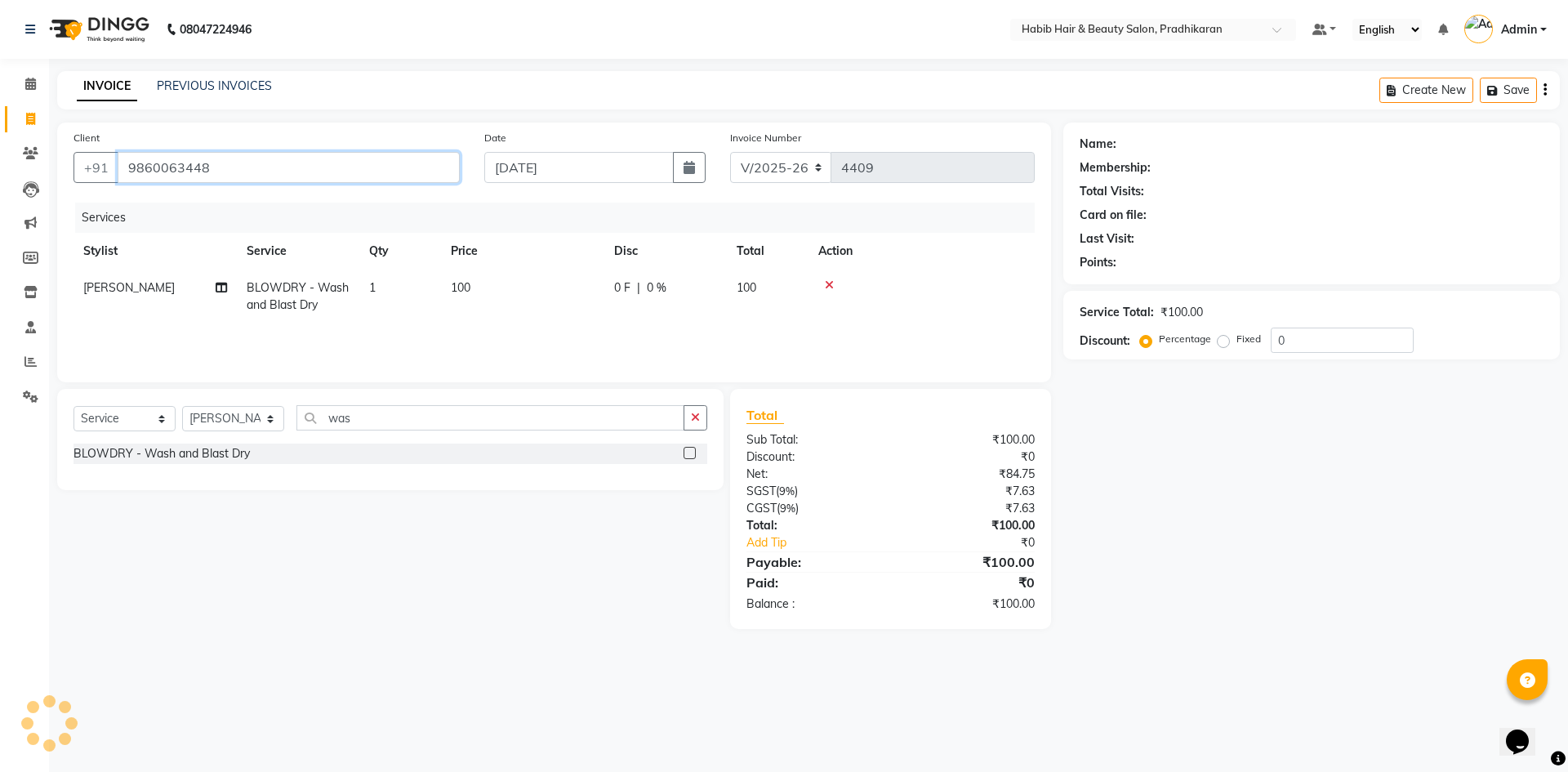
type input "9860063448"
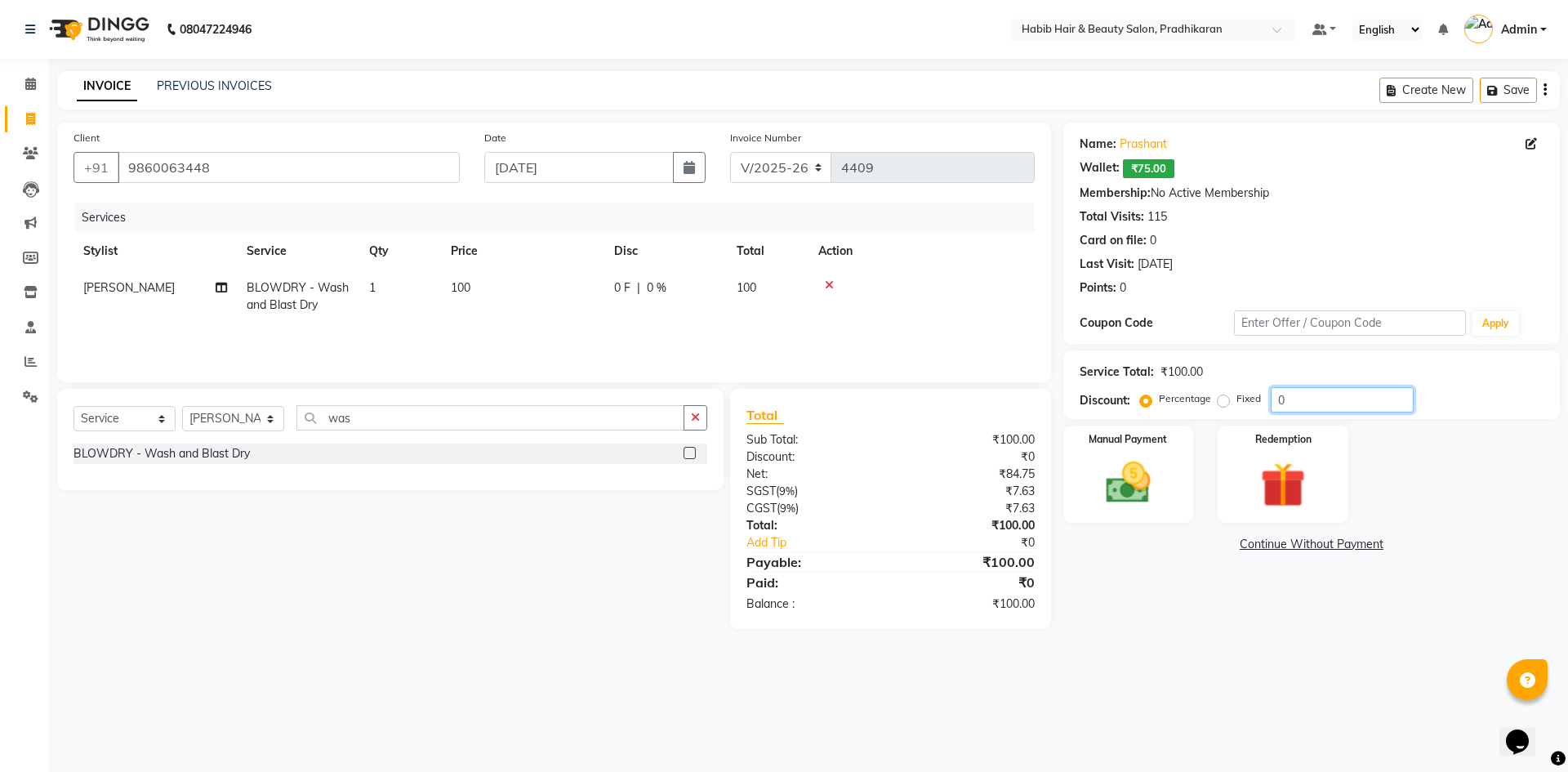
click at [1297, 405] on input "0" at bounding box center [1341, 400] width 143 height 26
type input "50"
click at [1135, 442] on label "Manual Payment" at bounding box center [1129, 438] width 82 height 15
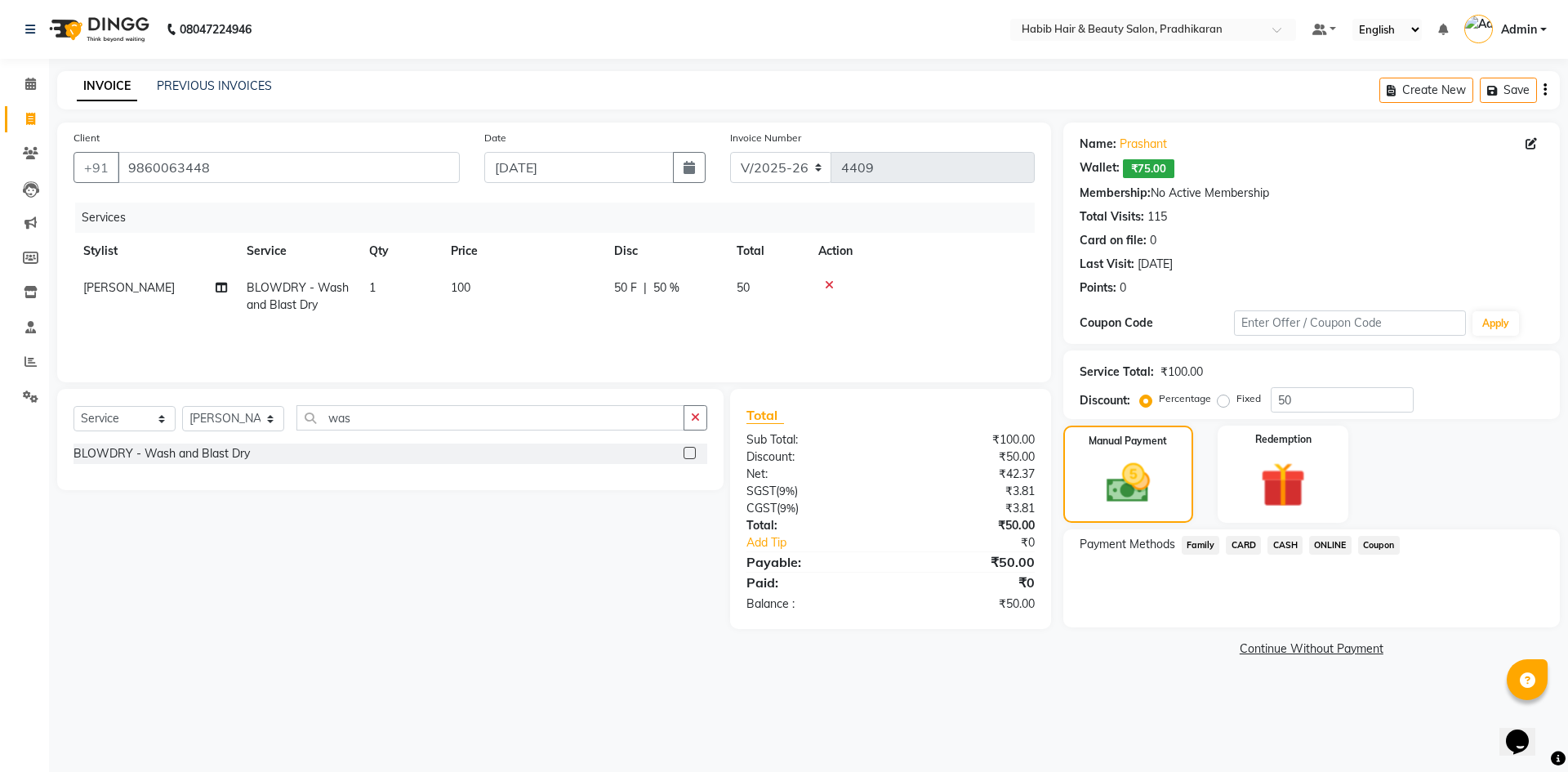
click at [1275, 543] on span "CASH" at bounding box center [1284, 545] width 35 height 19
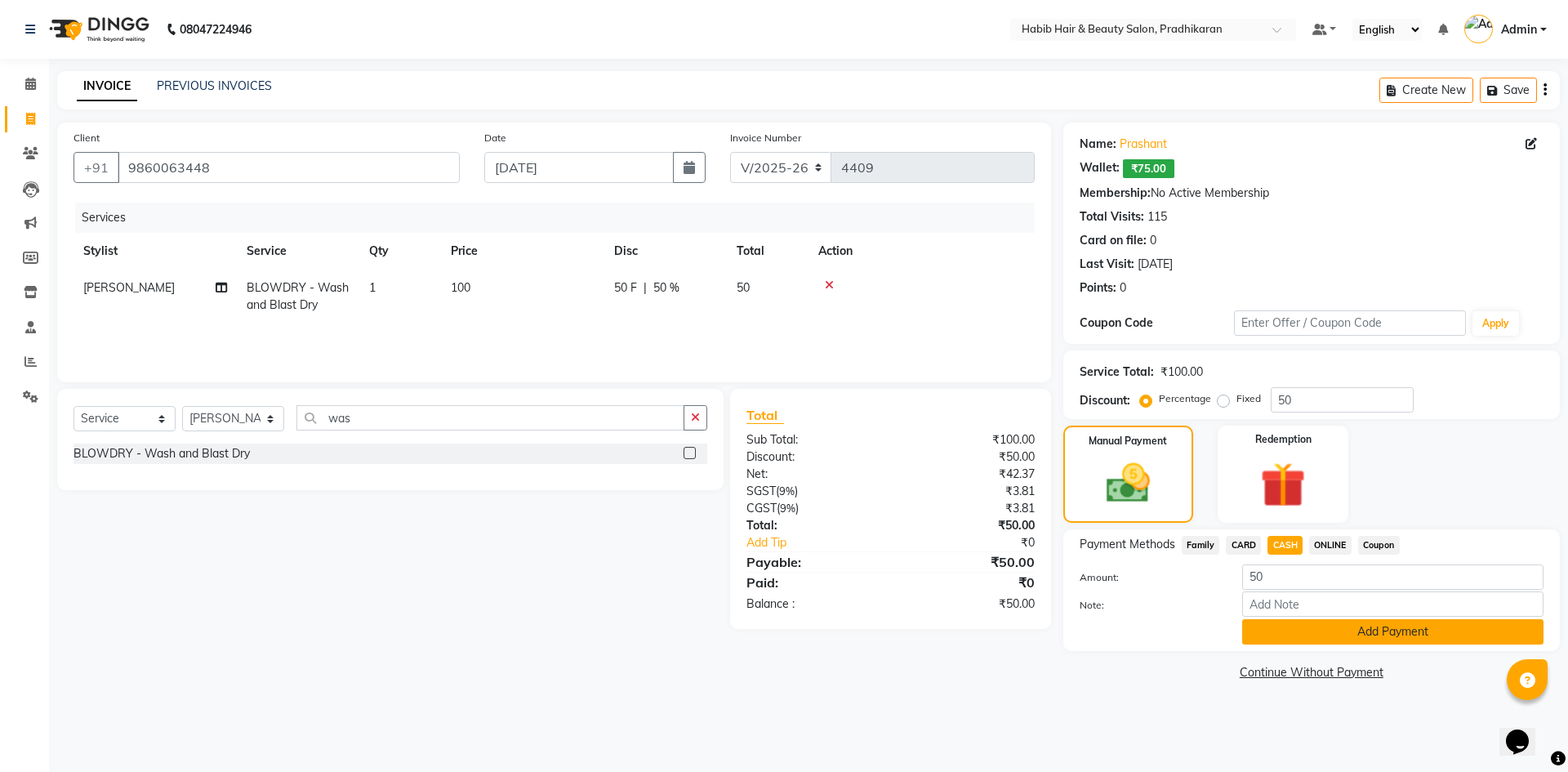
click at [1270, 629] on button "Add Payment" at bounding box center [1393, 632] width 301 height 26
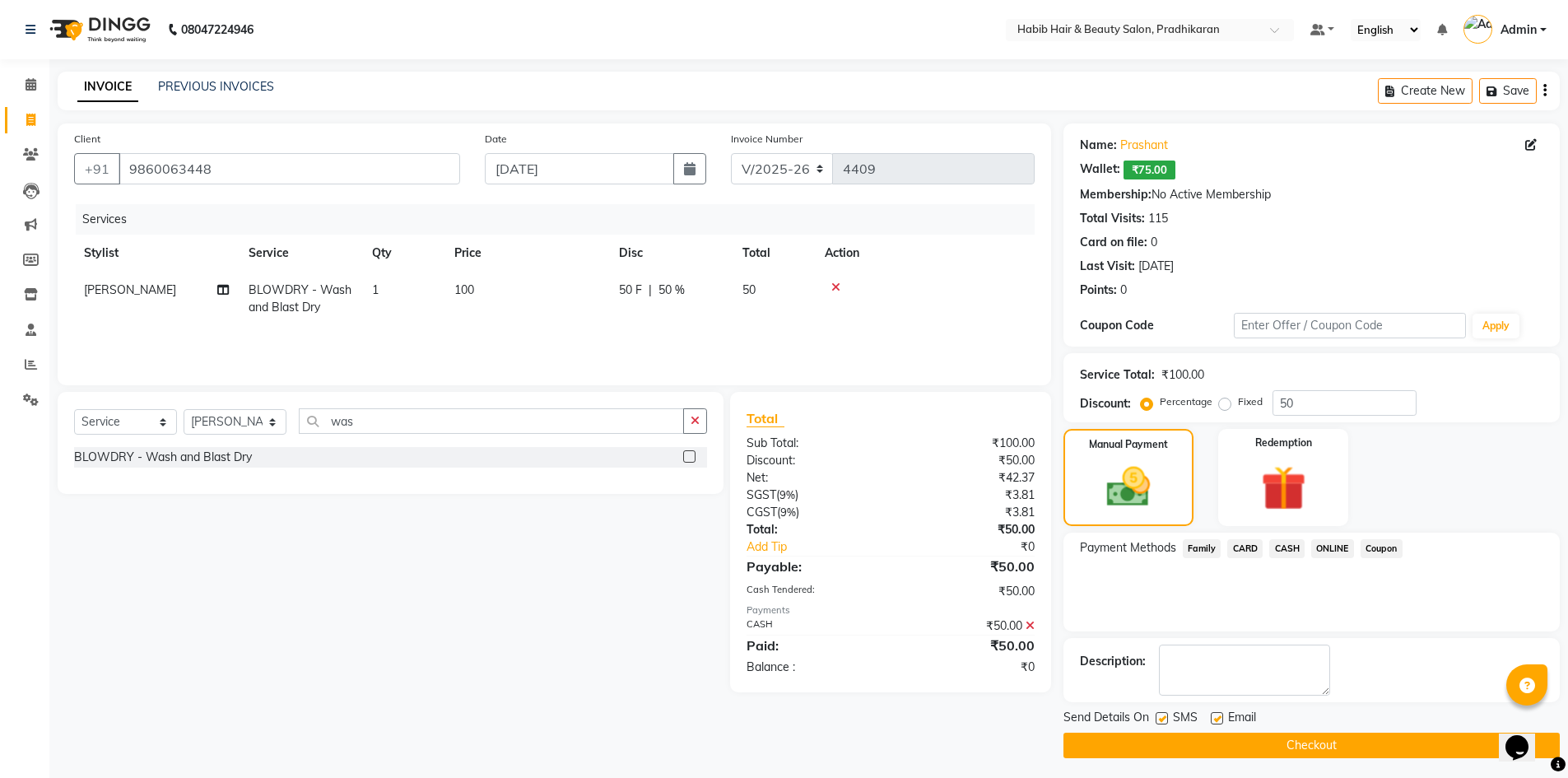
click at [1254, 741] on button "Checkout" at bounding box center [1312, 745] width 497 height 26
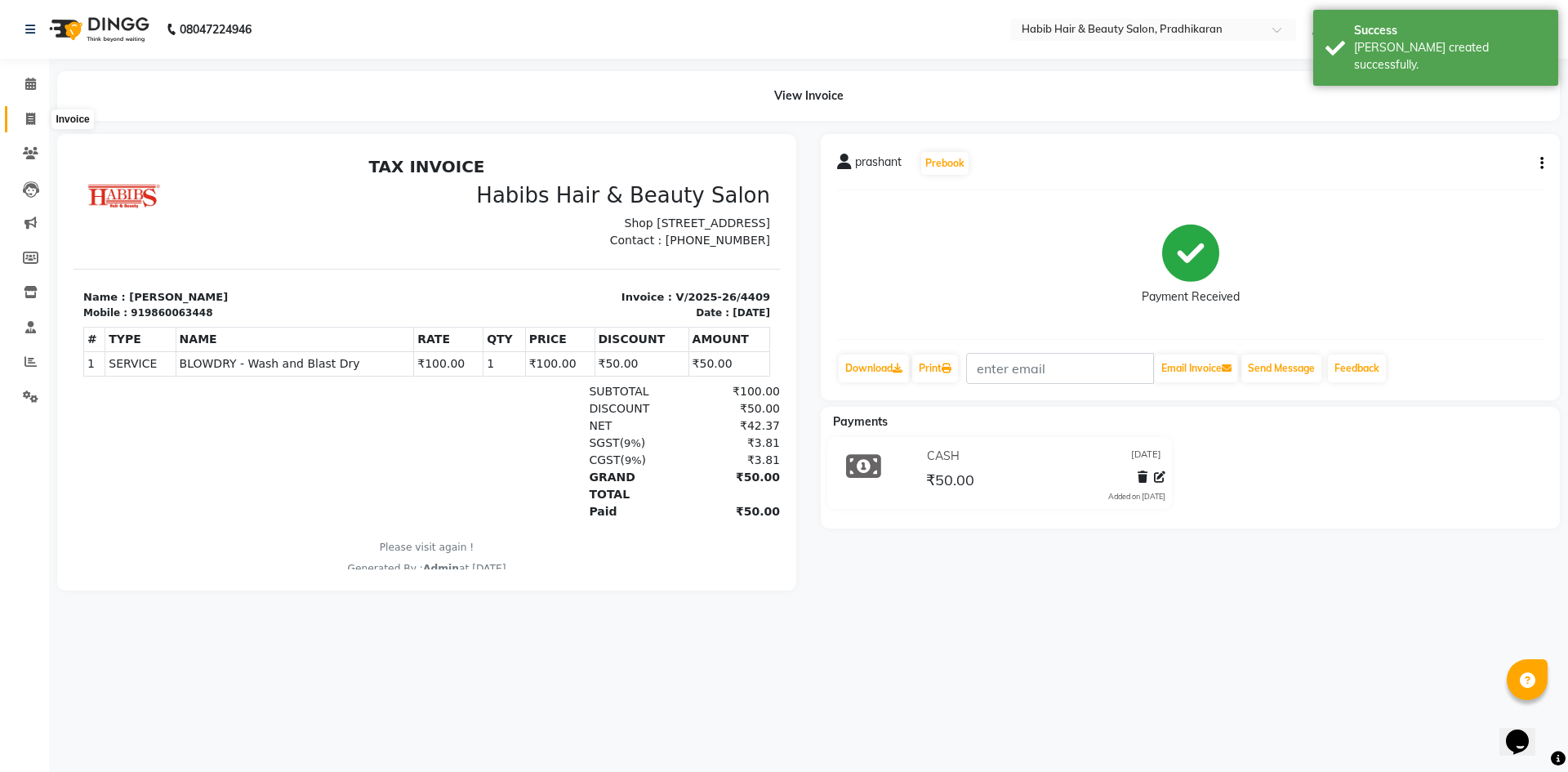
click at [32, 126] on span at bounding box center [30, 120] width 28 height 19
select select "5583"
select select "service"
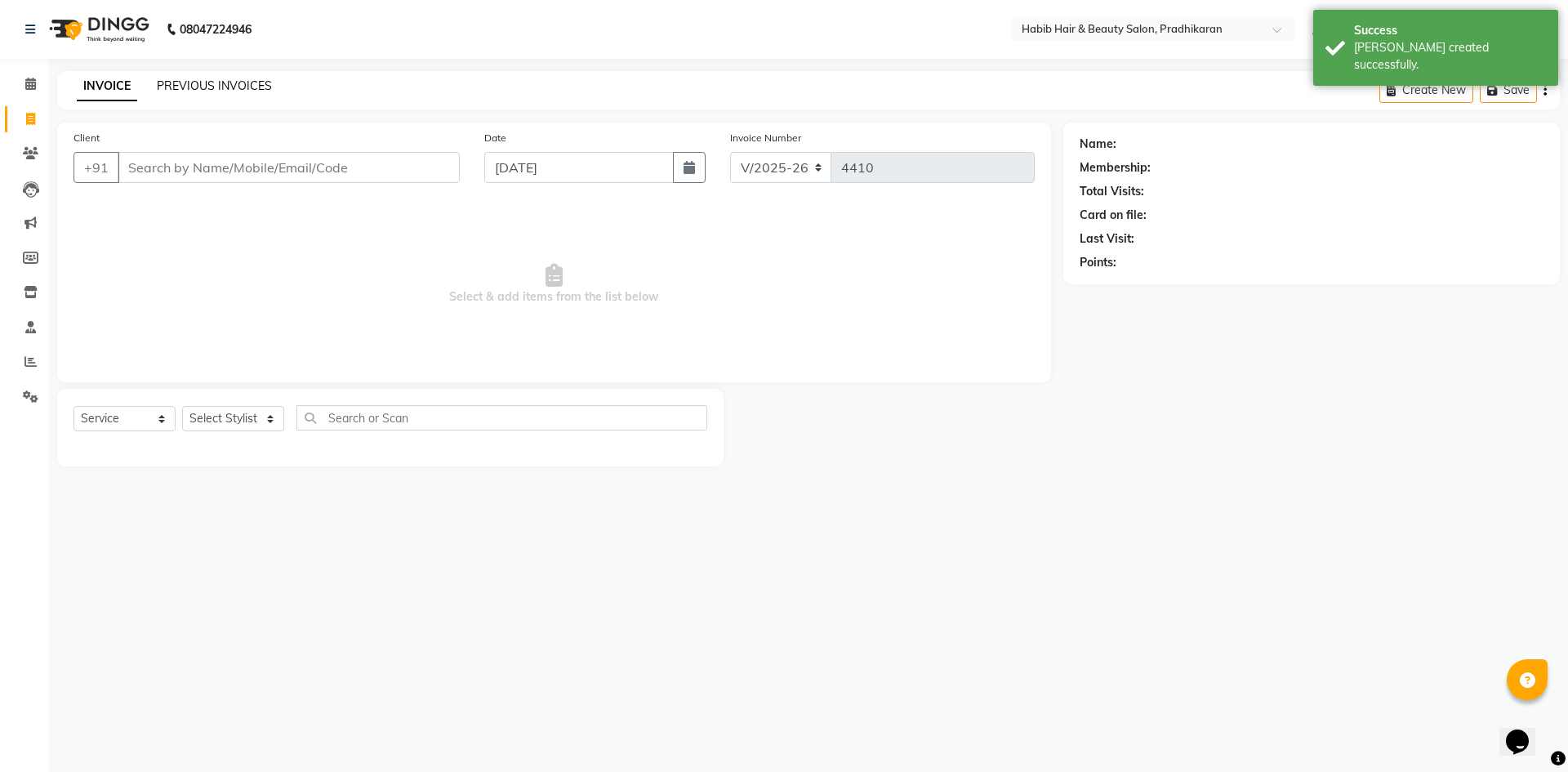
click at [231, 86] on link "PREVIOUS INVOICES" at bounding box center [214, 85] width 115 height 15
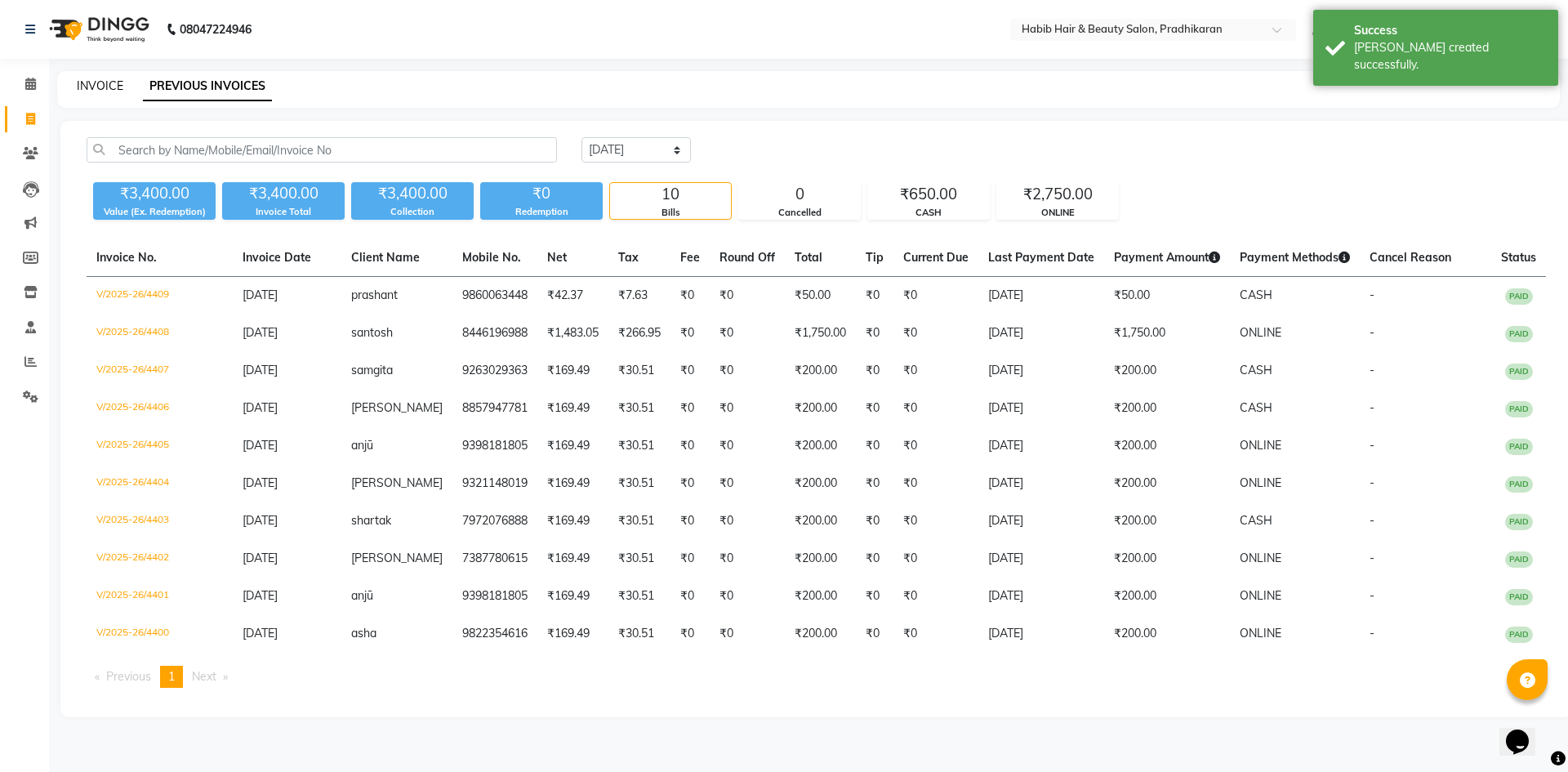
click at [103, 85] on link "INVOICE" at bounding box center [100, 85] width 46 height 15
select select "5583"
select select "service"
